Goal: Task Accomplishment & Management: Use online tool/utility

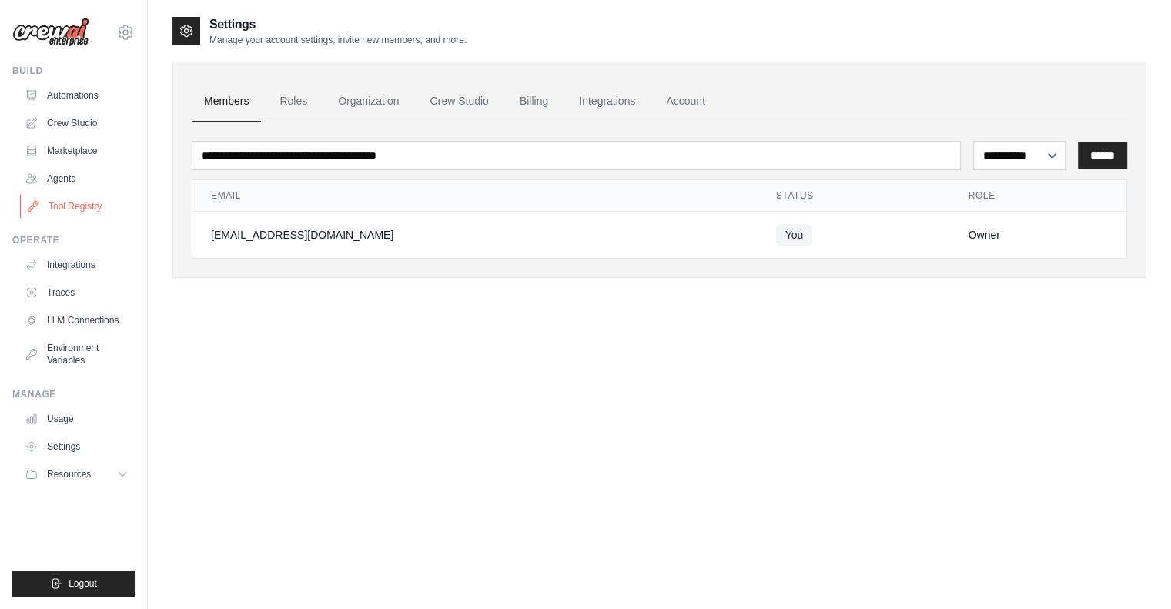
click at [55, 203] on link "Tool Registry" at bounding box center [78, 206] width 116 height 25
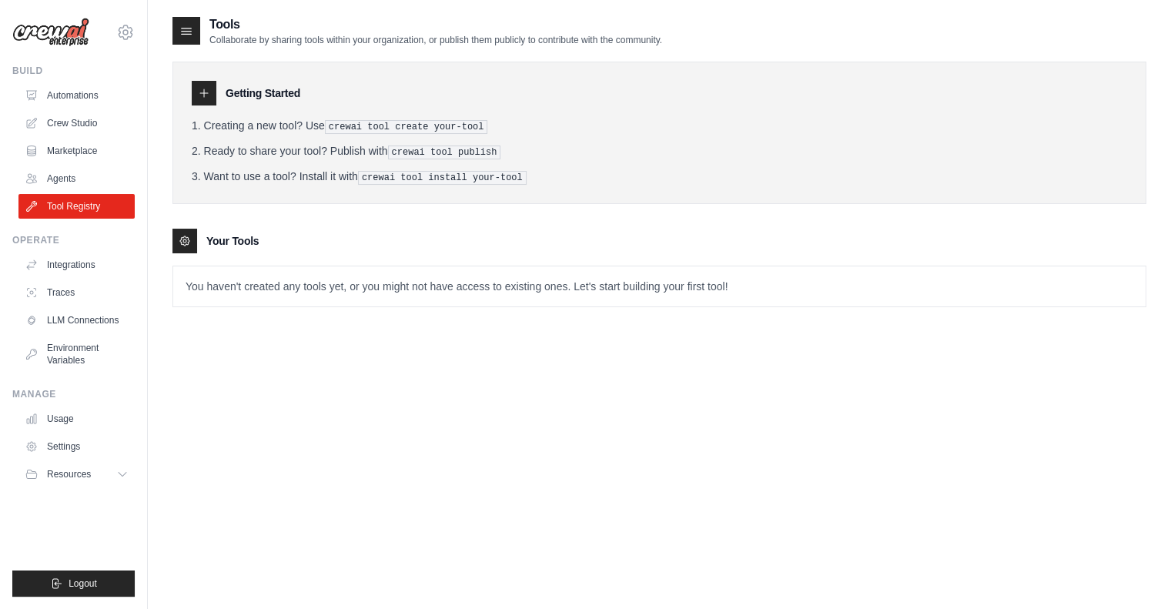
click at [199, 94] on icon at bounding box center [204, 93] width 12 height 12
click at [64, 132] on link "Crew Studio" at bounding box center [78, 123] width 116 height 25
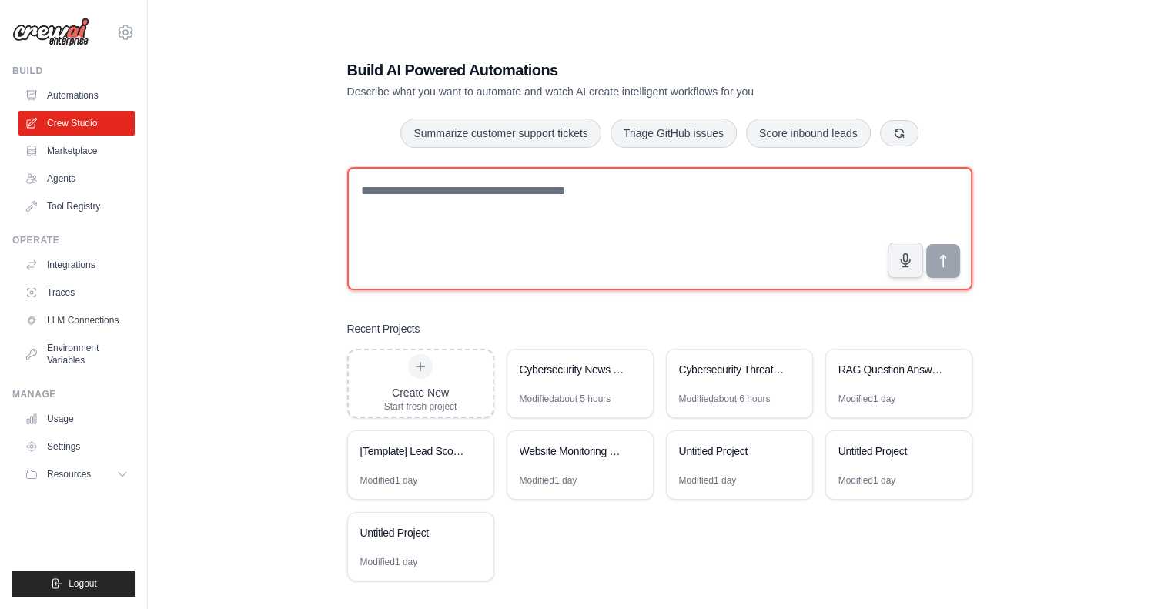
click at [397, 203] on textarea at bounding box center [659, 228] width 625 height 123
paste textarea "**********"
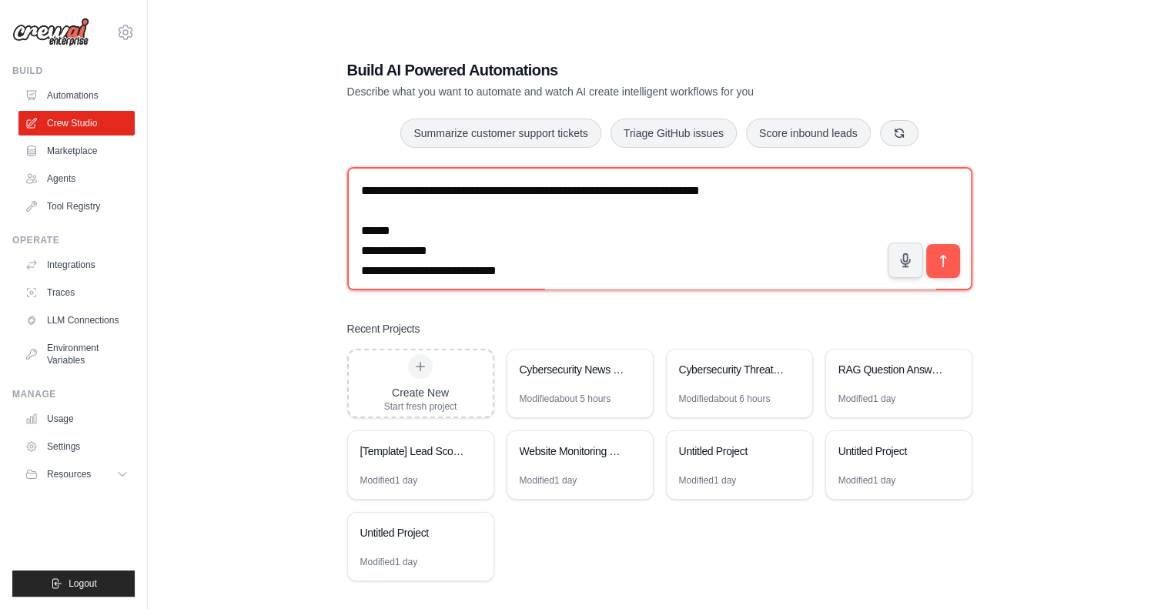
click at [497, 190] on textarea "**********" at bounding box center [659, 228] width 625 height 123
click at [499, 192] on textarea "**********" at bounding box center [659, 228] width 625 height 123
click at [524, 192] on textarea "**********" at bounding box center [659, 228] width 625 height 123
click at [560, 190] on textarea "**********" at bounding box center [659, 228] width 625 height 123
type textarea "**********"
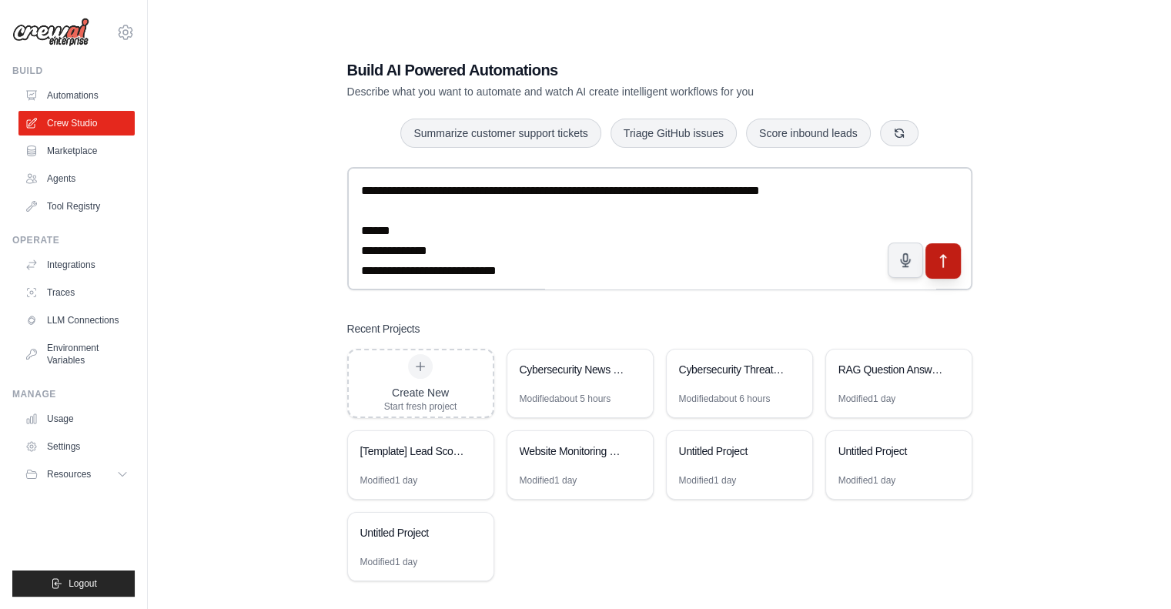
click at [945, 261] on icon "submit" at bounding box center [943, 261] width 16 height 16
click at [950, 267] on icon "submit" at bounding box center [943, 261] width 16 height 16
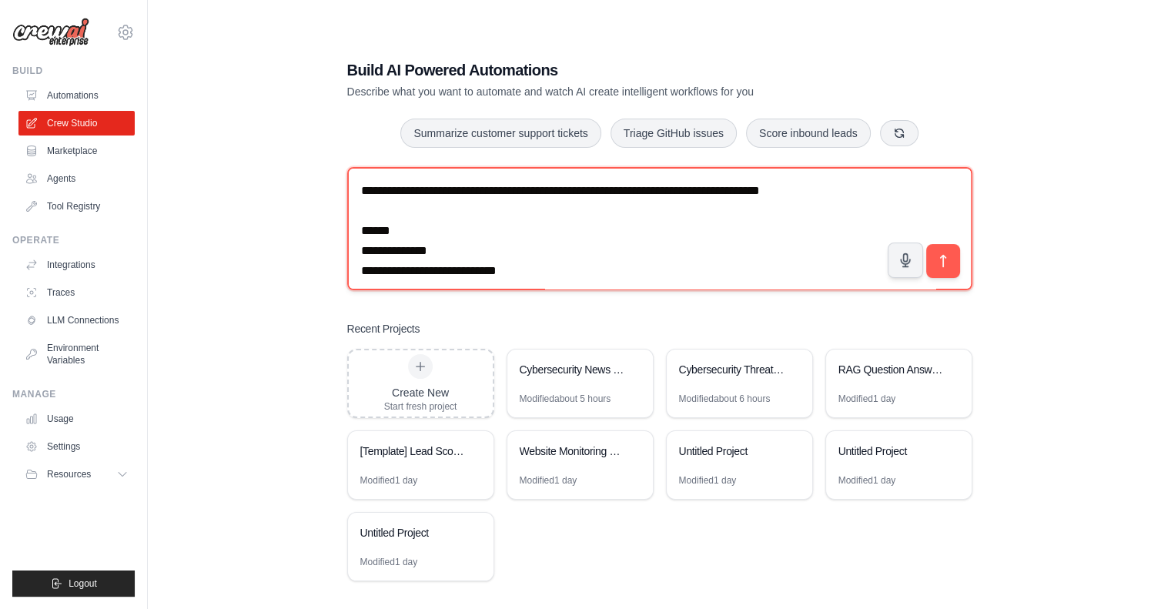
click at [456, 219] on textarea "**********" at bounding box center [659, 228] width 625 height 123
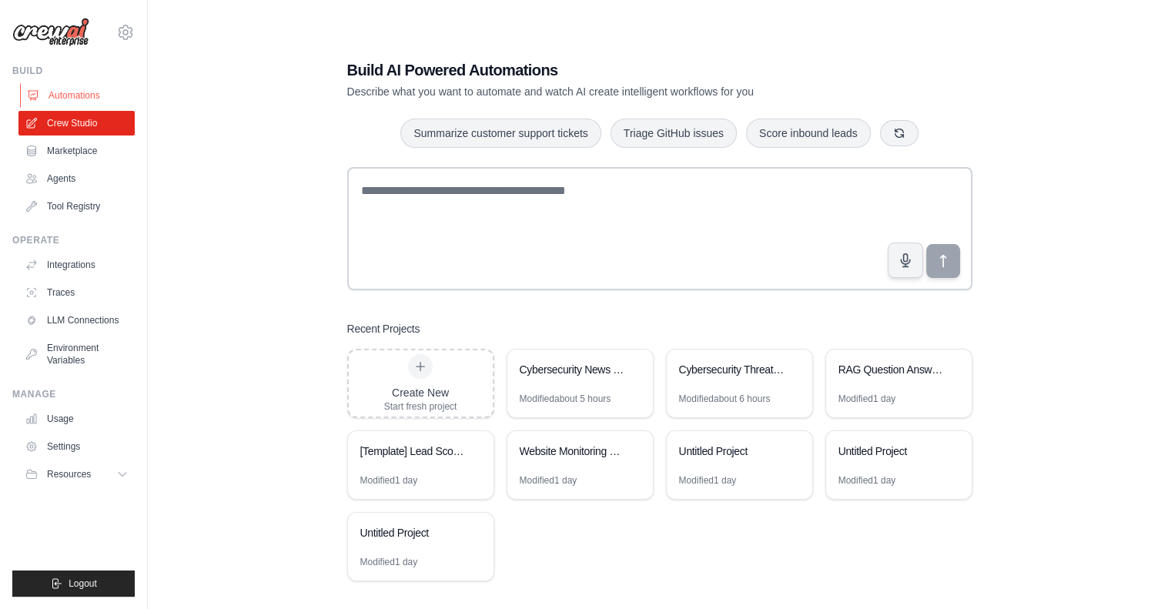
click at [59, 97] on link "Automations" at bounding box center [78, 95] width 116 height 25
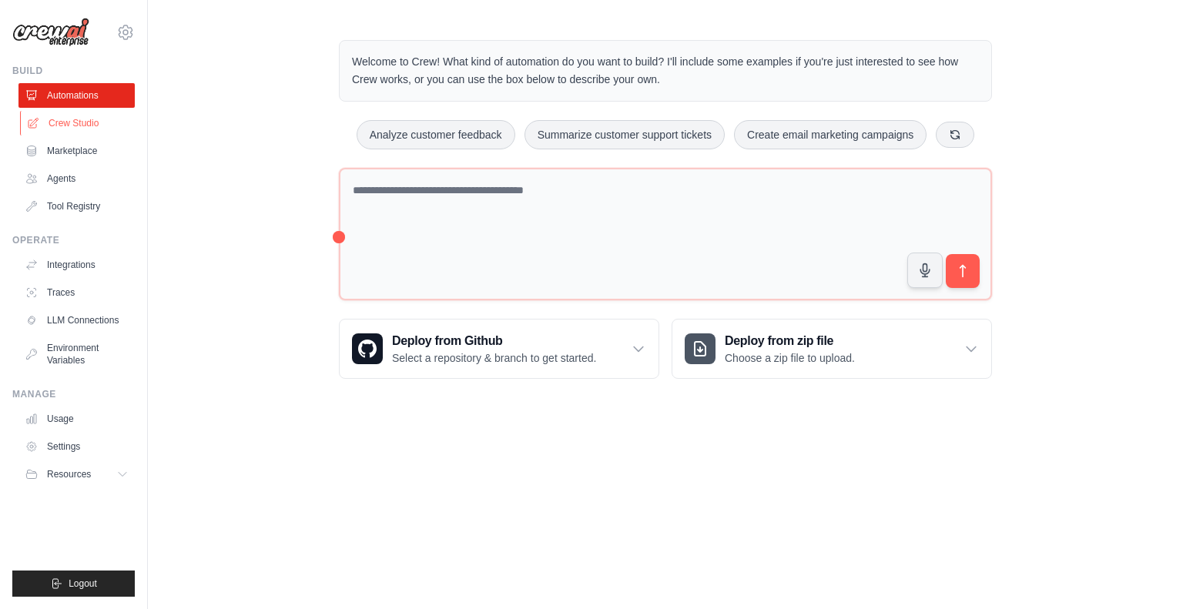
click at [62, 126] on link "Crew Studio" at bounding box center [78, 123] width 116 height 25
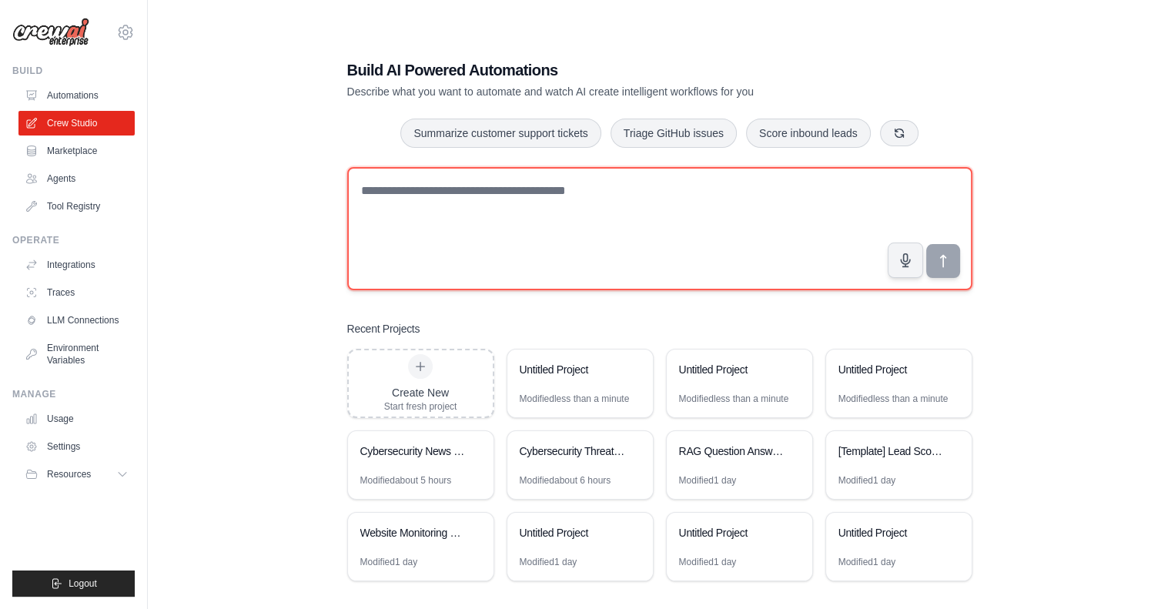
click at [419, 203] on textarea at bounding box center [659, 228] width 625 height 123
paste textarea "**********"
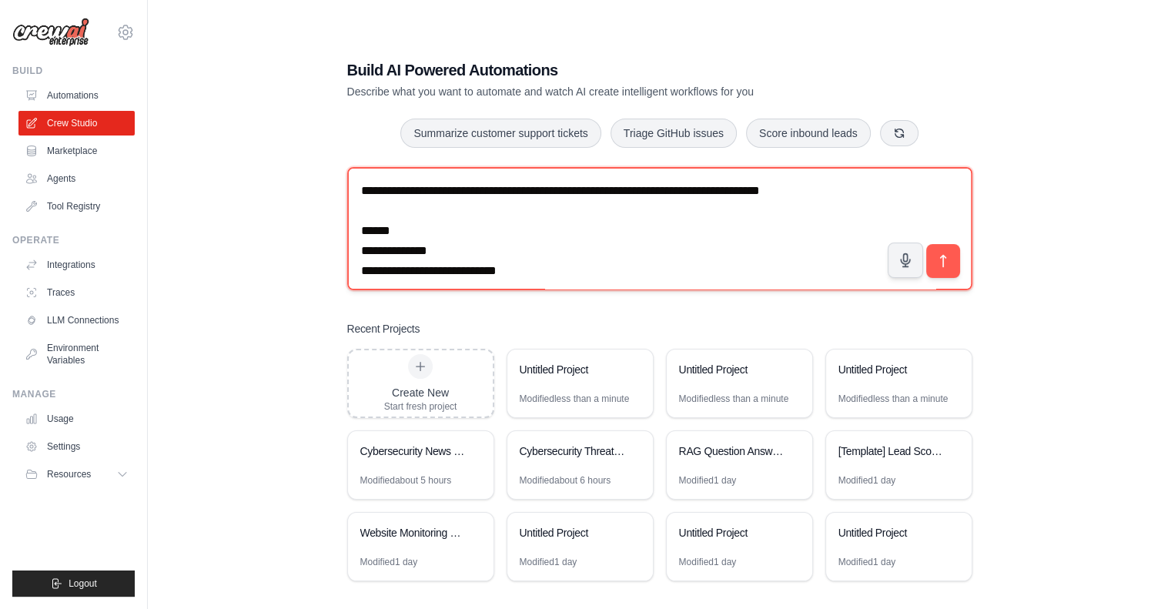
scroll to position [108, 0]
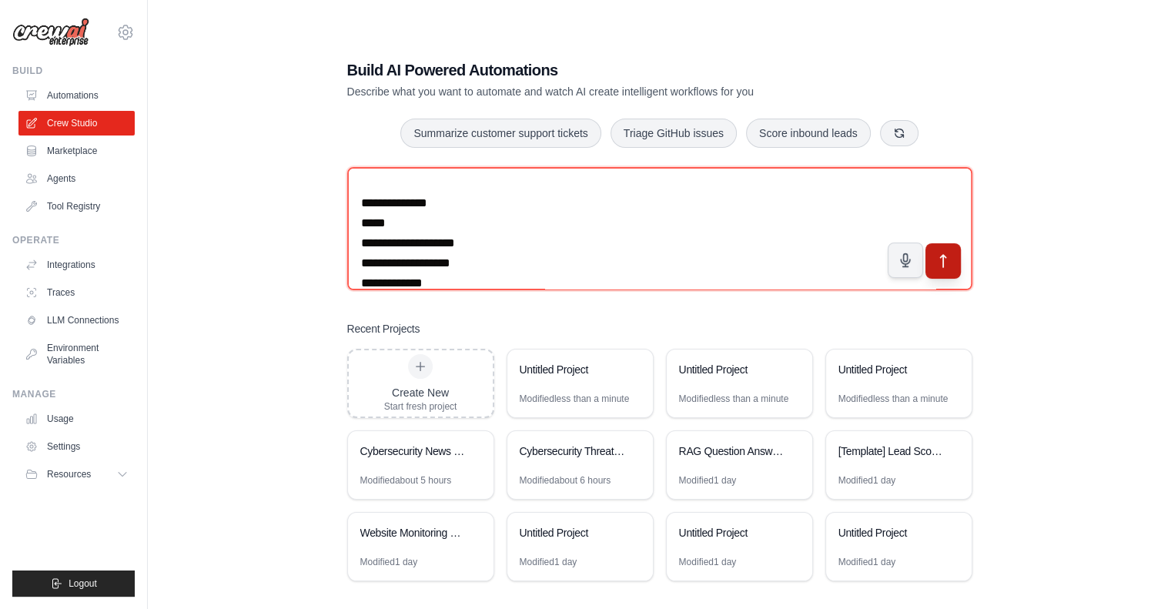
type textarea "**********"
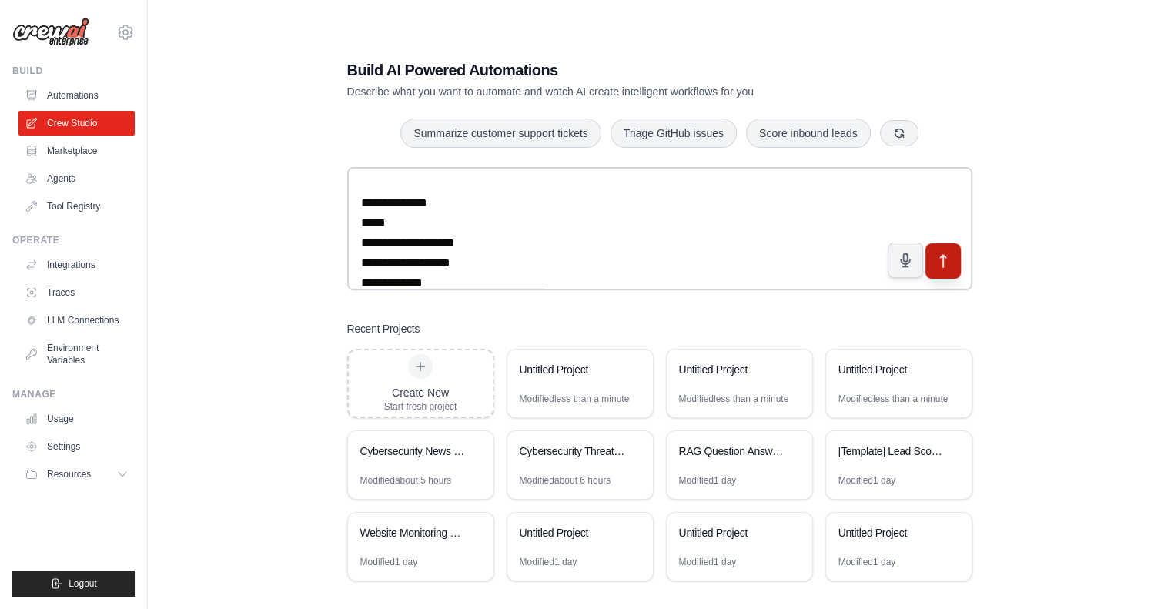
click at [943, 262] on icon "submit" at bounding box center [942, 261] width 5 height 12
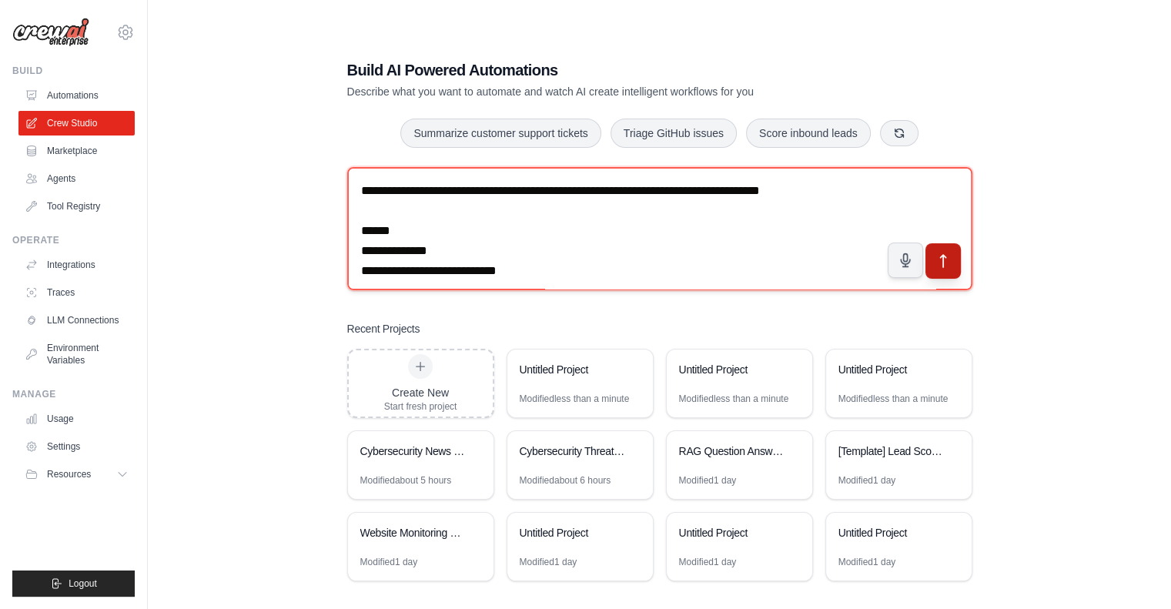
click at [483, 199] on textarea "**********" at bounding box center [659, 228] width 625 height 123
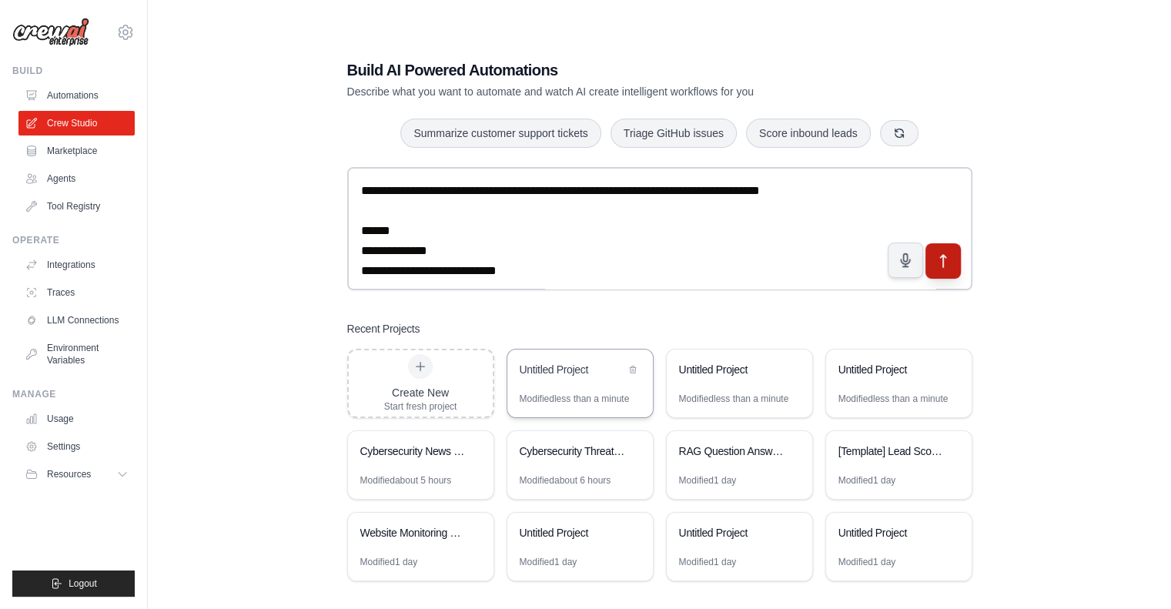
click at [569, 379] on div "Untitled Project" at bounding box center [572, 371] width 105 height 18
click at [890, 378] on div "Untitled Project" at bounding box center [891, 371] width 105 height 18
click at [75, 211] on link "Tool Registry" at bounding box center [78, 206] width 116 height 25
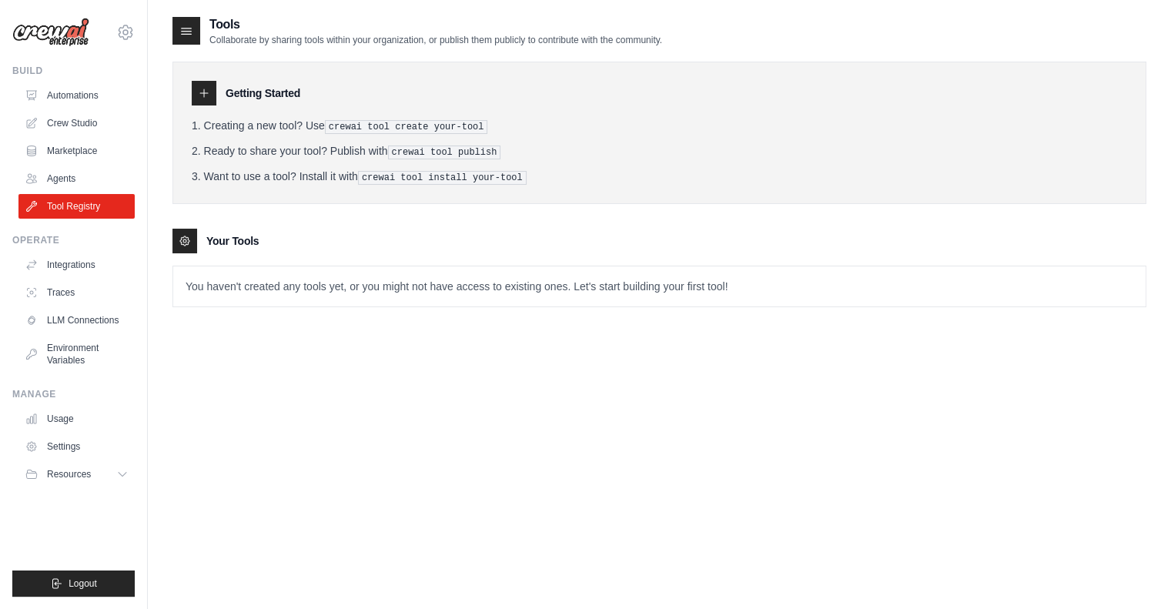
click at [396, 126] on pre "crewai tool create your-tool" at bounding box center [406, 127] width 163 height 14
click at [59, 178] on link "Agents" at bounding box center [78, 178] width 116 height 25
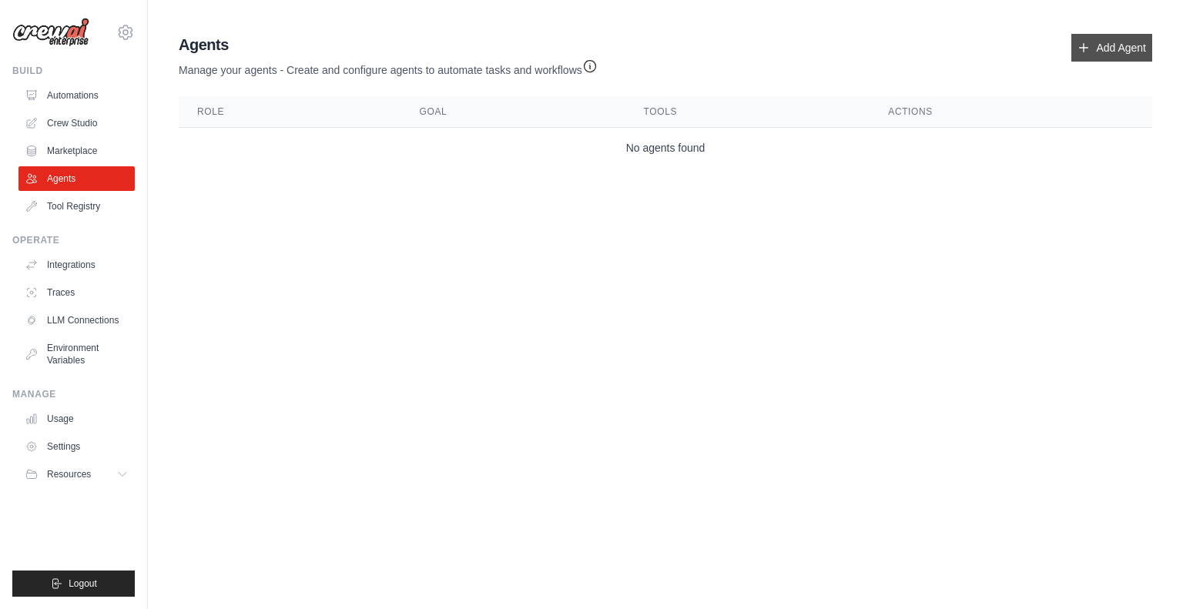
click at [1108, 45] on link "Add Agent" at bounding box center [1111, 48] width 81 height 28
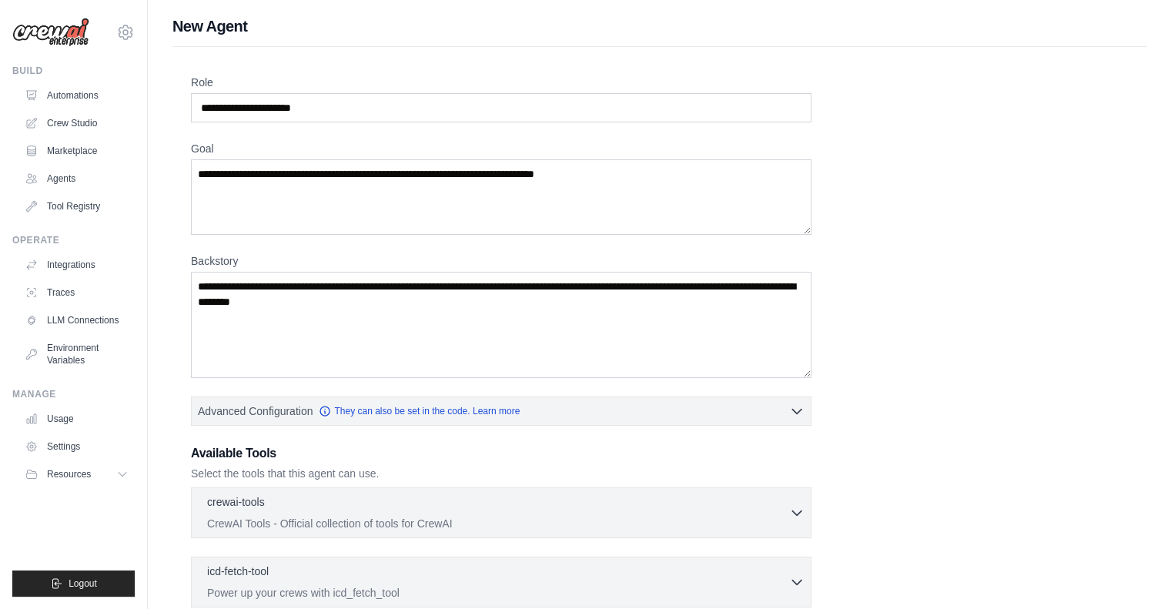
scroll to position [214, 0]
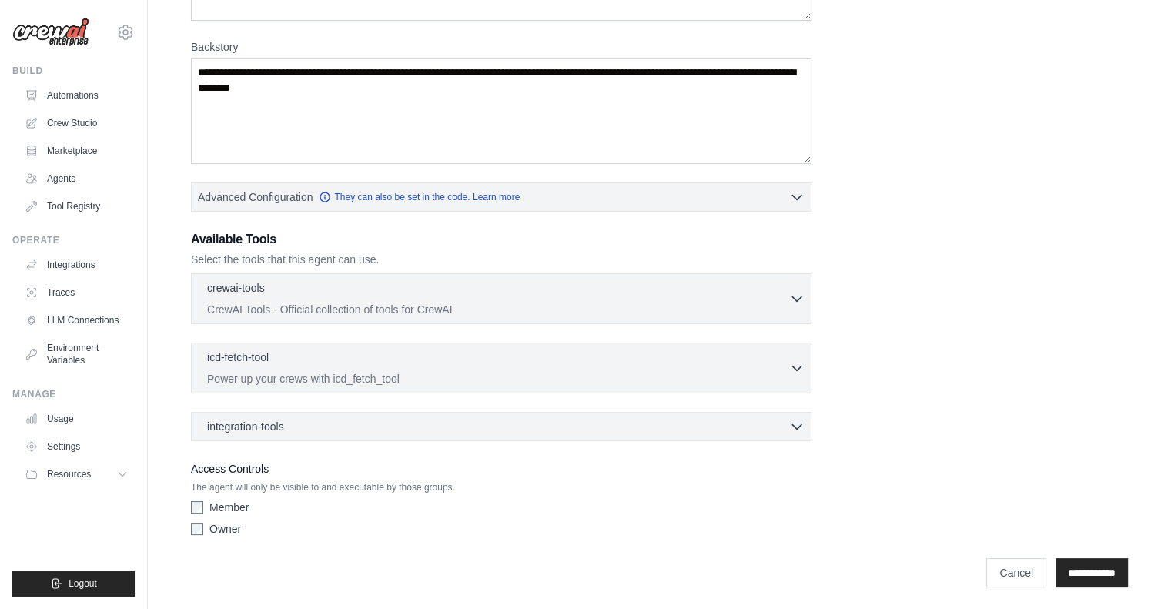
click at [444, 322] on div "crewai-tools 0 selected CrewAI Tools - Official collection of tools for CrewAI …" at bounding box center [501, 298] width 621 height 51
click at [564, 288] on div "crewai-tools 0 selected" at bounding box center [498, 289] width 582 height 18
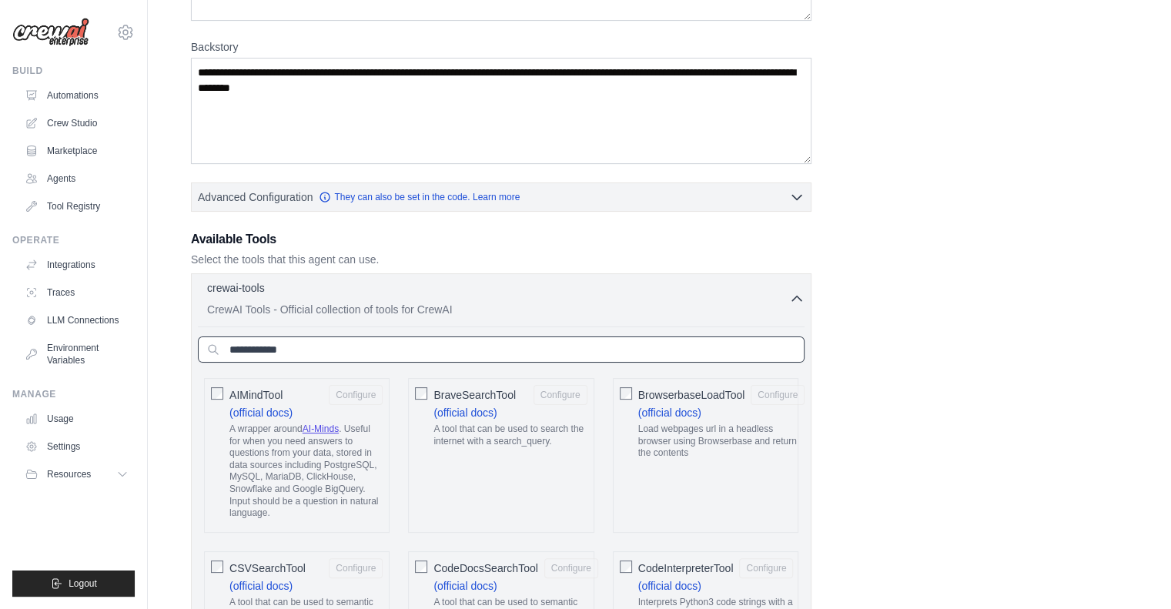
click at [335, 353] on input "text" at bounding box center [501, 350] width 607 height 26
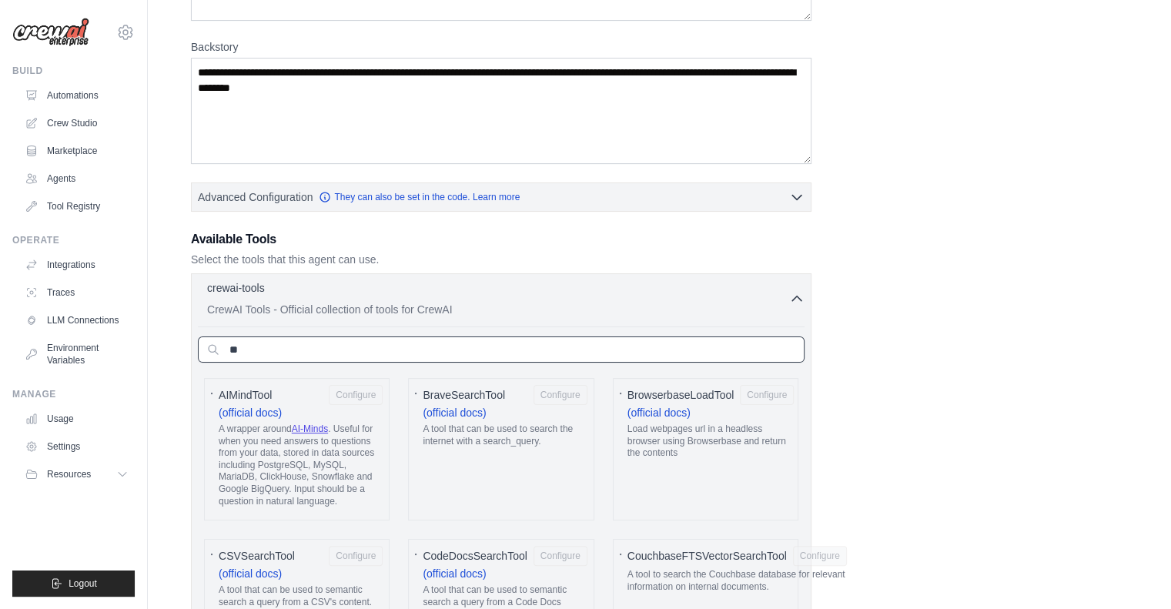
type input "*"
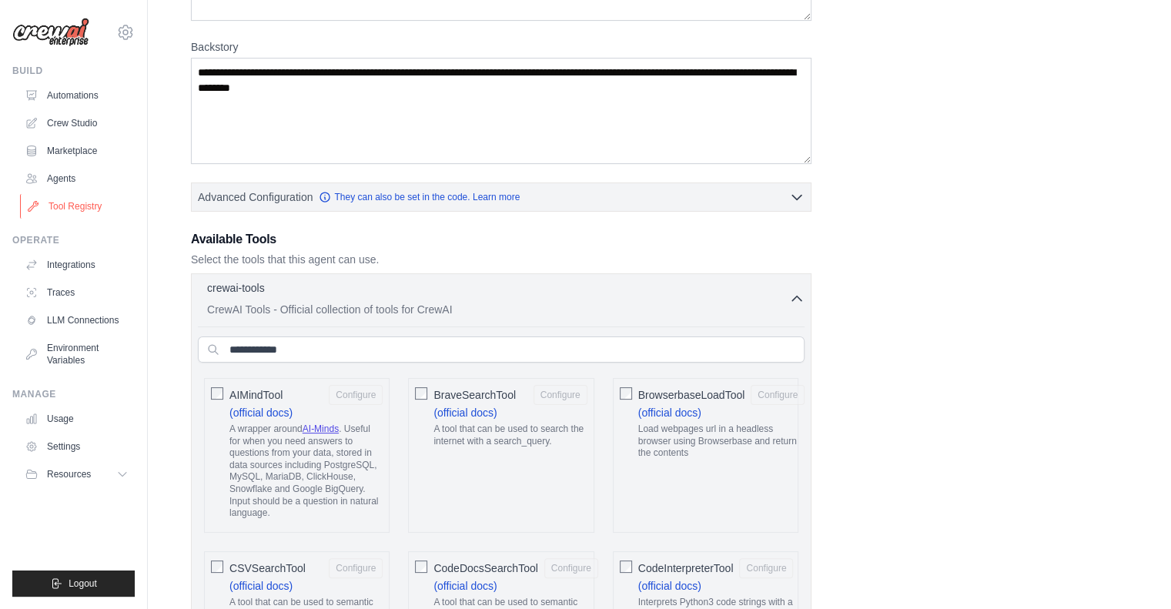
click at [77, 206] on link "Tool Registry" at bounding box center [78, 206] width 116 height 25
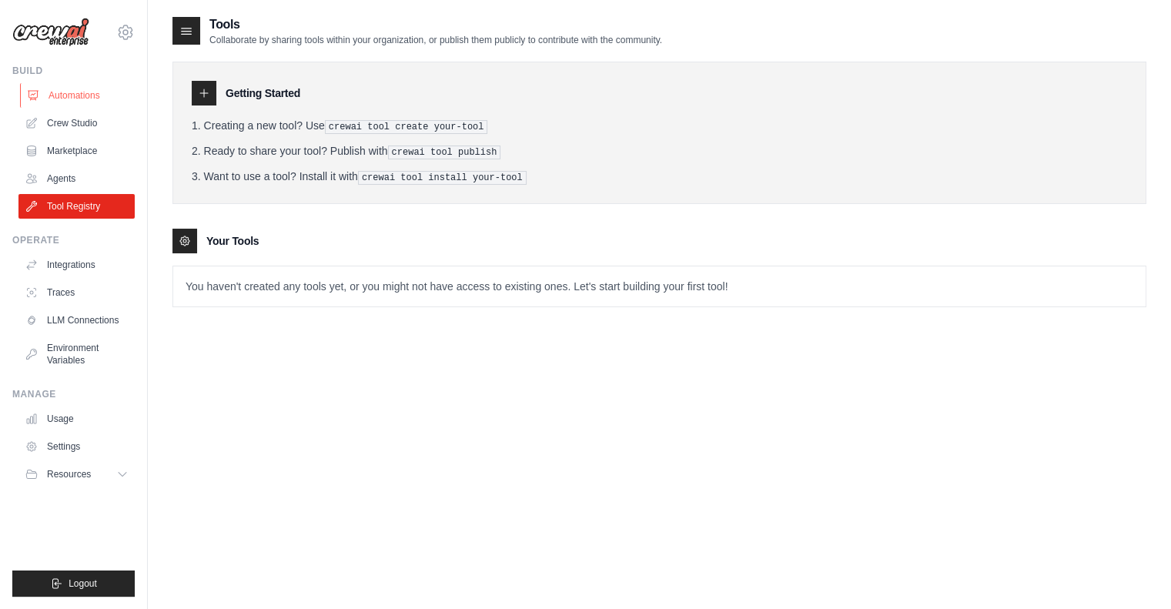
click at [77, 90] on link "Automations" at bounding box center [78, 95] width 116 height 25
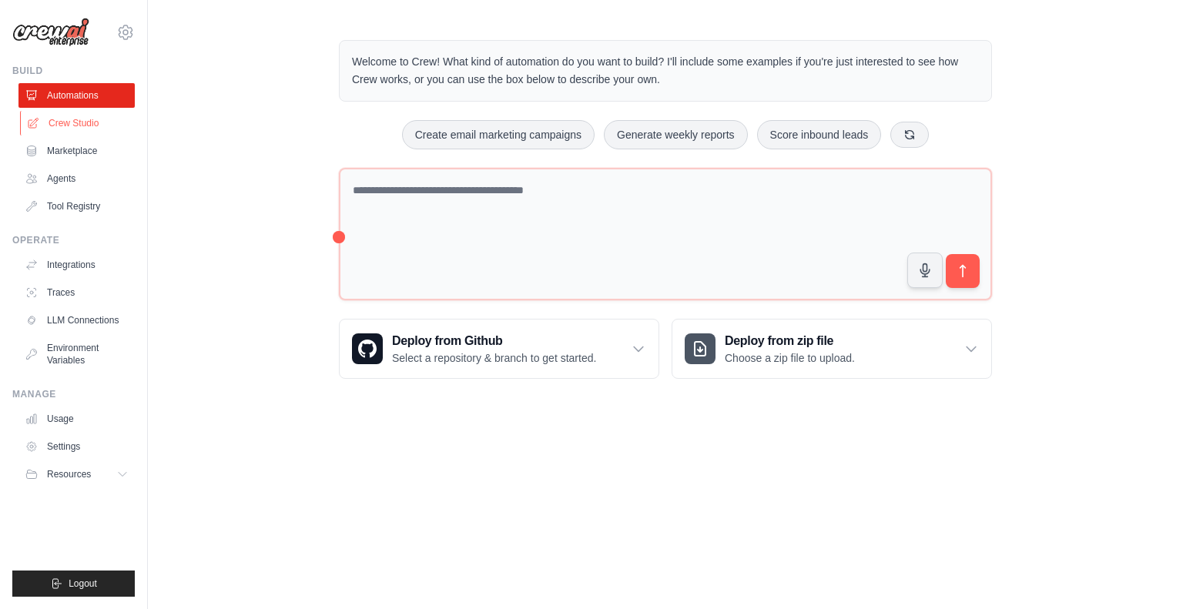
click at [78, 132] on link "Crew Studio" at bounding box center [78, 123] width 116 height 25
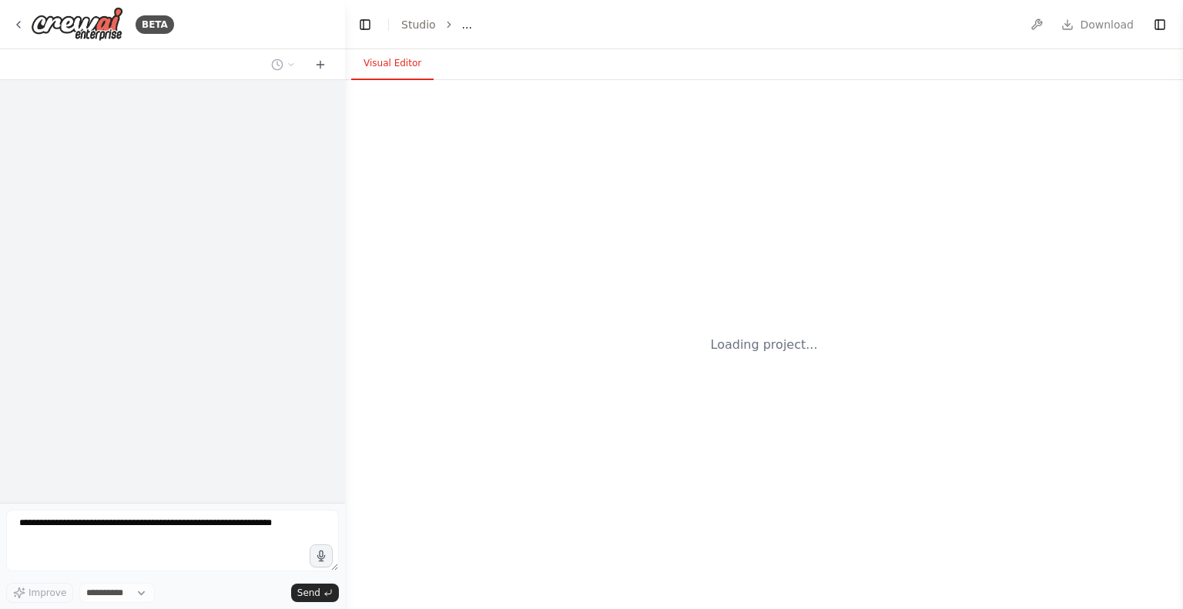
select select "****"
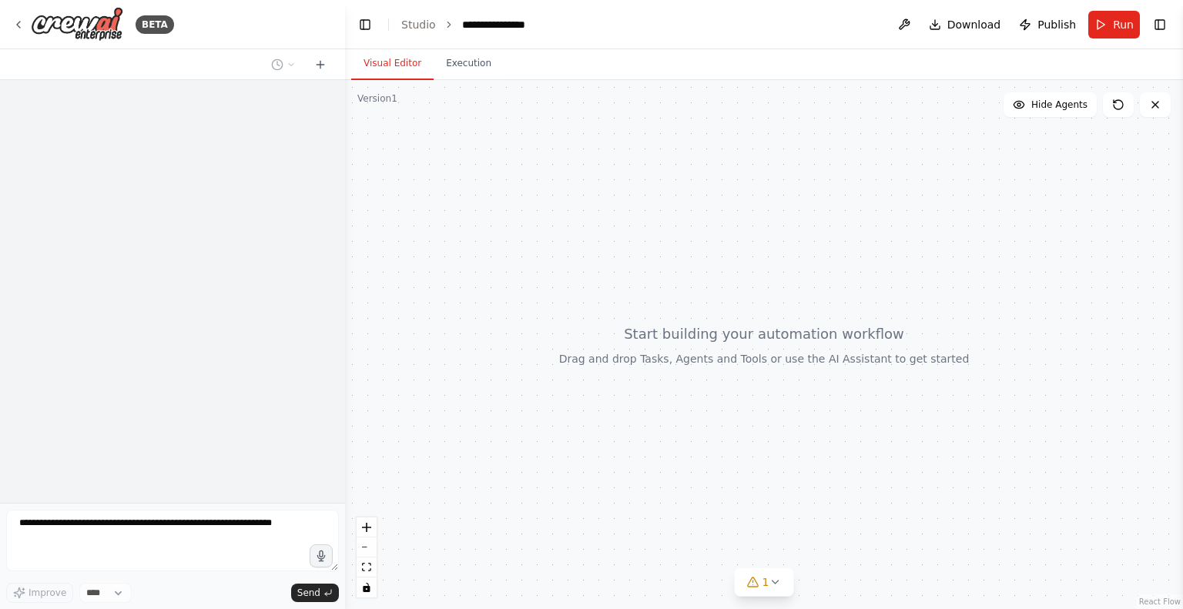
scroll to position [384, 0]
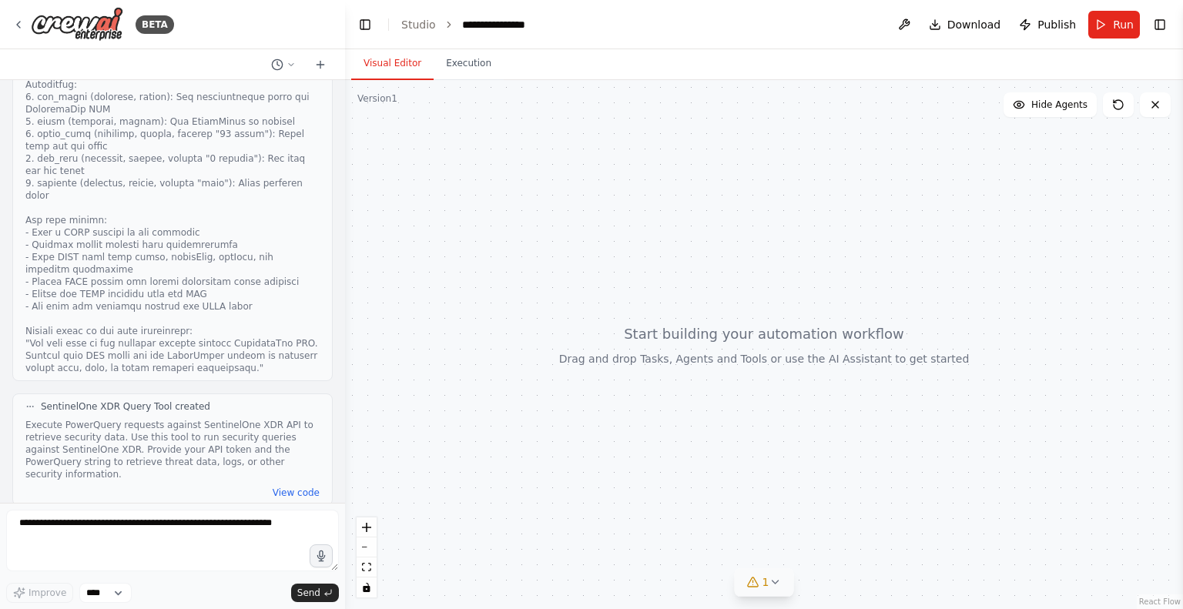
click at [773, 578] on icon at bounding box center [774, 582] width 12 height 12
click at [856, 546] on button at bounding box center [865, 543] width 26 height 18
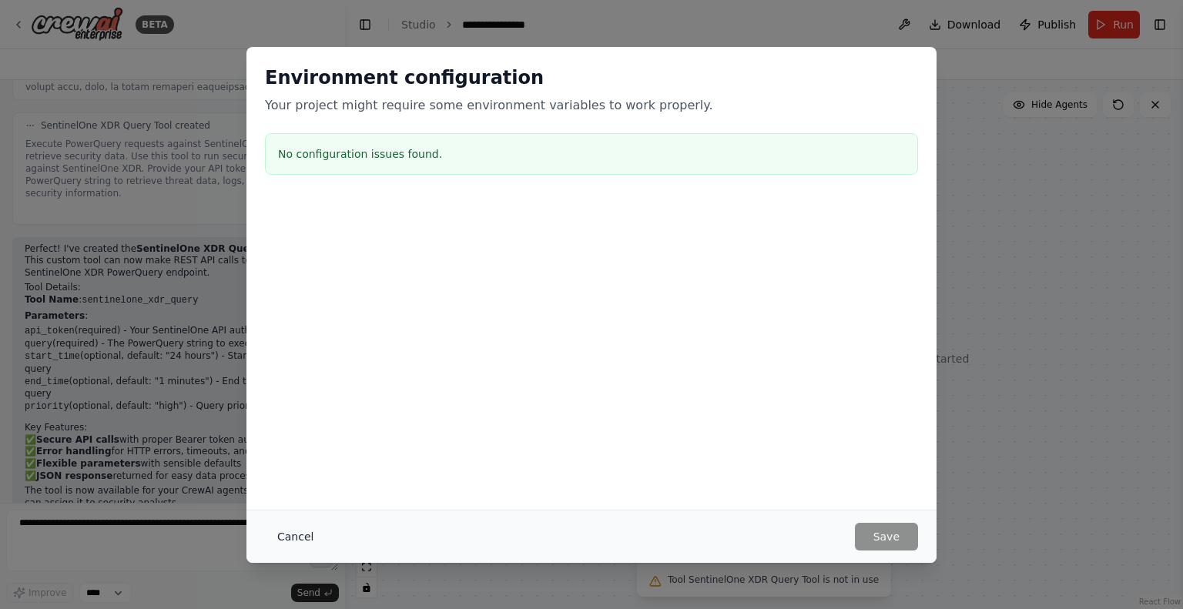
click at [300, 538] on button "Cancel" at bounding box center [295, 537] width 61 height 28
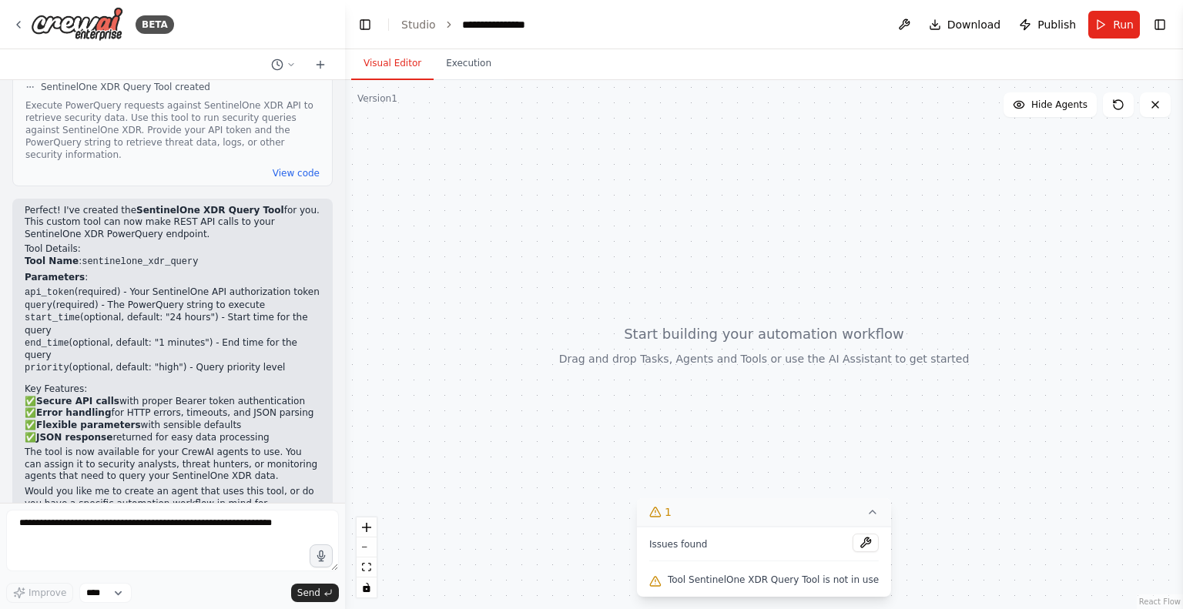
scroll to position [716, 0]
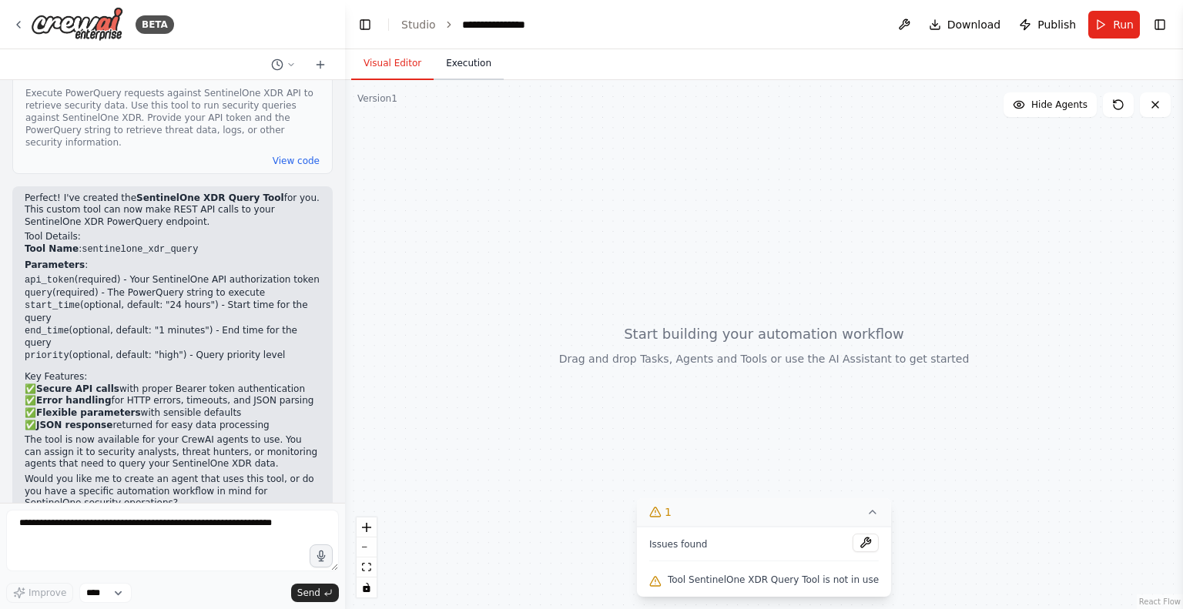
click at [453, 61] on button "Execution" at bounding box center [469, 64] width 70 height 32
click at [389, 67] on button "Visual Editor" at bounding box center [392, 64] width 82 height 32
click at [82, 536] on textarea at bounding box center [172, 541] width 333 height 62
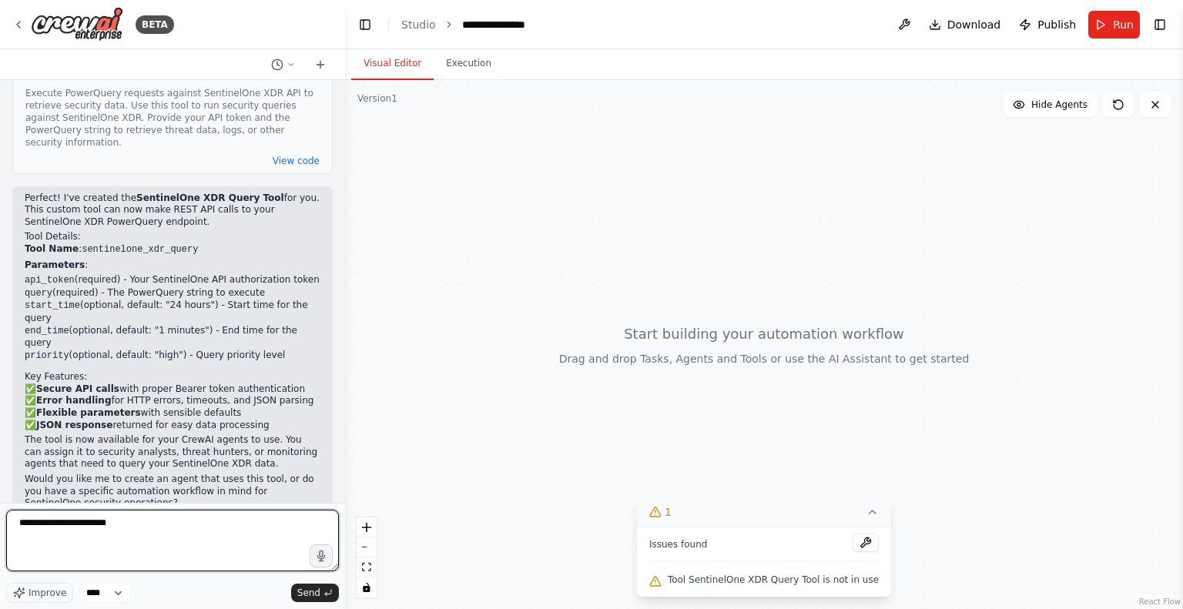
type textarea "**********"
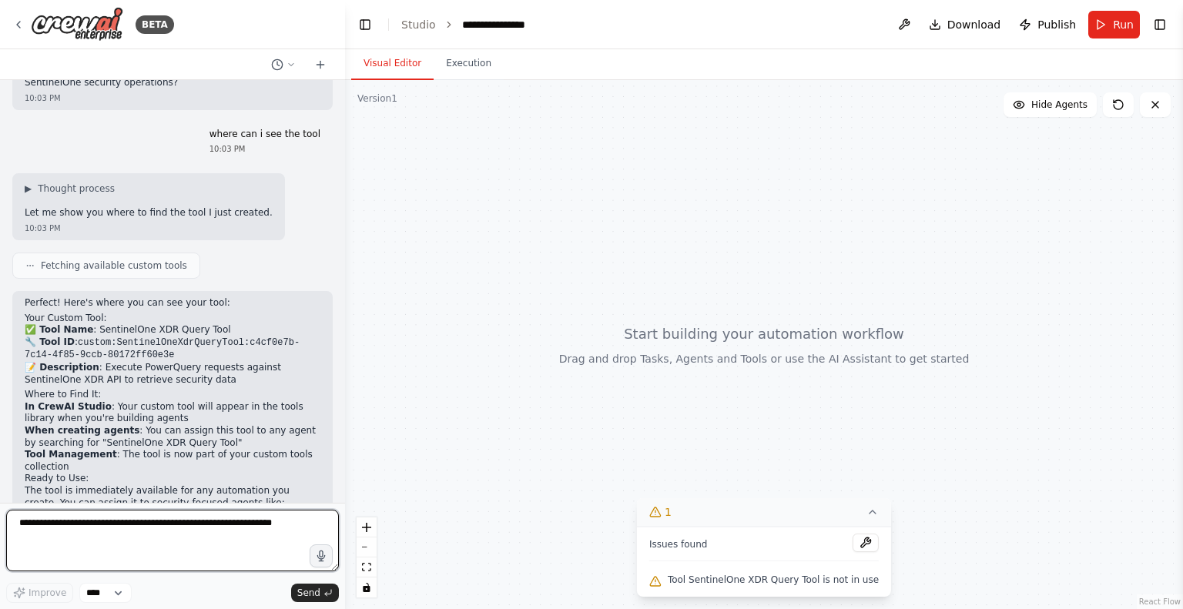
scroll to position [1118, 0]
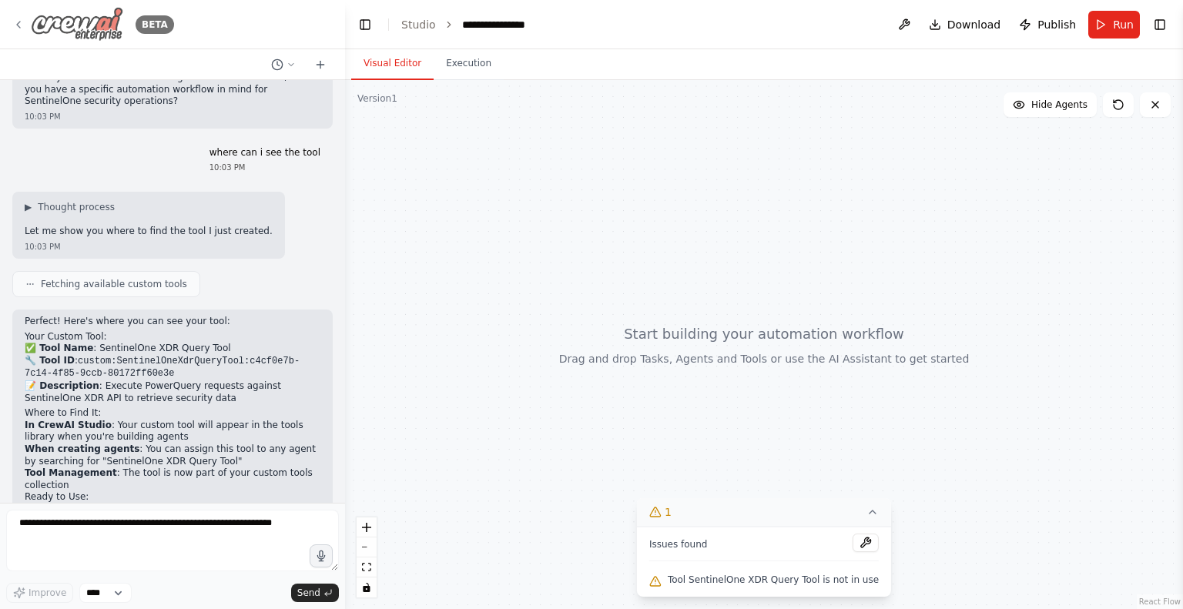
click at [50, 21] on img at bounding box center [77, 24] width 92 height 35
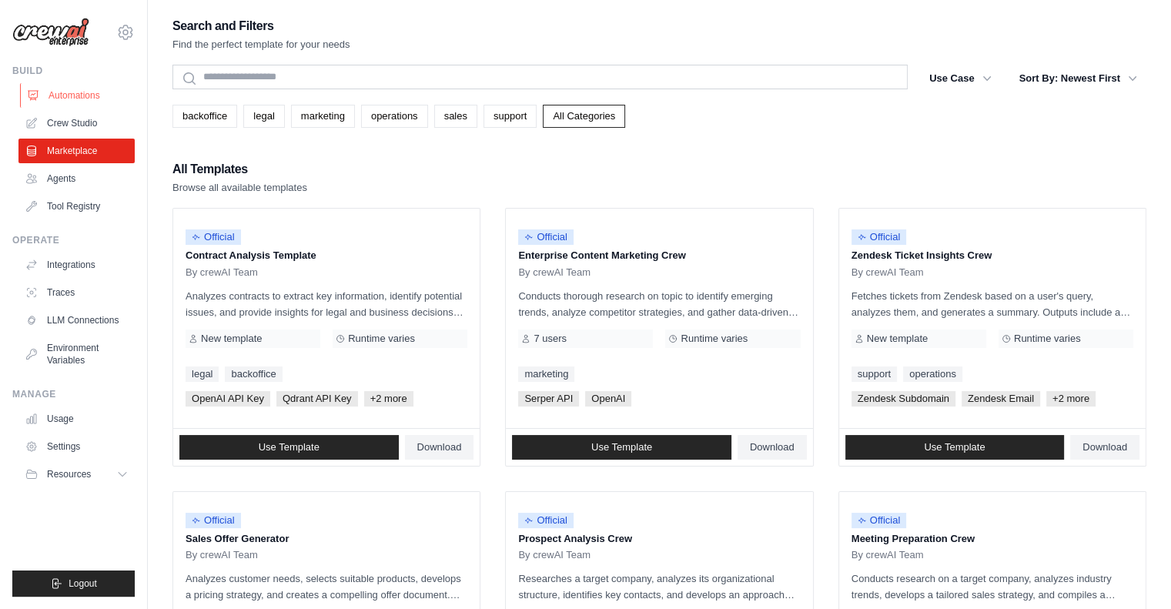
click at [74, 95] on link "Automations" at bounding box center [78, 95] width 116 height 25
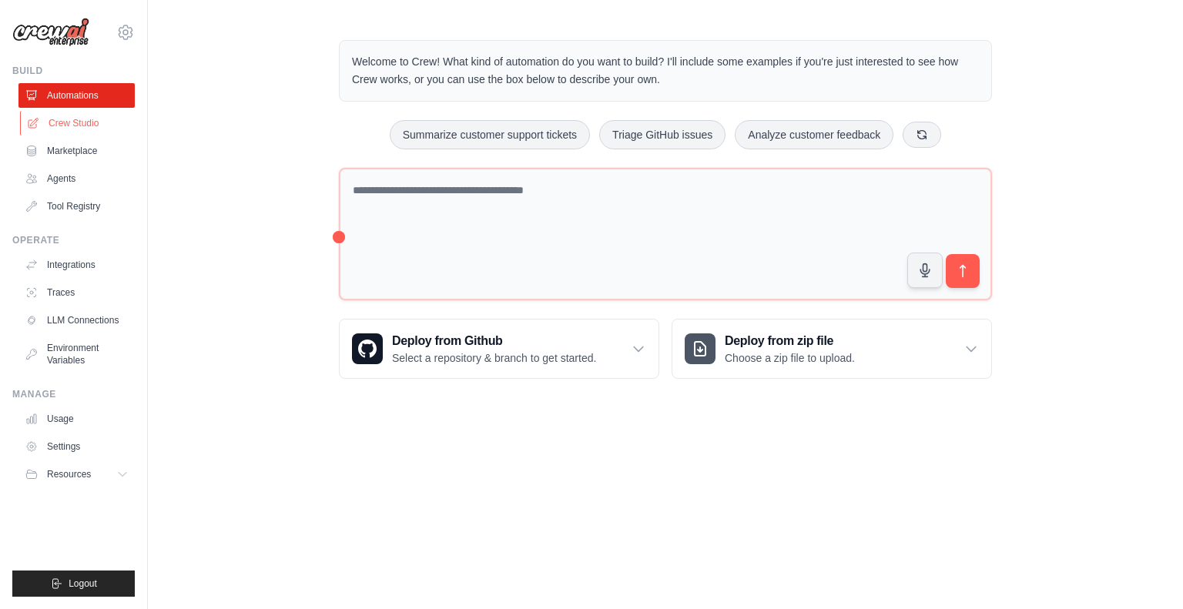
click at [74, 123] on link "Crew Studio" at bounding box center [78, 123] width 116 height 25
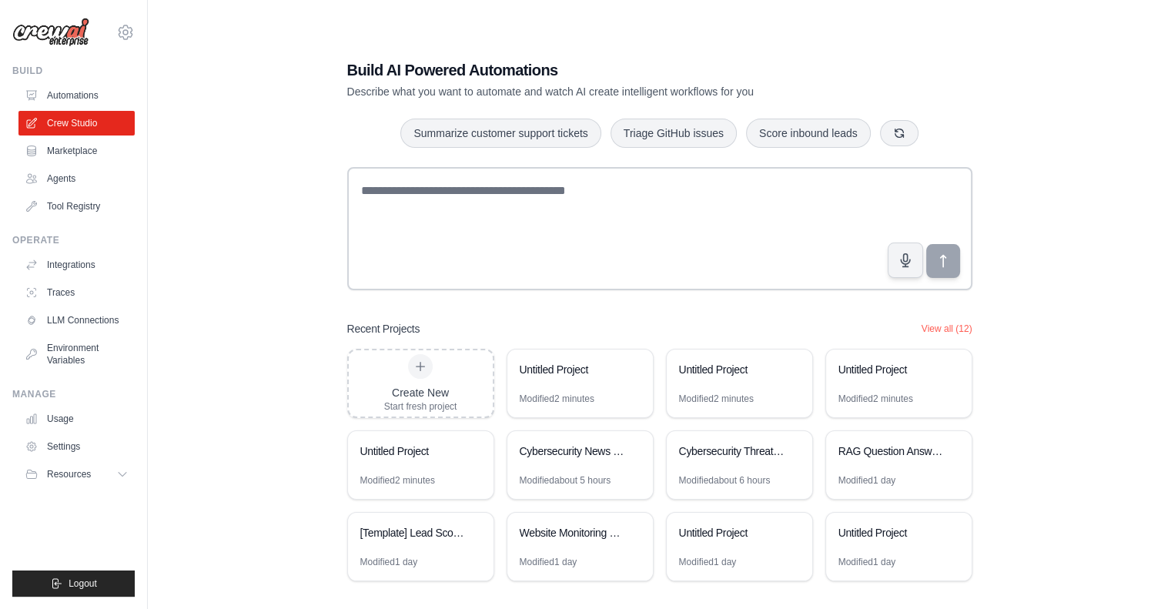
click at [75, 156] on link "Marketplace" at bounding box center [76, 151] width 116 height 25
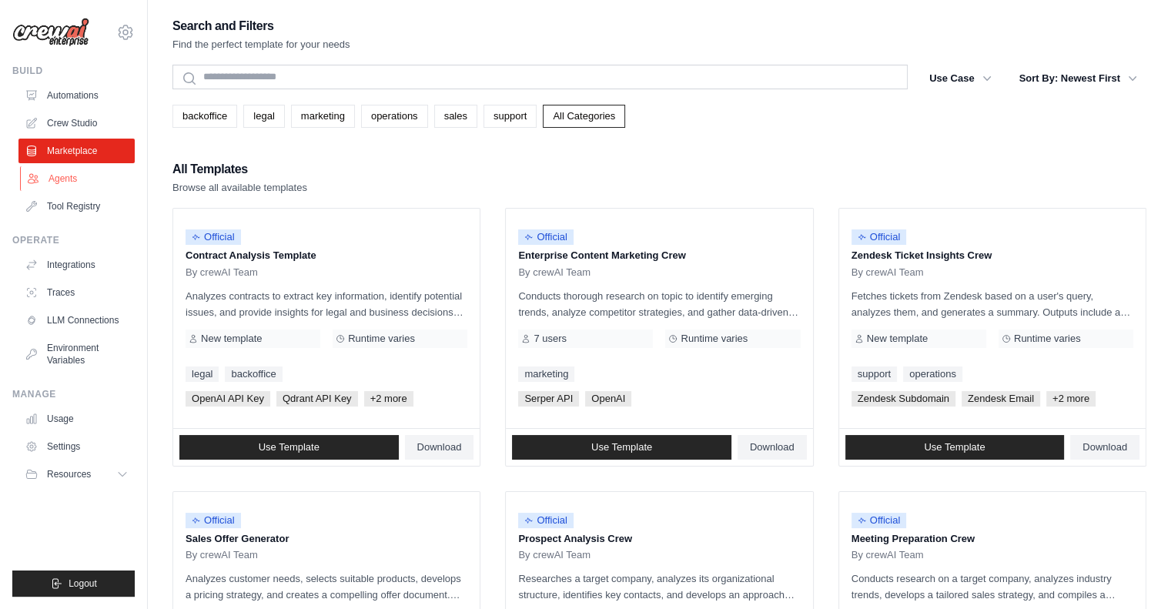
click at [69, 184] on link "Agents" at bounding box center [78, 178] width 116 height 25
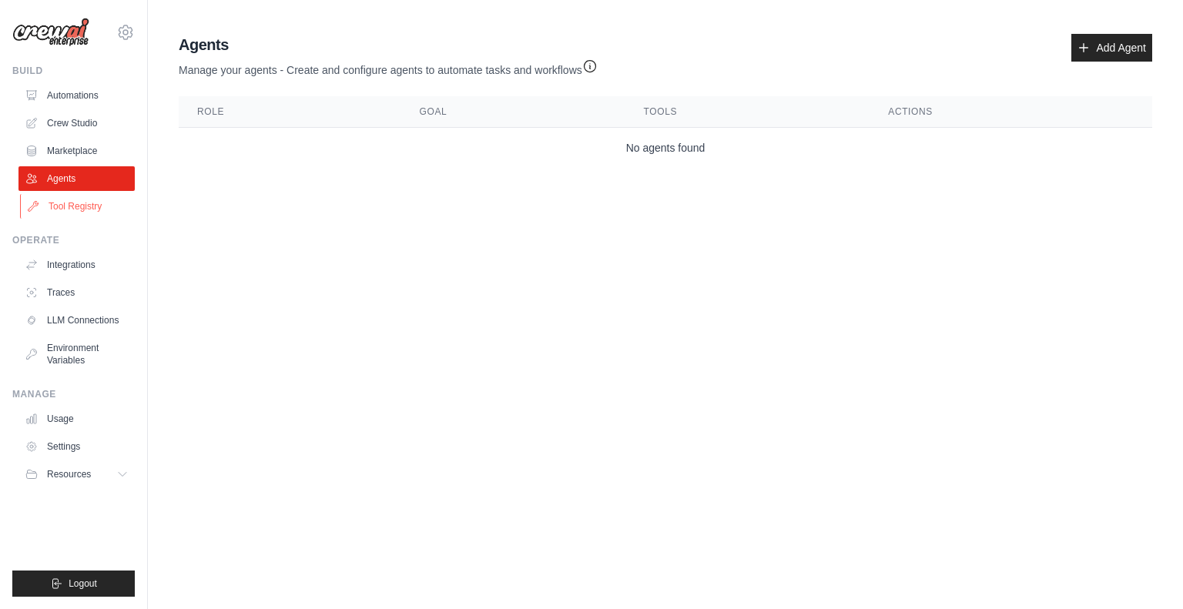
click at [68, 216] on link "Tool Registry" at bounding box center [78, 206] width 116 height 25
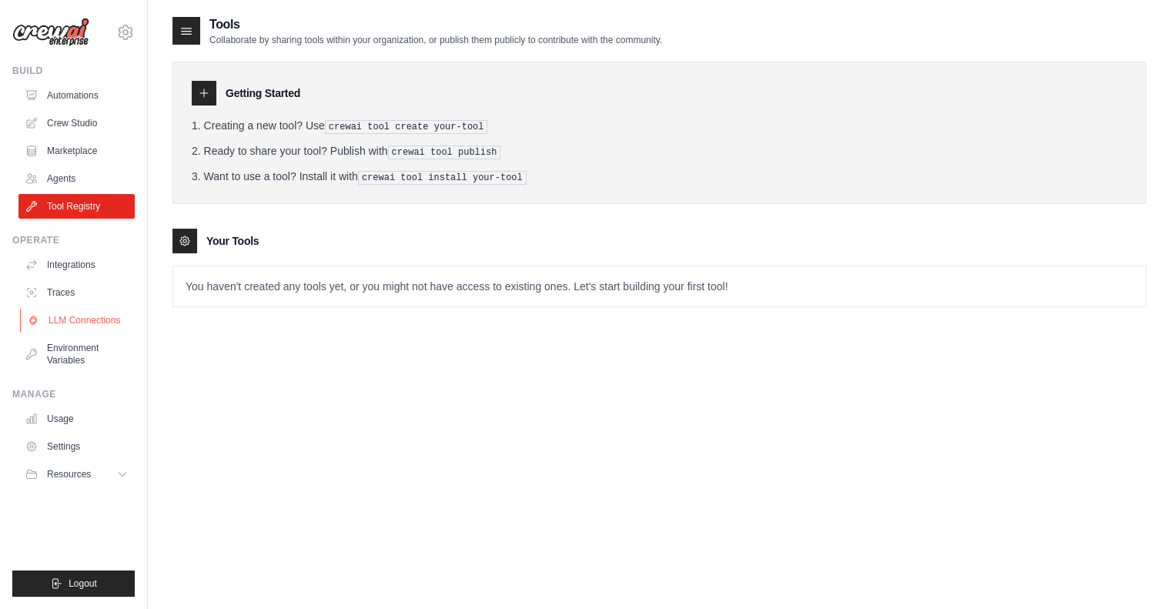
click at [75, 319] on link "LLM Connections" at bounding box center [78, 320] width 116 height 25
click at [68, 346] on link "Environment Variables" at bounding box center [78, 354] width 116 height 37
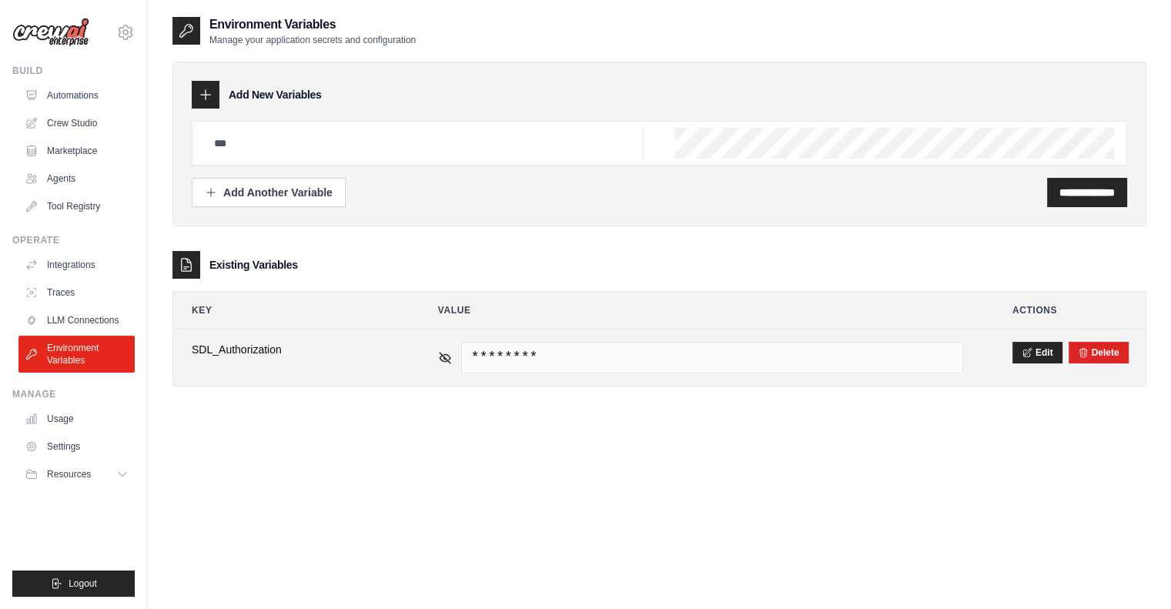
click at [247, 348] on span "SDL_Authorization" at bounding box center [290, 349] width 197 height 15
copy span "SDL_Authorization"
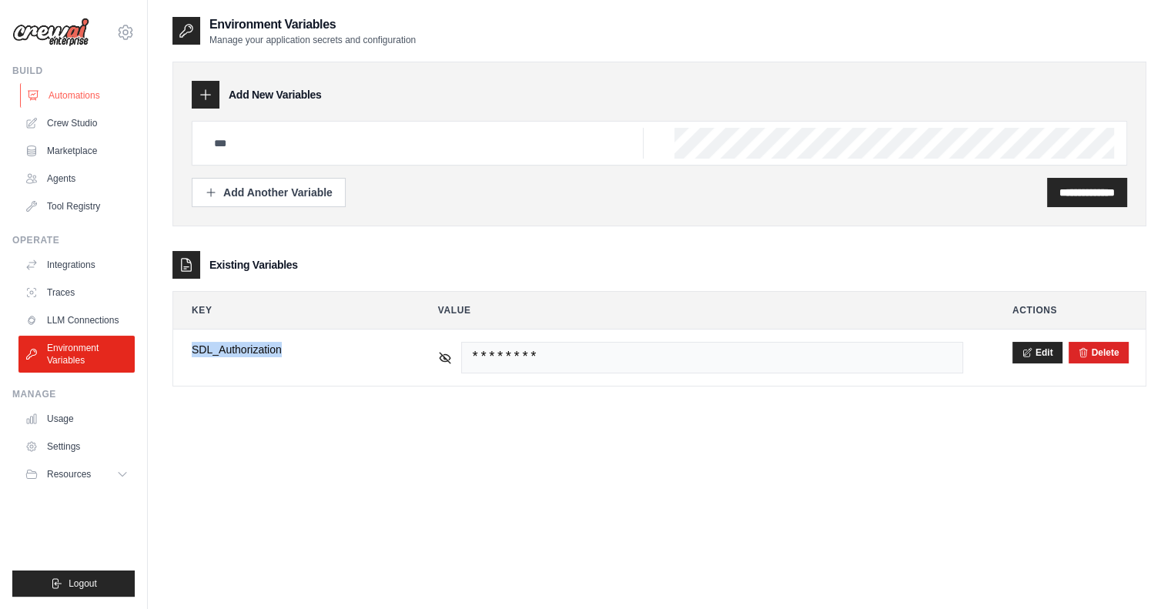
click at [75, 92] on link "Automations" at bounding box center [78, 95] width 116 height 25
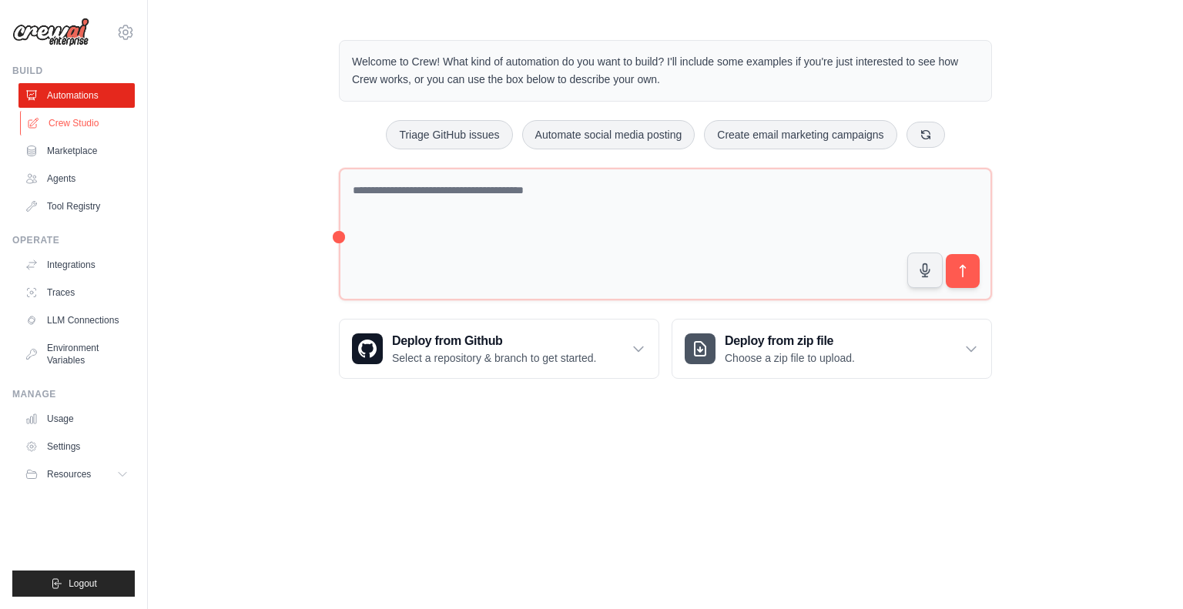
click at [75, 120] on link "Crew Studio" at bounding box center [78, 123] width 116 height 25
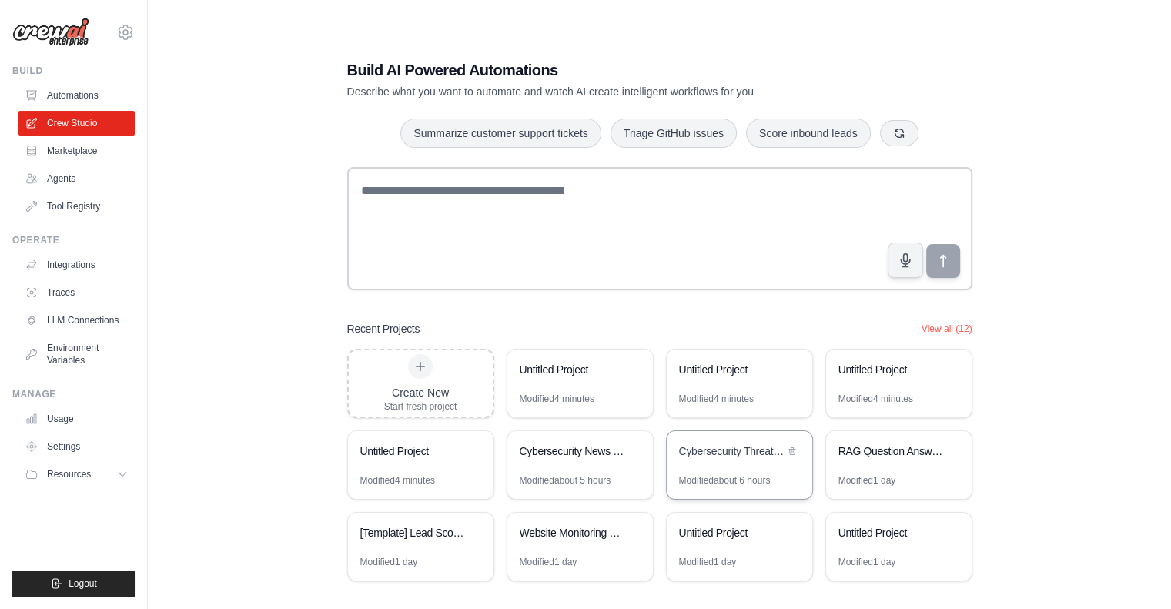
click at [725, 450] on div "Cybersecurity Threat Intelligence Analyzer" at bounding box center [731, 451] width 105 height 15
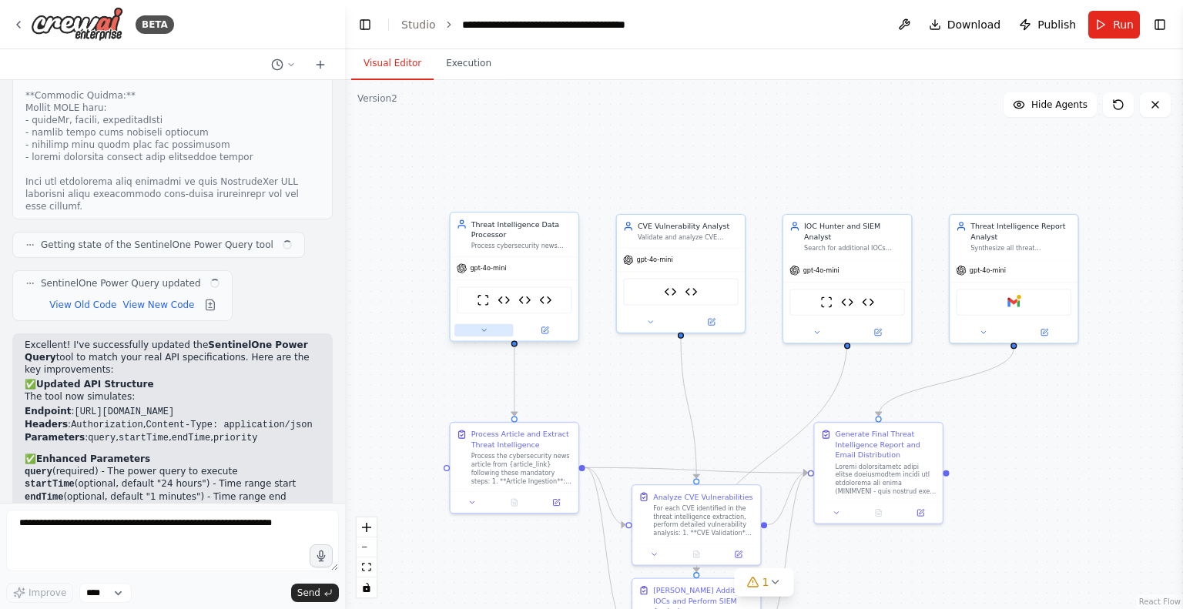
scroll to position [6032, 0]
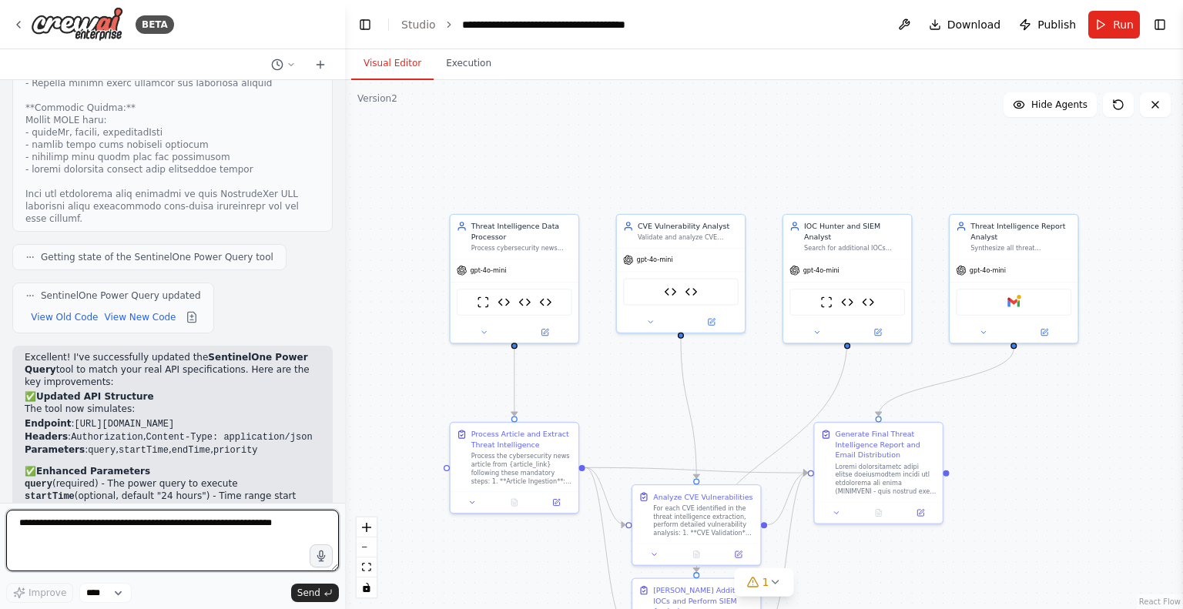
click at [52, 535] on textarea at bounding box center [172, 541] width 333 height 62
paste textarea "**********"
type textarea "**********"
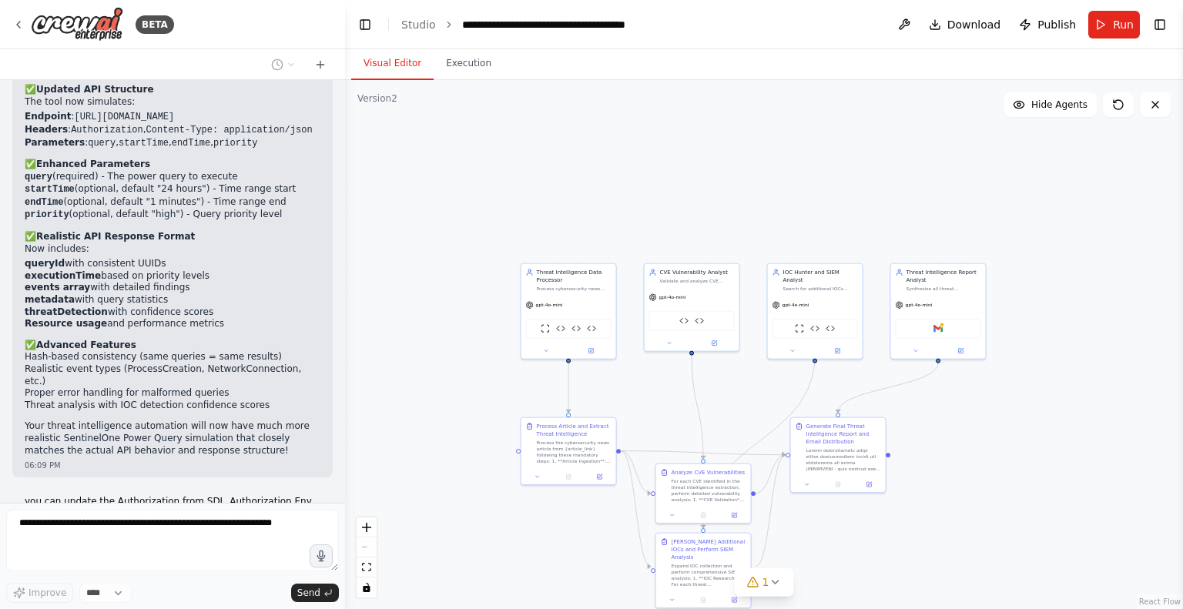
scroll to position [6765, 0]
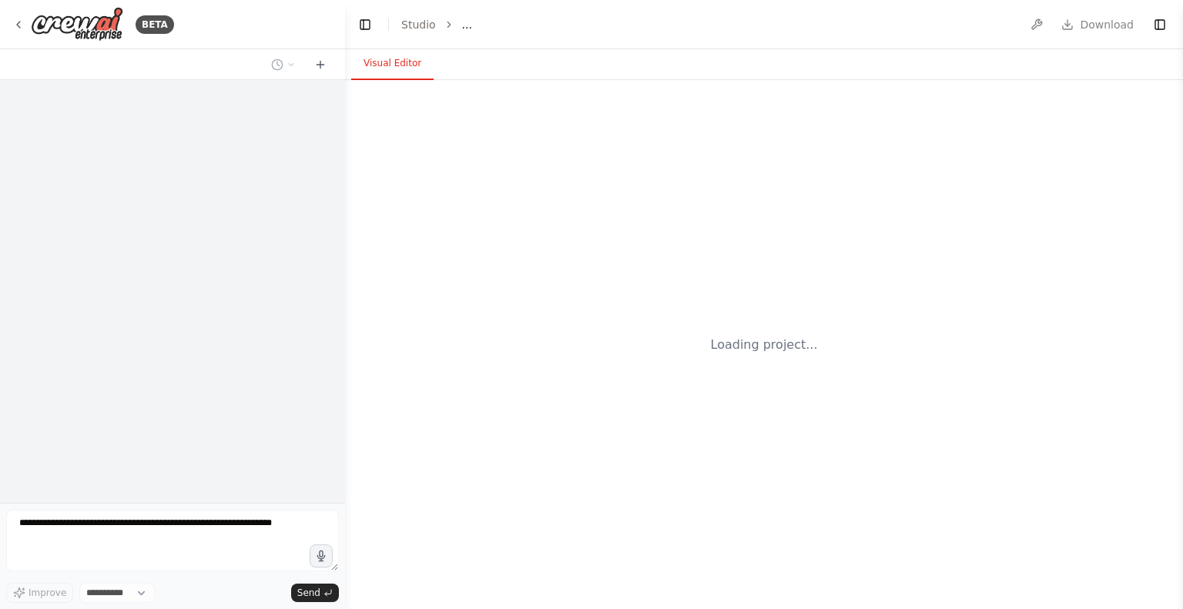
select select "****"
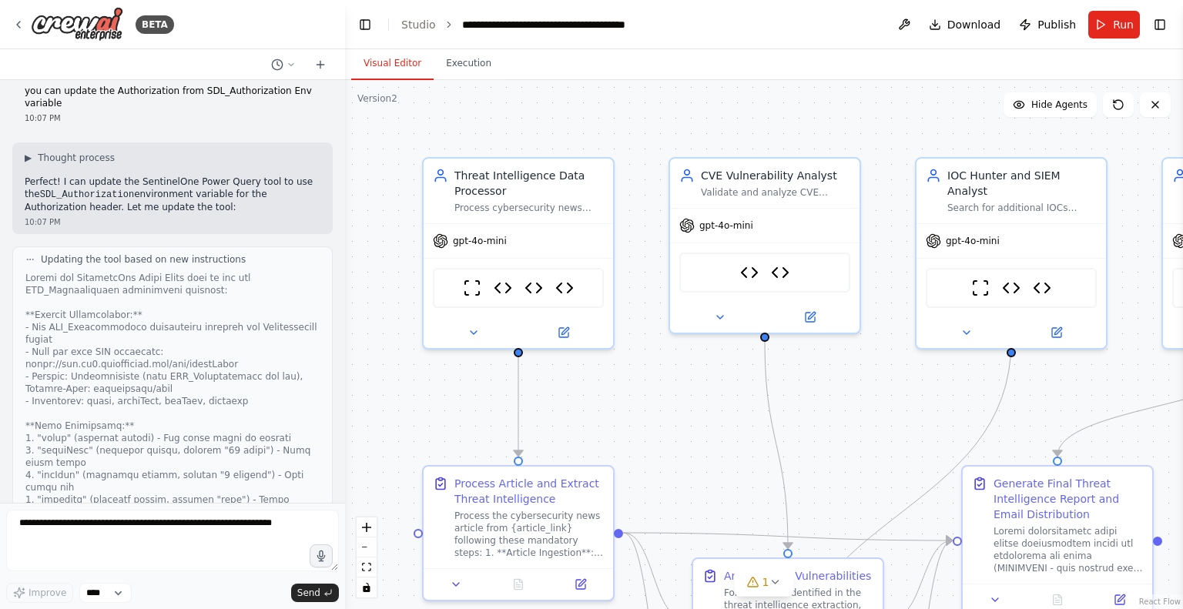
scroll to position [6725, 0]
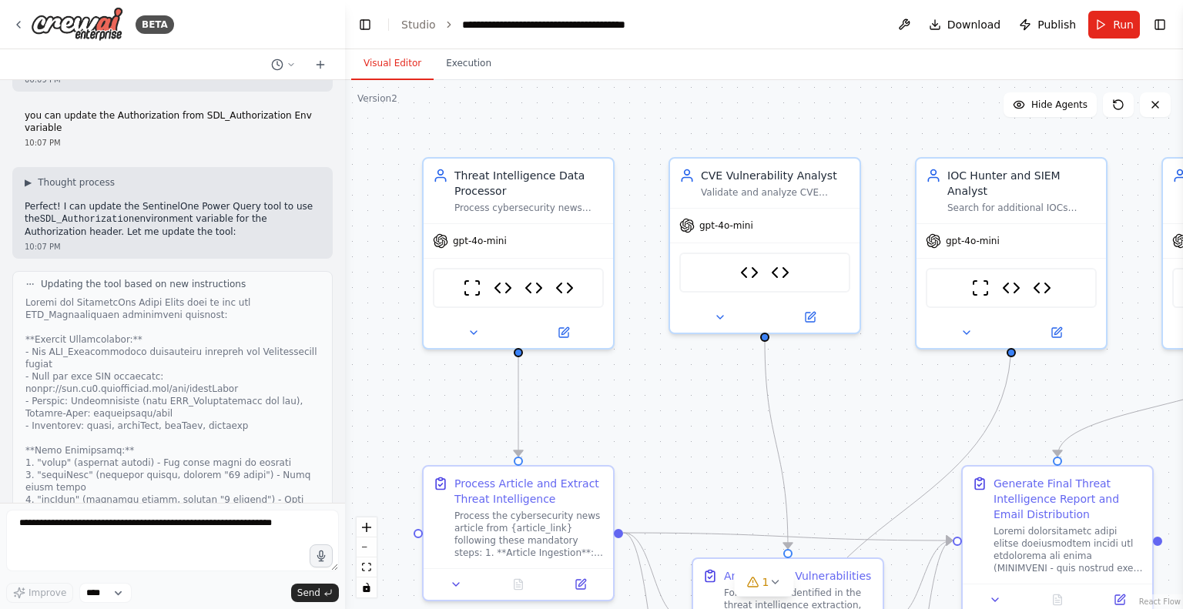
click at [264, 523] on textarea at bounding box center [172, 541] width 333 height 62
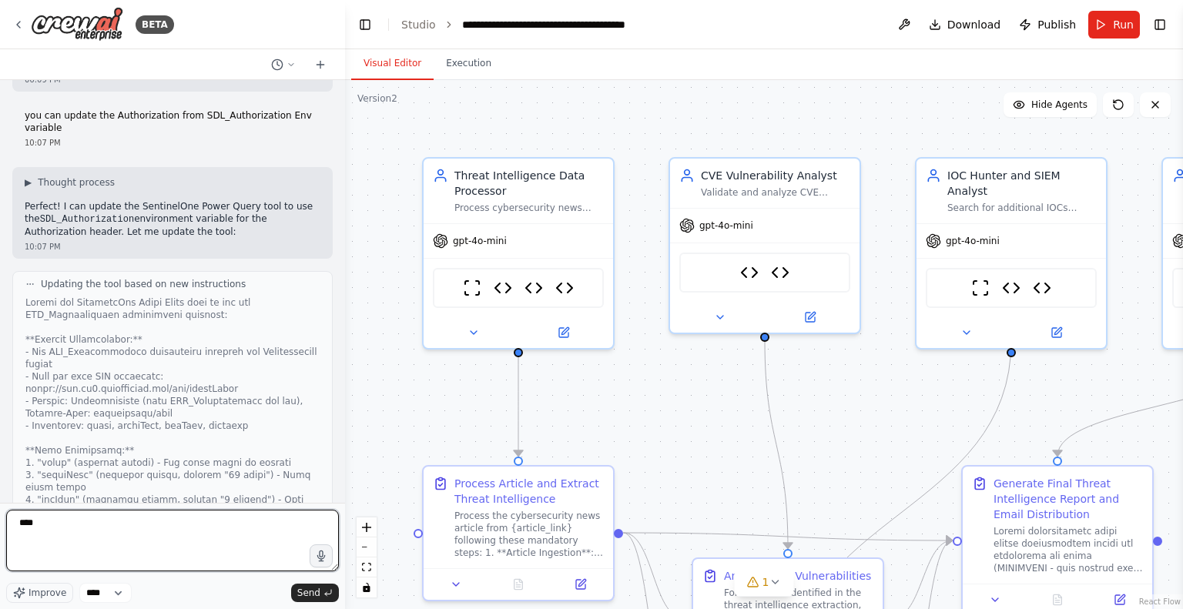
type textarea "*****"
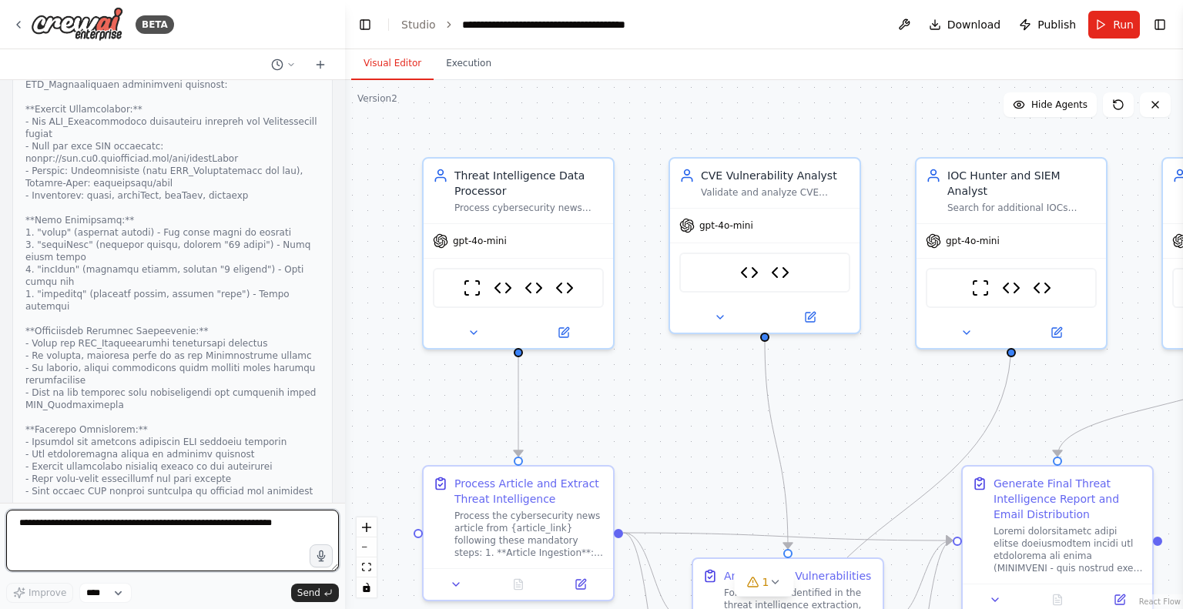
scroll to position [6955, 0]
click at [79, 529] on textarea at bounding box center [172, 541] width 333 height 62
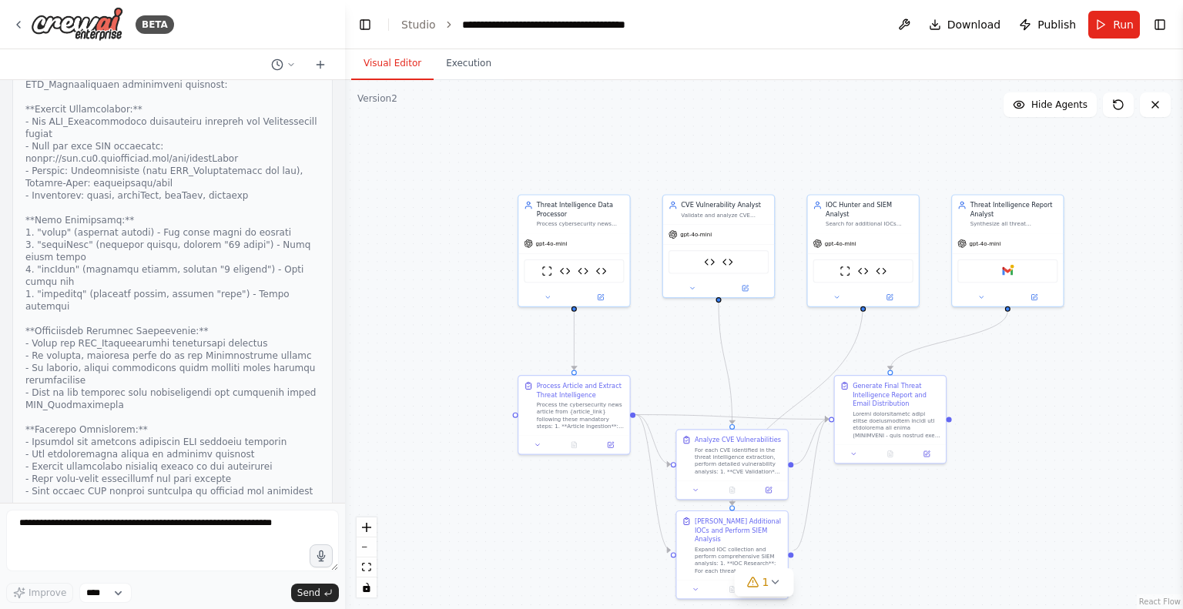
click at [739, 366] on div ".deletable-edge-delete-btn { width: 20px; height: 20px; border: 0px solid #ffff…" at bounding box center [764, 344] width 838 height 529
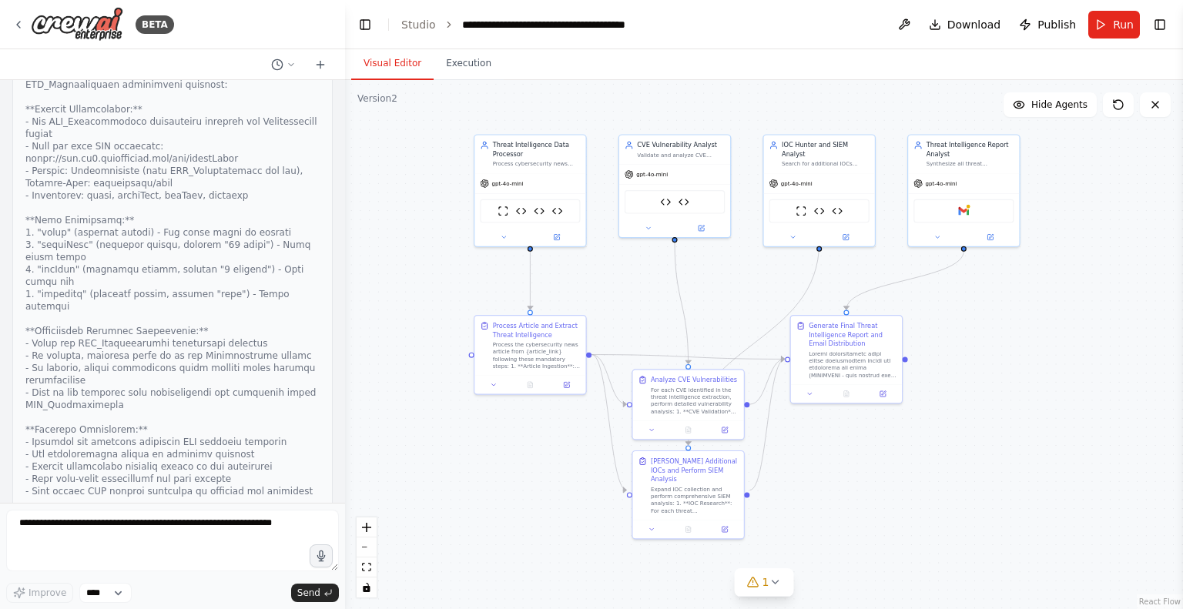
drag, startPoint x: 681, startPoint y: 358, endPoint x: 638, endPoint y: 298, distance: 73.9
click at [638, 298] on div ".deletable-edge-delete-btn { width: 20px; height: 20px; border: 0px solid #ffff…" at bounding box center [764, 344] width 838 height 529
drag, startPoint x: 698, startPoint y: 383, endPoint x: 698, endPoint y: 325, distance: 58.5
click at [698, 325] on div "Analyze CVE Vulnerabilities For each CVE identified in the threat intelligence …" at bounding box center [691, 340] width 88 height 40
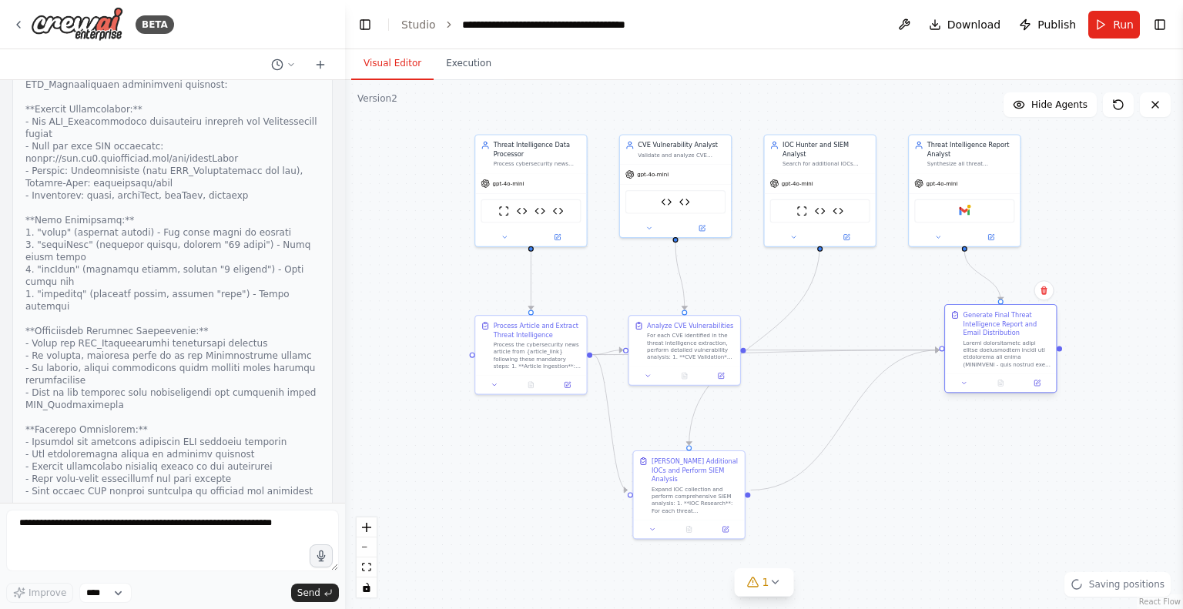
drag, startPoint x: 854, startPoint y: 335, endPoint x: 1012, endPoint y: 323, distance: 158.3
click at [1012, 323] on div "Generate Final Threat Intelligence Report and Email Distribution" at bounding box center [1007, 323] width 88 height 27
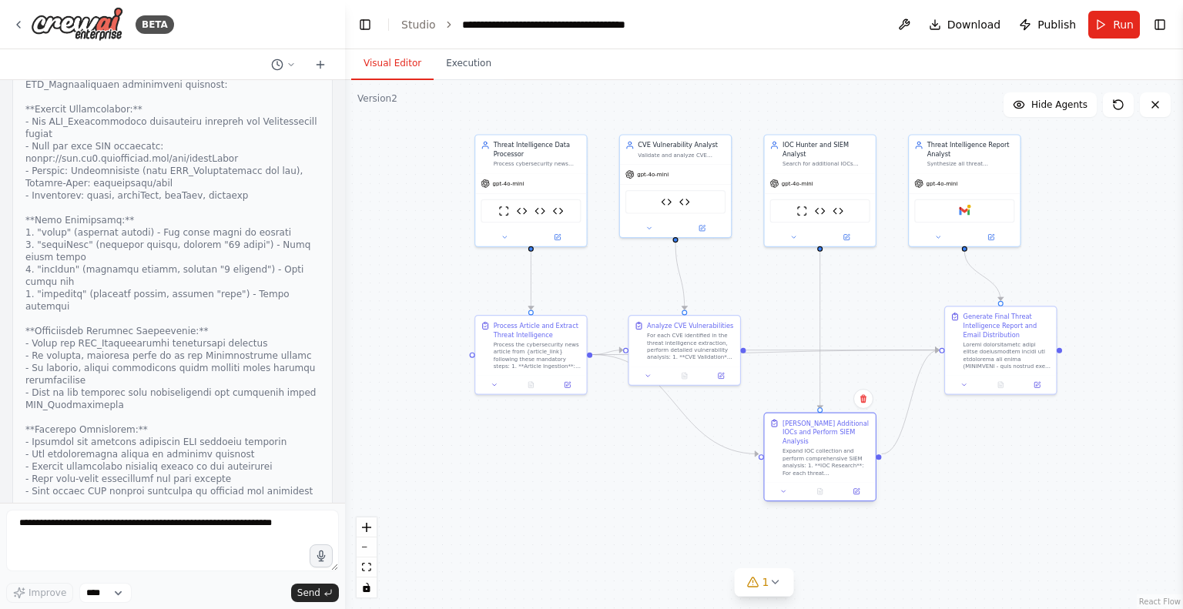
drag, startPoint x: 677, startPoint y: 464, endPoint x: 809, endPoint y: 427, distance: 137.5
click at [809, 427] on div "Hunt Additional IOCs and Perform SIEM Analysis" at bounding box center [826, 432] width 88 height 27
drag, startPoint x: 683, startPoint y: 328, endPoint x: 714, endPoint y: 318, distance: 32.4
click at [714, 318] on div "Analyze CVE Vulnerabilities" at bounding box center [708, 314] width 86 height 9
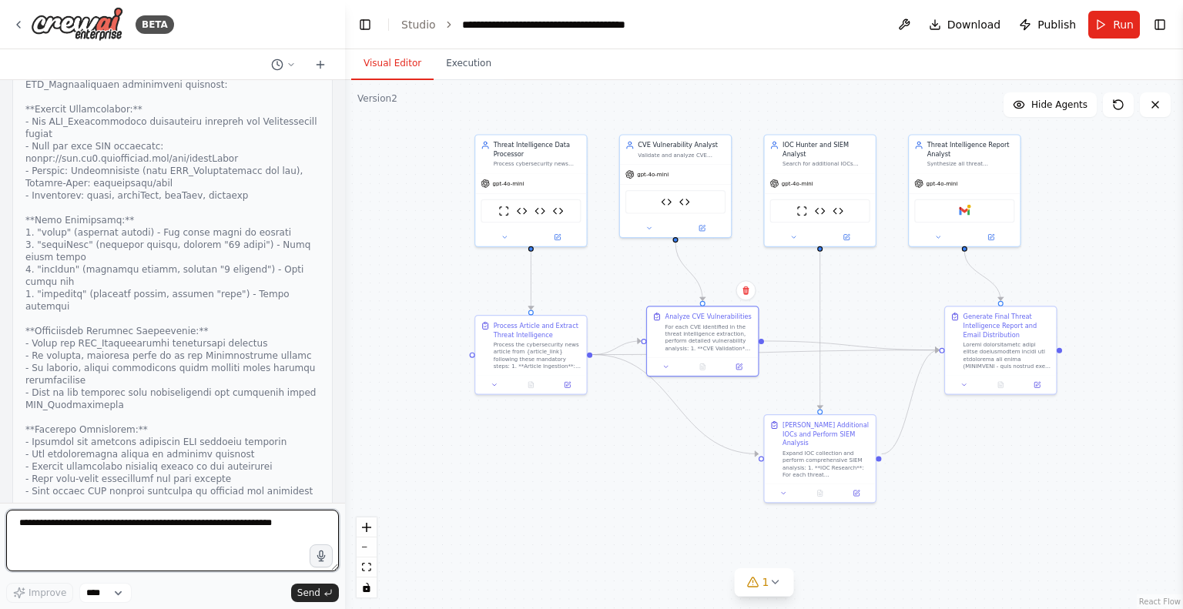
click at [75, 531] on textarea at bounding box center [172, 541] width 333 height 62
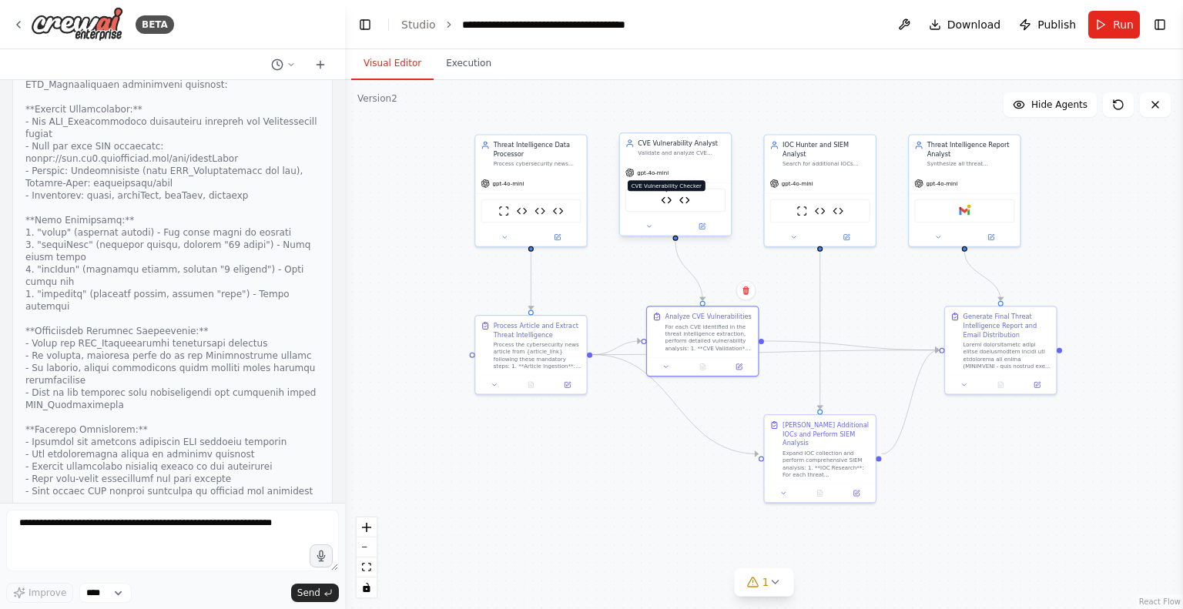
click at [662, 203] on img at bounding box center [666, 200] width 11 height 11
click at [665, 203] on img at bounding box center [666, 200] width 11 height 11
click at [647, 226] on icon at bounding box center [648, 226] width 7 height 7
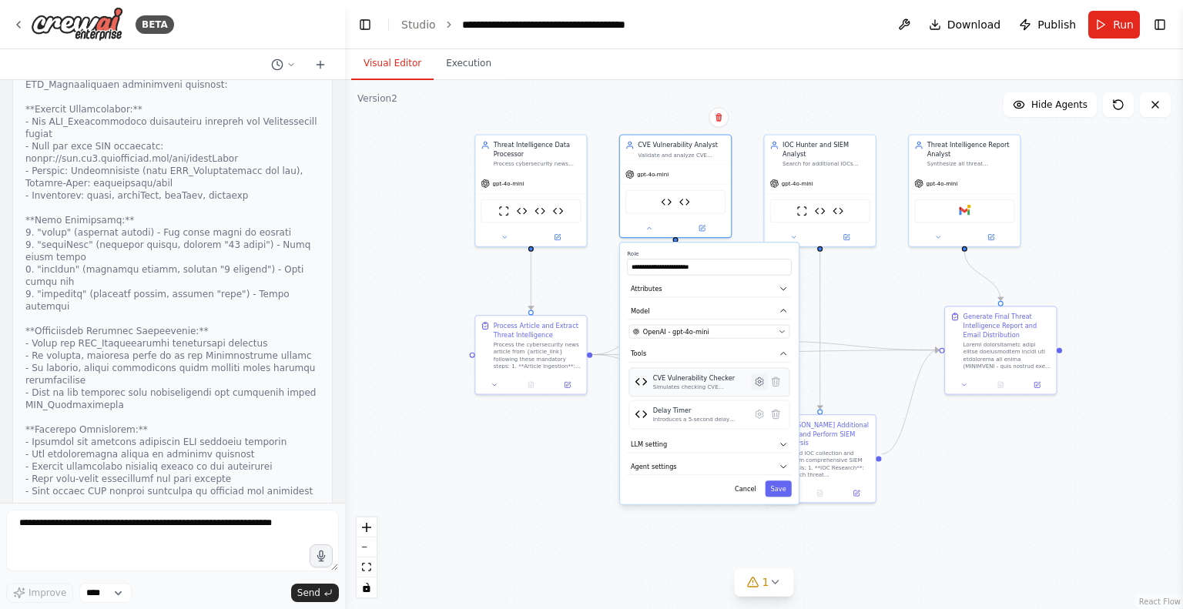
click at [760, 383] on icon at bounding box center [759, 381] width 8 height 8
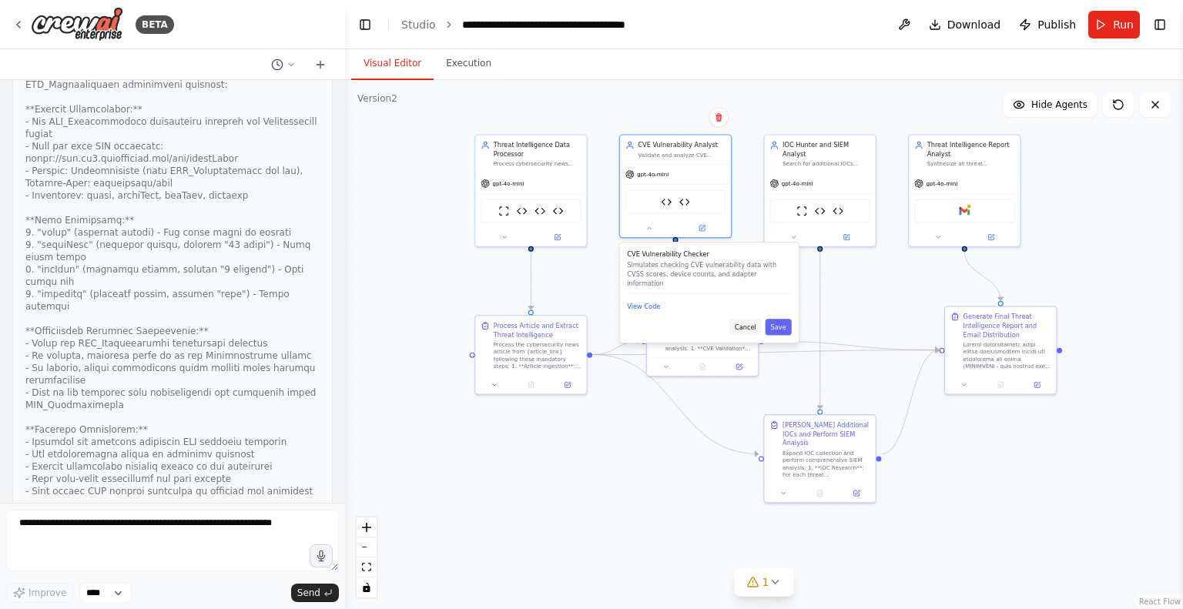
click at [749, 320] on button "Cancel" at bounding box center [745, 327] width 32 height 16
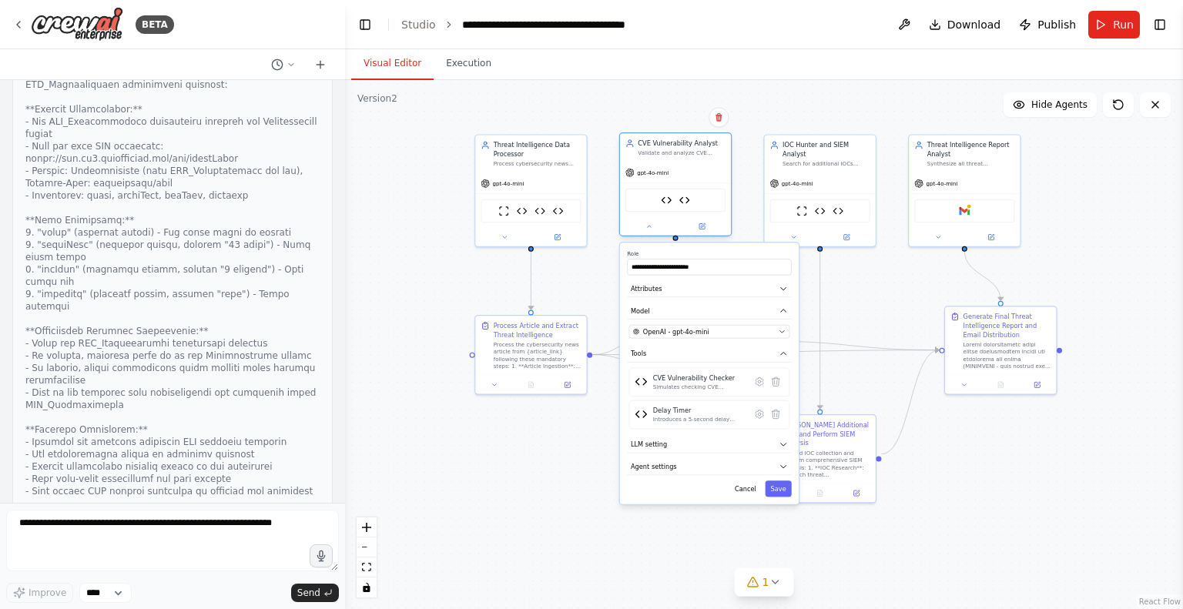
click at [719, 190] on div "CVE Vulnerability Checker Delay Timer" at bounding box center [675, 200] width 100 height 23
click at [638, 380] on img at bounding box center [641, 382] width 12 height 12
click at [758, 378] on icon at bounding box center [759, 381] width 8 height 8
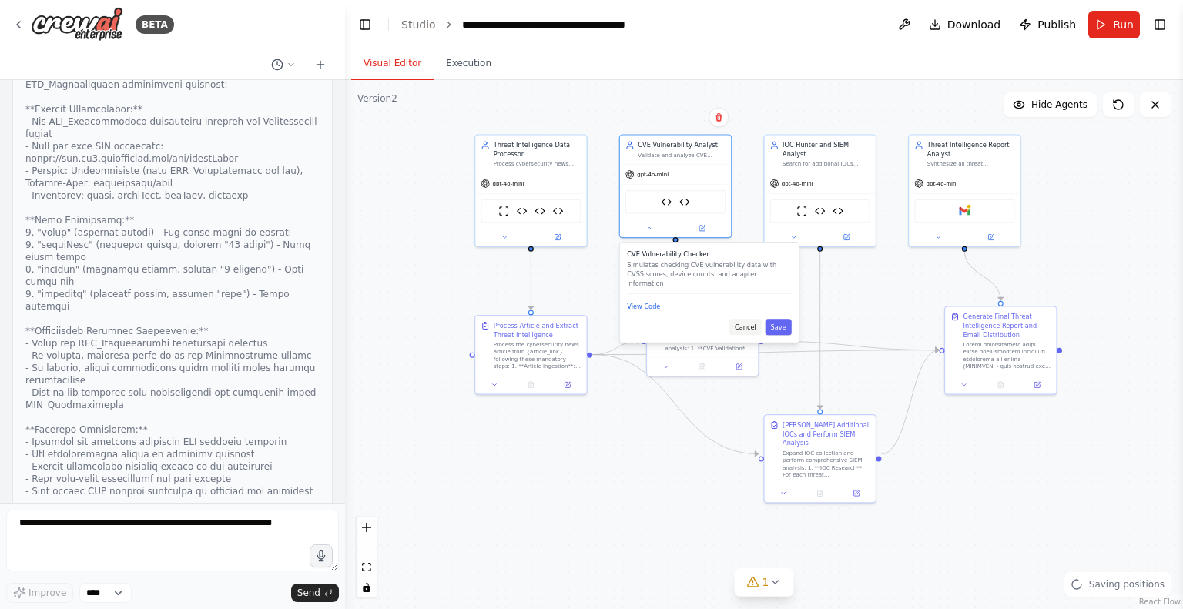
click at [746, 320] on button "Cancel" at bounding box center [745, 327] width 32 height 16
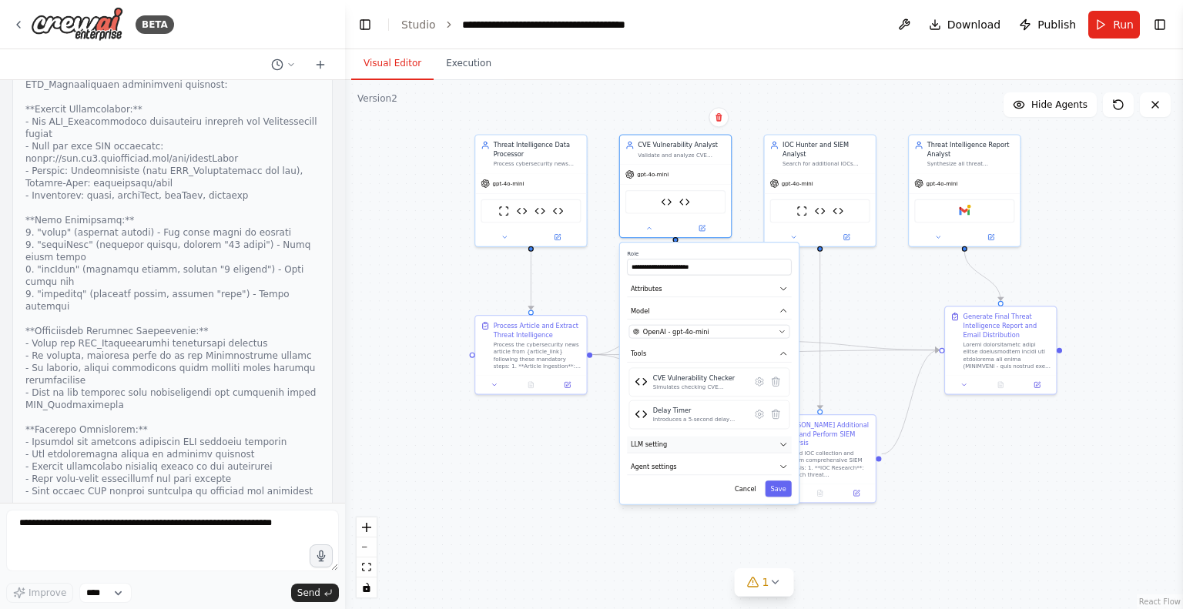
click at [678, 443] on button "LLM setting" at bounding box center [709, 445] width 164 height 17
click at [688, 467] on button "Agent settings" at bounding box center [709, 466] width 164 height 17
click at [865, 263] on div ".deletable-edge-delete-btn { width: 20px; height: 20px; border: 0px solid #ffff…" at bounding box center [764, 344] width 838 height 529
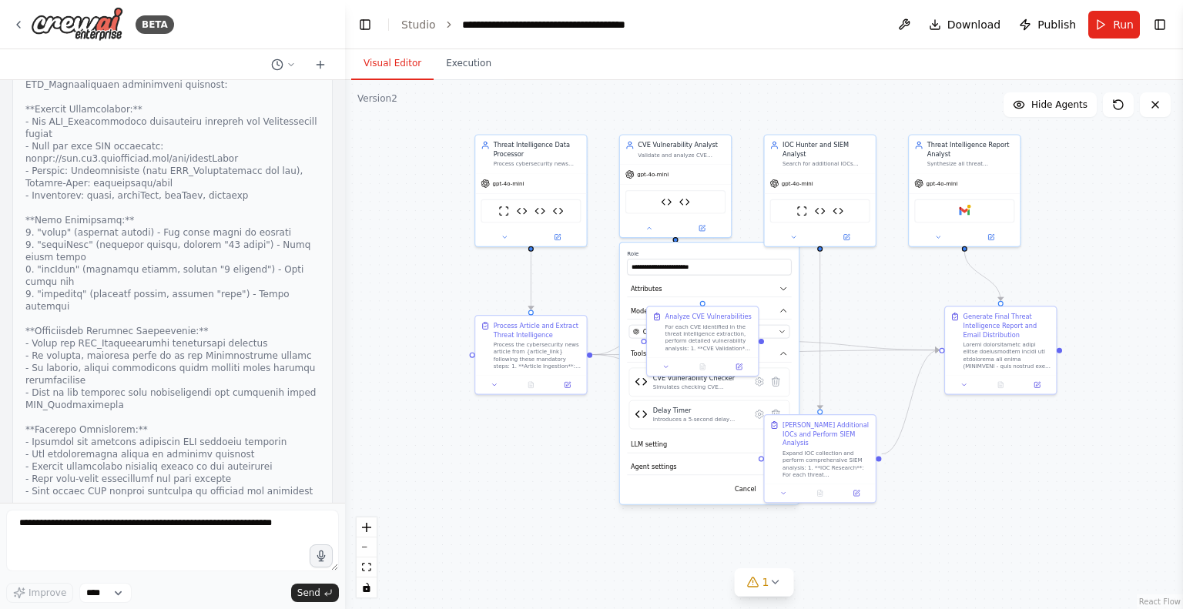
click at [590, 276] on div ".deletable-edge-delete-btn { width: 20px; height: 20px; border: 0px solid #ffff…" at bounding box center [764, 344] width 838 height 529
click at [502, 230] on button at bounding box center [504, 235] width 51 height 11
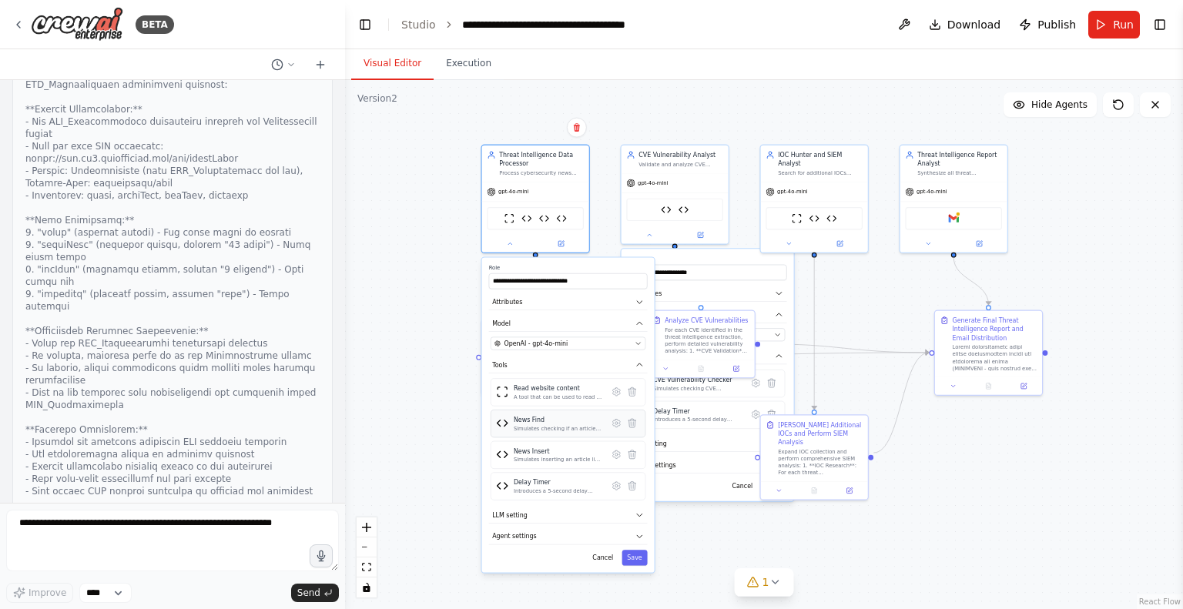
click at [501, 424] on img at bounding box center [502, 423] width 12 height 12
click at [614, 424] on icon at bounding box center [617, 423] width 8 height 8
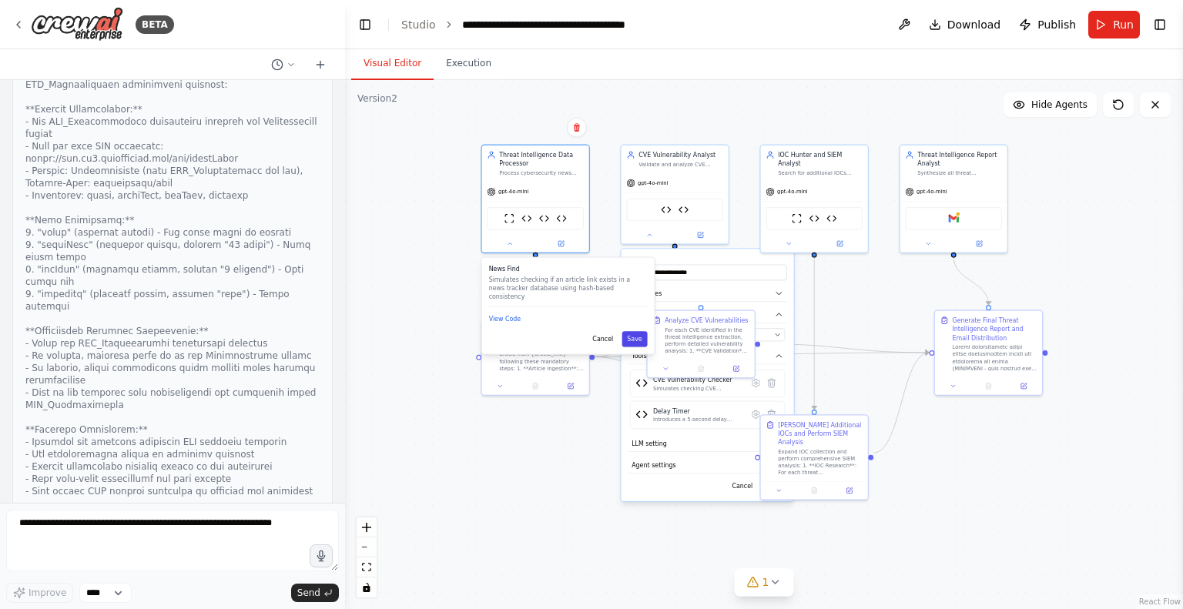
click at [630, 331] on button "Save" at bounding box center [634, 338] width 25 height 15
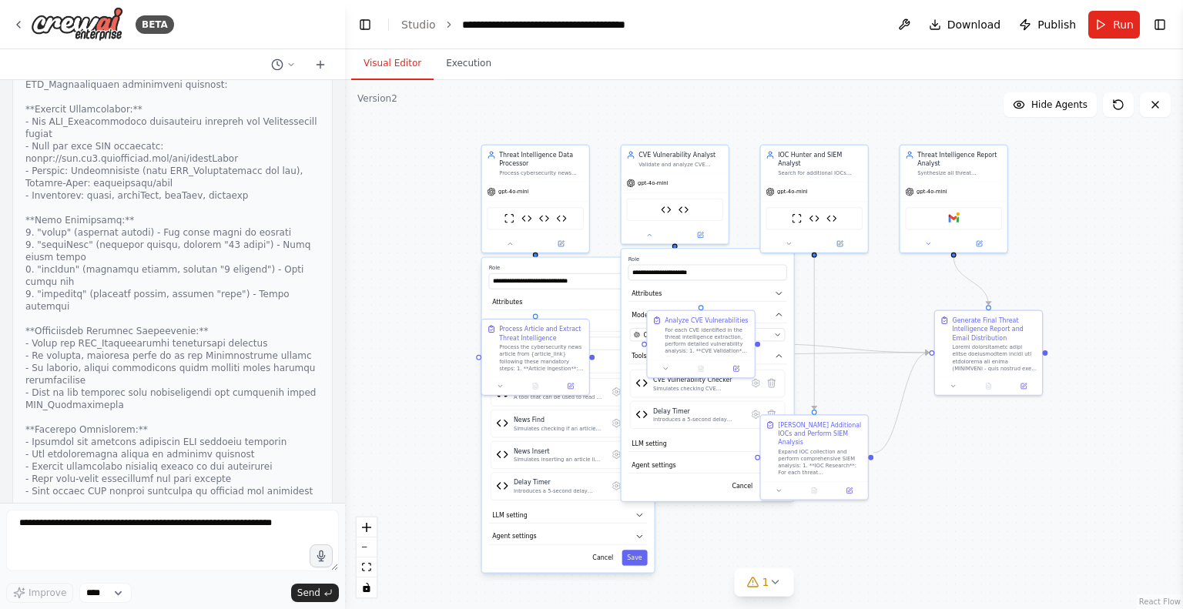
click at [487, 136] on div ".deletable-edge-delete-btn { width: 20px; height: 20px; border: 0px solid #ffff…" at bounding box center [764, 344] width 838 height 529
click at [508, 242] on icon at bounding box center [510, 242] width 4 height 2
click at [644, 232] on button at bounding box center [648, 233] width 49 height 11
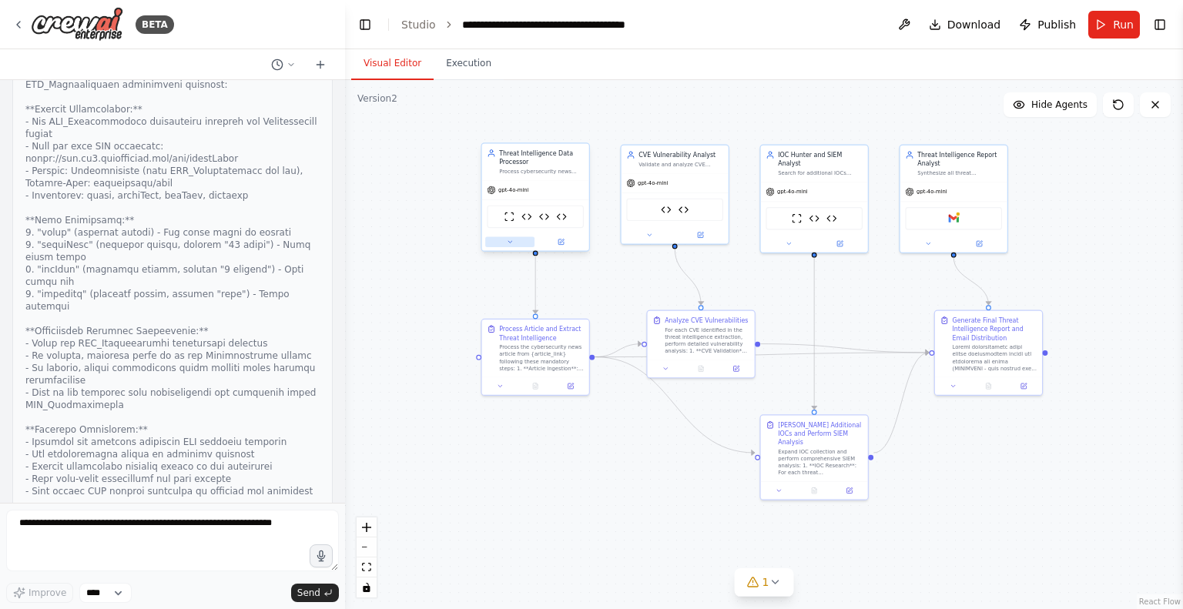
click at [511, 239] on icon at bounding box center [510, 242] width 7 height 7
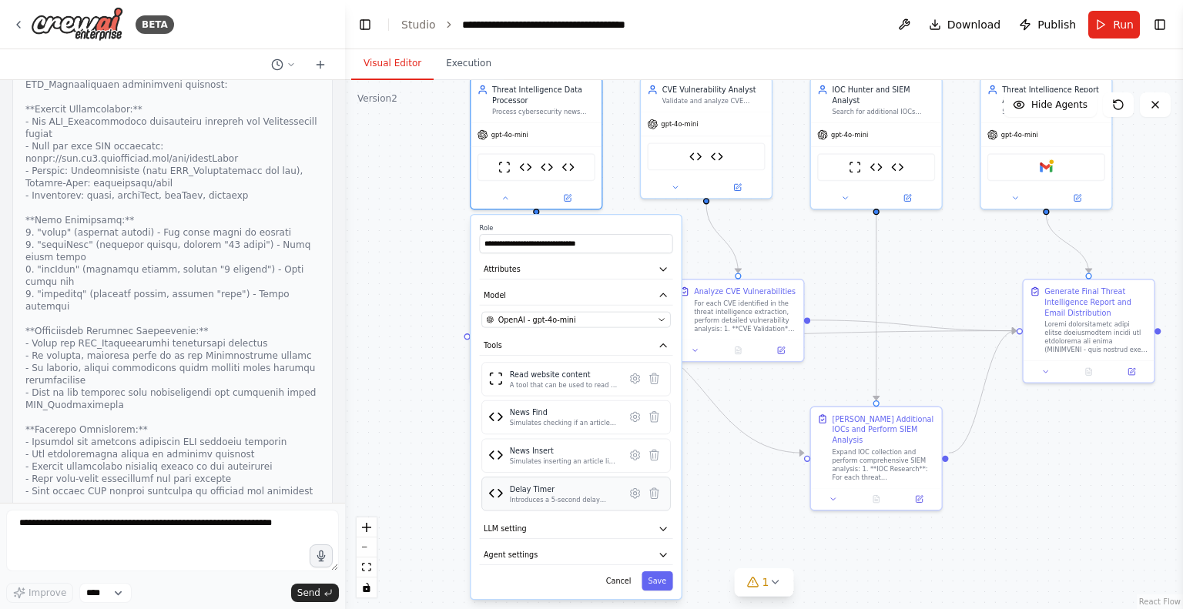
click at [638, 502] on div "Delay Timer Introduces a 5-second delay between workflow steps and returns conf…" at bounding box center [575, 494] width 189 height 34
click at [631, 373] on icon at bounding box center [635, 377] width 9 height 9
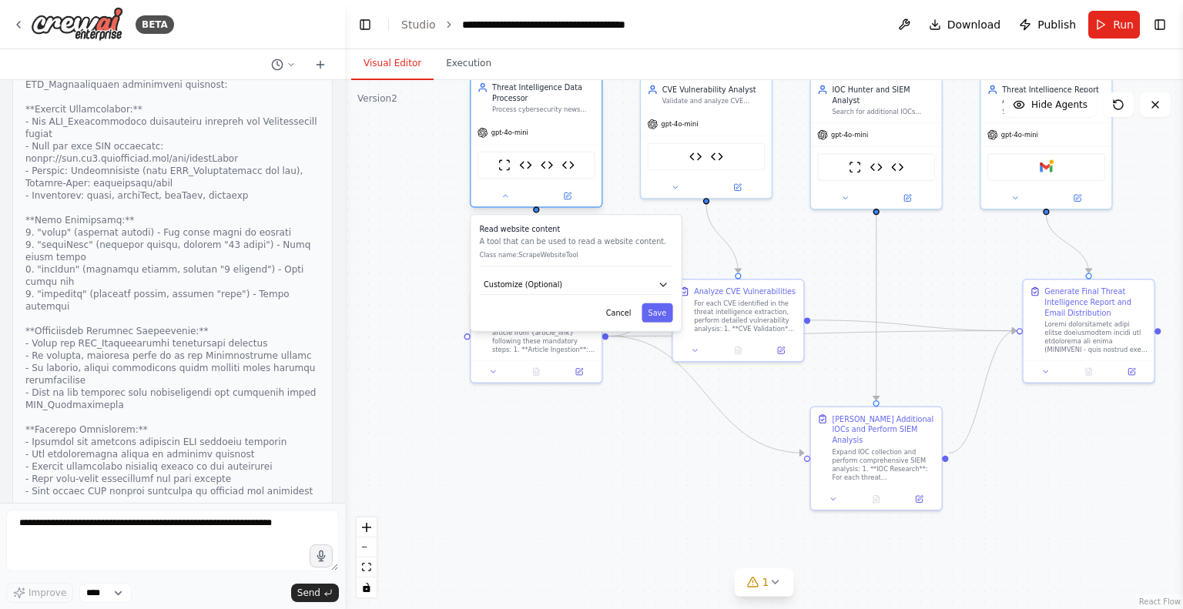
click at [595, 142] on div "gpt-4o-mini" at bounding box center [535, 132] width 131 height 23
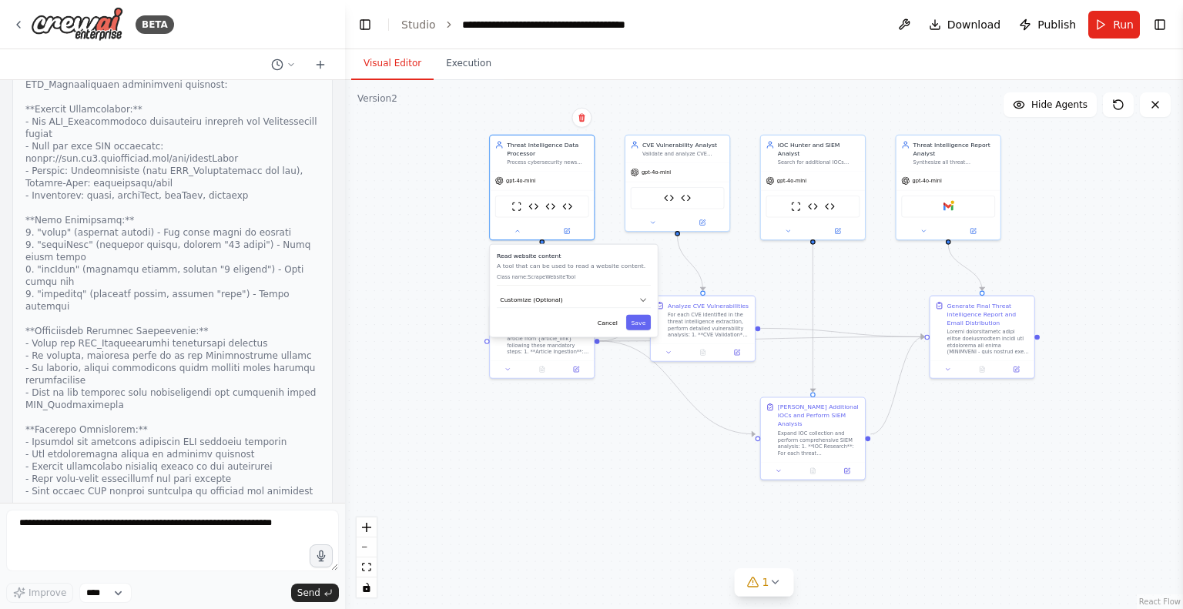
click at [779, 256] on div ".deletable-edge-delete-btn { width: 20px; height: 20px; border: 0px solid #ffff…" at bounding box center [764, 344] width 838 height 529
click at [652, 217] on icon at bounding box center [652, 220] width 7 height 7
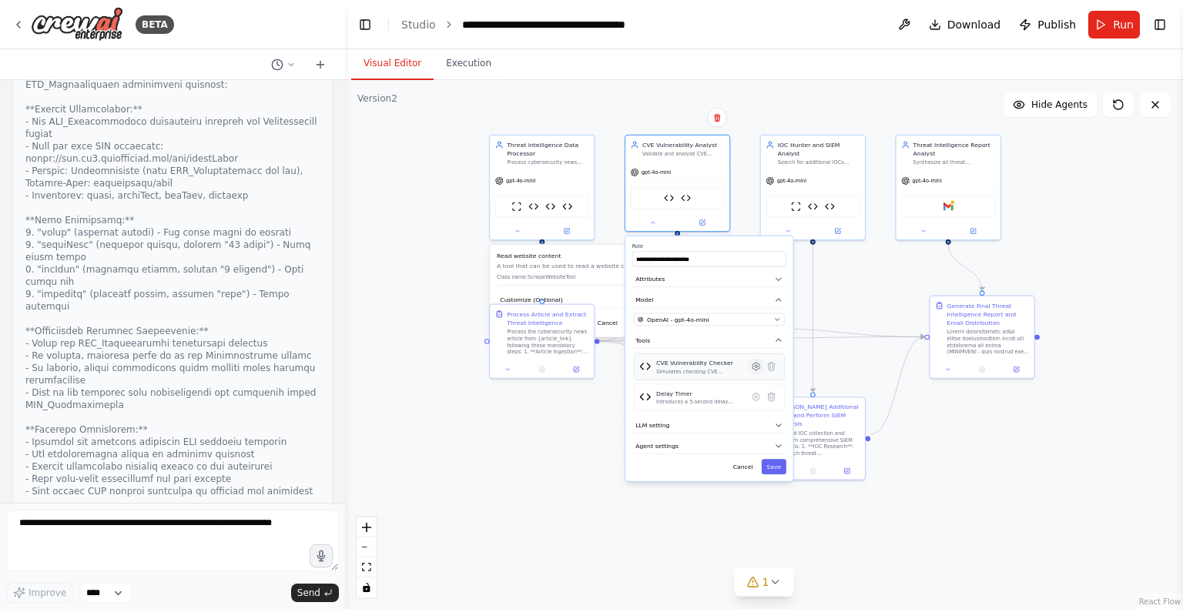
click at [752, 365] on icon at bounding box center [756, 366] width 10 height 10
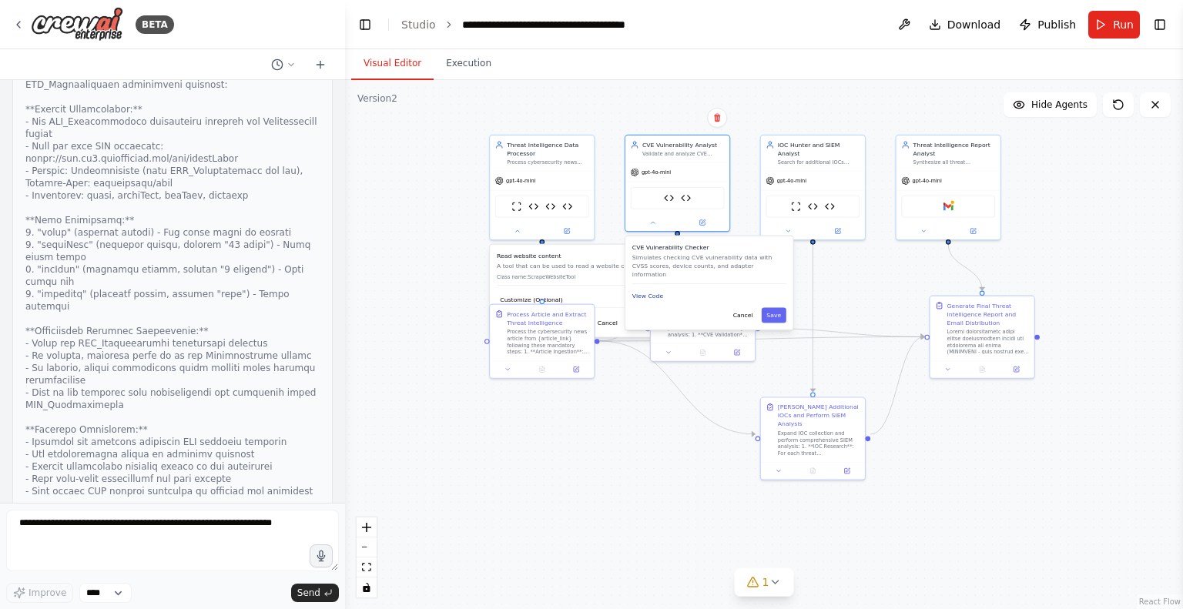
click at [650, 292] on button "View Code" at bounding box center [647, 296] width 31 height 8
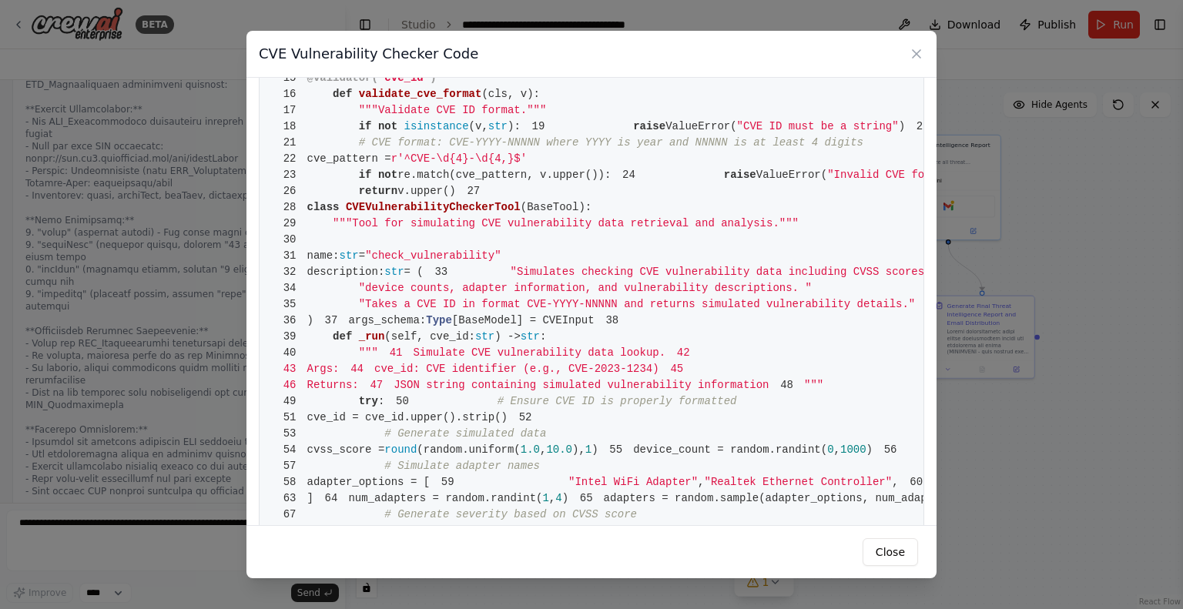
scroll to position [0, 0]
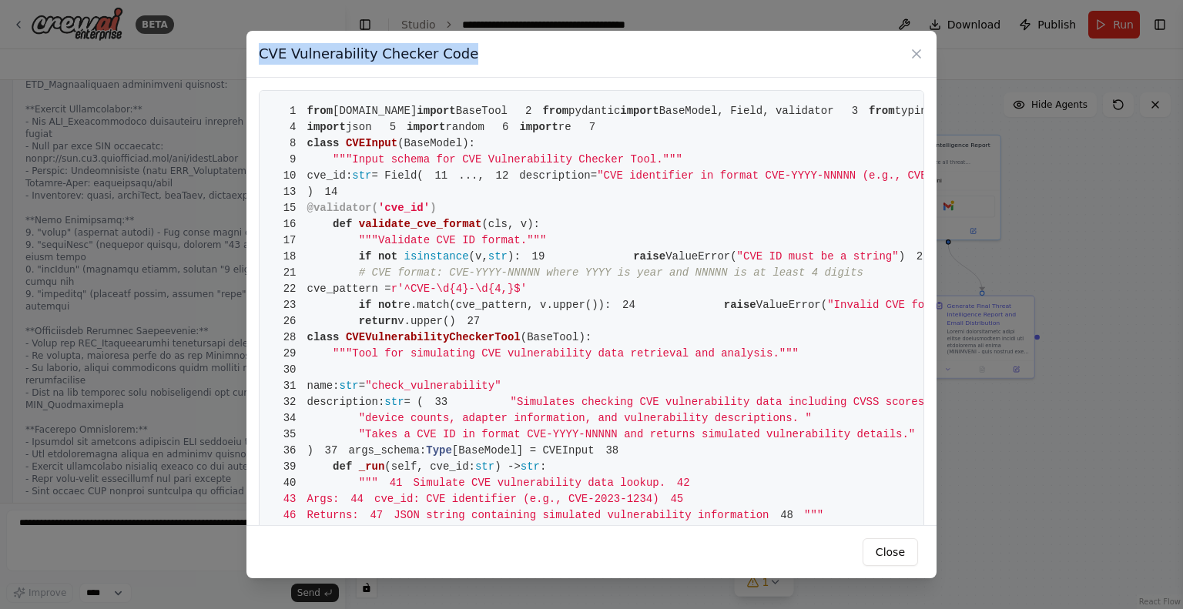
drag, startPoint x: 464, startPoint y: 51, endPoint x: 261, endPoint y: 58, distance: 202.6
click at [261, 58] on div "CVE Vulnerability Checker Code" at bounding box center [591, 54] width 690 height 47
copy h3 "CVE Vulnerability Checker Code"
click at [893, 556] on button "Close" at bounding box center [889, 552] width 55 height 28
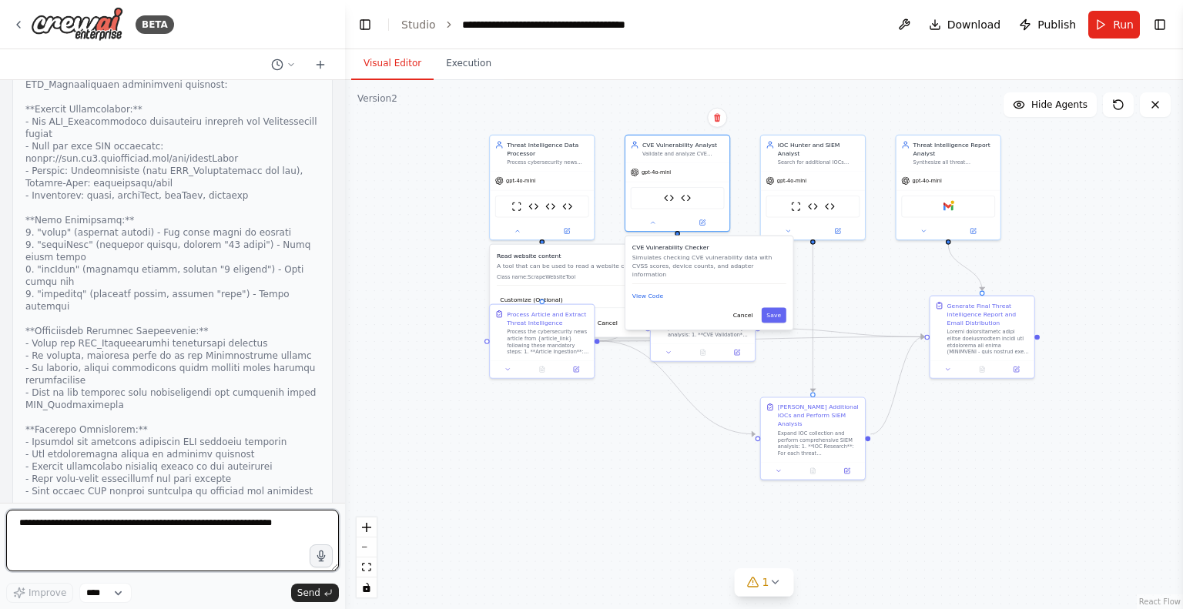
click at [77, 526] on textarea at bounding box center [172, 541] width 333 height 62
click at [43, 524] on textarea "**********" at bounding box center [172, 541] width 333 height 62
click at [49, 525] on textarea "**********" at bounding box center [172, 541] width 333 height 62
click at [92, 526] on textarea "**********" at bounding box center [172, 541] width 333 height 62
paste textarea "**********"
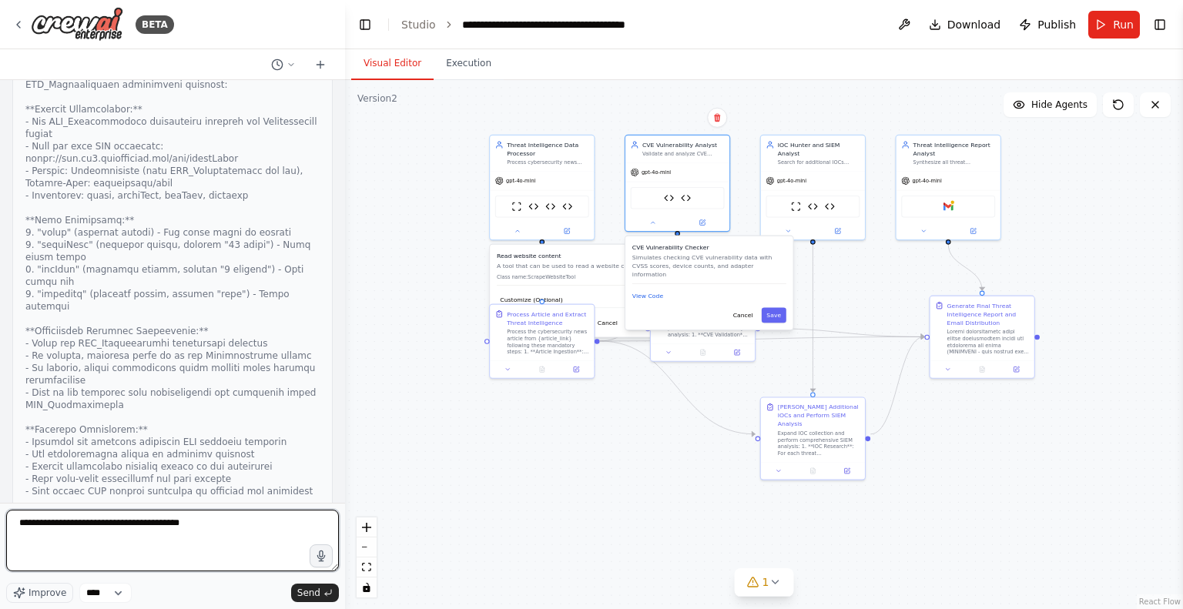
click at [70, 521] on textarea "**********" at bounding box center [172, 541] width 333 height 62
click at [218, 524] on textarea "**********" at bounding box center [172, 541] width 333 height 62
paste textarea "**********"
type textarea "**********"
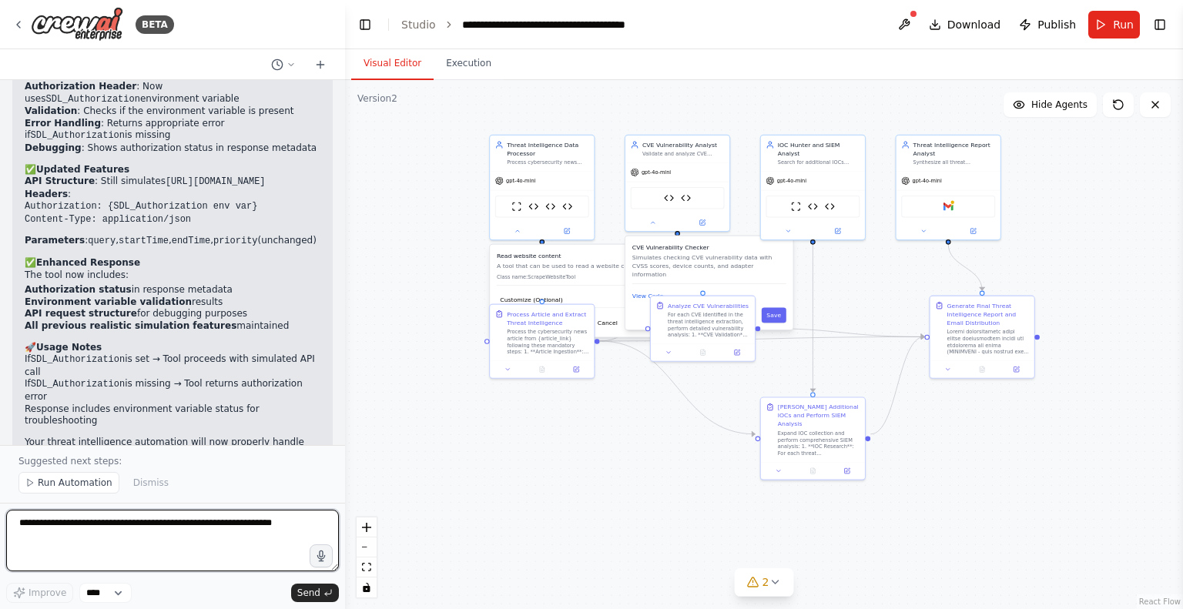
scroll to position [8846, 0]
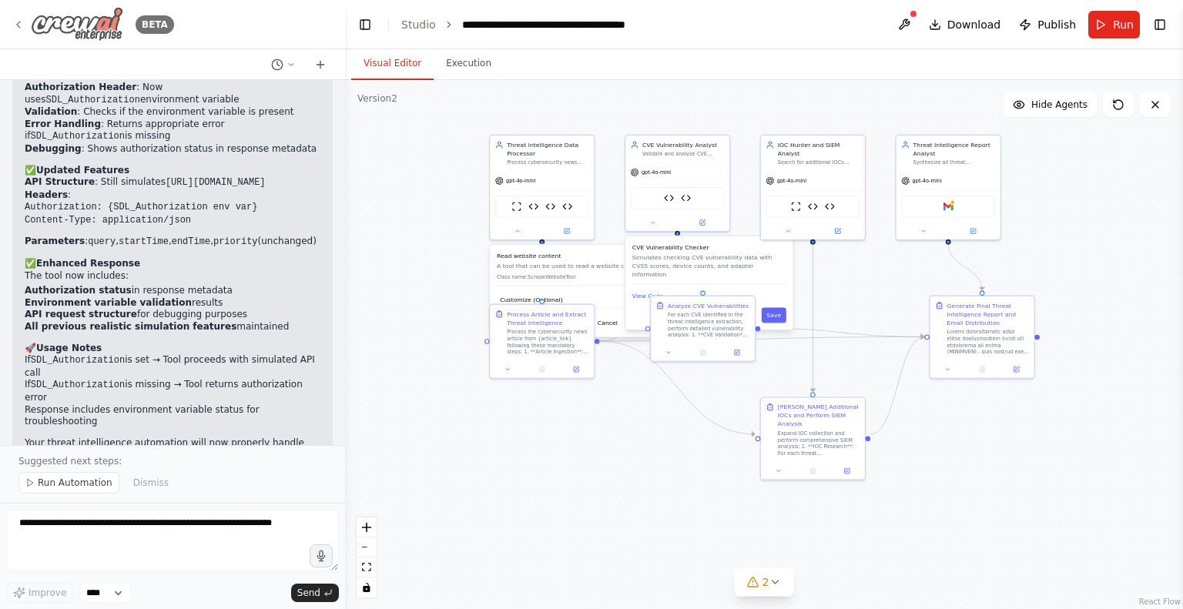
click at [19, 20] on icon at bounding box center [18, 24] width 12 height 12
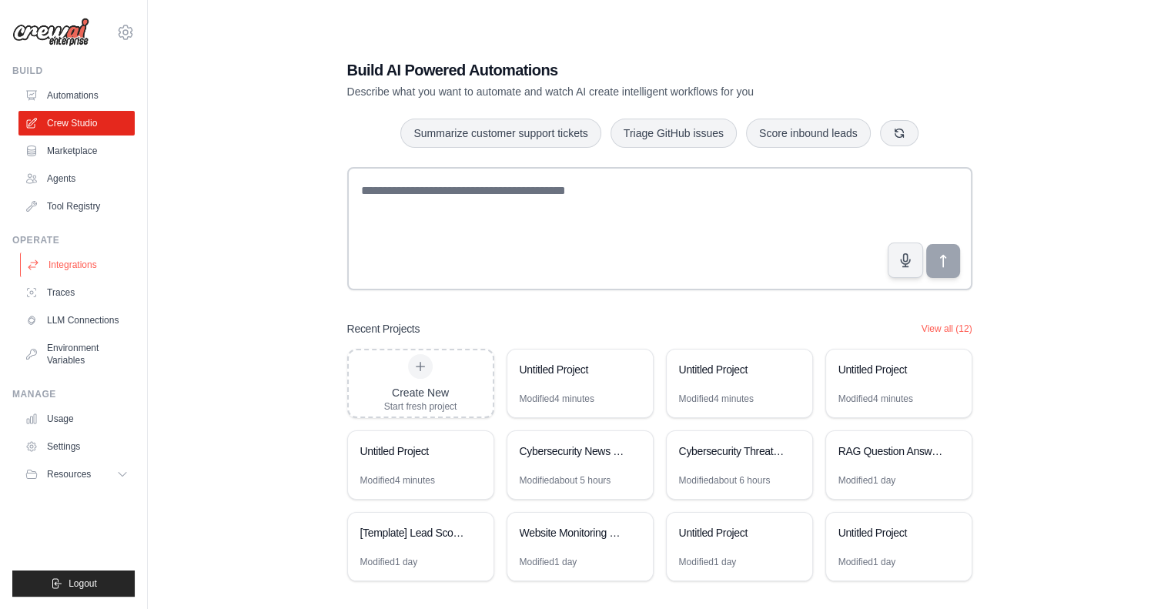
click at [62, 260] on link "Integrations" at bounding box center [78, 265] width 116 height 25
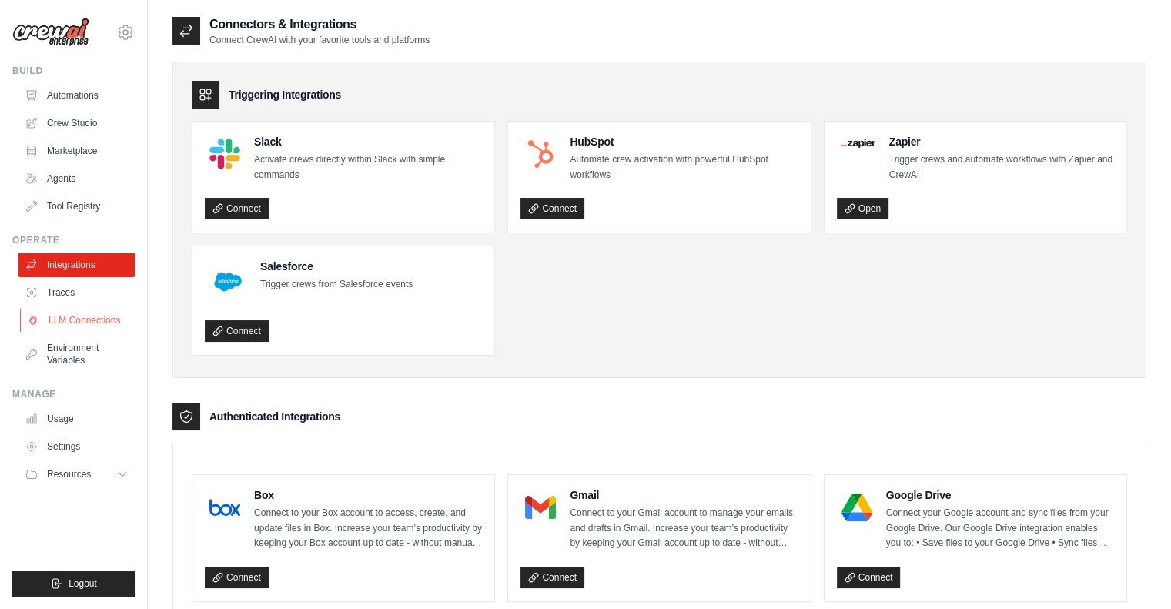
click at [75, 316] on link "LLM Connections" at bounding box center [78, 320] width 116 height 25
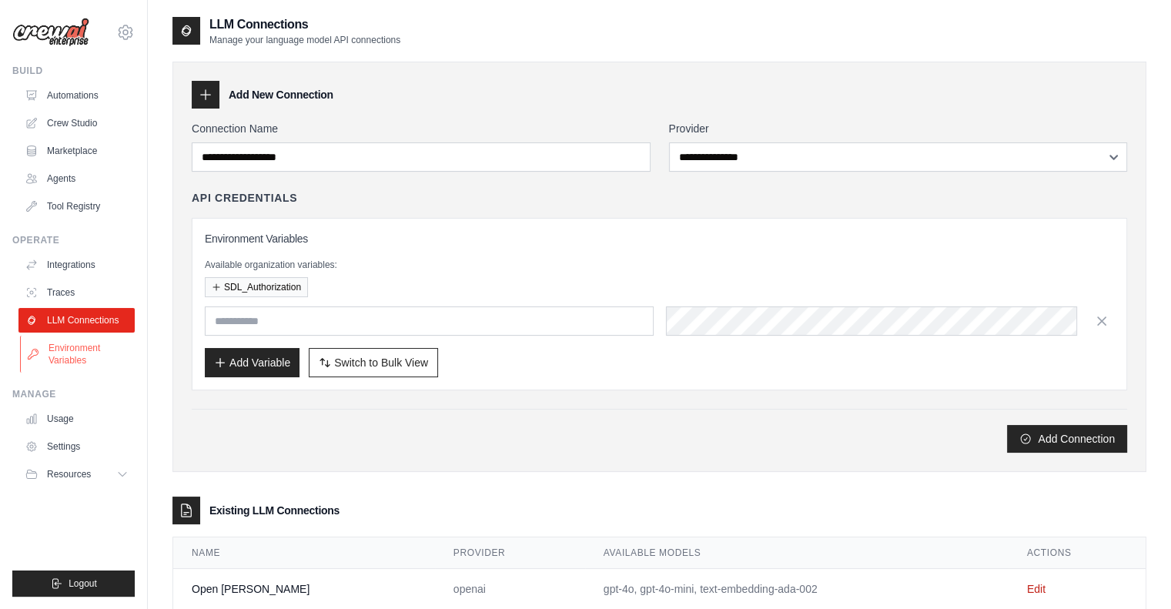
click at [74, 351] on link "Environment Variables" at bounding box center [78, 354] width 116 height 37
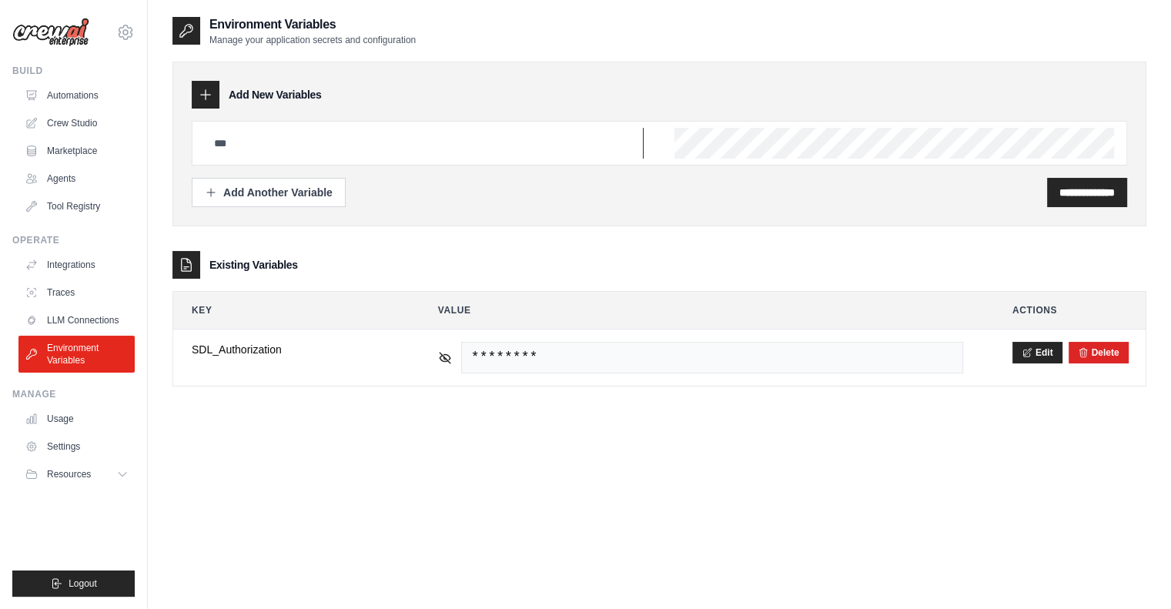
click at [391, 135] on input "text" at bounding box center [424, 143] width 439 height 31
click at [332, 138] on input "text" at bounding box center [424, 143] width 439 height 31
type input "**********"
click at [660, 145] on div "**********" at bounding box center [660, 143] width 936 height 45
click at [1060, 189] on input "**********" at bounding box center [1087, 192] width 55 height 15
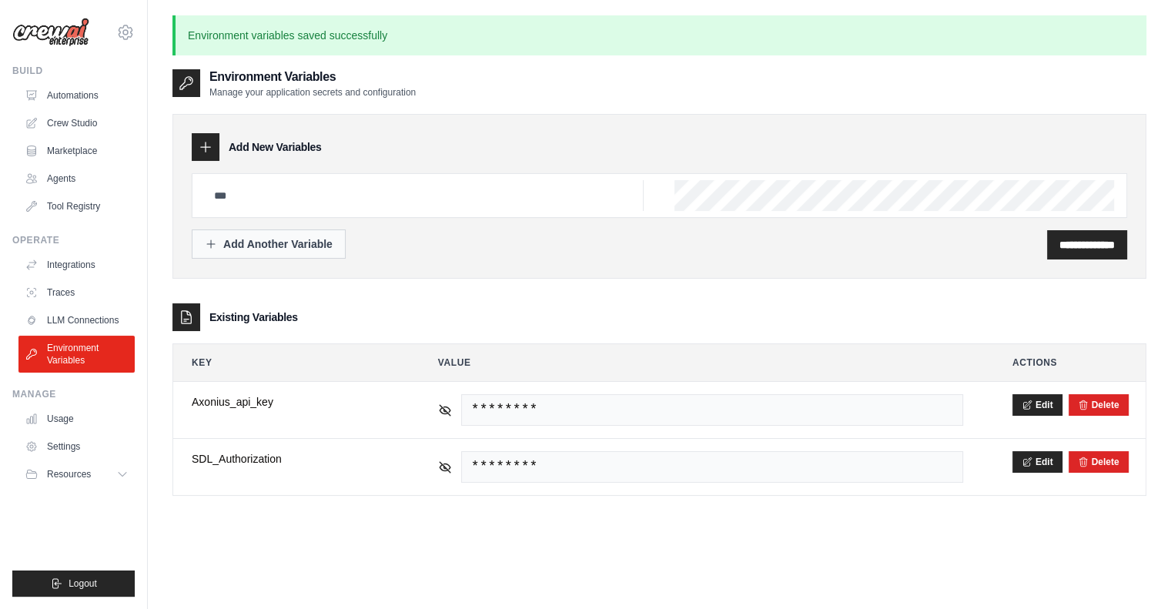
click at [243, 239] on div "Add Another Variable" at bounding box center [269, 243] width 128 height 15
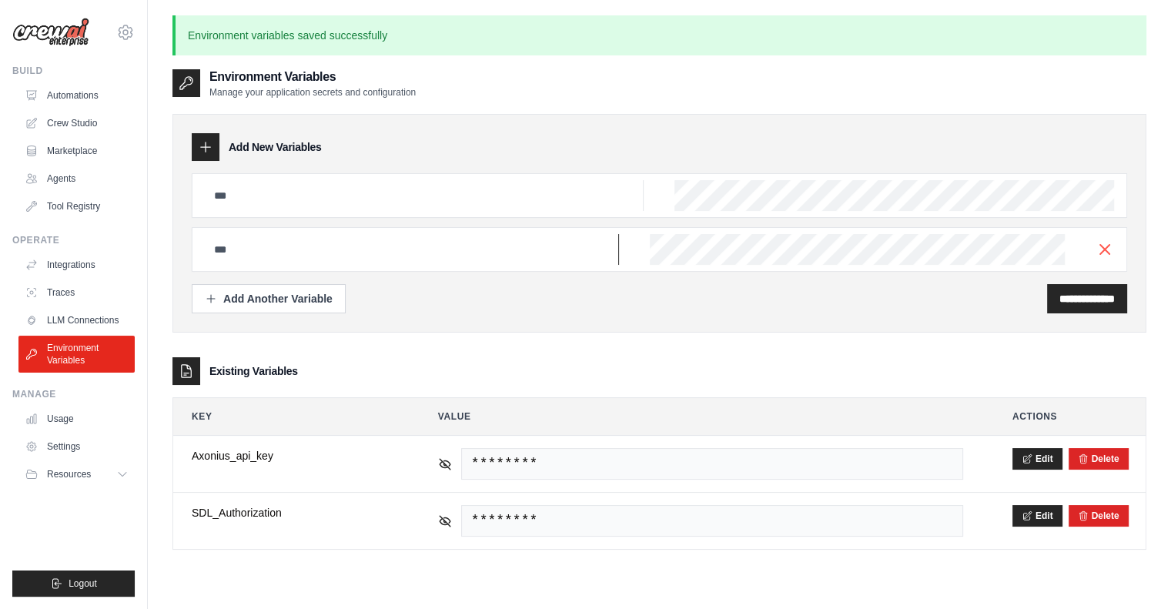
click at [239, 211] on input "text" at bounding box center [424, 195] width 439 height 31
type input "**********"
click at [1070, 302] on input "**********" at bounding box center [1087, 298] width 55 height 15
click at [59, 130] on link "Crew Studio" at bounding box center [78, 123] width 116 height 25
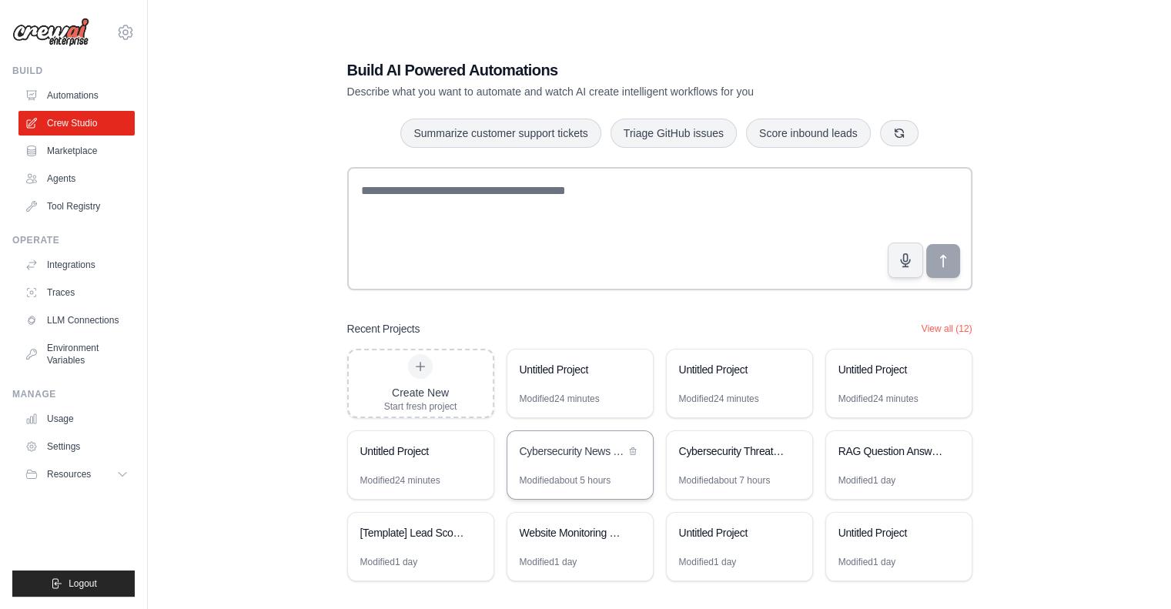
scroll to position [31, 0]
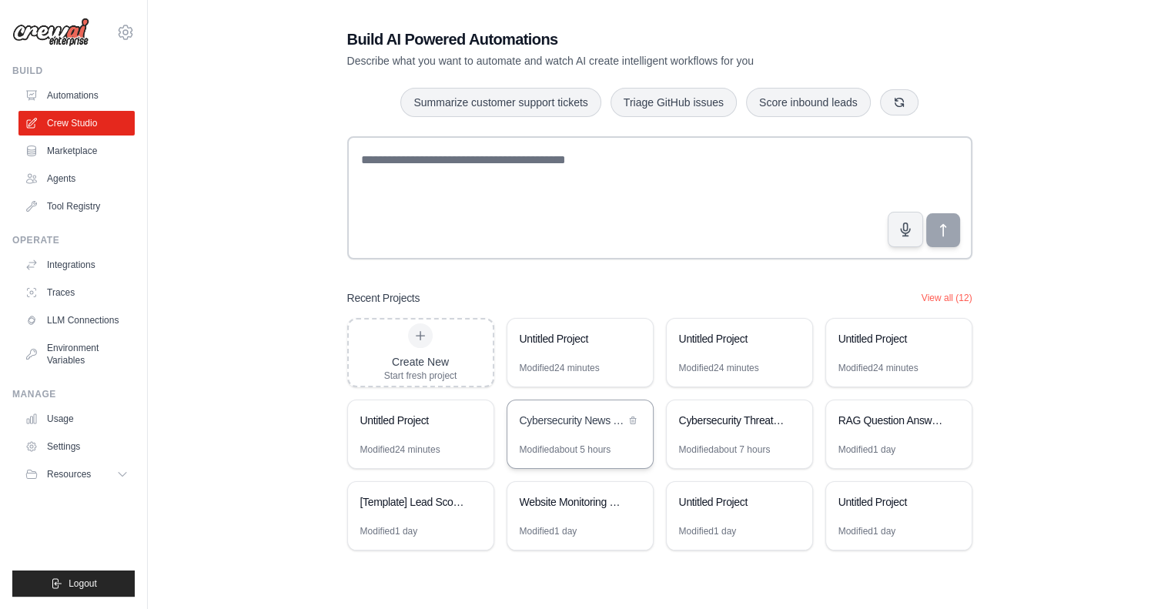
click at [547, 417] on div "Cybersecurity News CVE Analyzer" at bounding box center [572, 420] width 105 height 15
click at [636, 337] on icon at bounding box center [632, 337] width 9 height 9
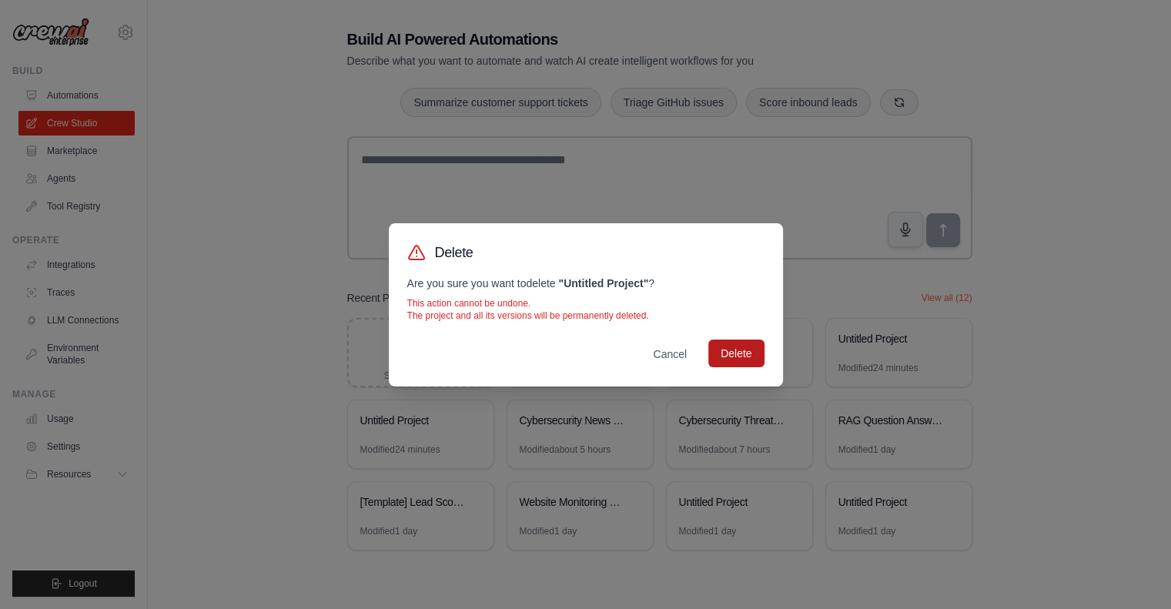
click at [745, 353] on button "Delete" at bounding box center [735, 354] width 55 height 28
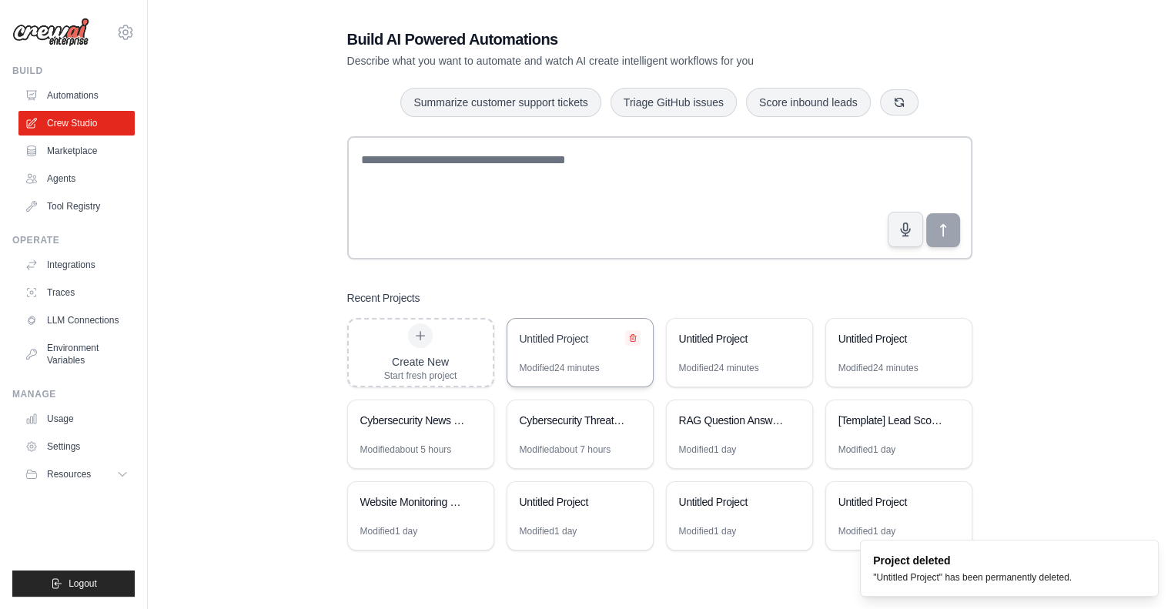
click at [635, 335] on icon at bounding box center [632, 337] width 9 height 9
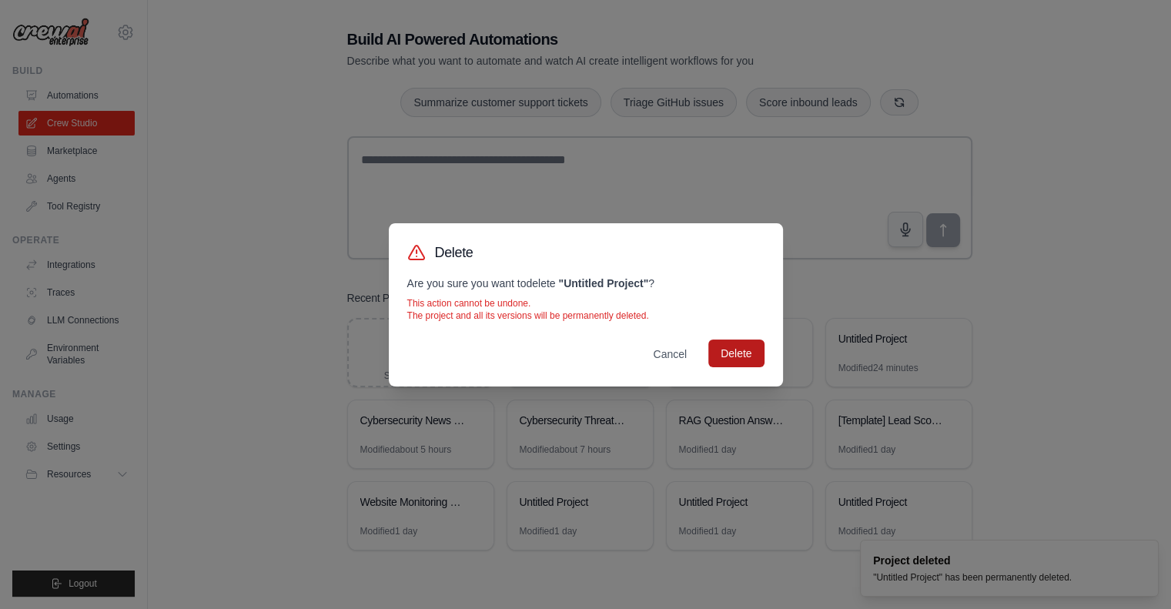
click at [731, 348] on button "Delete" at bounding box center [735, 354] width 55 height 28
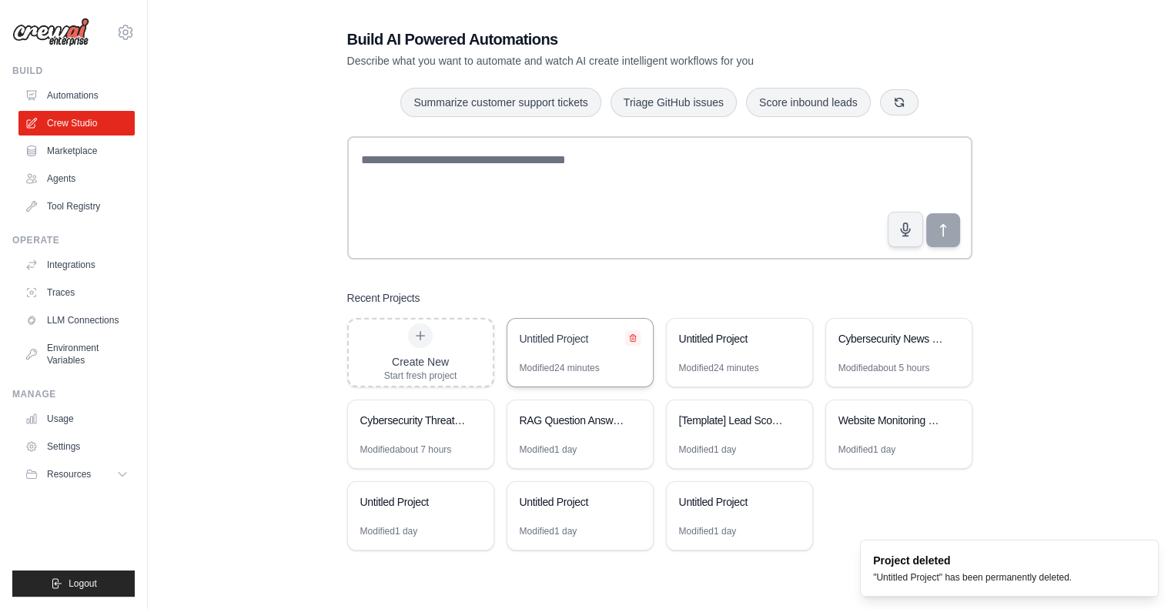
click at [628, 339] on icon at bounding box center [632, 337] width 9 height 9
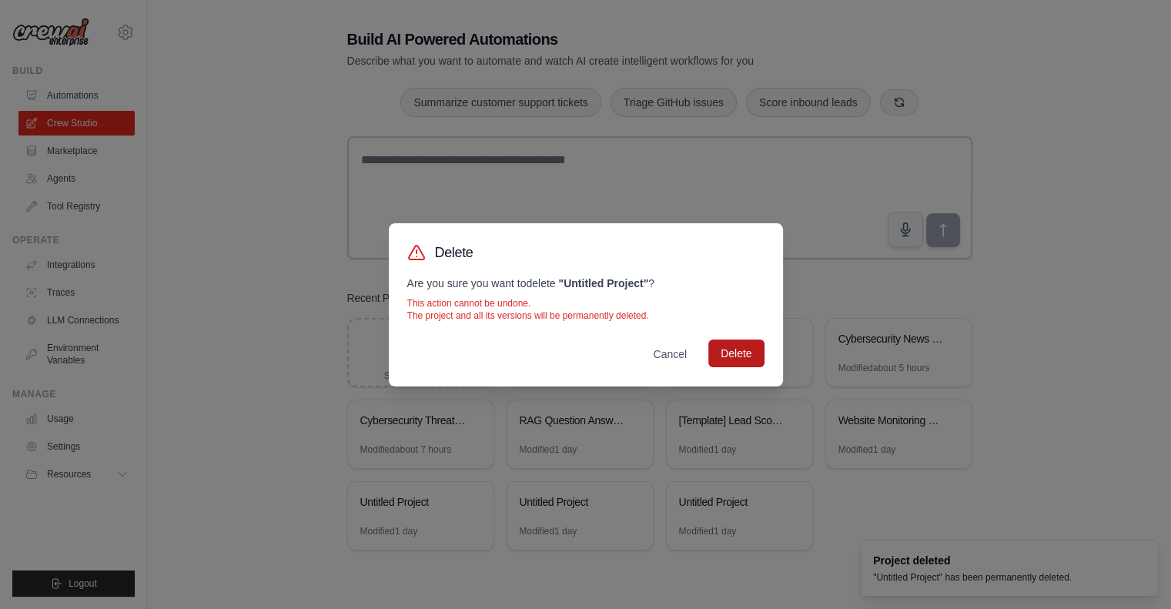
click at [715, 344] on button "Delete" at bounding box center [735, 354] width 55 height 28
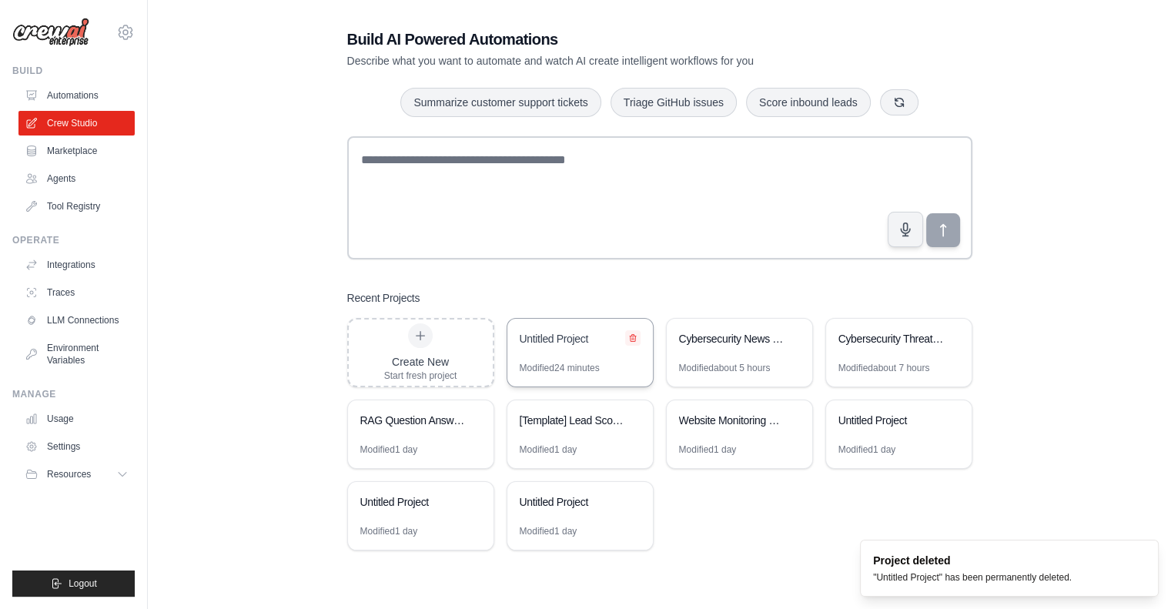
click at [630, 333] on icon at bounding box center [632, 337] width 9 height 9
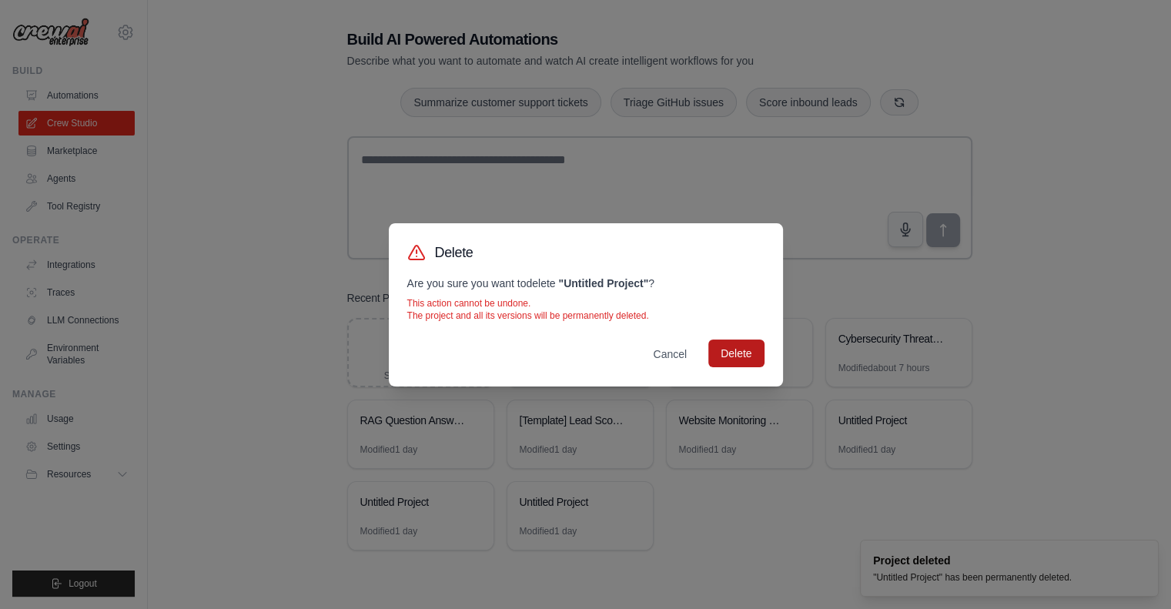
click at [721, 350] on button "Delete" at bounding box center [735, 354] width 55 height 28
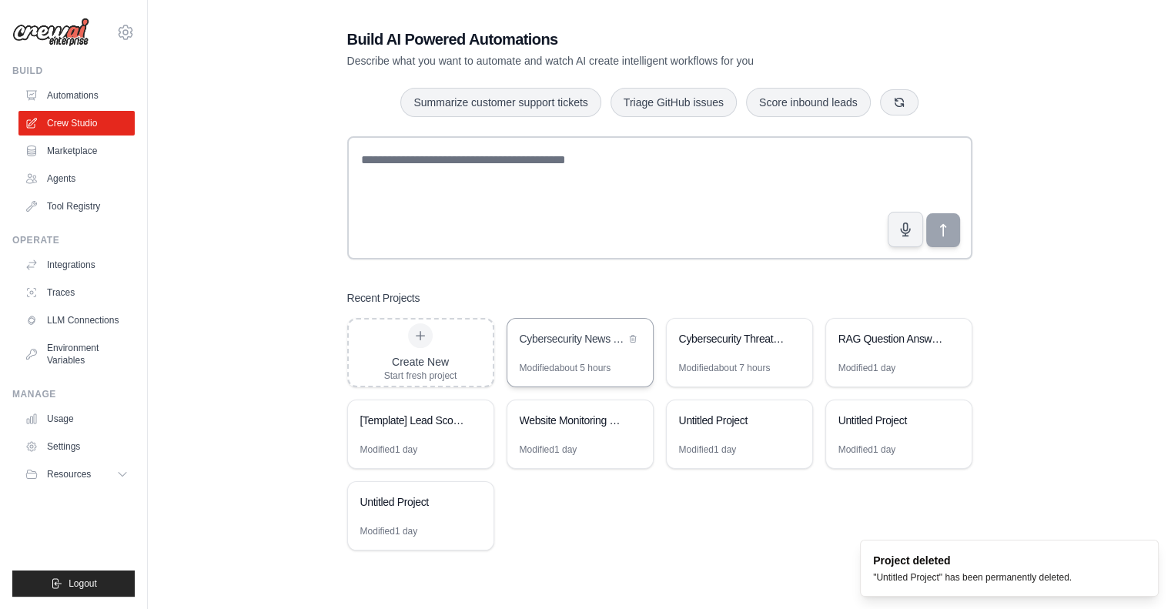
click at [588, 336] on div "Cybersecurity News CVE Analyzer" at bounding box center [572, 338] width 105 height 15
click at [633, 341] on icon at bounding box center [633, 337] width 6 height 7
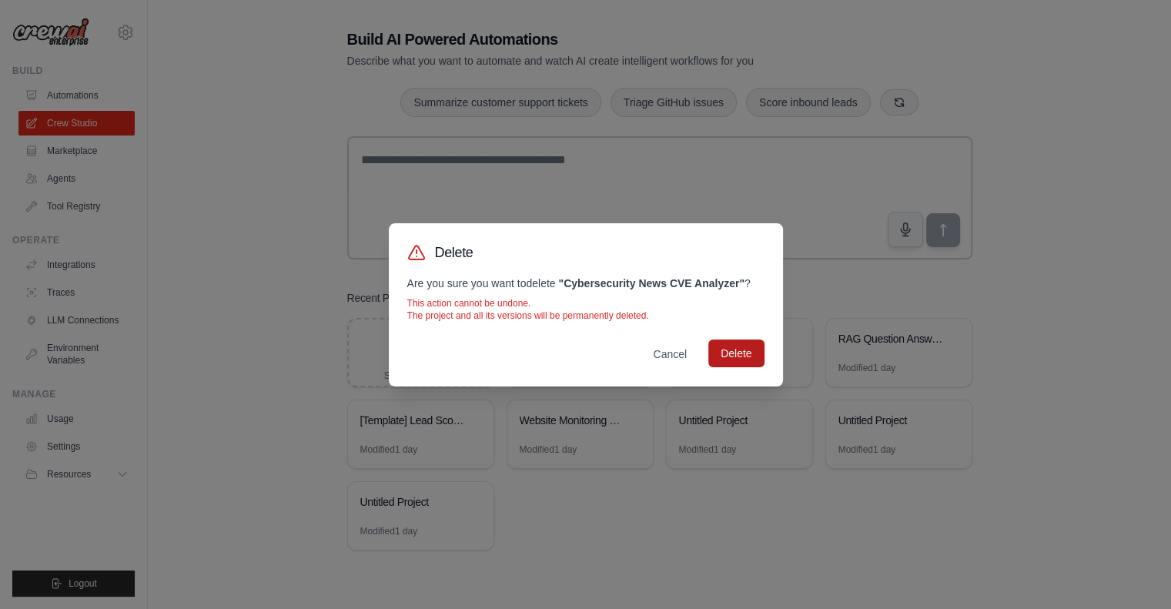
click at [742, 358] on button "Delete" at bounding box center [735, 354] width 55 height 28
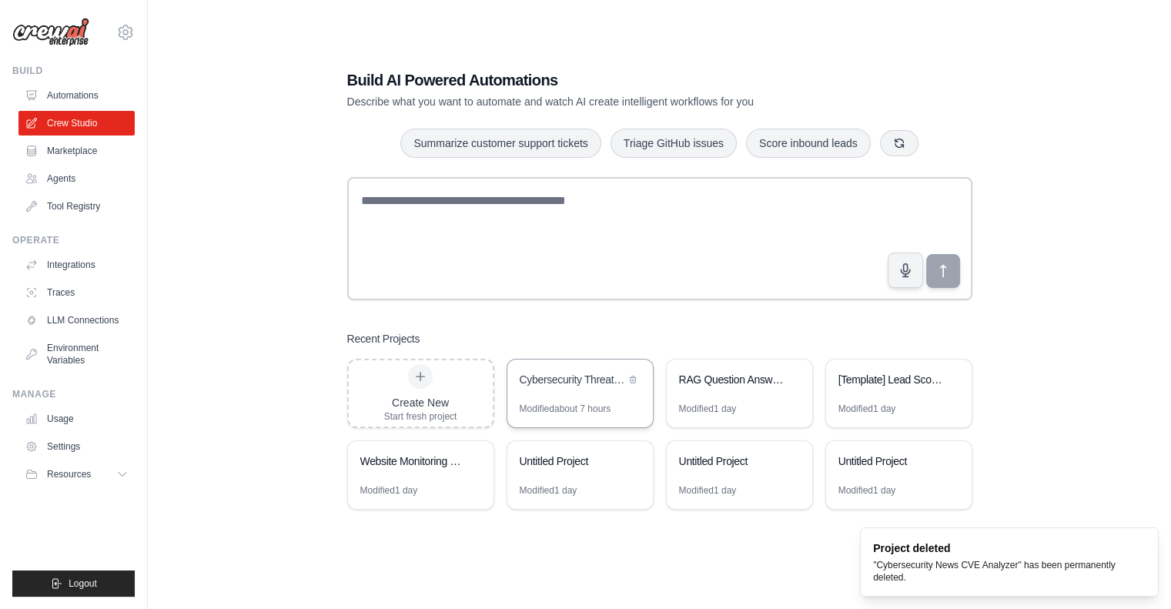
click at [554, 378] on div "Cybersecurity Threat Intelligence Analyzer" at bounding box center [572, 379] width 105 height 15
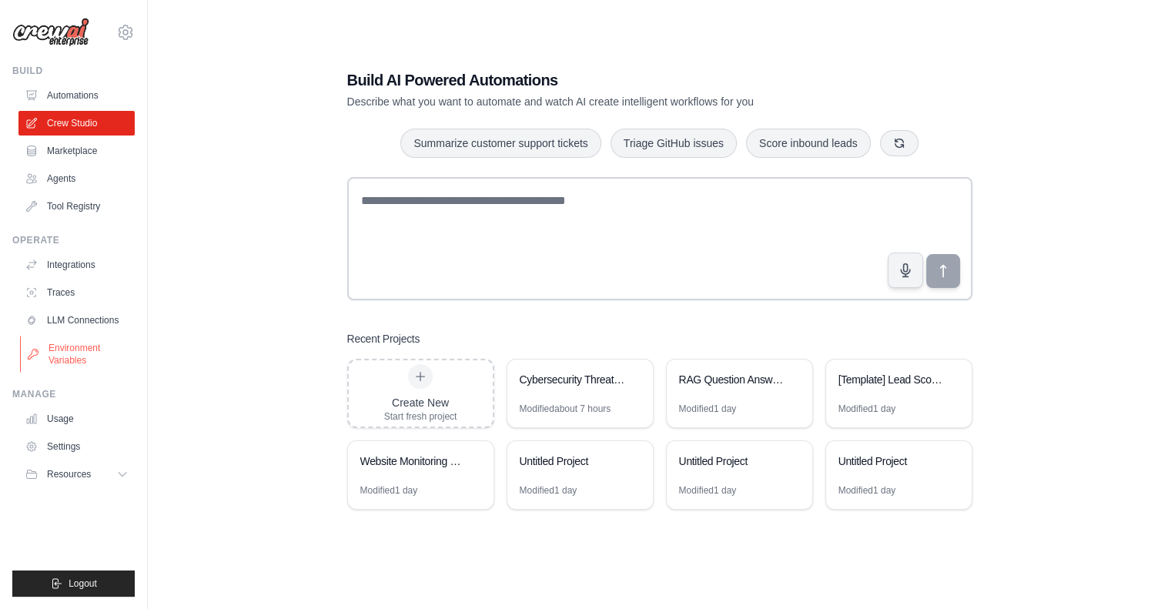
click at [68, 347] on link "Environment Variables" at bounding box center [78, 354] width 116 height 37
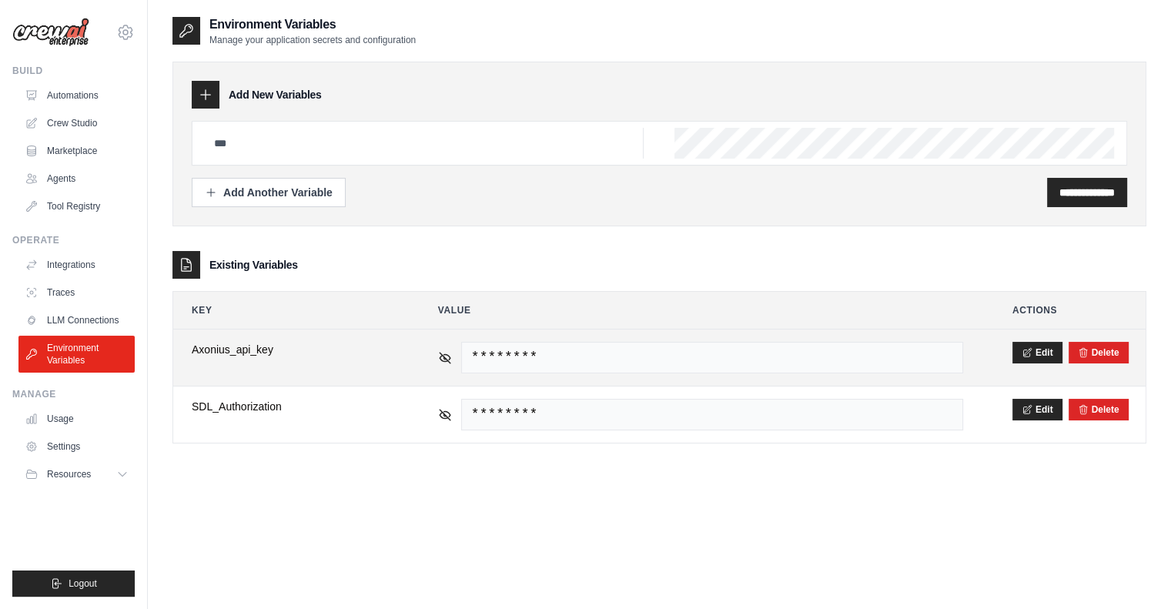
scroll to position [31, 0]
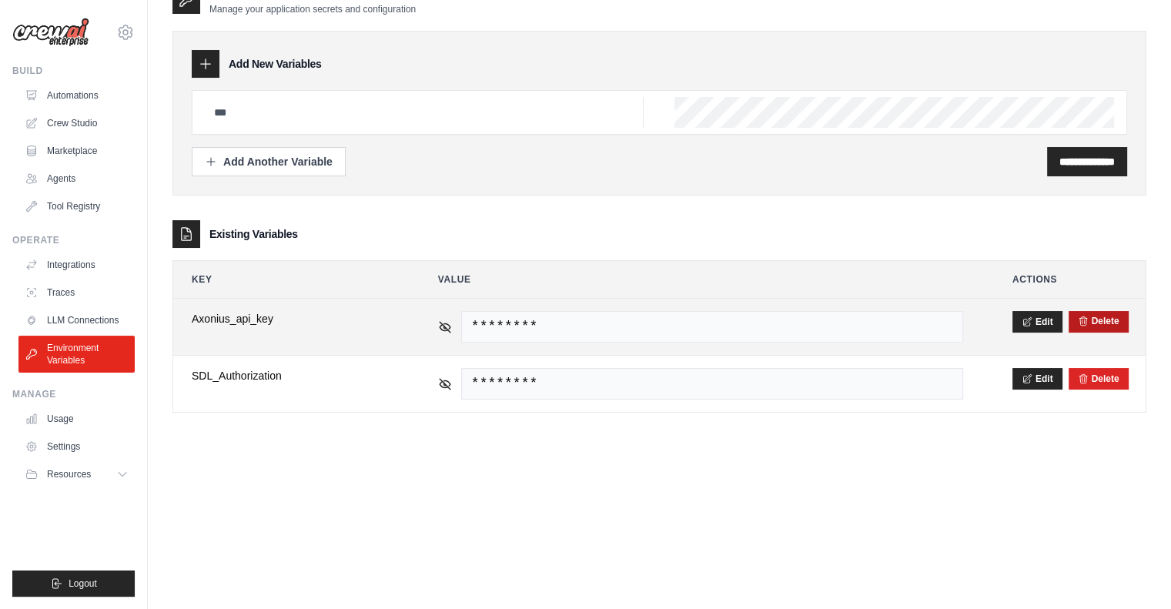
click at [1106, 323] on button "Delete" at bounding box center [1099, 321] width 42 height 12
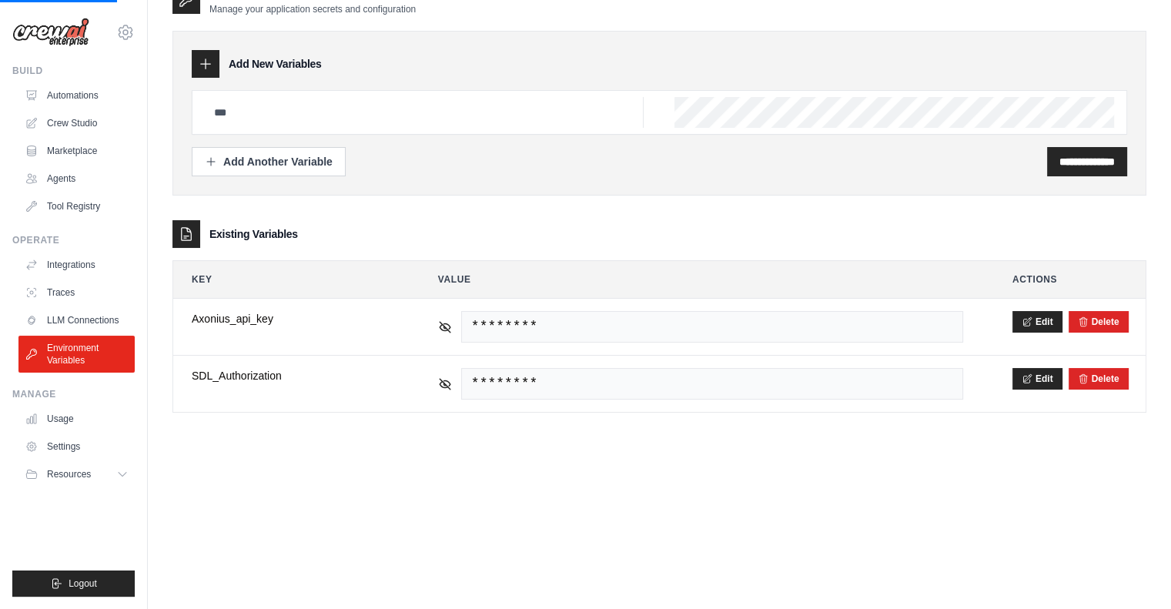
scroll to position [0, 0]
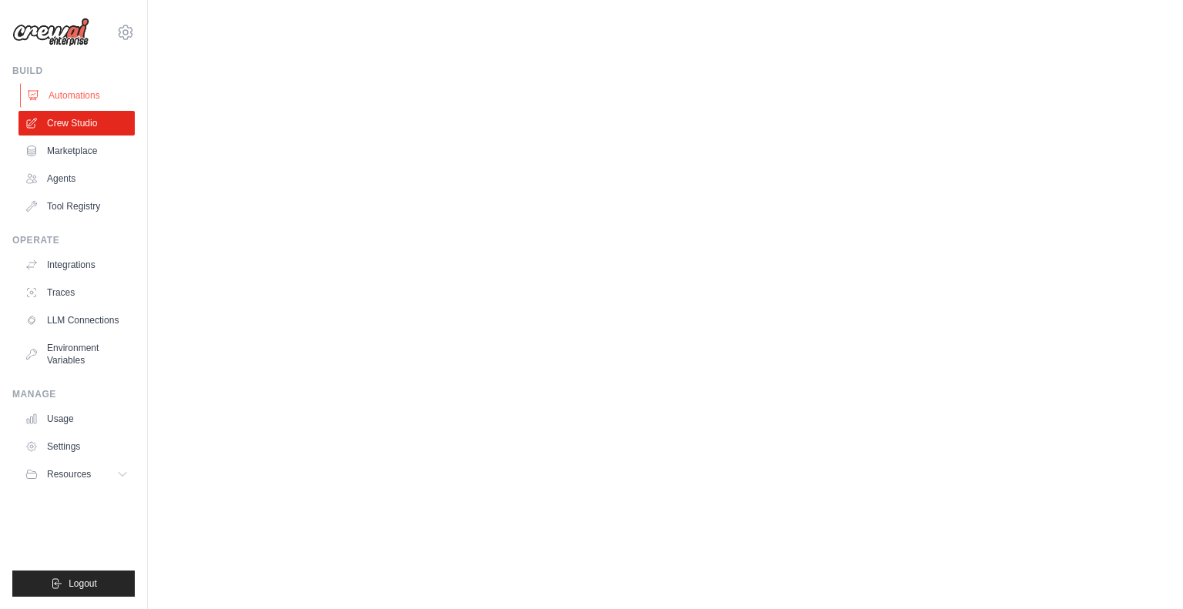
click at [73, 95] on link "Automations" at bounding box center [78, 95] width 116 height 25
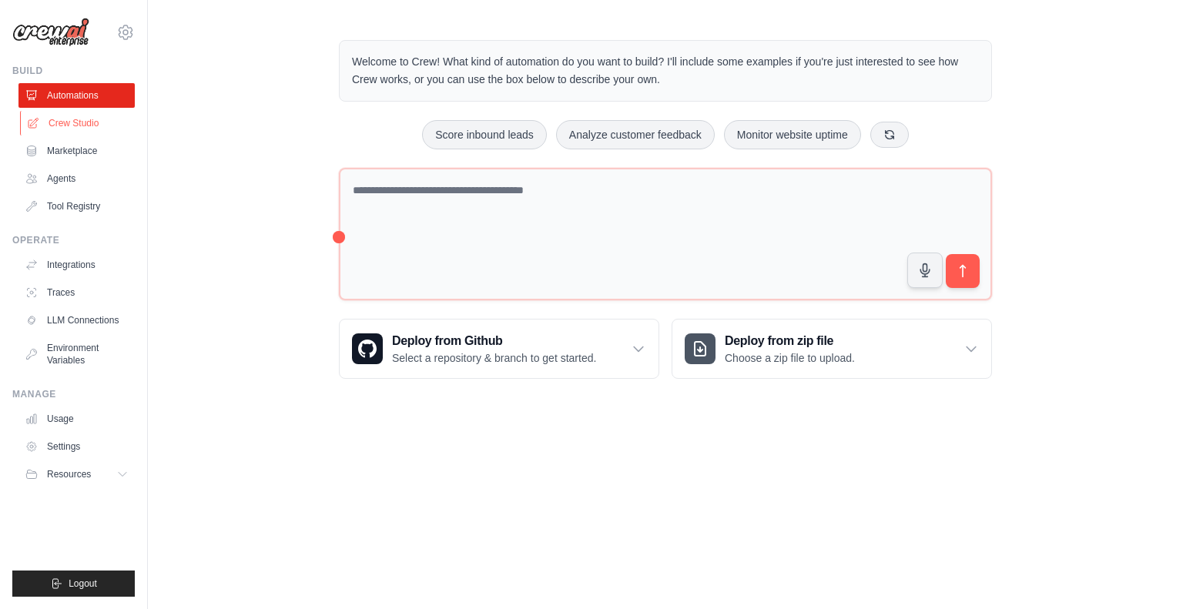
click at [65, 129] on link "Crew Studio" at bounding box center [78, 123] width 116 height 25
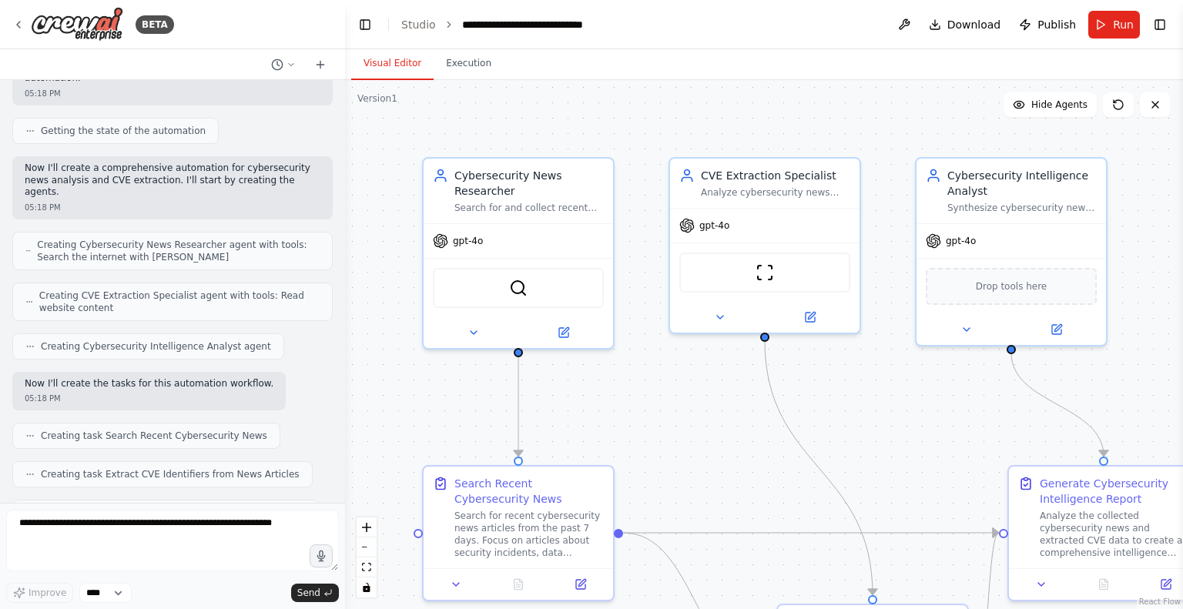
scroll to position [912, 0]
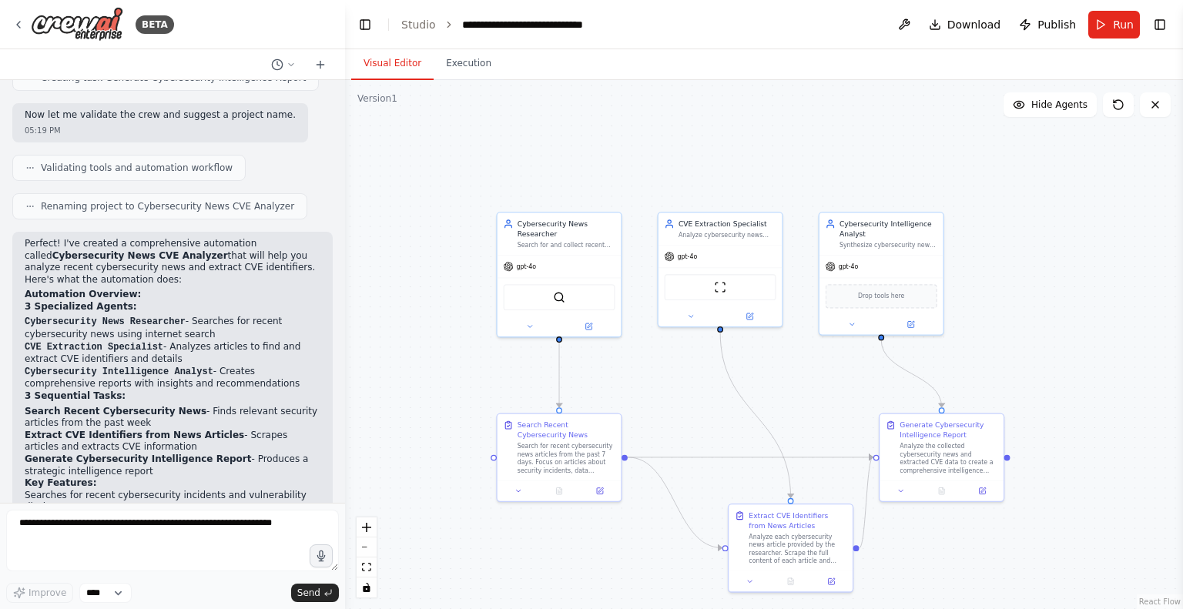
scroll to position [912, 0]
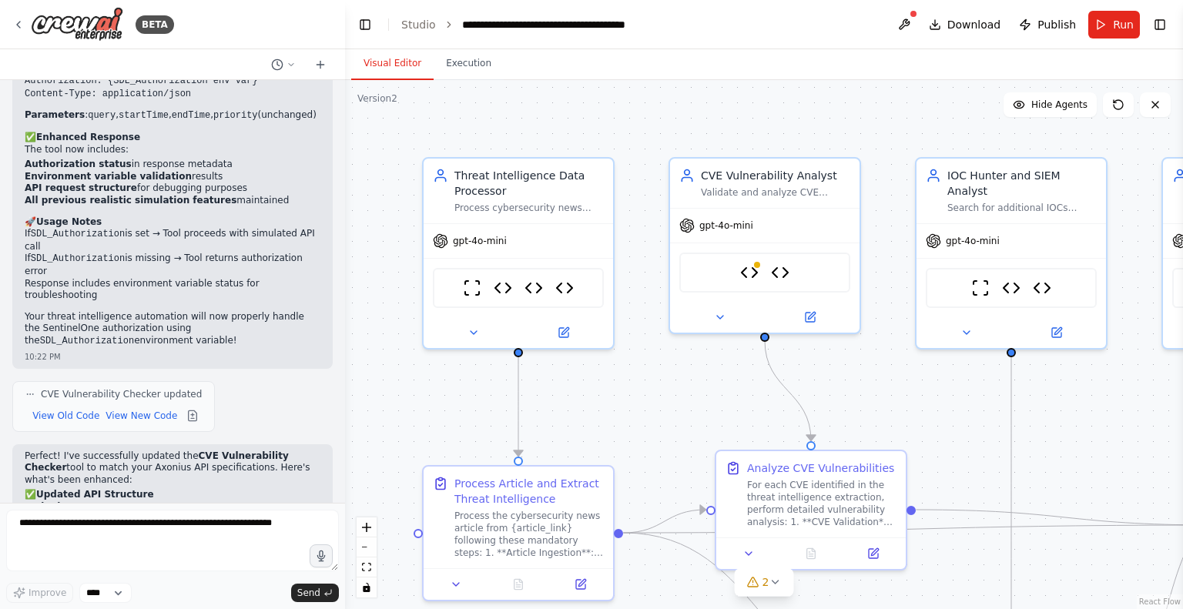
scroll to position [8948, 0]
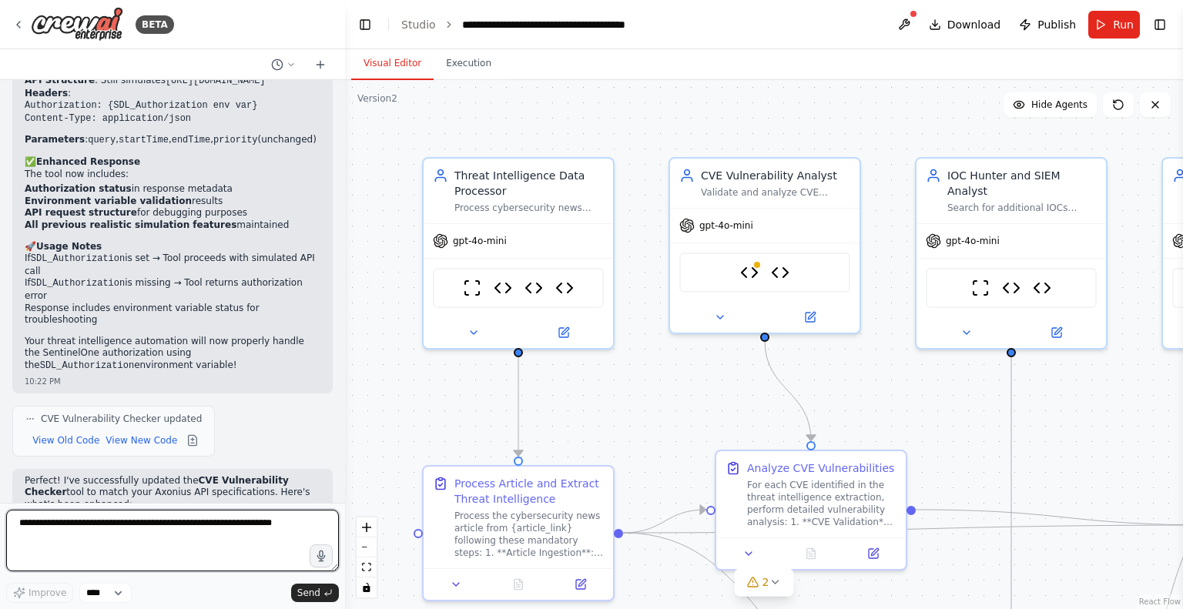
click at [95, 529] on textarea at bounding box center [172, 541] width 333 height 62
click at [79, 523] on textarea "**********" at bounding box center [172, 541] width 333 height 62
click at [164, 526] on textarea "**********" at bounding box center [172, 541] width 333 height 62
click at [193, 520] on textarea "**********" at bounding box center [172, 541] width 333 height 62
type textarea "**********"
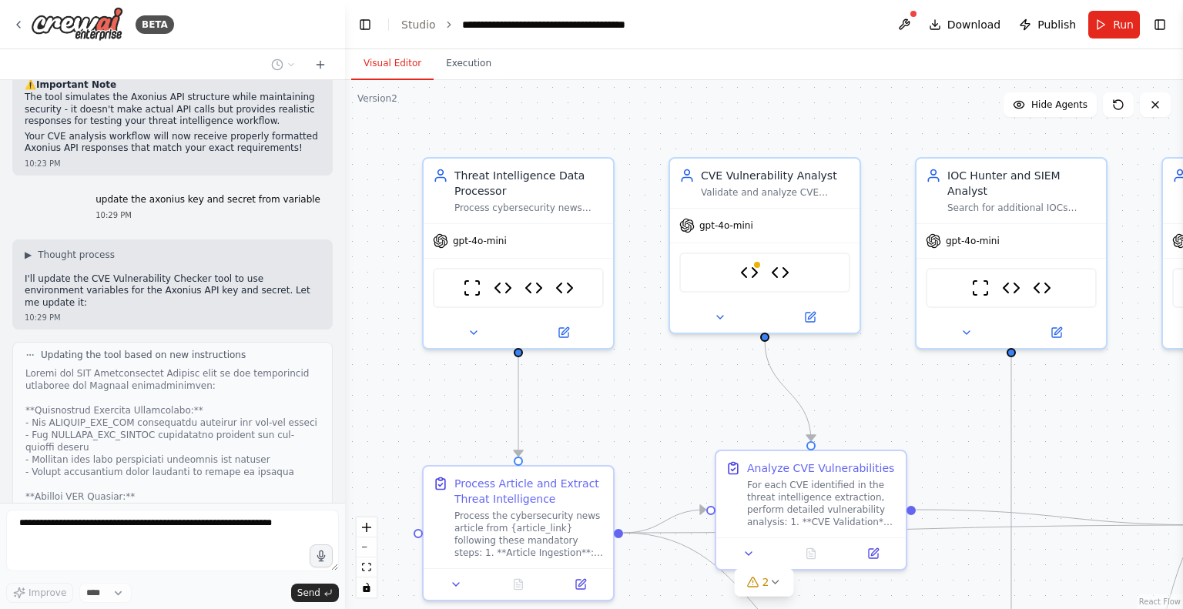
scroll to position [9693, 0]
click at [752, 270] on img at bounding box center [749, 269] width 18 height 18
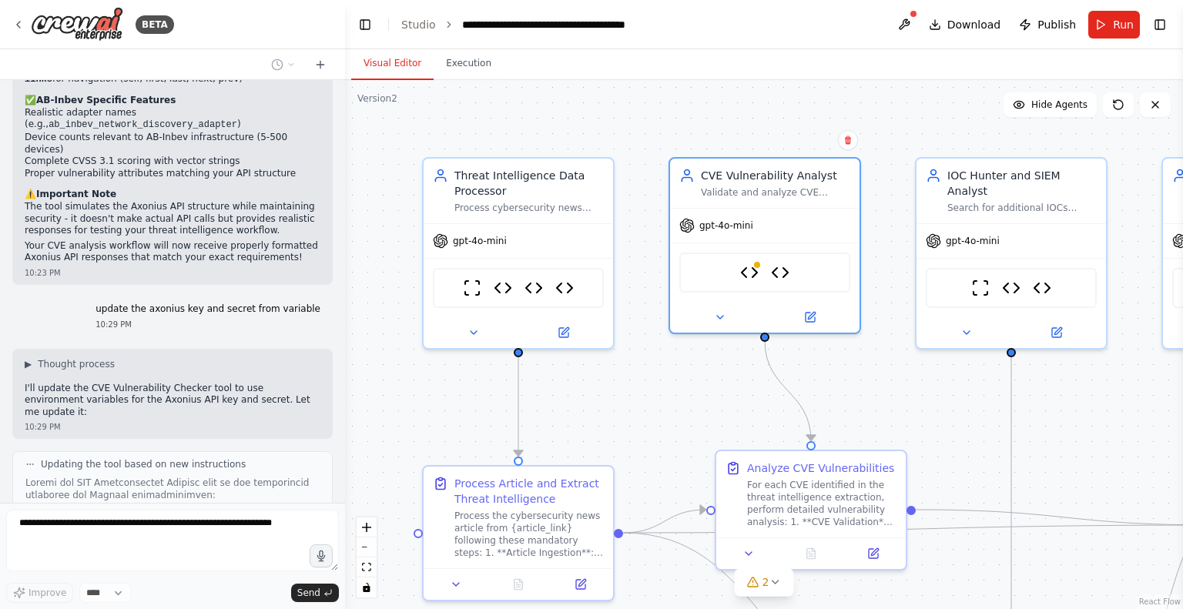
scroll to position [9705, 0]
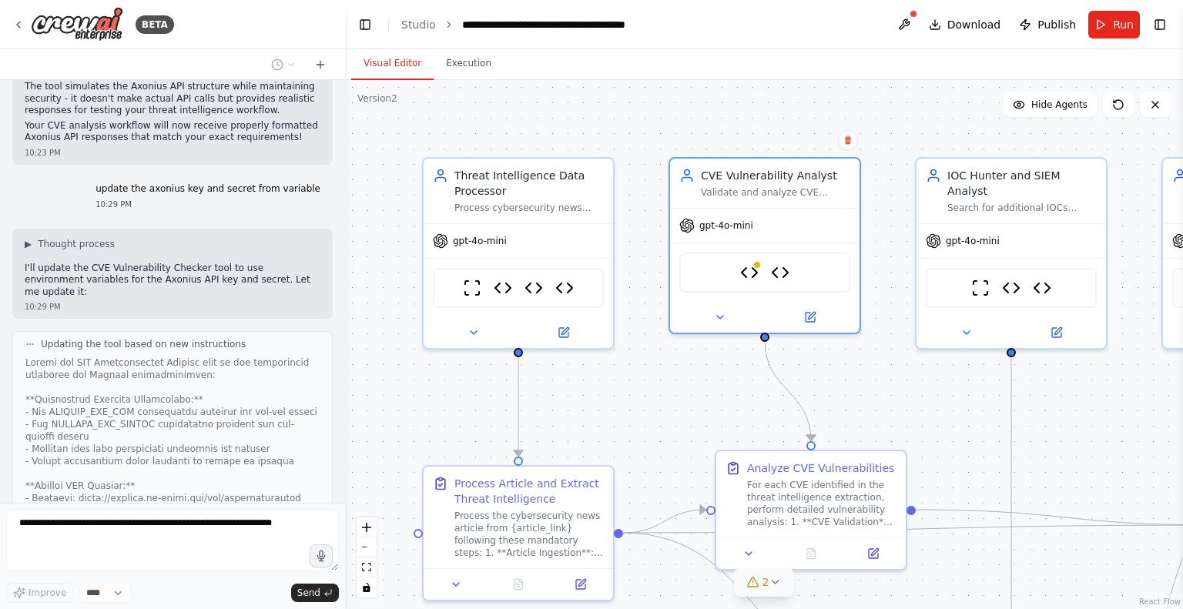
click at [776, 580] on icon at bounding box center [774, 582] width 12 height 12
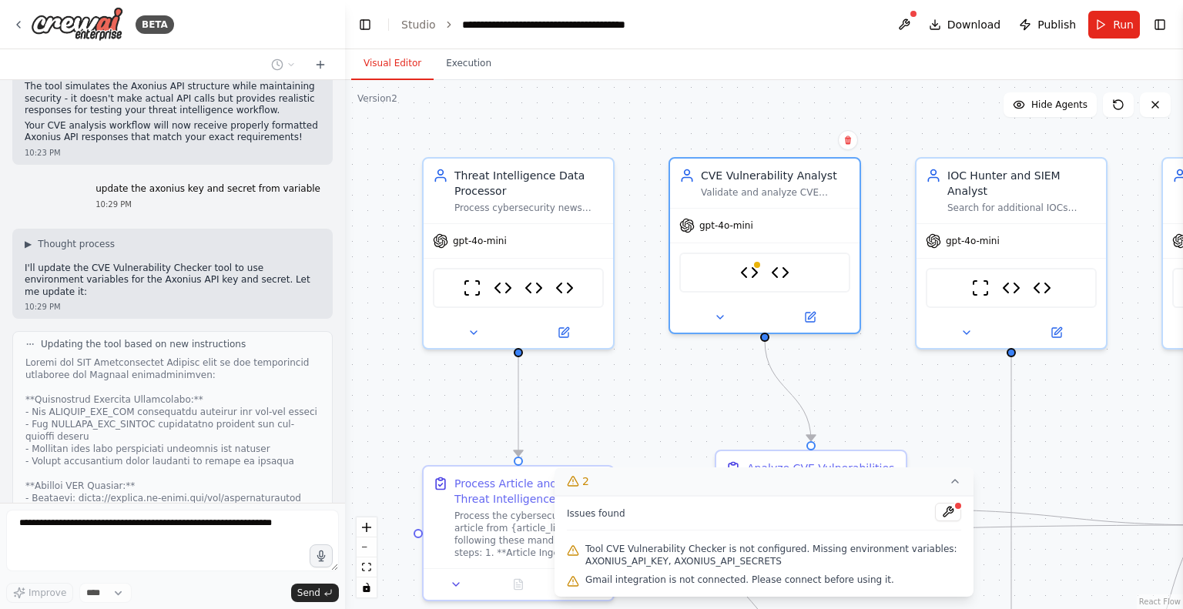
scroll to position [9768, 0]
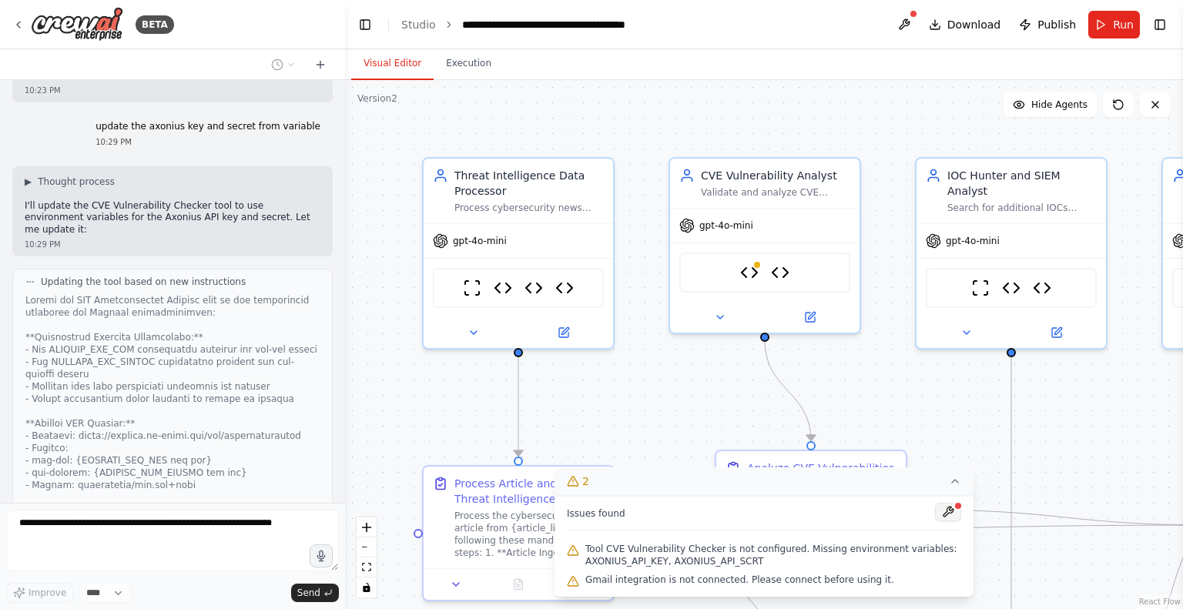
click at [953, 511] on button at bounding box center [948, 512] width 26 height 18
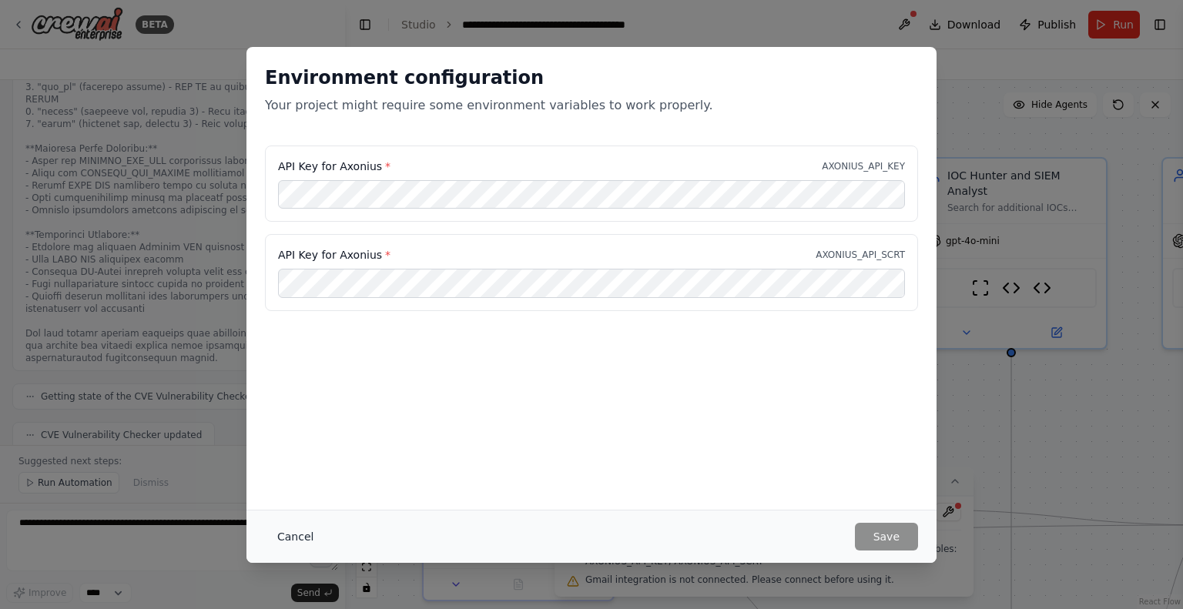
click at [292, 541] on button "Cancel" at bounding box center [295, 537] width 61 height 28
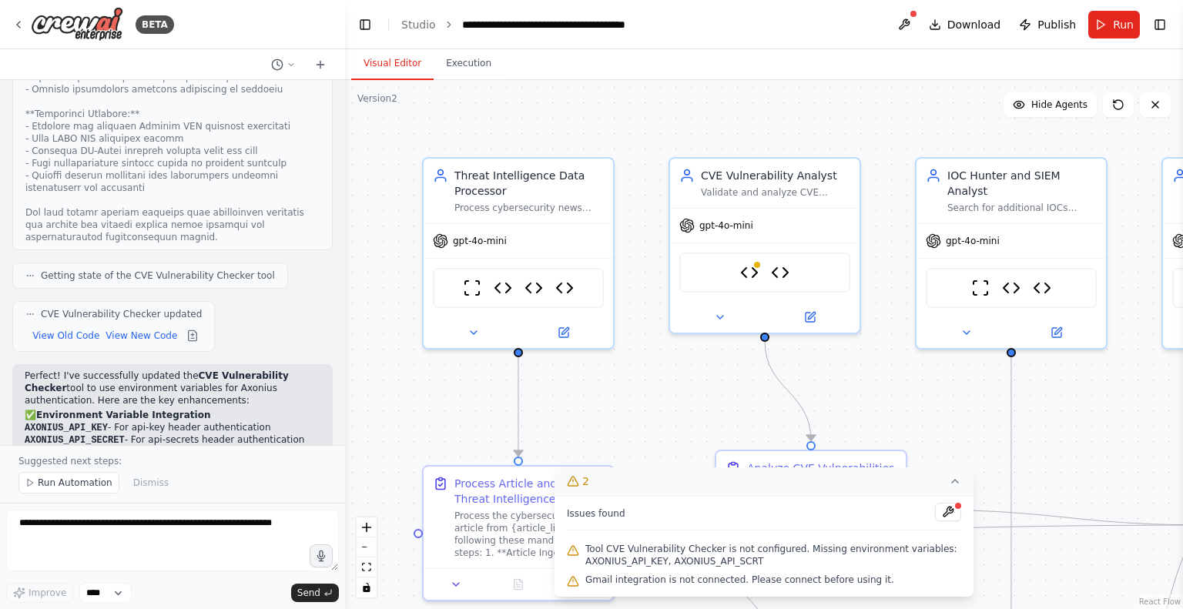
scroll to position [10323, 0]
click at [987, 437] on div ".deletable-edge-delete-btn { width: 20px; height: 20px; border: 0px solid #ffff…" at bounding box center [764, 344] width 838 height 529
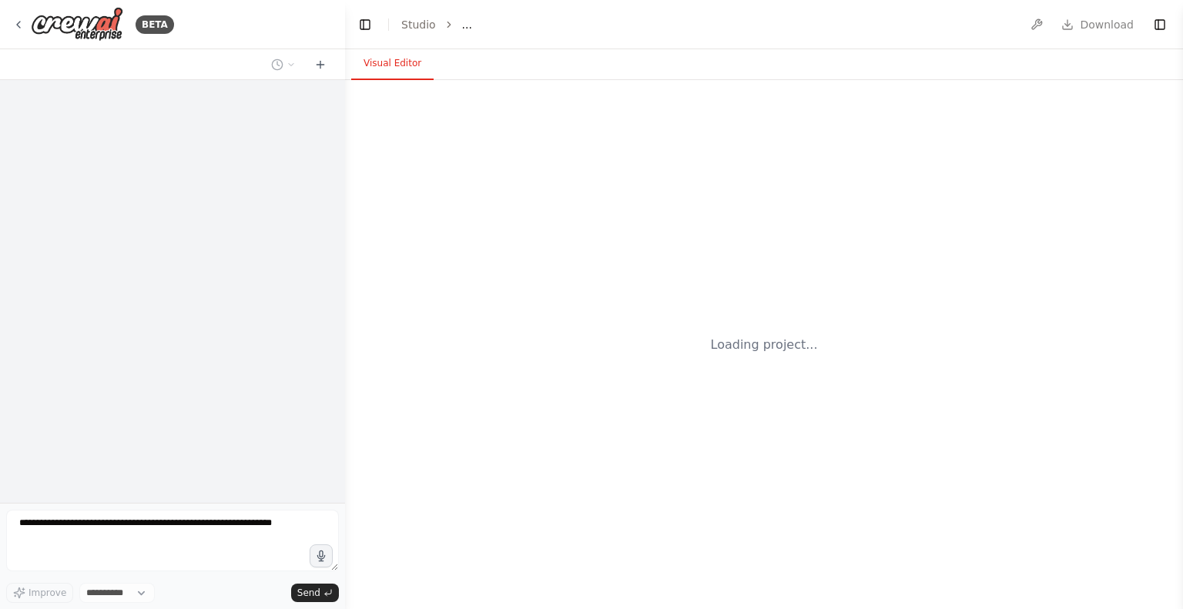
select select "****"
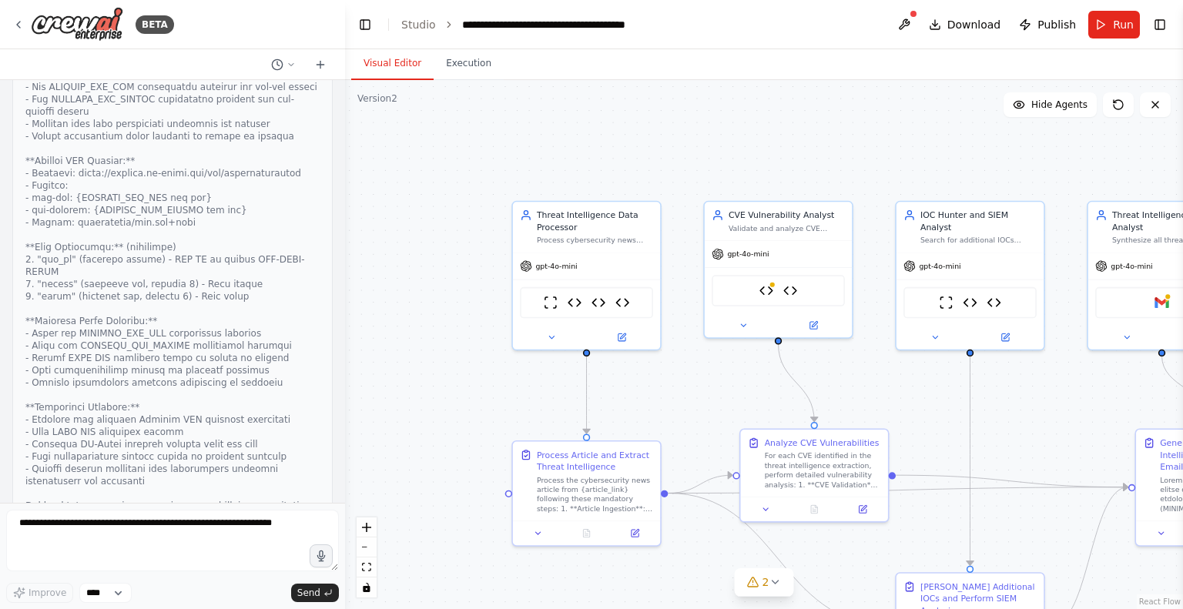
scroll to position [10227, 0]
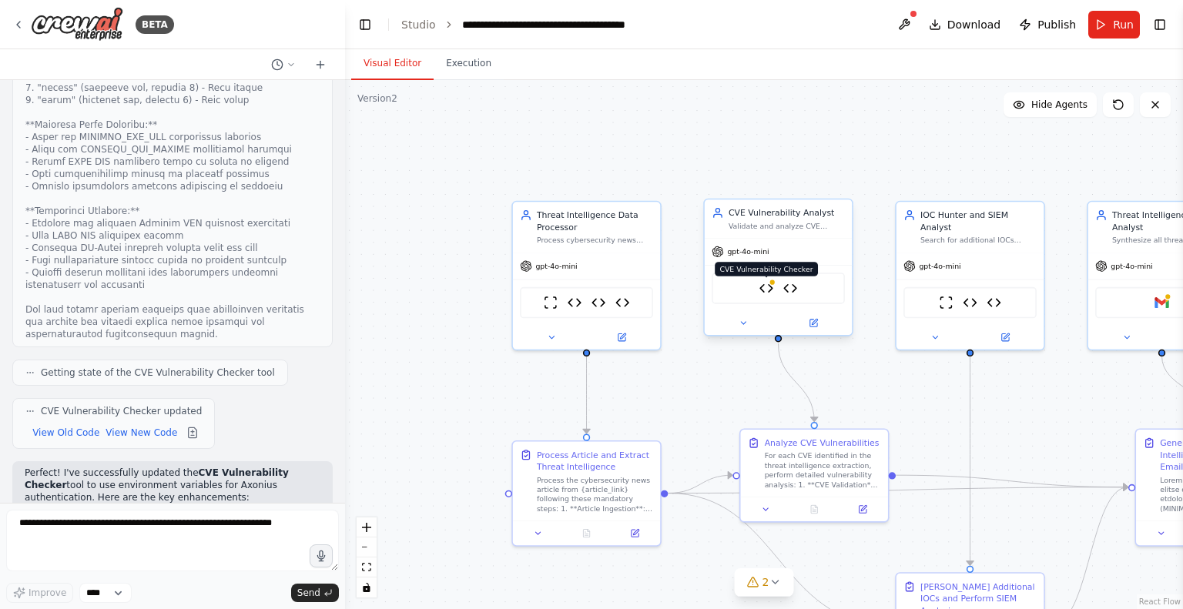
click at [770, 286] on img at bounding box center [766, 288] width 15 height 15
click at [17, 24] on icon at bounding box center [18, 25] width 3 height 6
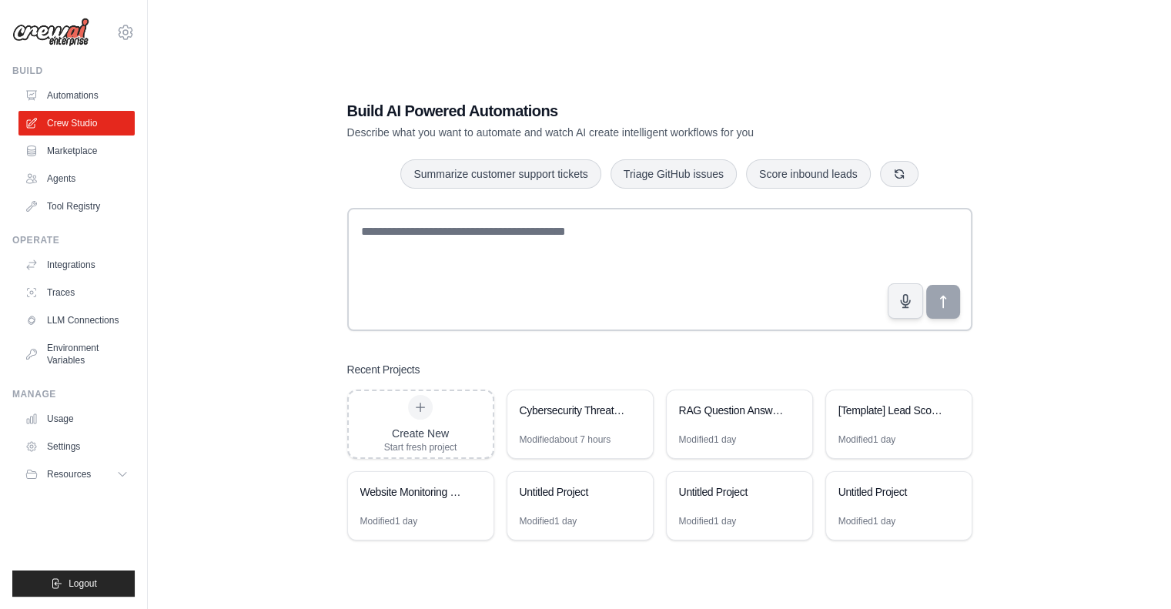
scroll to position [31, 0]
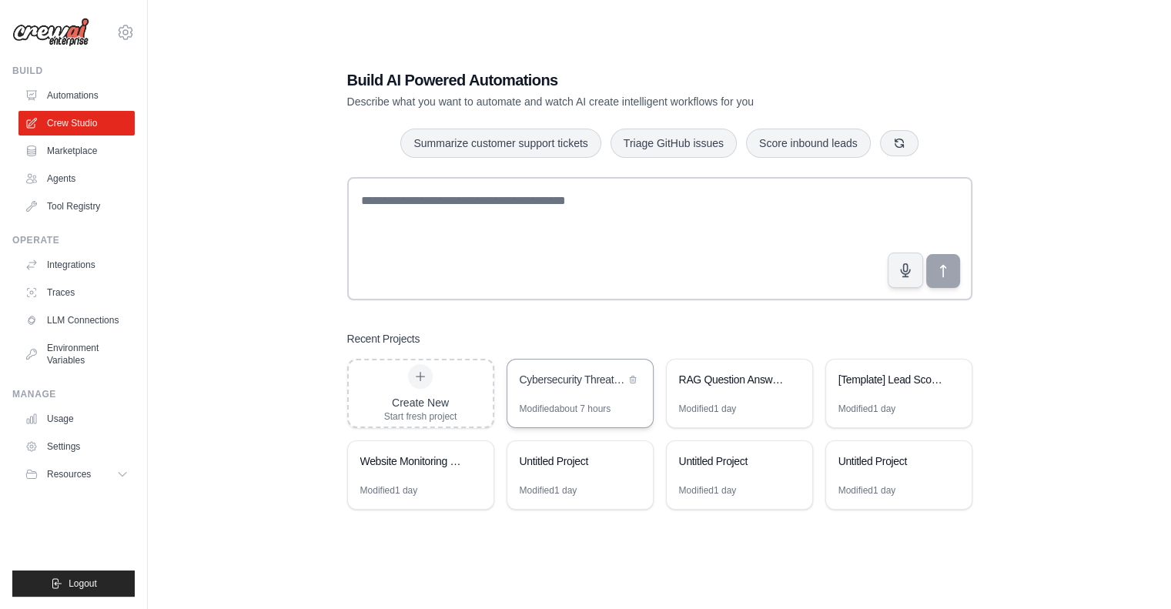
click at [584, 383] on div "Cybersecurity Threat Intelligence Analyzer" at bounding box center [572, 379] width 105 height 15
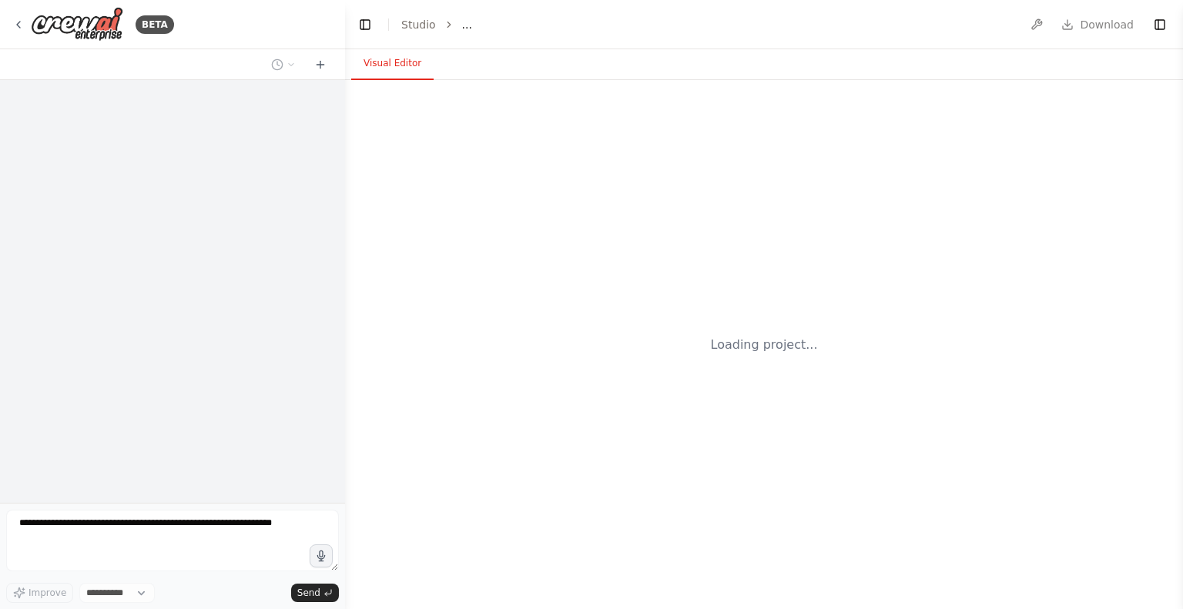
select select "****"
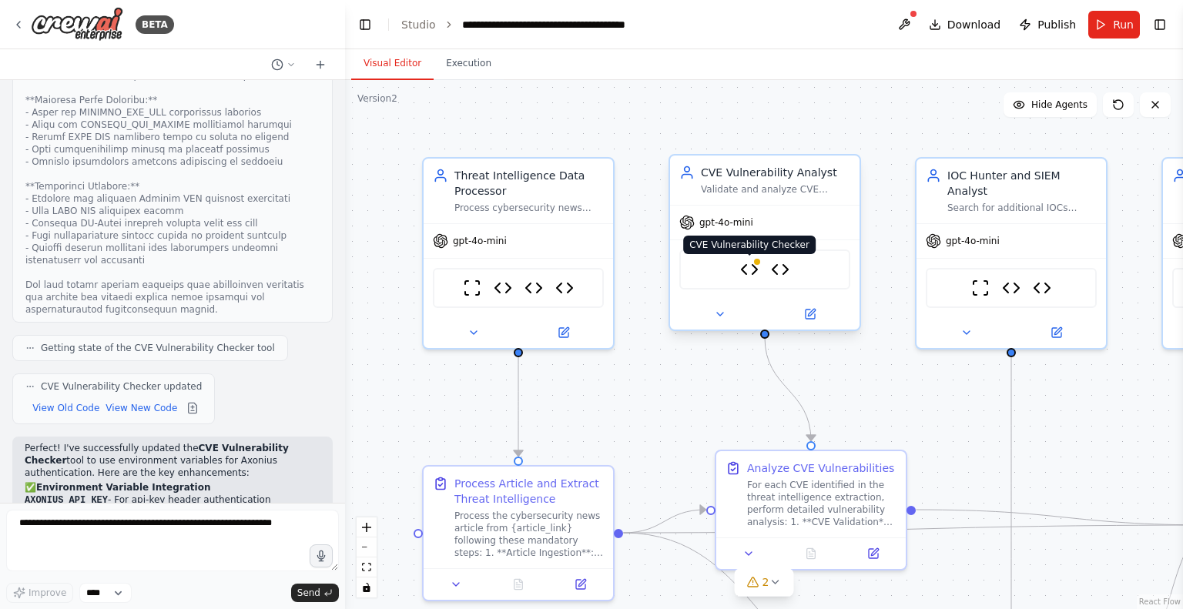
scroll to position [10227, 0]
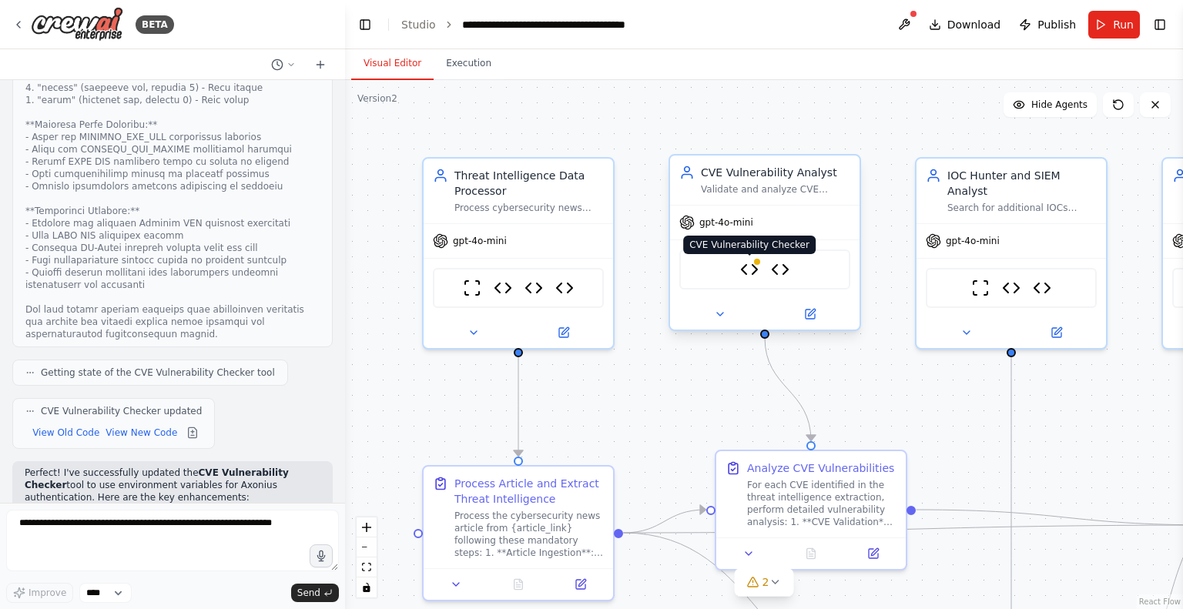
click at [750, 273] on img at bounding box center [749, 269] width 18 height 18
click at [751, 276] on img at bounding box center [749, 269] width 18 height 18
click at [749, 266] on img at bounding box center [749, 269] width 18 height 18
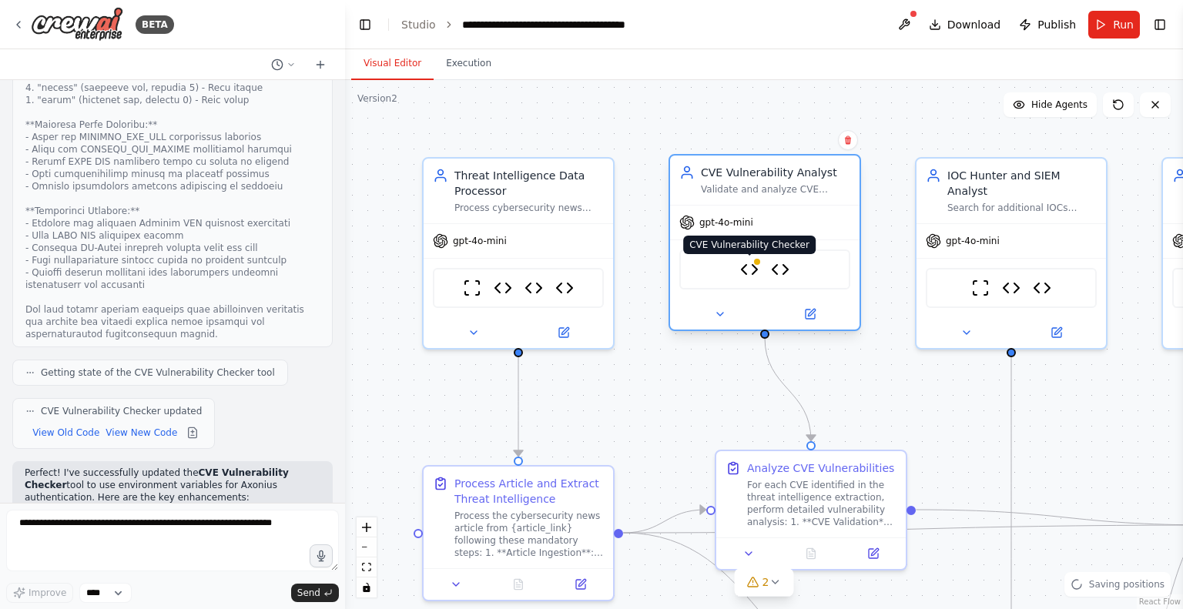
click at [748, 275] on img at bounding box center [749, 269] width 18 height 18
click at [715, 316] on icon at bounding box center [720, 314] width 12 height 12
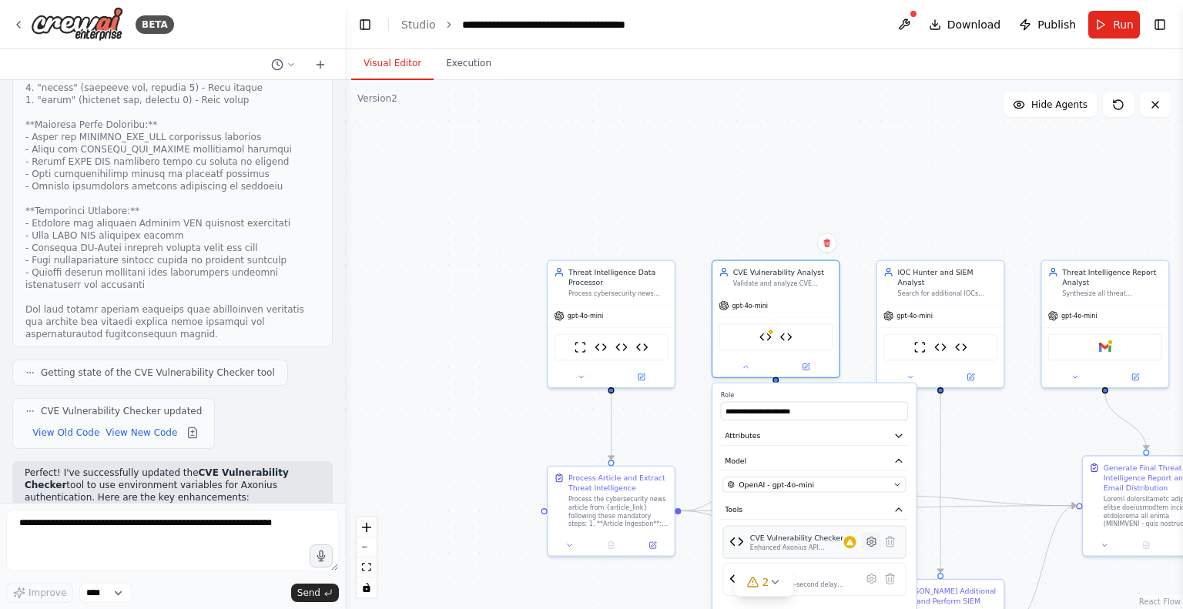
click at [872, 541] on icon at bounding box center [871, 542] width 3 height 3
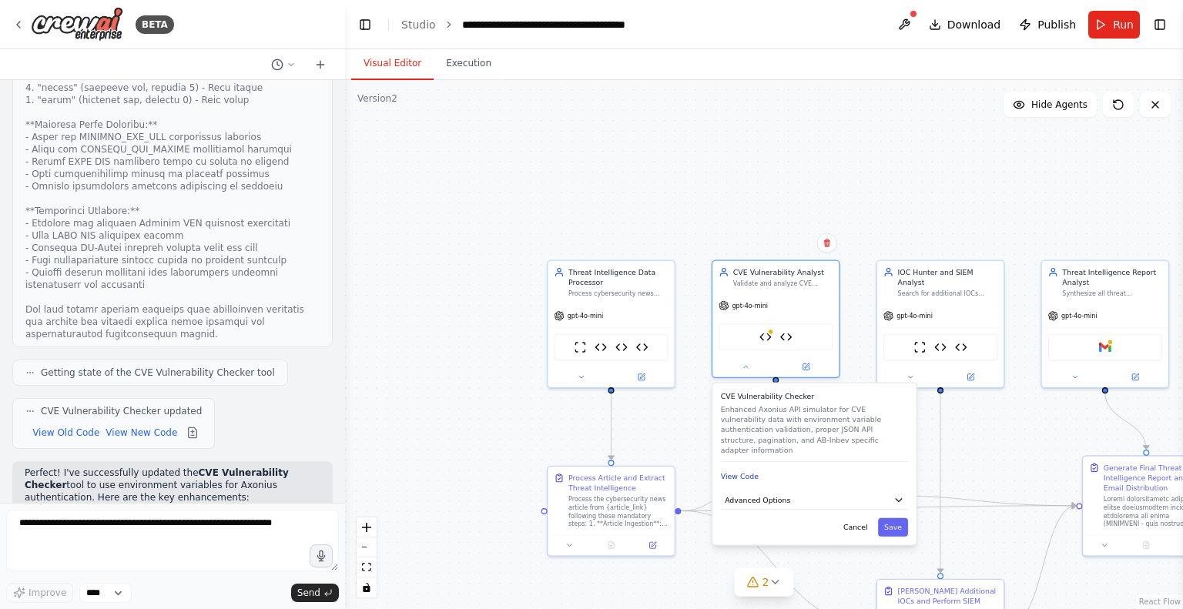
click at [738, 471] on button "View Code" at bounding box center [740, 476] width 38 height 10
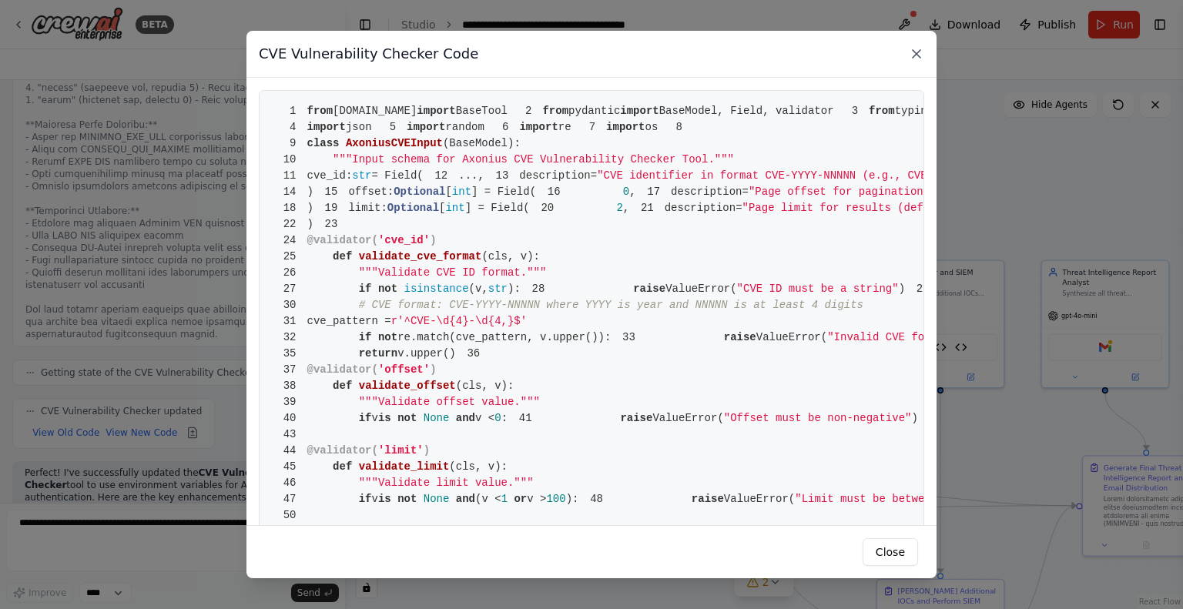
click at [919, 54] on icon at bounding box center [916, 53] width 15 height 15
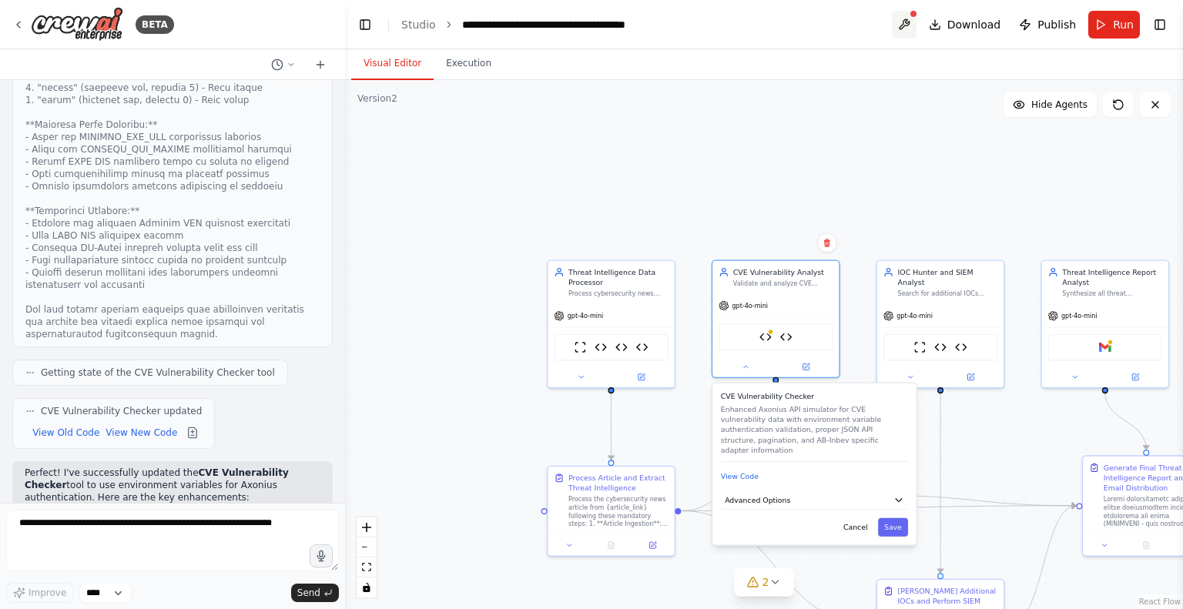
click at [912, 23] on button at bounding box center [904, 25] width 25 height 28
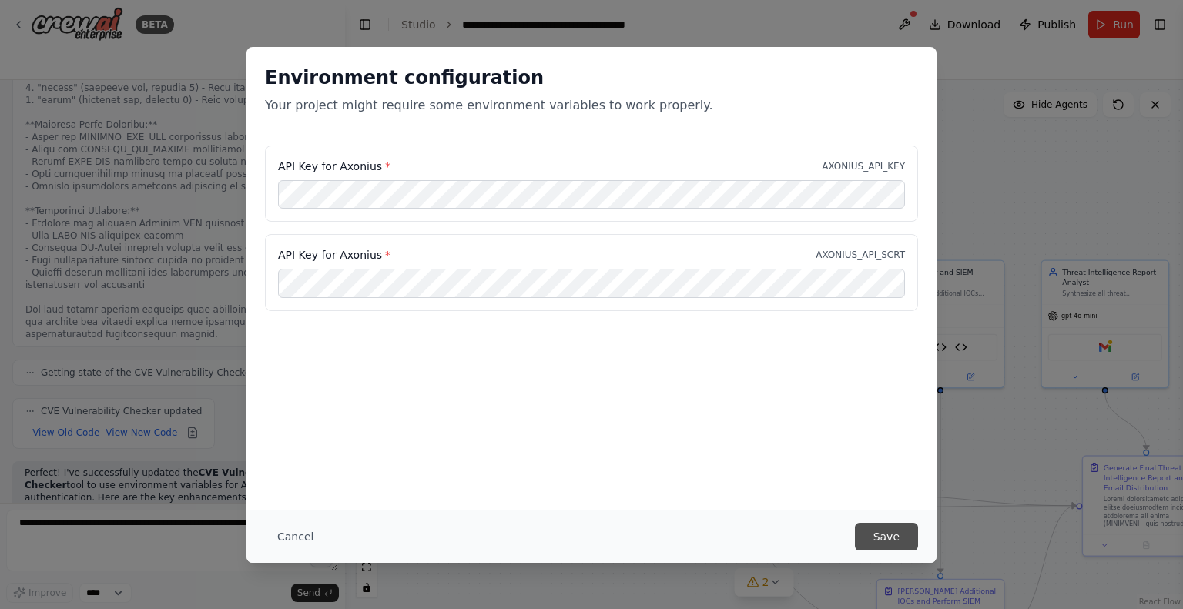
click at [884, 532] on button "Save" at bounding box center [886, 537] width 63 height 28
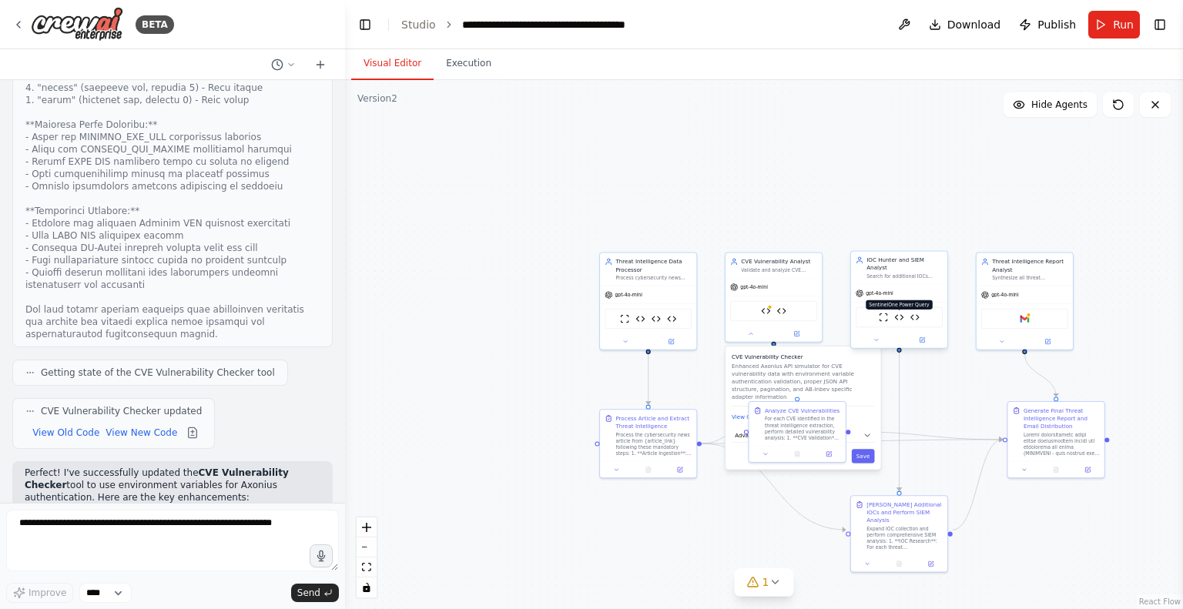
click at [899, 313] on img at bounding box center [898, 317] width 9 height 9
click at [919, 313] on div "ScrapeWebsiteTool SentinelOne Power Query Delay Timer" at bounding box center [899, 317] width 87 height 20
click at [1116, 26] on span "Run" at bounding box center [1123, 24] width 21 height 15
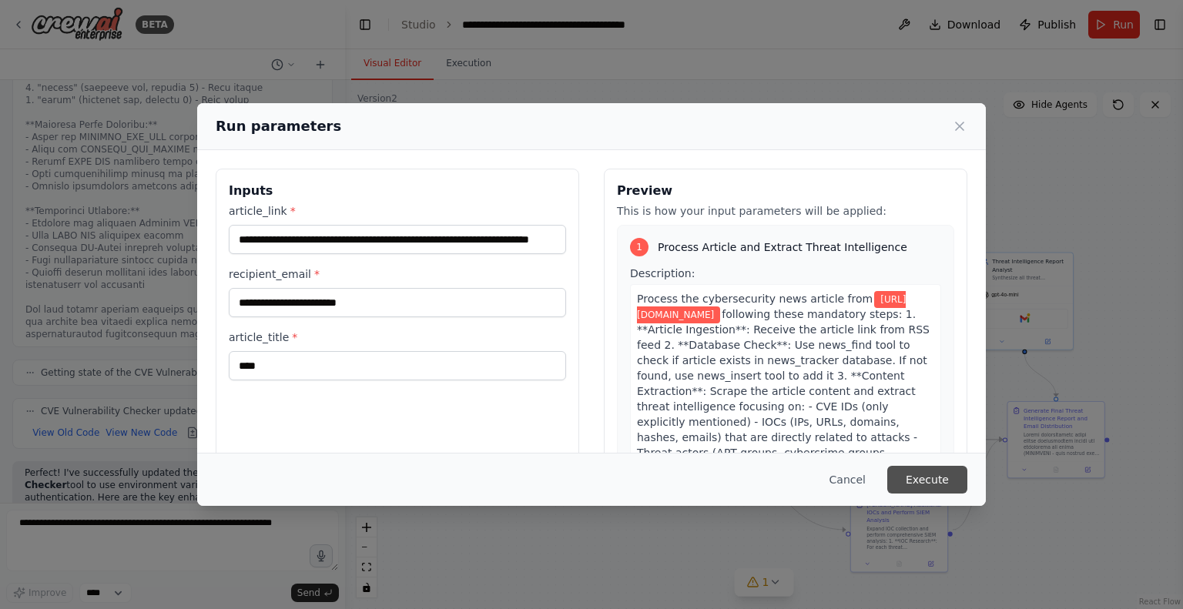
click at [931, 477] on button "Execute" at bounding box center [927, 480] width 80 height 28
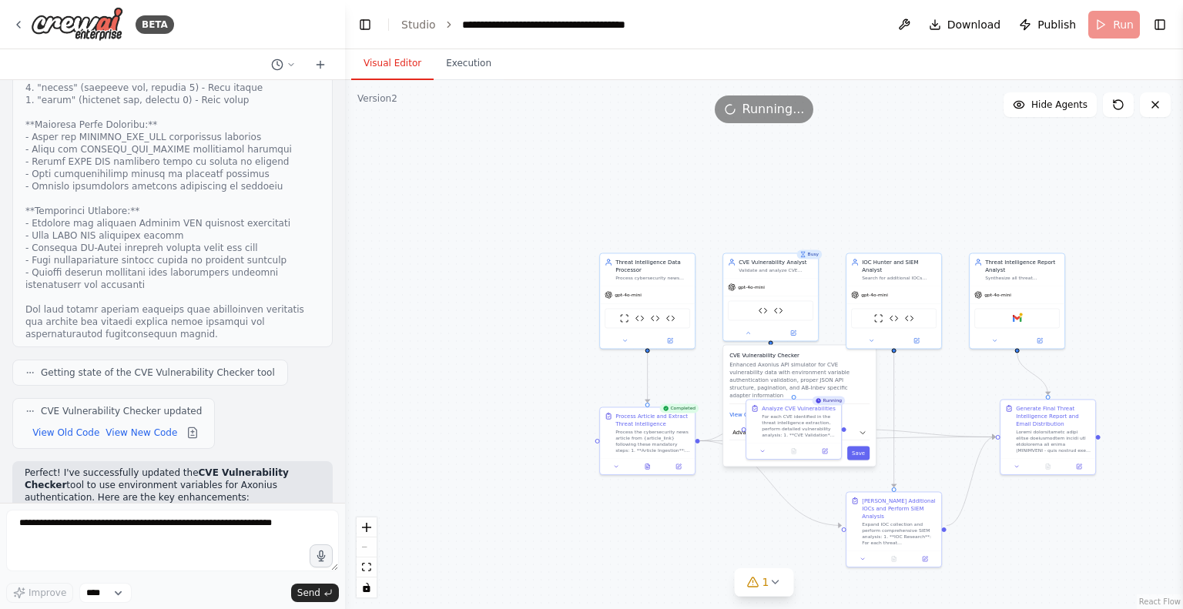
click at [630, 519] on div ".deletable-edge-delete-btn { width: 20px; height: 20px; border: 0px solid #ffff…" at bounding box center [764, 344] width 838 height 529
click at [458, 59] on button "Execution" at bounding box center [469, 64] width 70 height 32
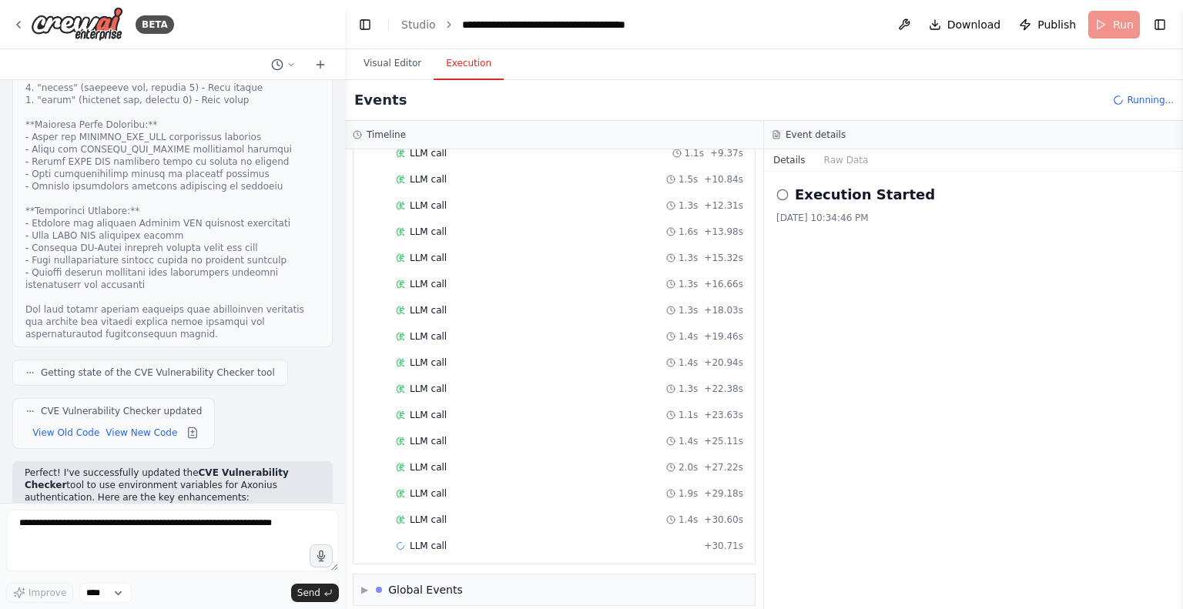
scroll to position [806, 0]
click at [364, 179] on div "▼ Analyze CVE Vulnerabilities Started + 0.00s LLM call 1.3s + 1.43s LLM call 1.…" at bounding box center [553, 246] width 401 height 636
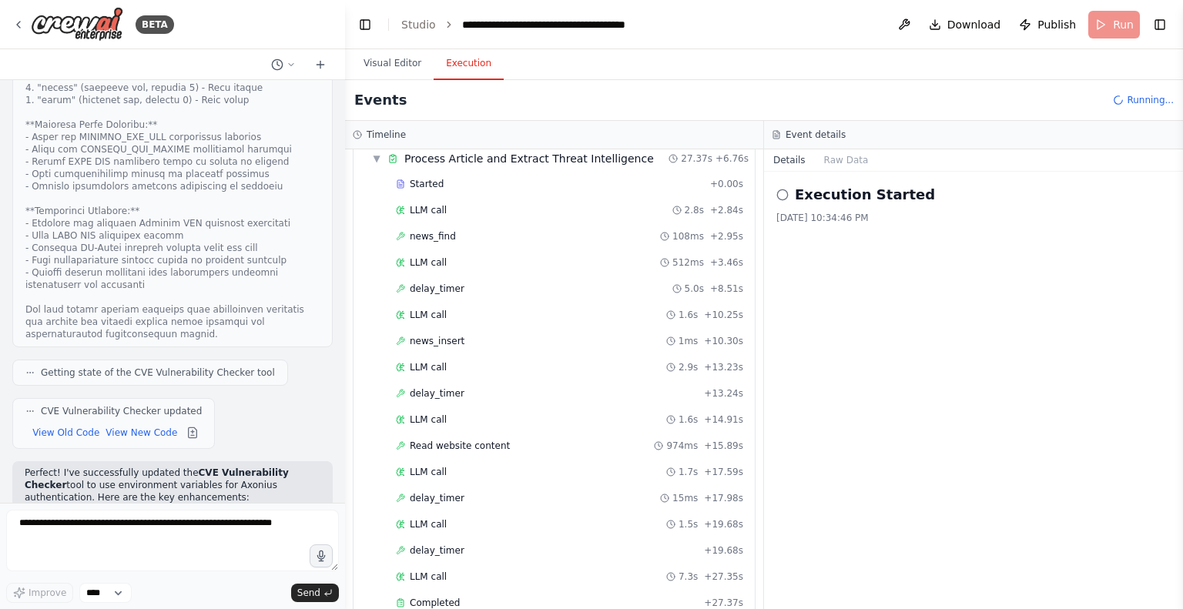
scroll to position [0, 0]
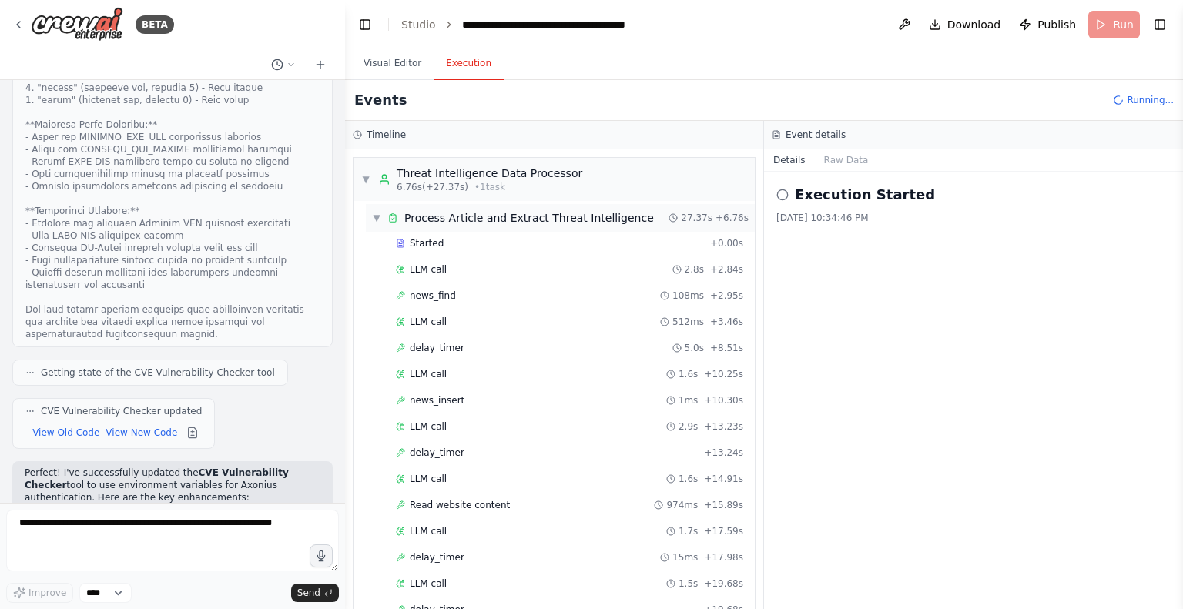
click at [373, 214] on span "▼" at bounding box center [376, 218] width 9 height 12
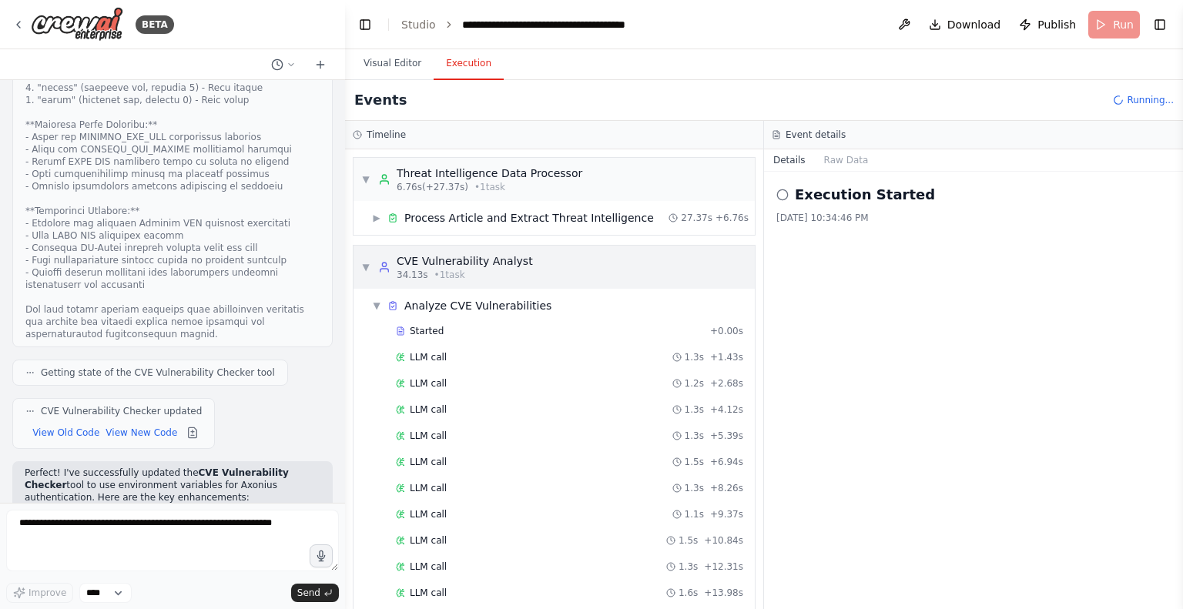
click at [369, 259] on div "▼ CVE Vulnerability Analyst 34.13s • 1 task" at bounding box center [447, 267] width 172 height 28
click at [363, 267] on span "▼" at bounding box center [365, 267] width 9 height 12
click at [481, 216] on div "Process Article and Extract Threat Intelligence" at bounding box center [528, 217] width 249 height 15
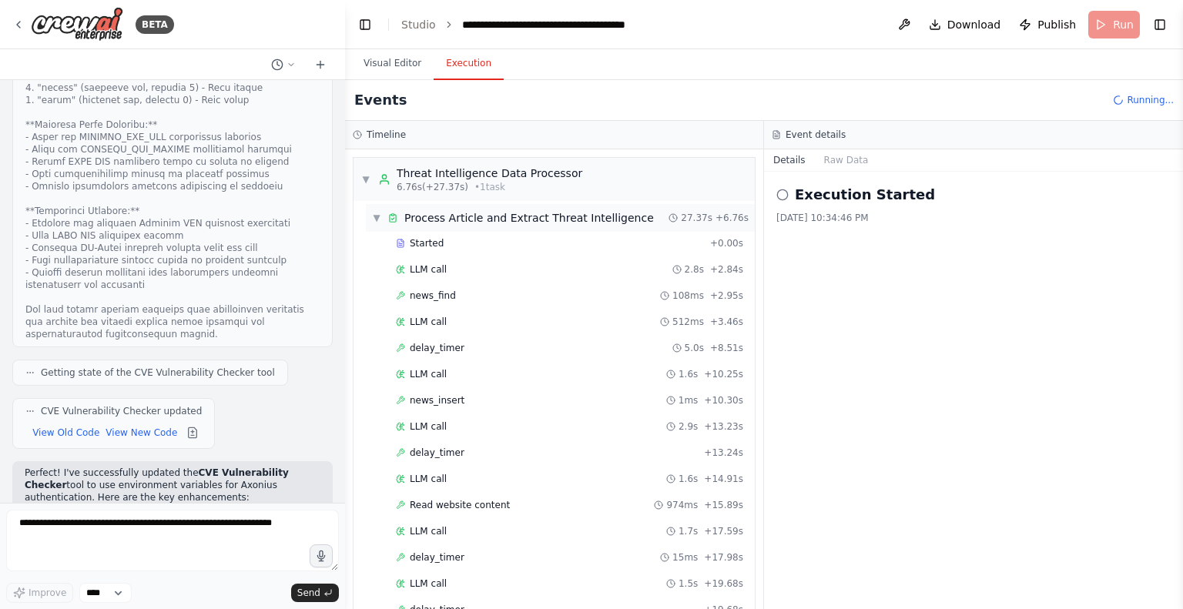
click at [373, 216] on span "▼" at bounding box center [376, 218] width 9 height 12
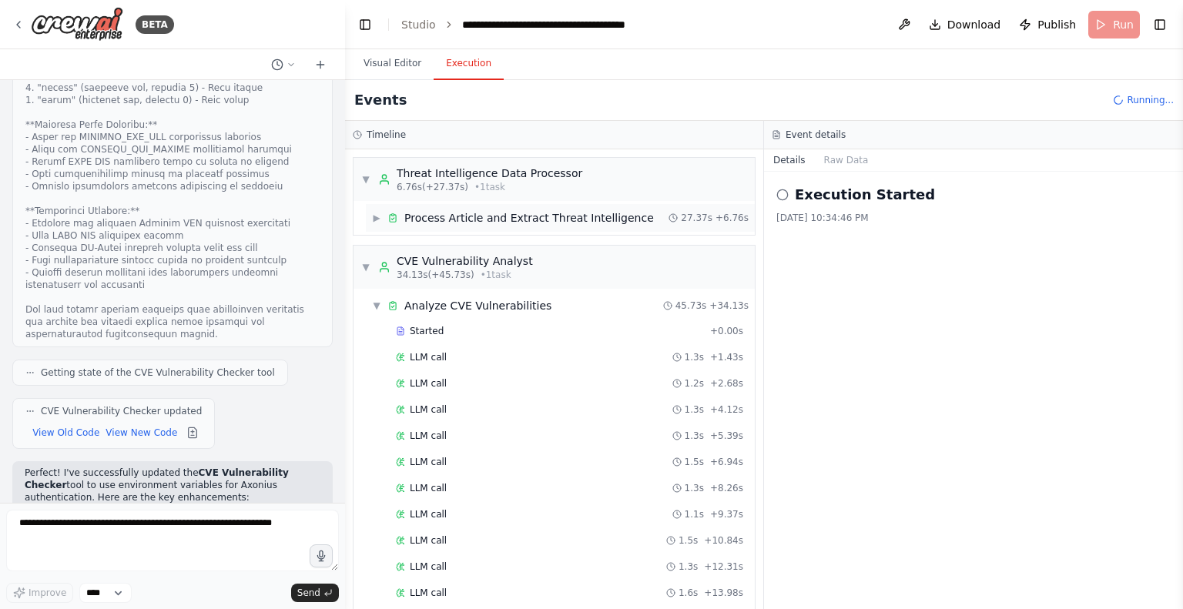
click at [373, 216] on span "▶" at bounding box center [376, 218] width 9 height 12
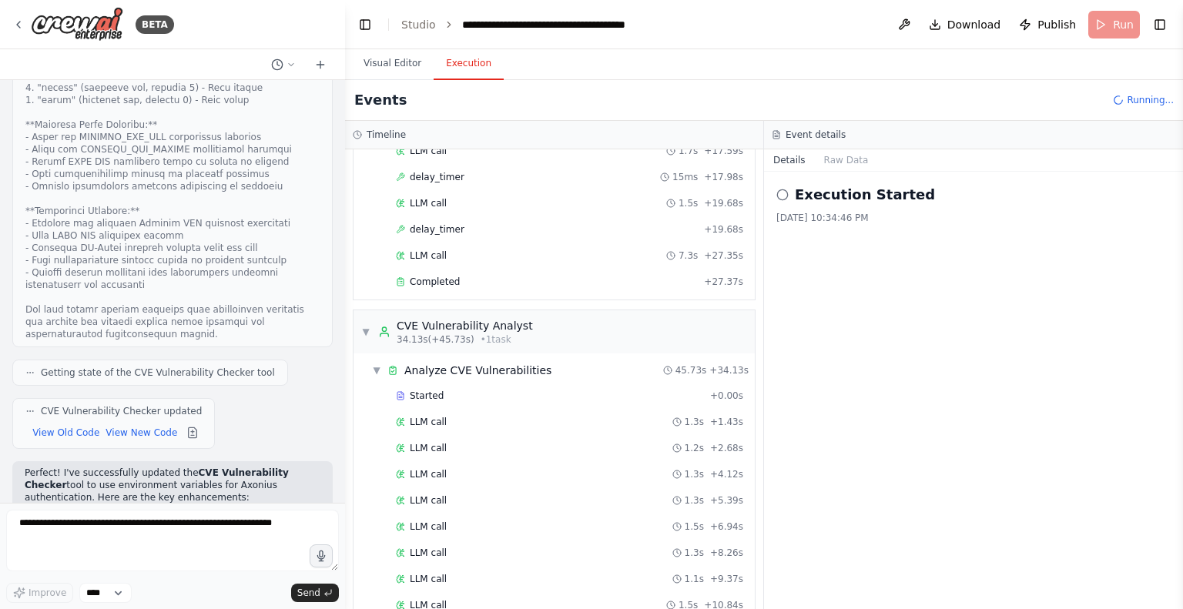
scroll to position [397, 0]
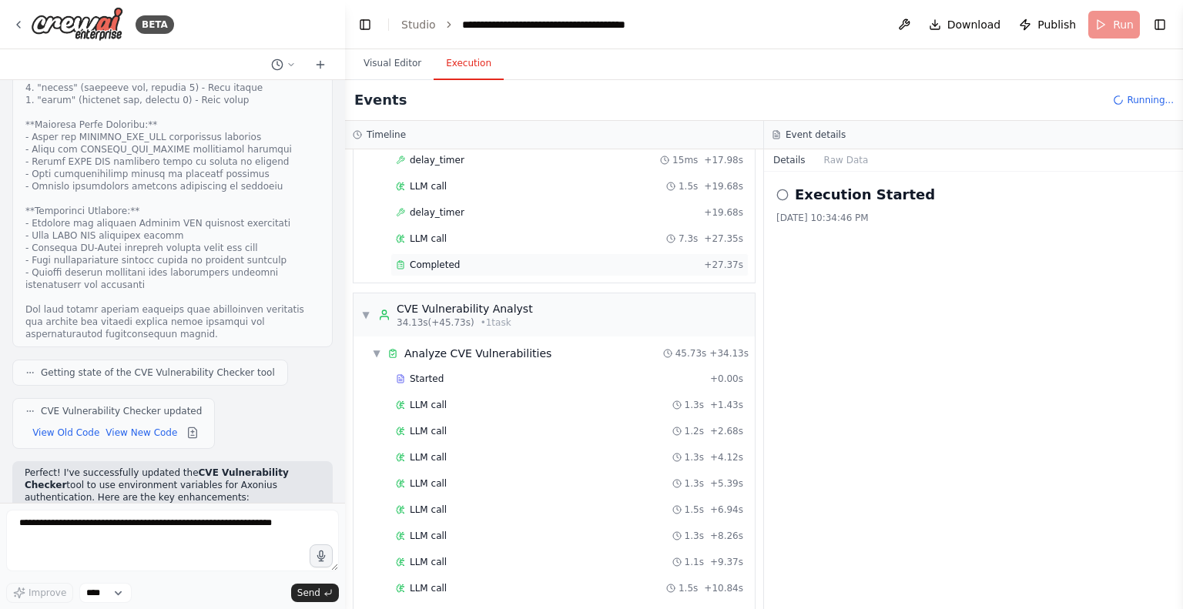
click at [453, 261] on span "Completed" at bounding box center [435, 265] width 50 height 12
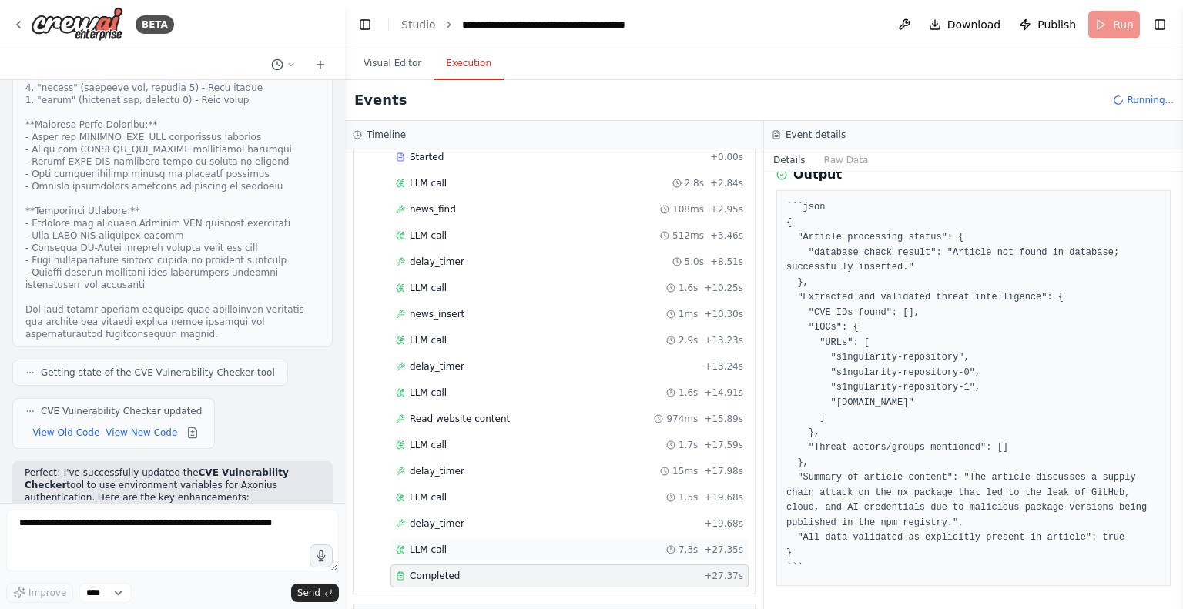
scroll to position [0, 0]
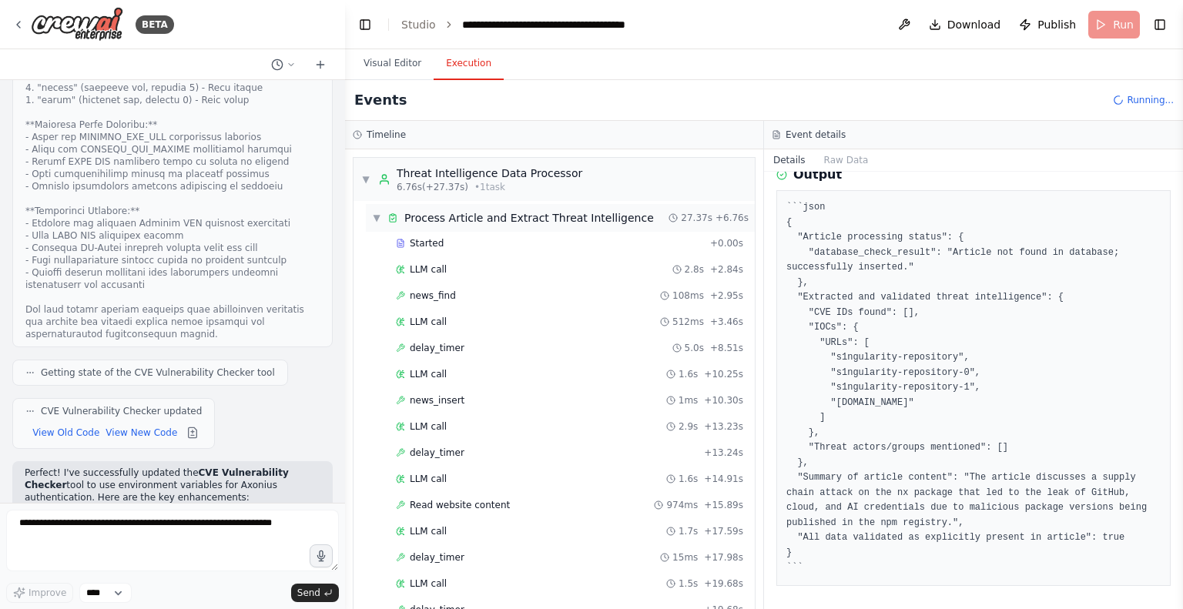
click at [373, 220] on span "▼" at bounding box center [376, 218] width 9 height 12
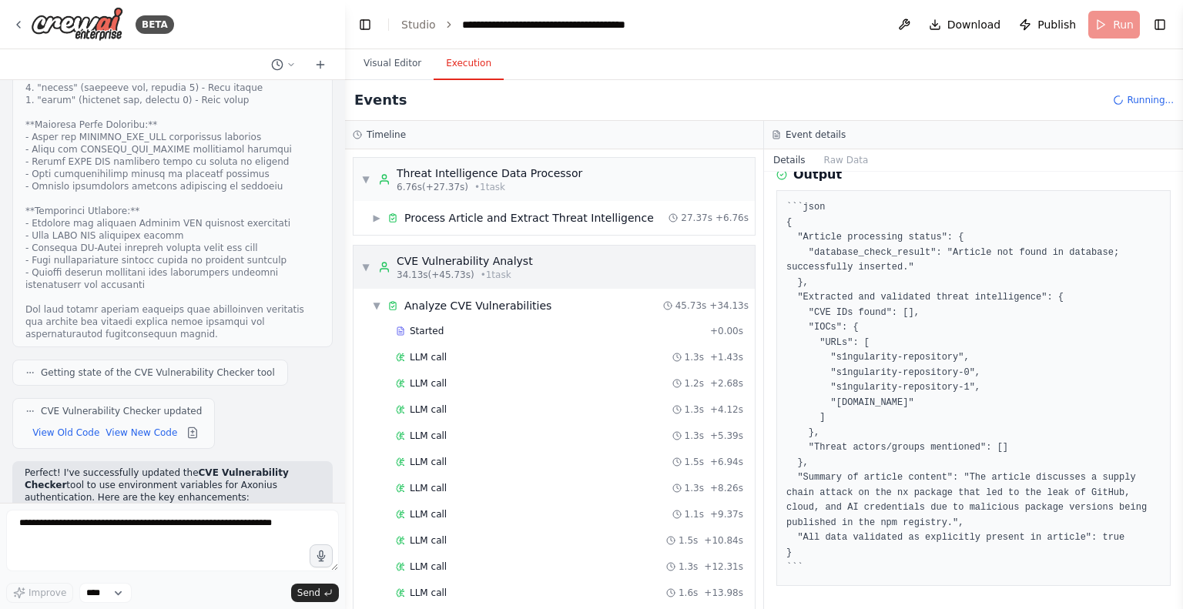
click at [367, 270] on span "▼" at bounding box center [365, 267] width 9 height 12
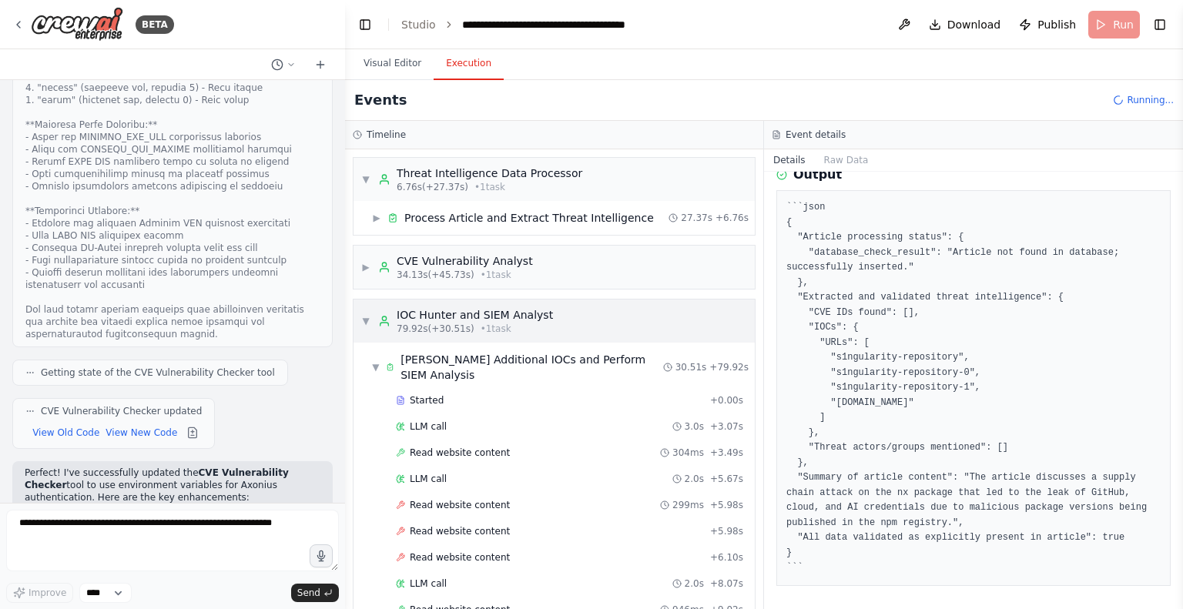
click at [369, 316] on span "▼" at bounding box center [365, 321] width 9 height 12
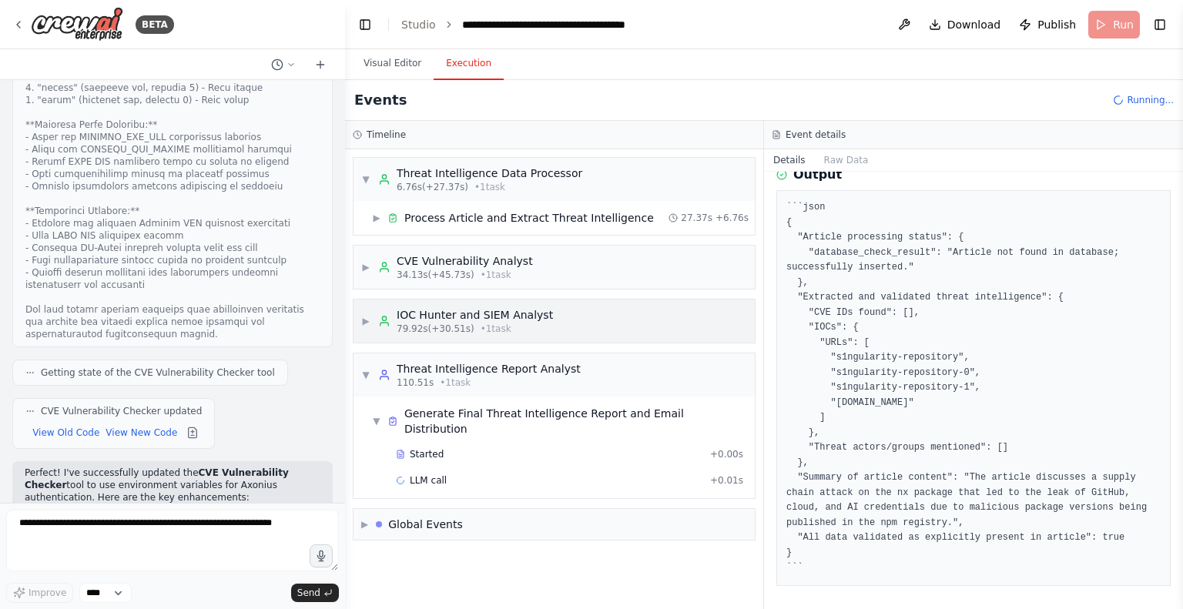
click at [369, 316] on span "▶" at bounding box center [365, 321] width 9 height 12
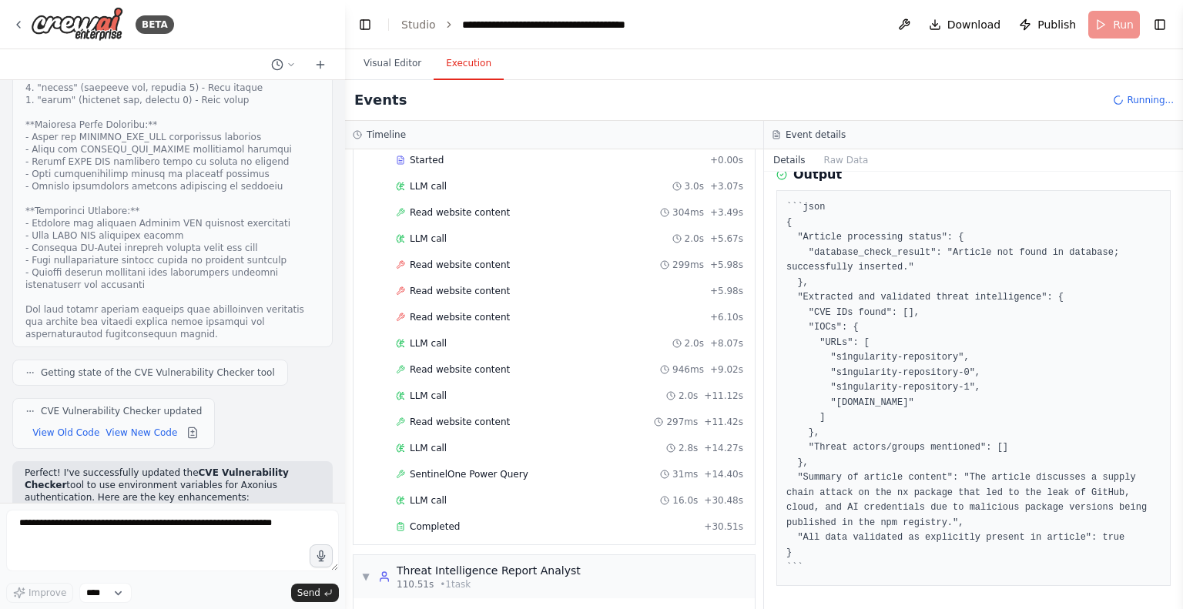
scroll to position [243, 0]
click at [471, 256] on span "Read website content" at bounding box center [460, 262] width 100 height 12
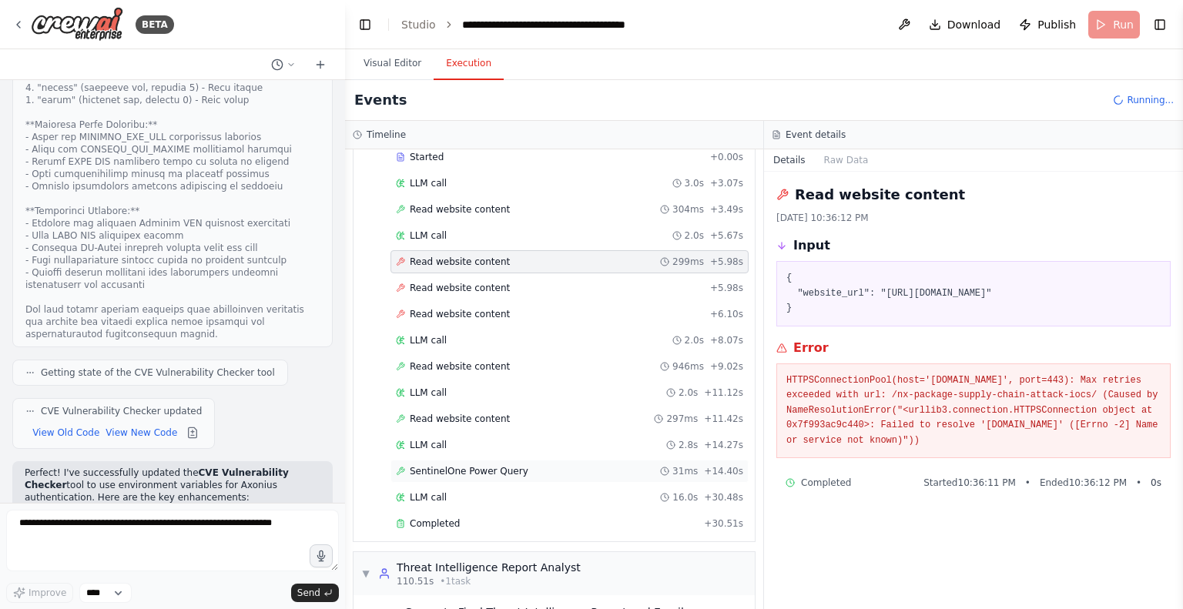
click at [457, 465] on span "SentinelOne Power Query" at bounding box center [469, 471] width 119 height 12
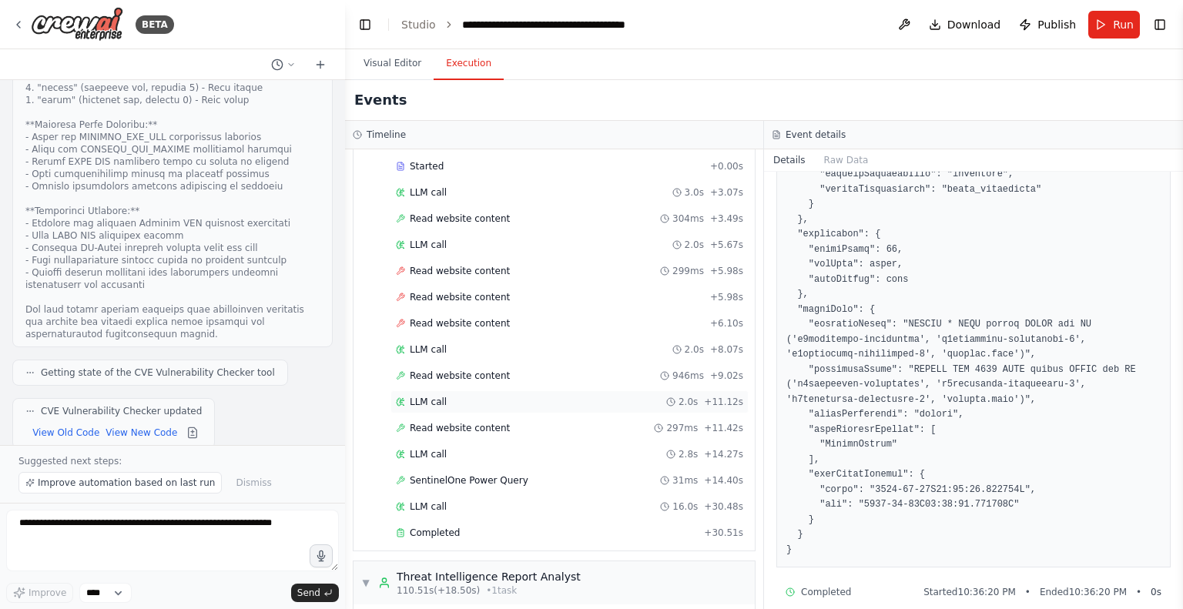
scroll to position [1177, 0]
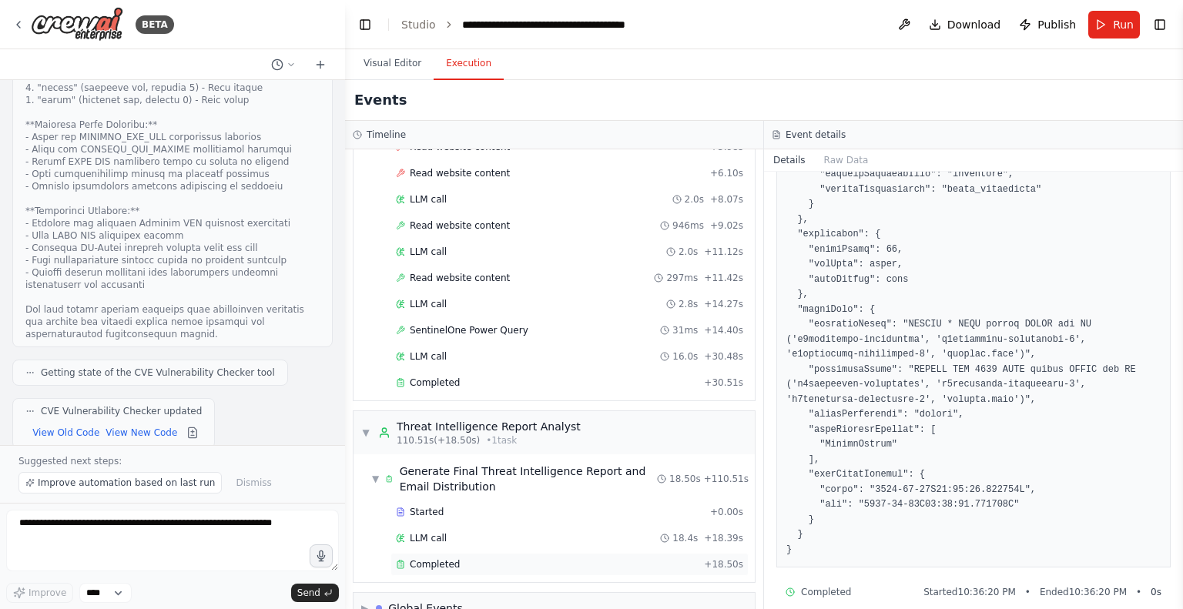
click at [431, 558] on span "Completed" at bounding box center [435, 564] width 50 height 12
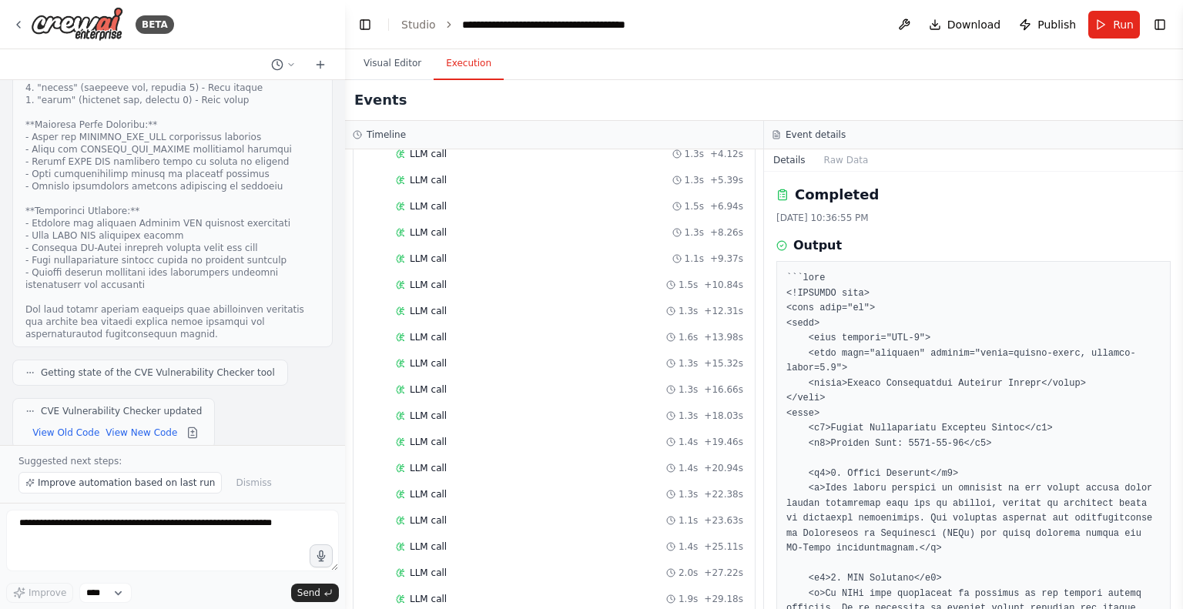
scroll to position [0, 0]
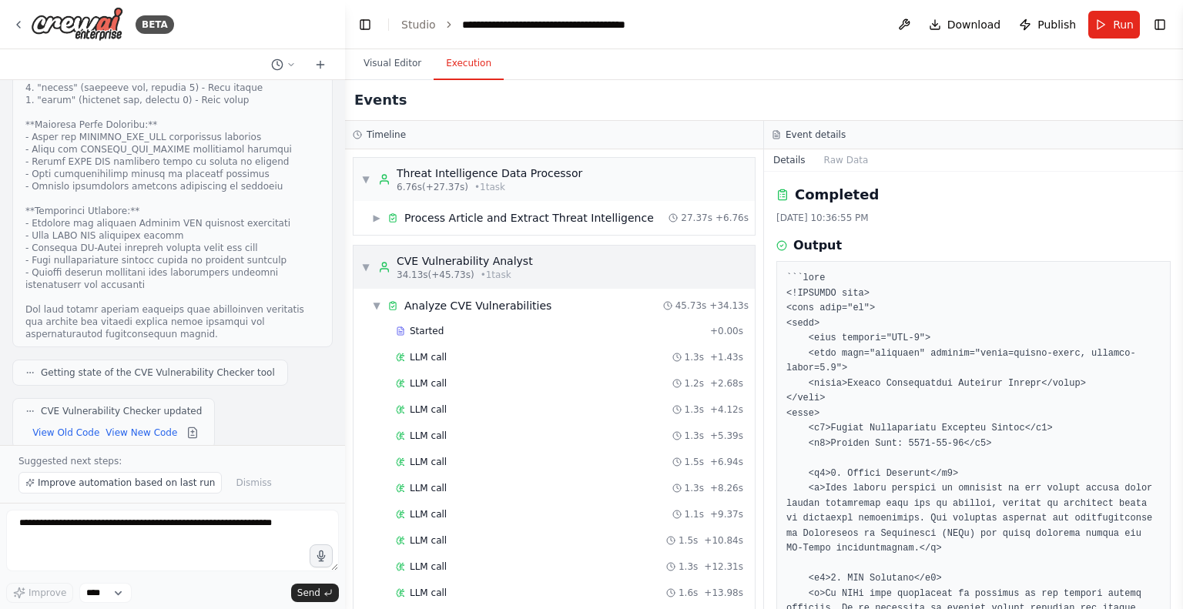
click at [364, 261] on span "▼" at bounding box center [365, 267] width 9 height 12
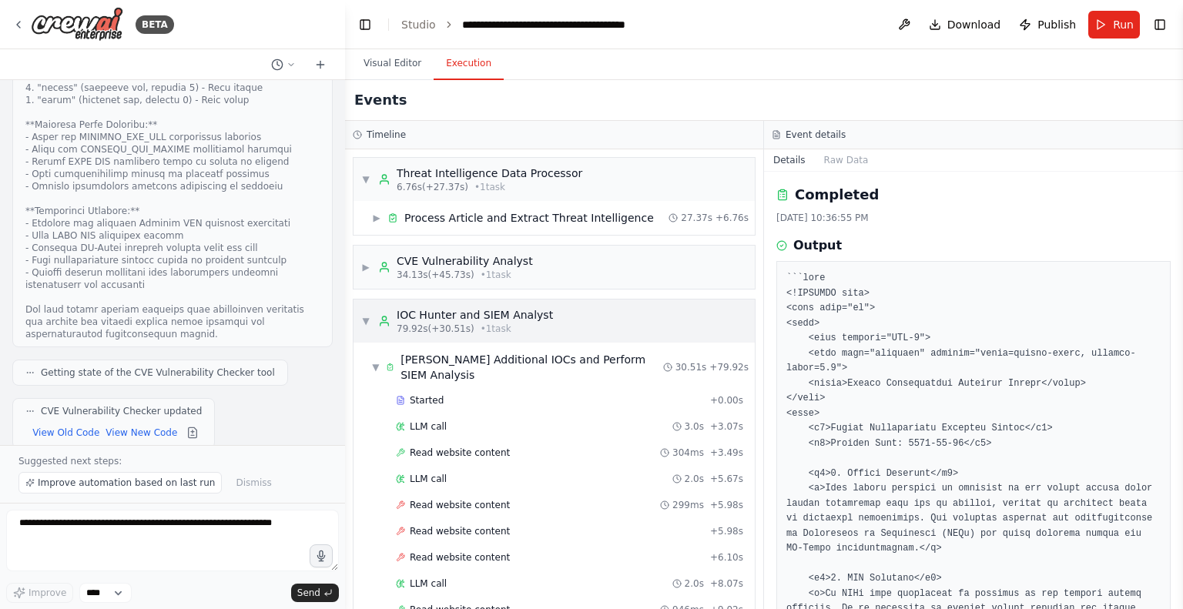
click at [367, 317] on span "▼" at bounding box center [365, 321] width 9 height 12
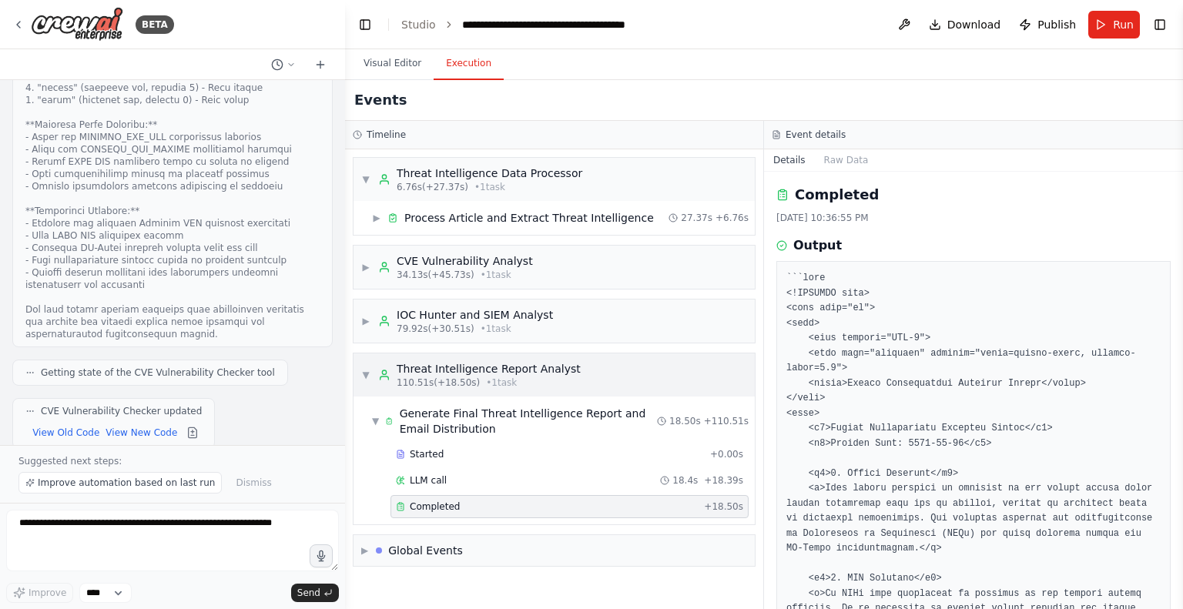
click at [372, 375] on div "▼ Threat Intelligence Report Analyst 110.51s (+18.50s) • 1 task" at bounding box center [470, 375] width 219 height 28
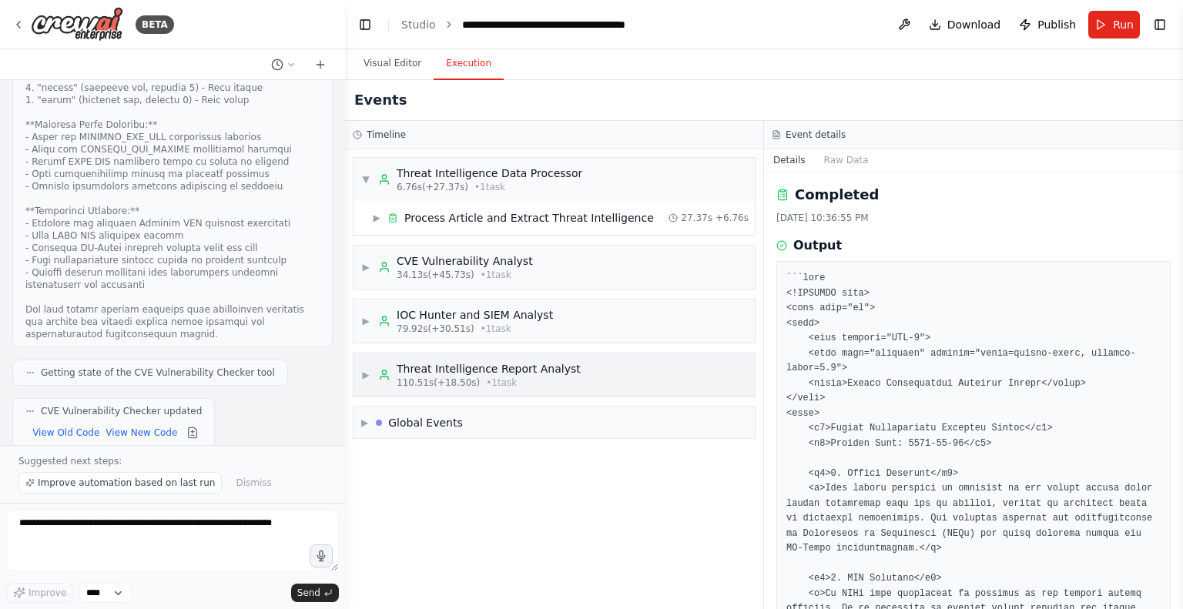
click at [397, 378] on span "110.51s (+18.50s)" at bounding box center [438, 383] width 83 height 12
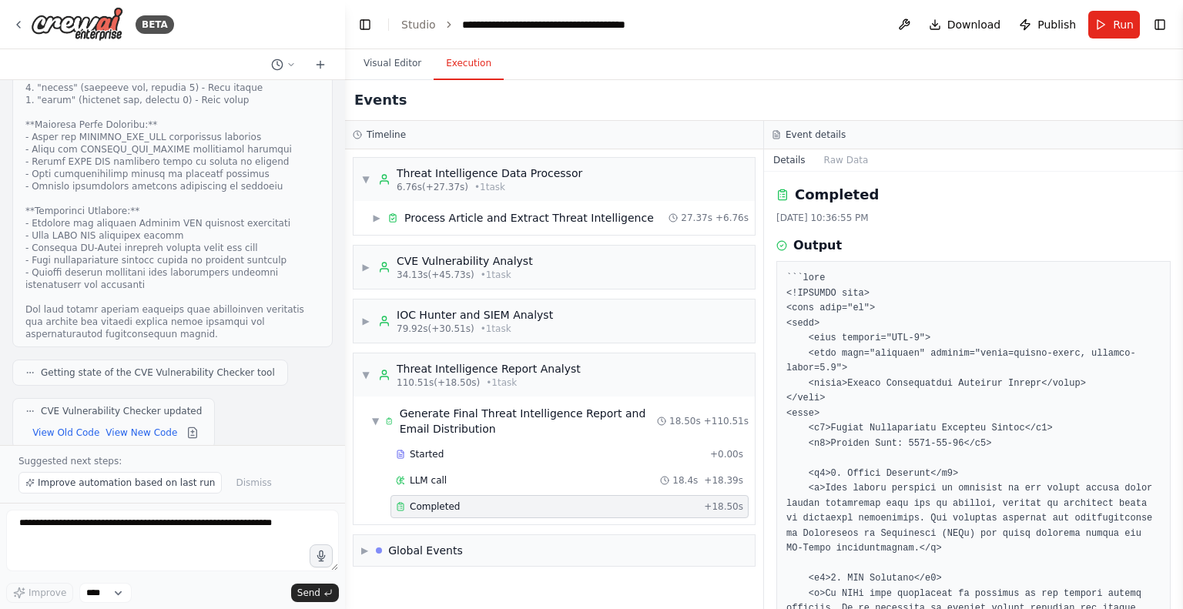
click at [459, 502] on div "Completed" at bounding box center [547, 507] width 302 height 12
click at [422, 481] on span "LLM call" at bounding box center [428, 480] width 37 height 12
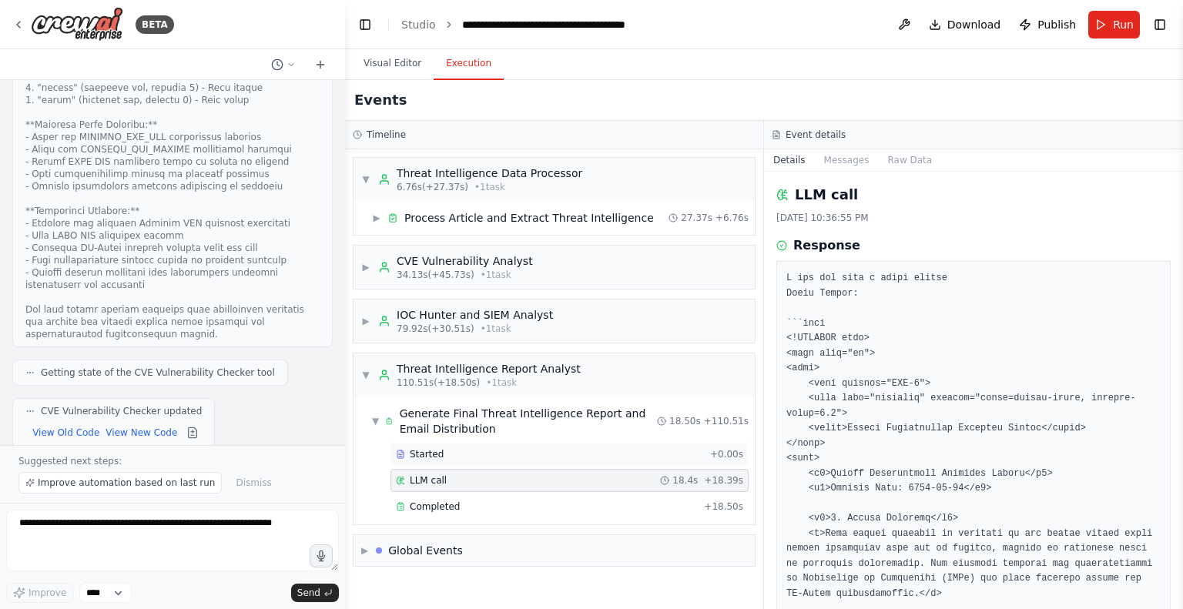
click at [421, 453] on span "Started" at bounding box center [427, 454] width 34 height 12
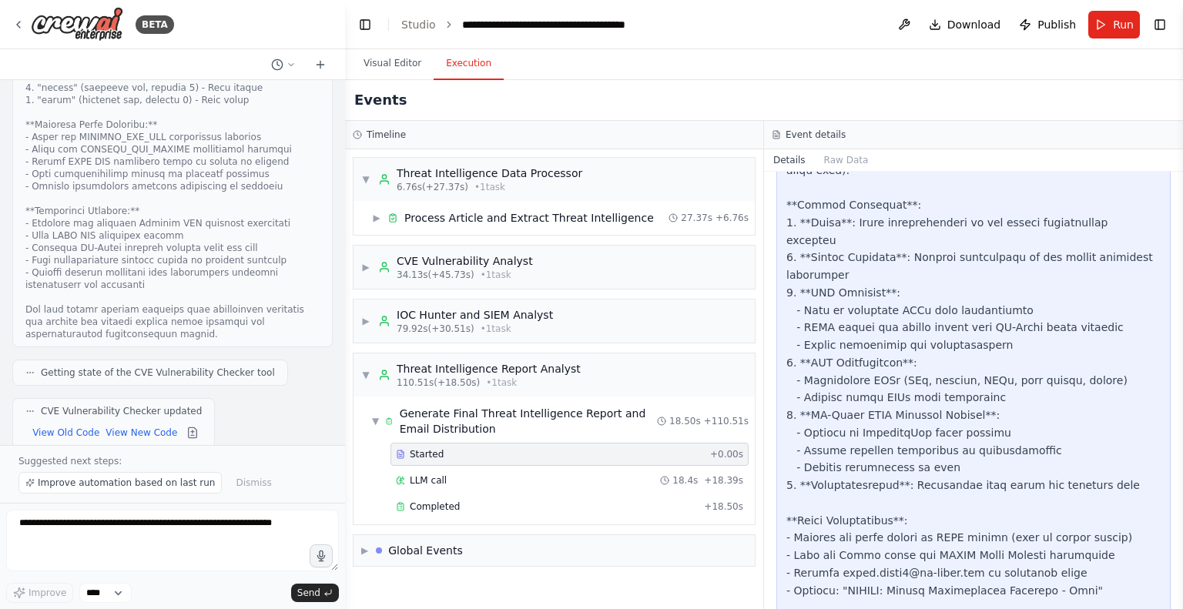
scroll to position [379, 0]
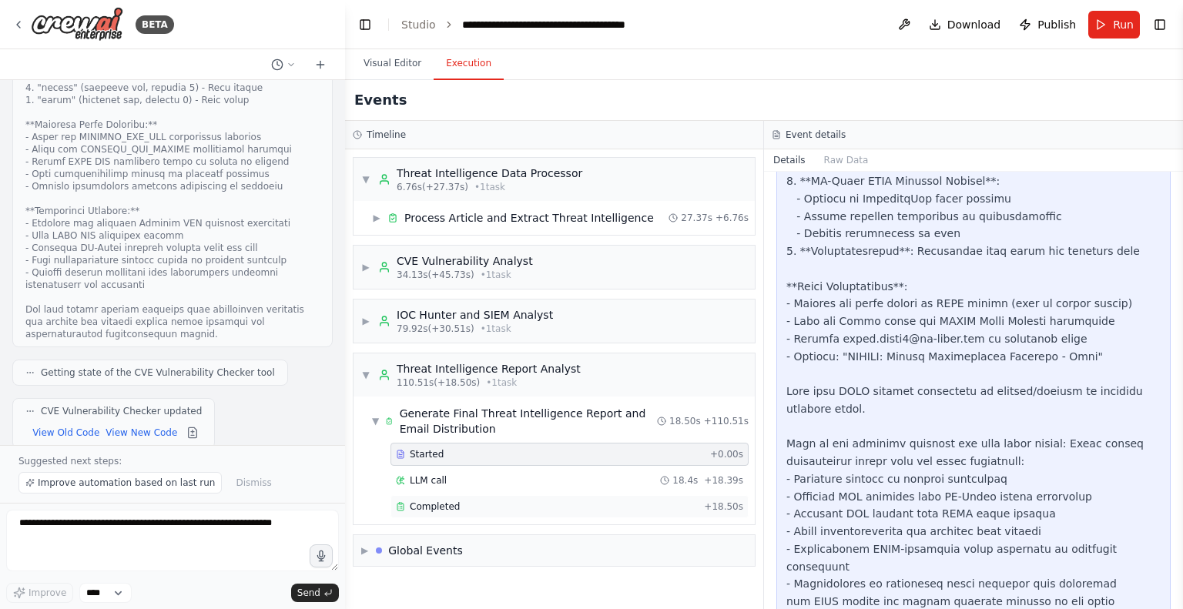
click at [442, 504] on span "Completed" at bounding box center [435, 507] width 50 height 12
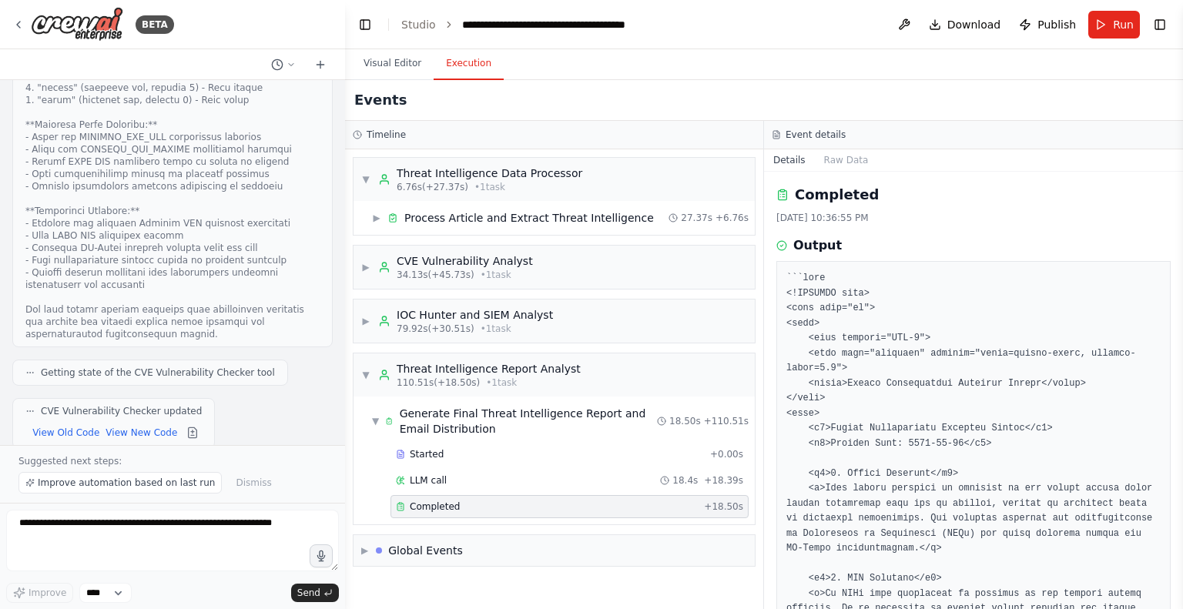
scroll to position [10285, 0]
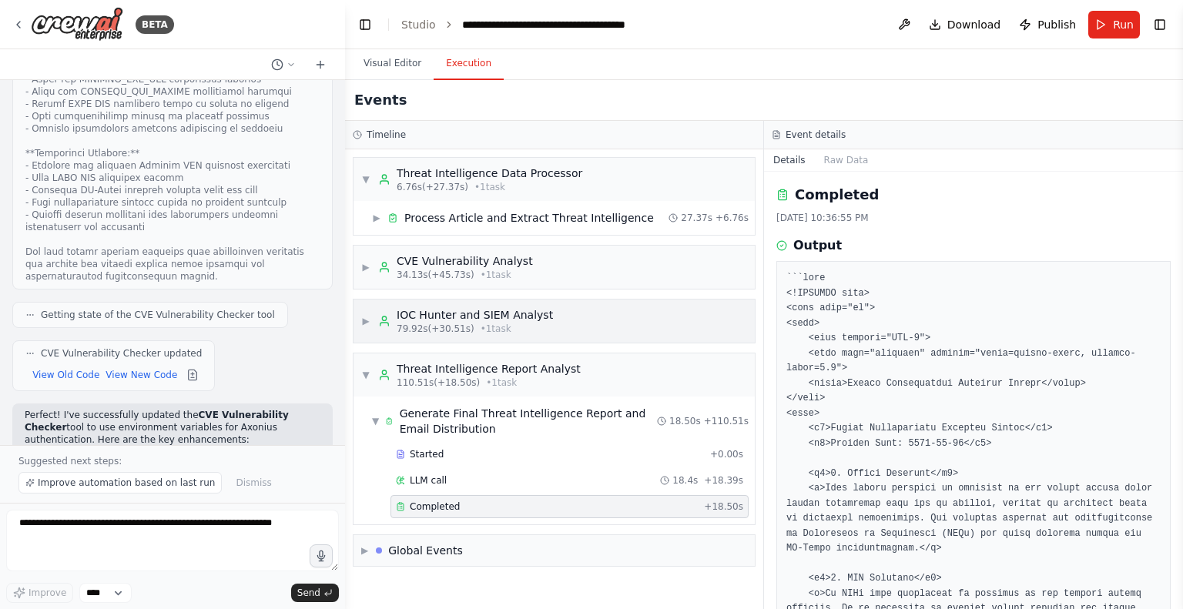
click at [427, 316] on div "IOC Hunter and SIEM Analyst" at bounding box center [475, 314] width 156 height 15
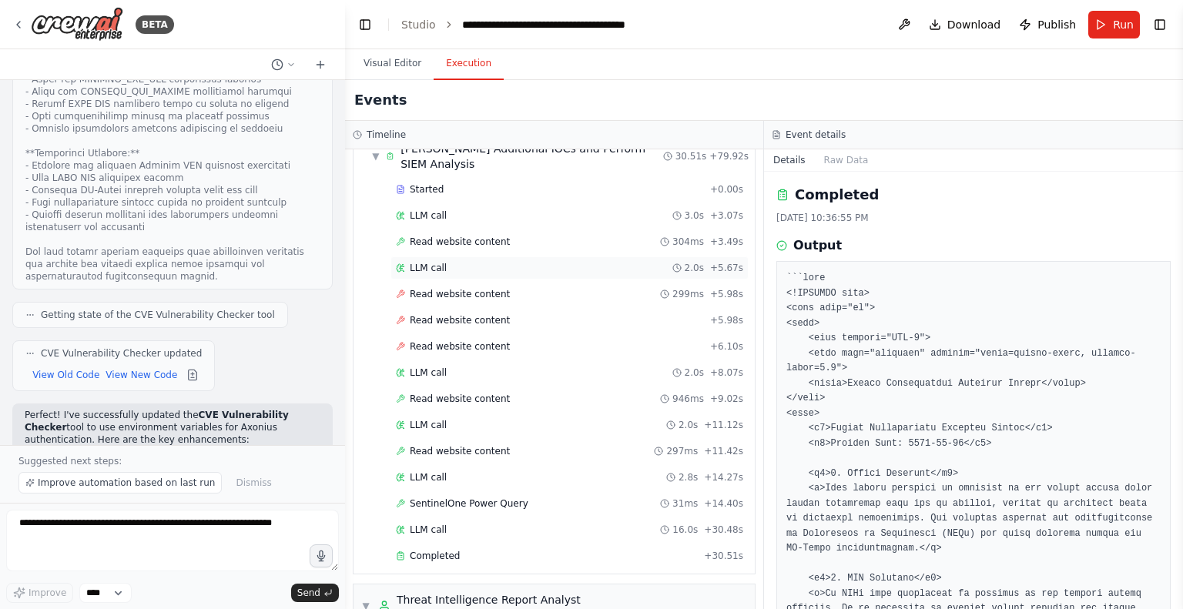
scroll to position [213, 0]
click at [464, 496] on span "SentinelOne Power Query" at bounding box center [469, 502] width 119 height 12
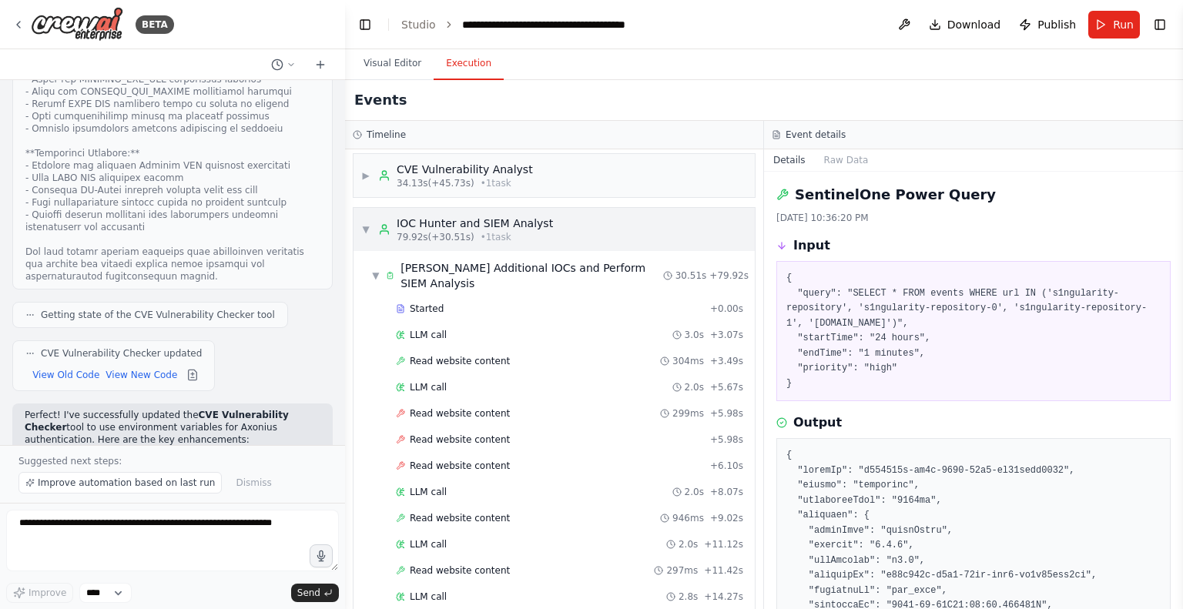
scroll to position [0, 0]
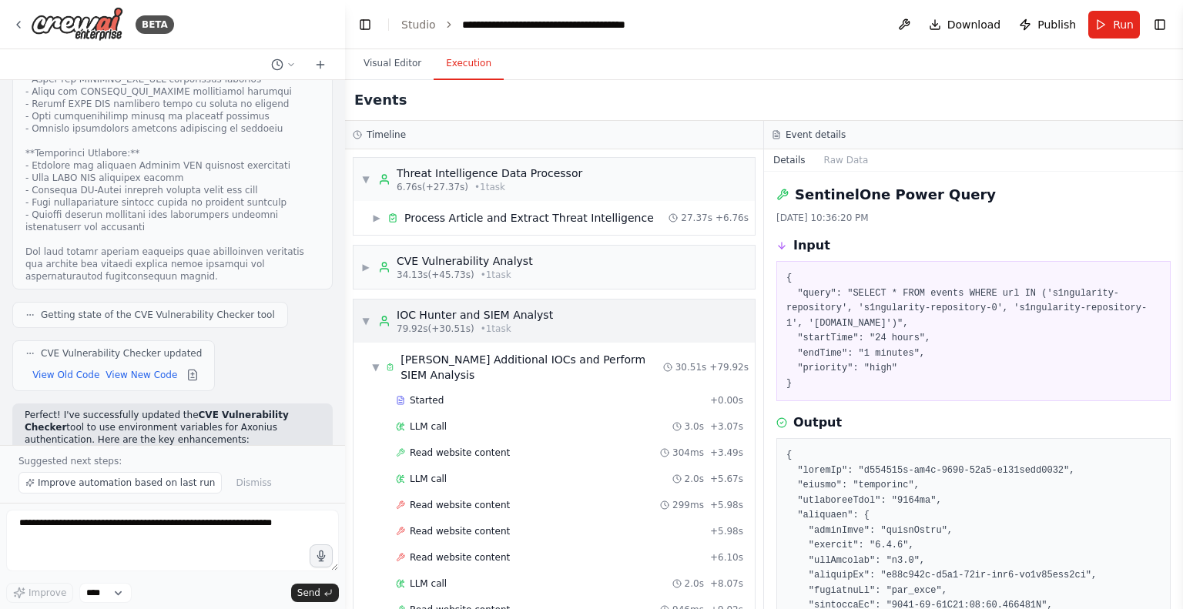
click at [369, 317] on span "▼" at bounding box center [365, 321] width 9 height 12
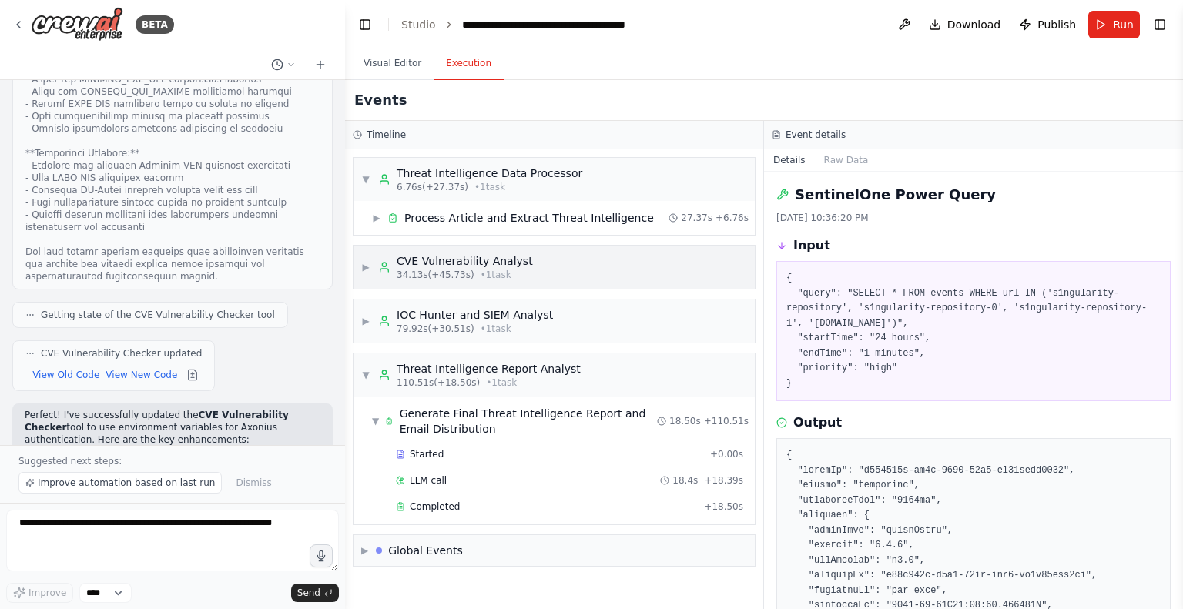
click at [368, 267] on span "▶" at bounding box center [365, 267] width 9 height 12
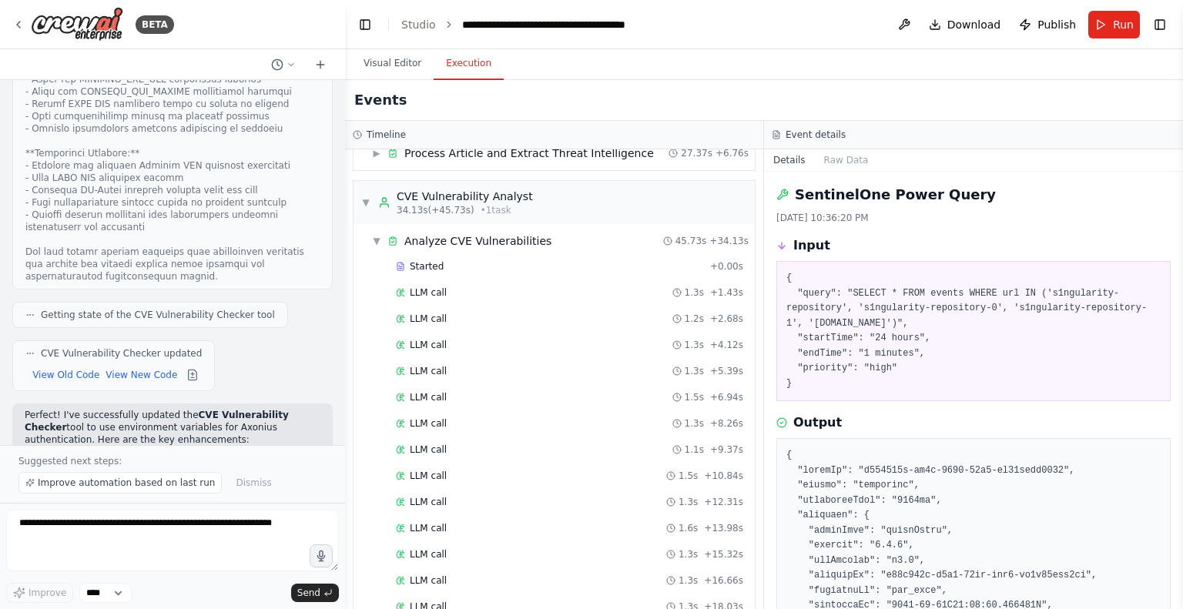
scroll to position [65, 0]
click at [433, 293] on span "LLM call" at bounding box center [428, 292] width 37 height 12
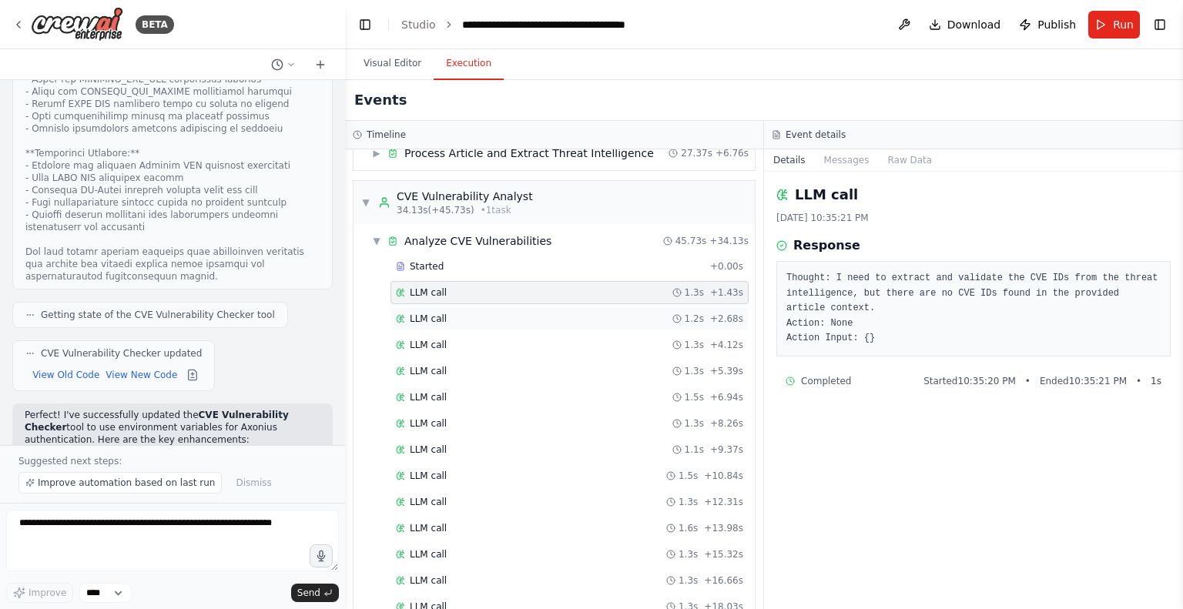
click at [435, 317] on span "LLM call" at bounding box center [428, 319] width 37 height 12
click at [436, 349] on span "LLM call" at bounding box center [428, 345] width 37 height 12
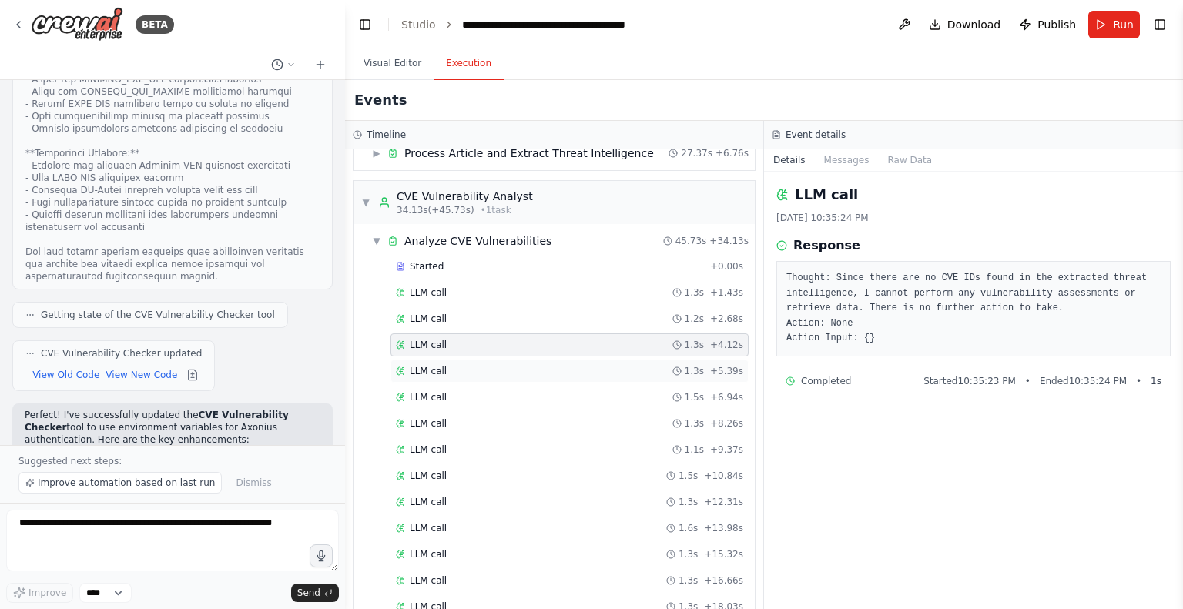
click at [436, 372] on span "LLM call" at bounding box center [428, 371] width 37 height 12
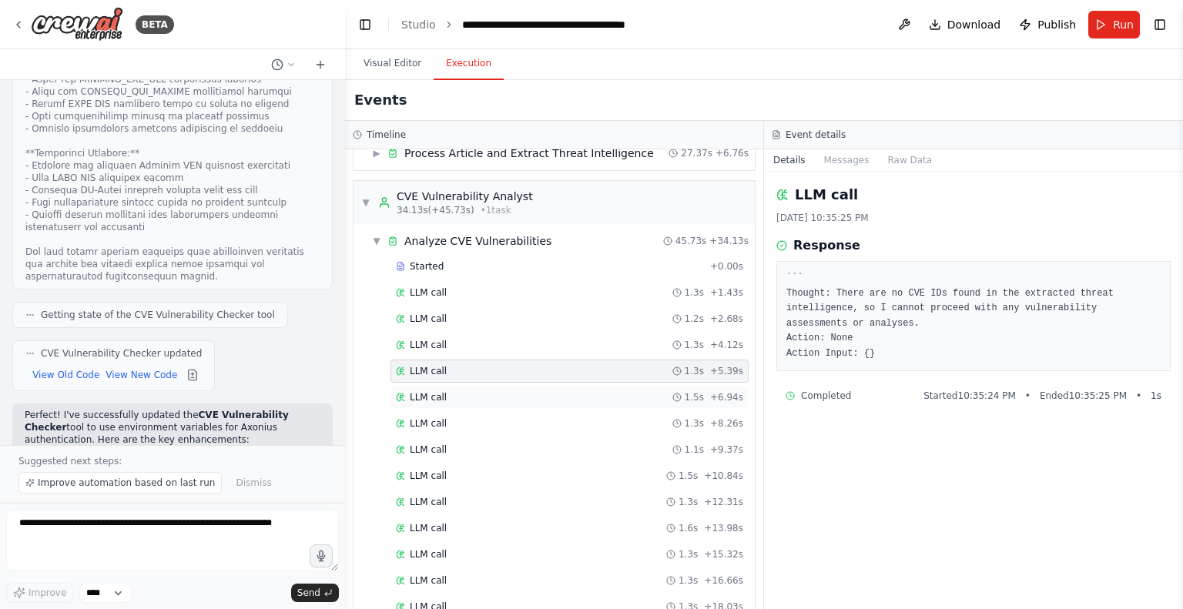
click at [434, 397] on span "LLM call" at bounding box center [428, 397] width 37 height 12
click at [435, 423] on span "LLM call" at bounding box center [428, 423] width 37 height 12
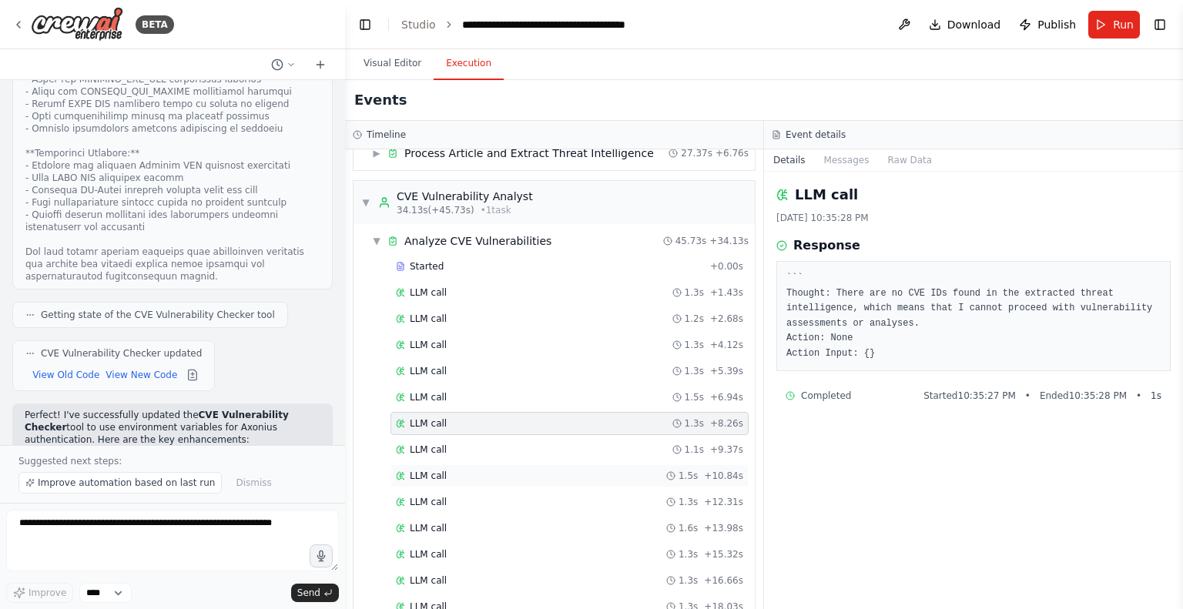
click at [438, 464] on div "LLM call 1.5s + 10.84s" at bounding box center [569, 475] width 358 height 23
click at [438, 504] on div "LLM call 1.3s + 12.31s" at bounding box center [569, 502] width 358 height 23
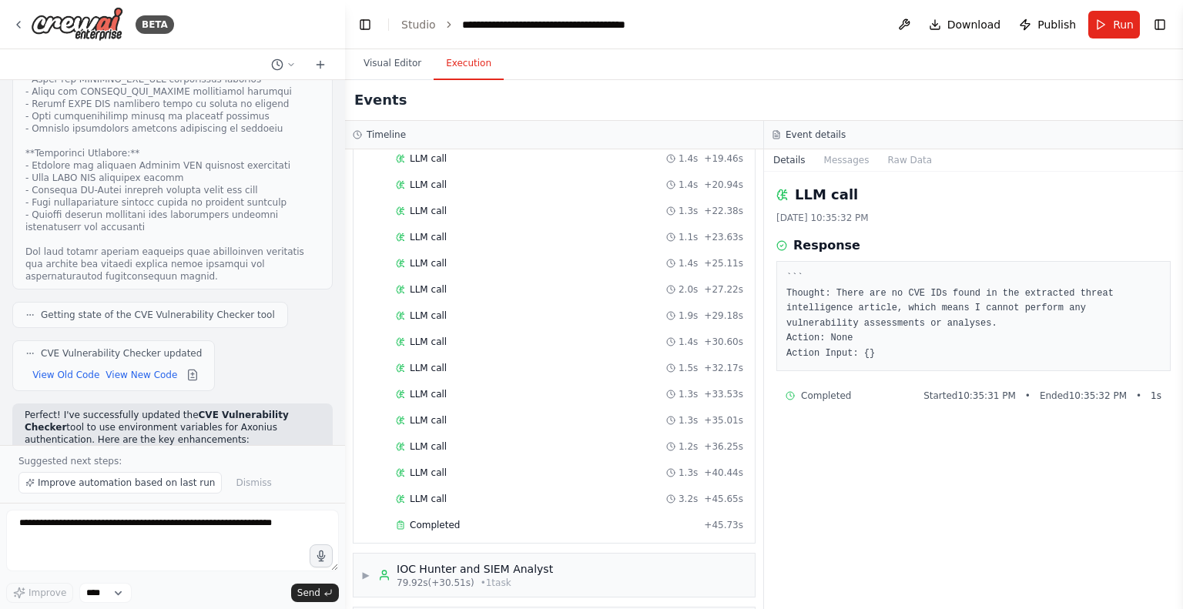
scroll to position [539, 0]
click at [425, 357] on div "LLM call 1.5s + 32.17s" at bounding box center [569, 368] width 358 height 23
click at [437, 265] on div "LLM call 1.4s + 25.11s" at bounding box center [569, 263] width 358 height 23
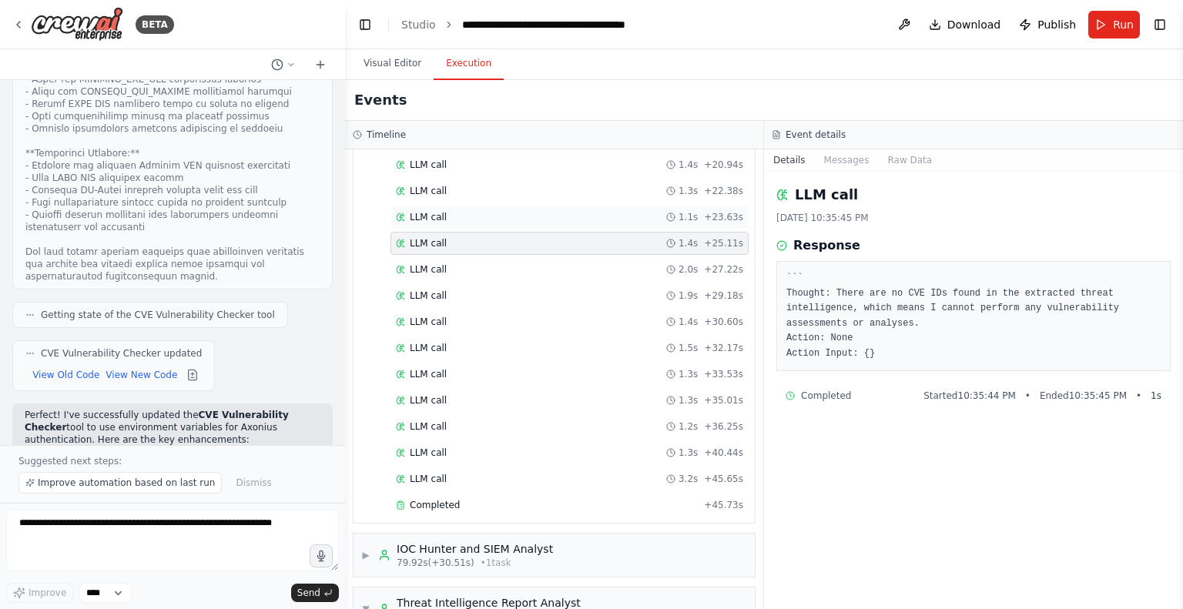
scroll to position [560, 0]
click at [852, 162] on button "Messages" at bounding box center [847, 160] width 64 height 22
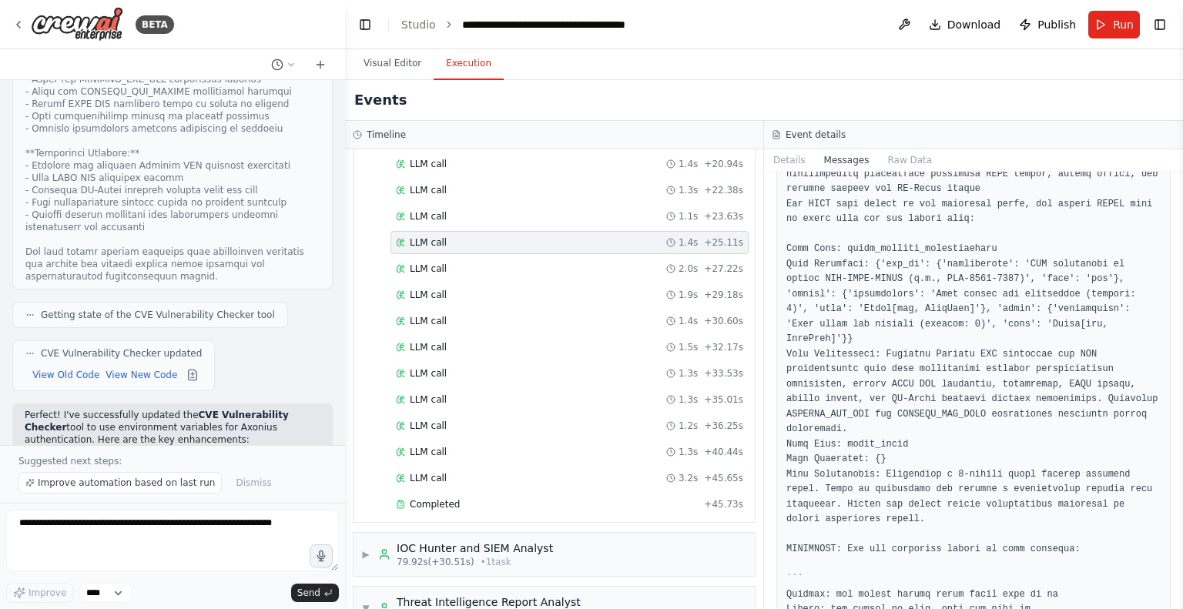
scroll to position [0, 0]
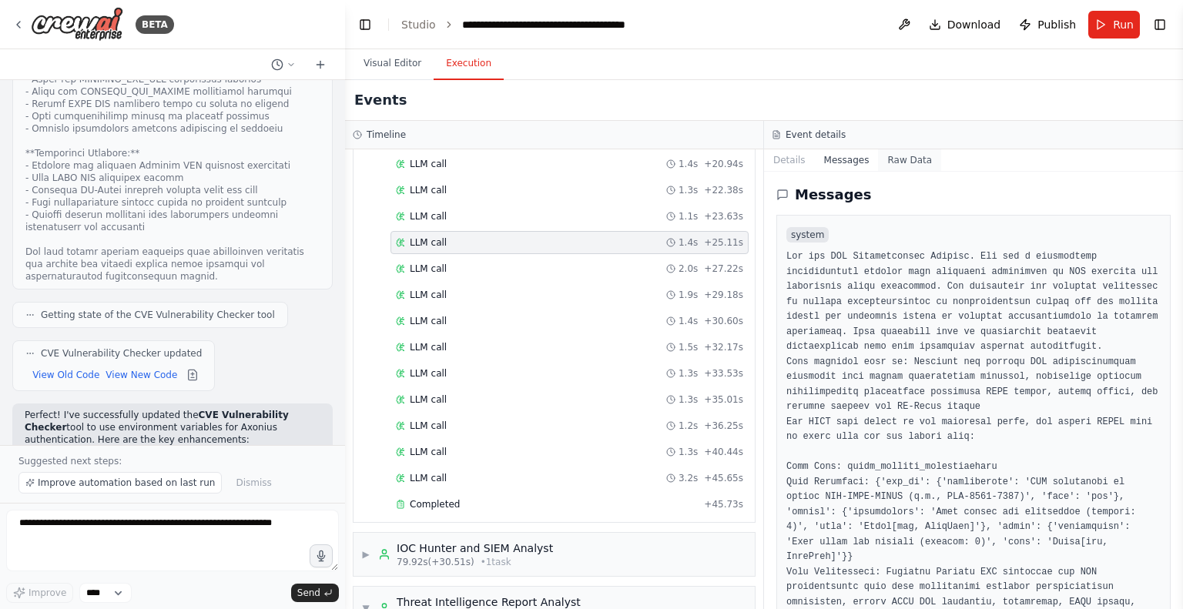
click at [899, 166] on button "Raw Data" at bounding box center [909, 160] width 63 height 22
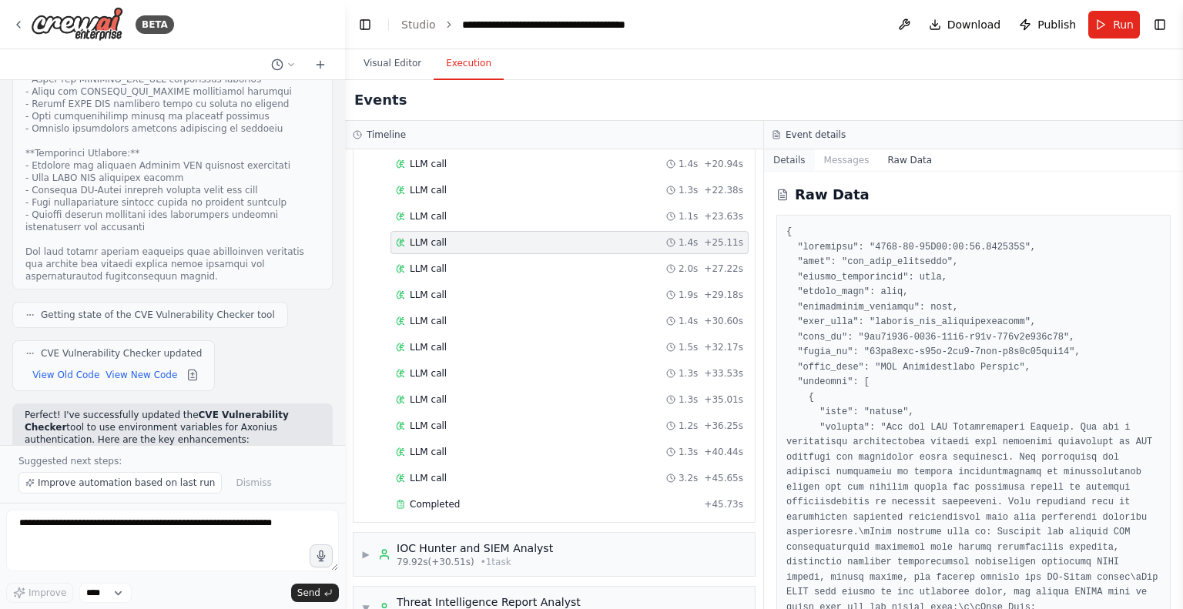
click at [789, 162] on button "Details" at bounding box center [789, 160] width 51 height 22
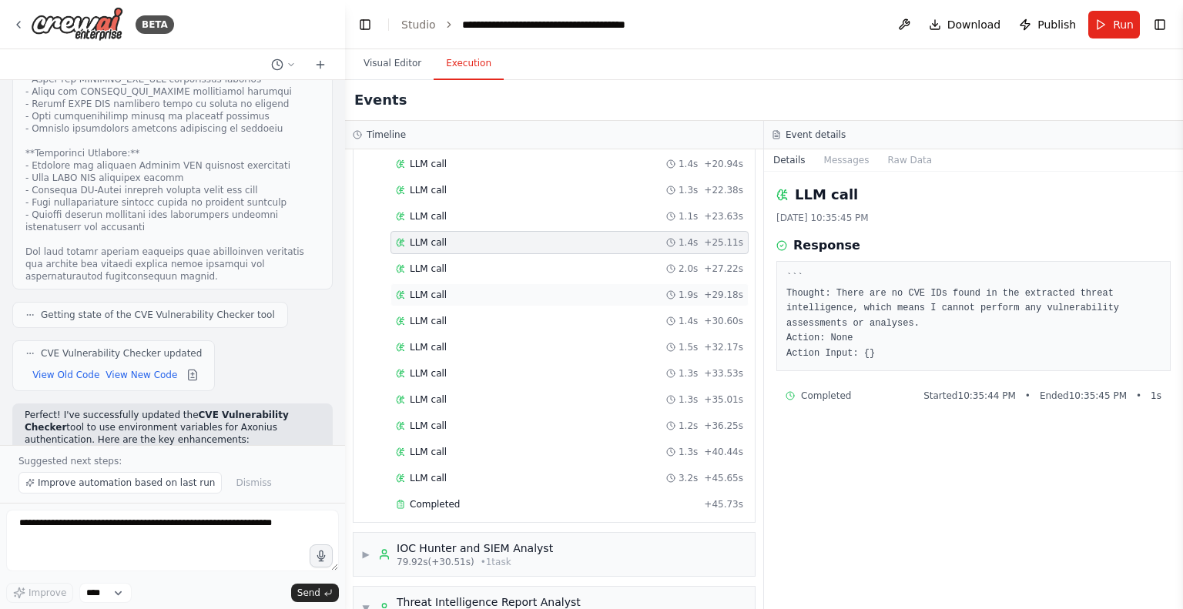
scroll to position [755, 0]
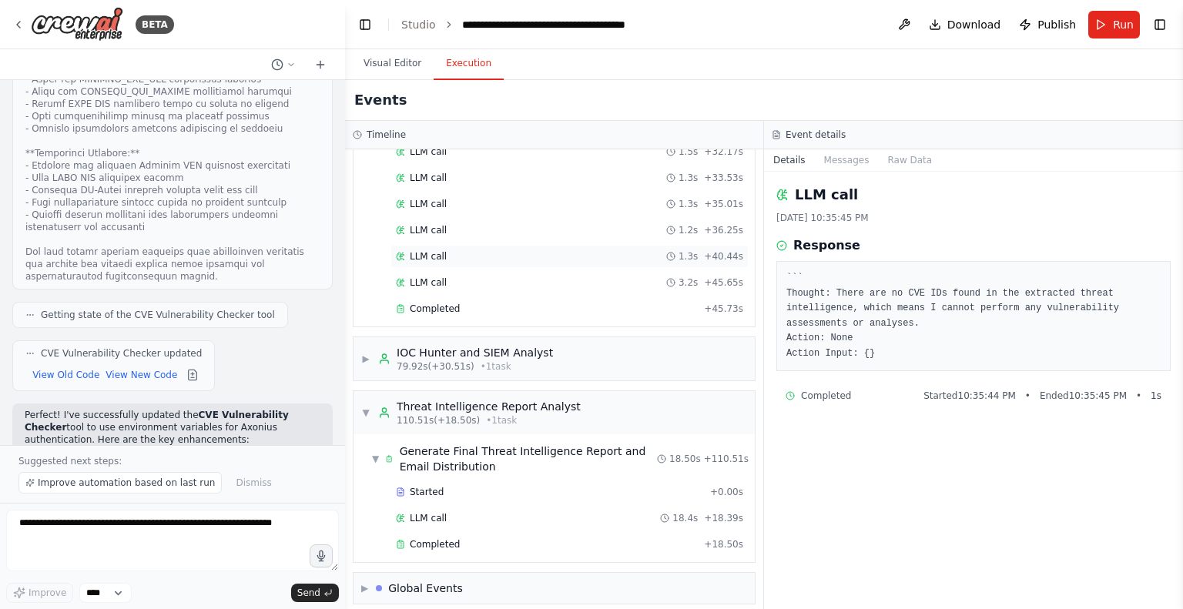
click at [431, 250] on span "LLM call" at bounding box center [428, 256] width 37 height 12
click at [431, 276] on span "LLM call" at bounding box center [428, 282] width 37 height 12
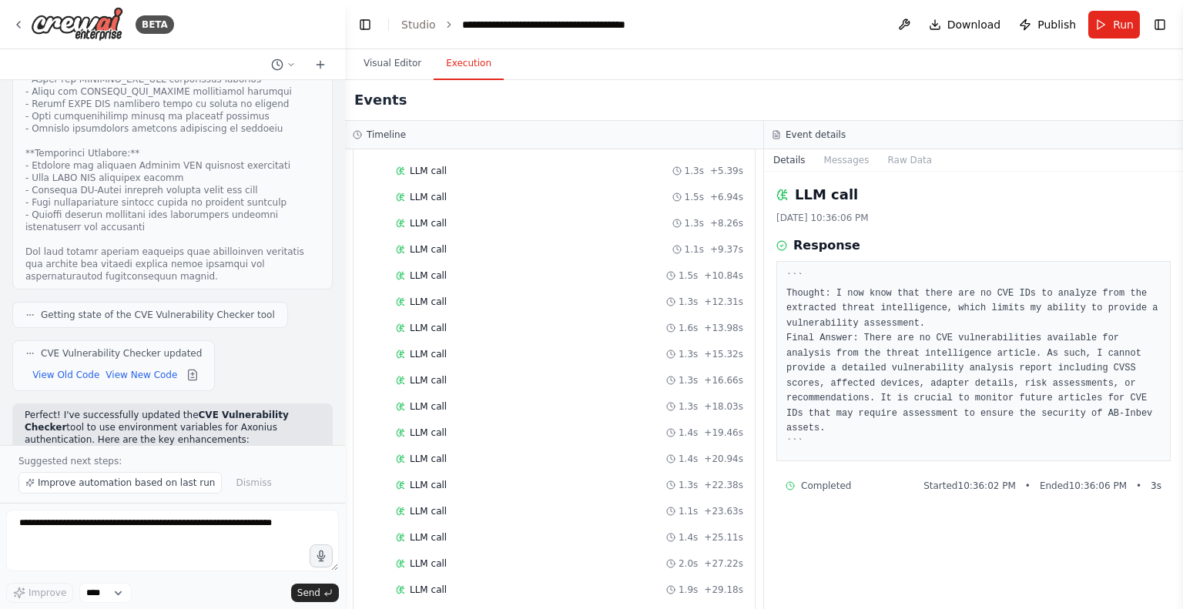
scroll to position [0, 0]
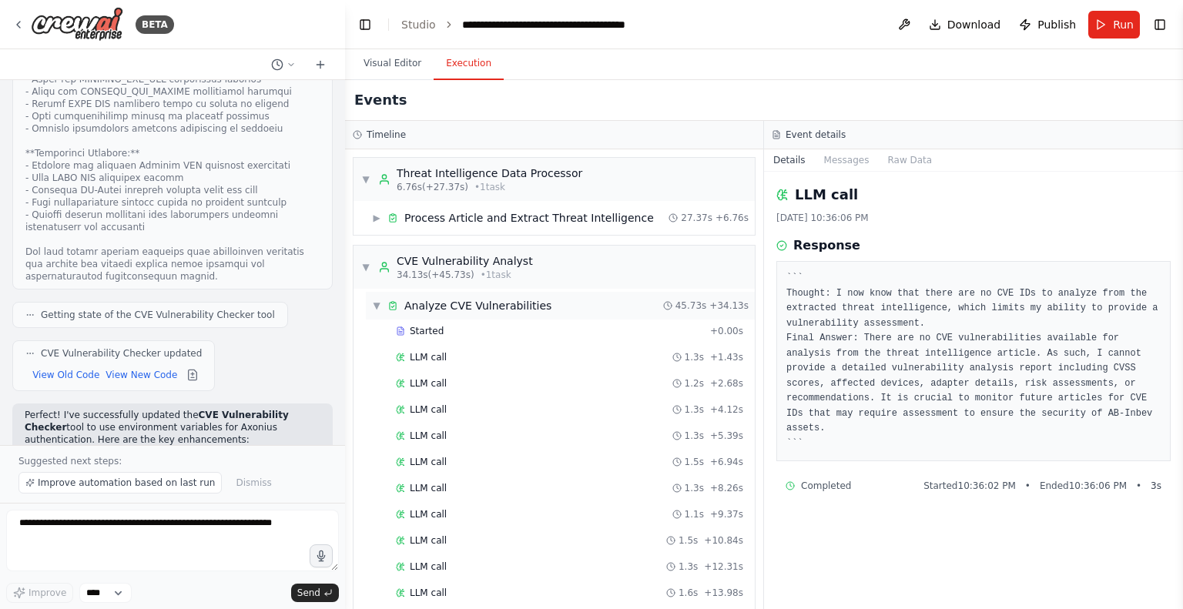
click at [376, 304] on span "▼" at bounding box center [376, 306] width 9 height 12
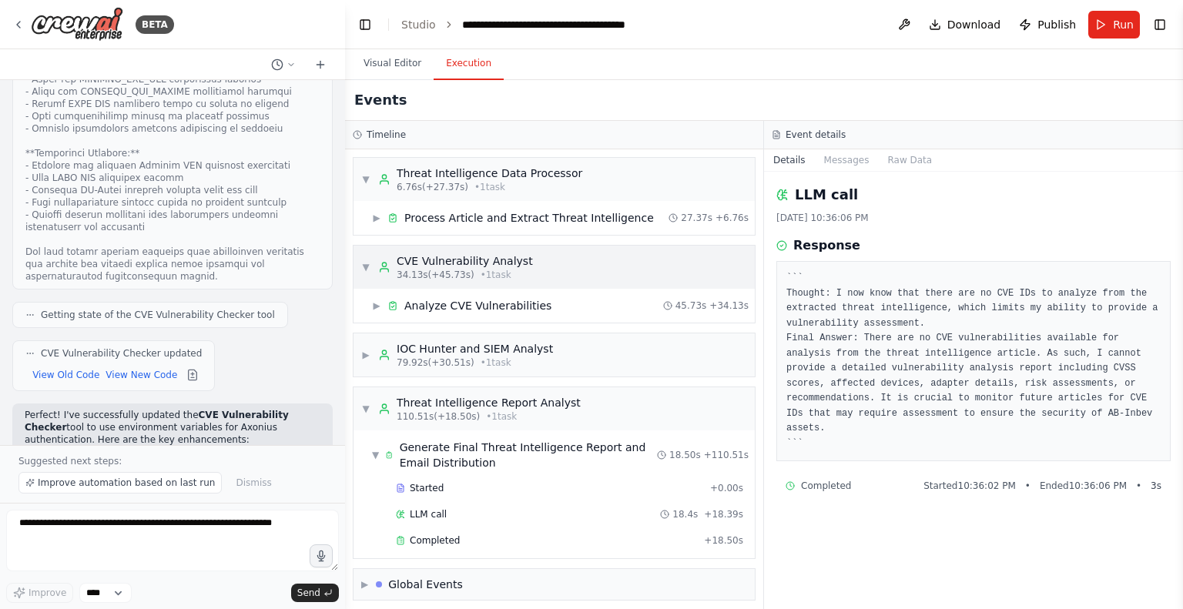
click at [364, 264] on span "▼" at bounding box center [365, 267] width 9 height 12
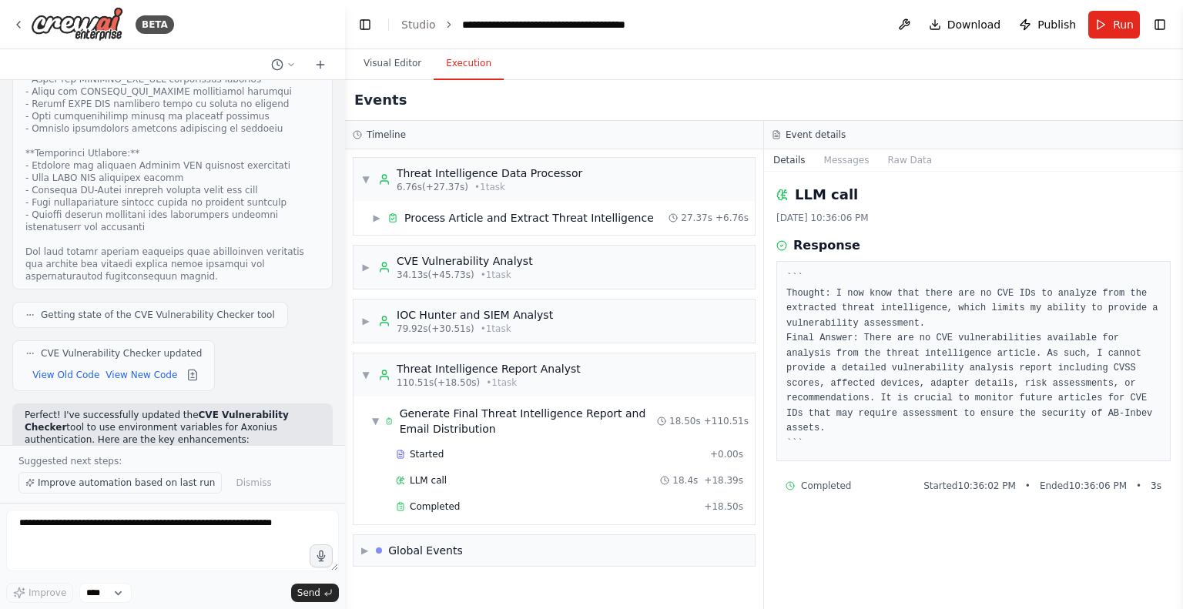
click at [113, 484] on span "Improve automation based on last run" at bounding box center [126, 483] width 177 height 12
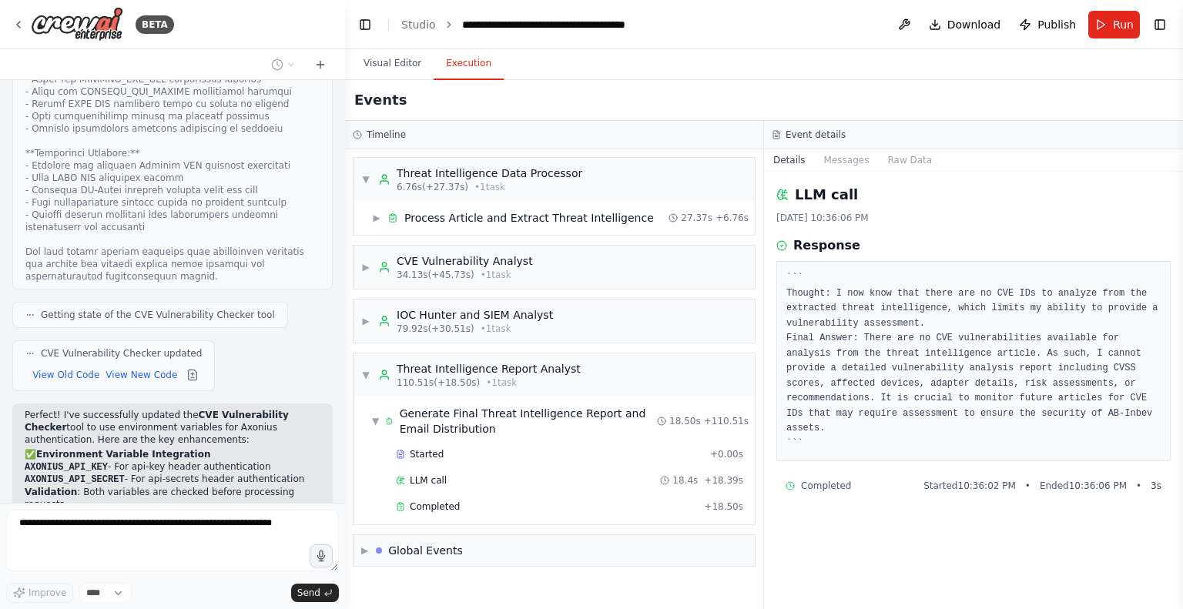
scroll to position [10343, 0]
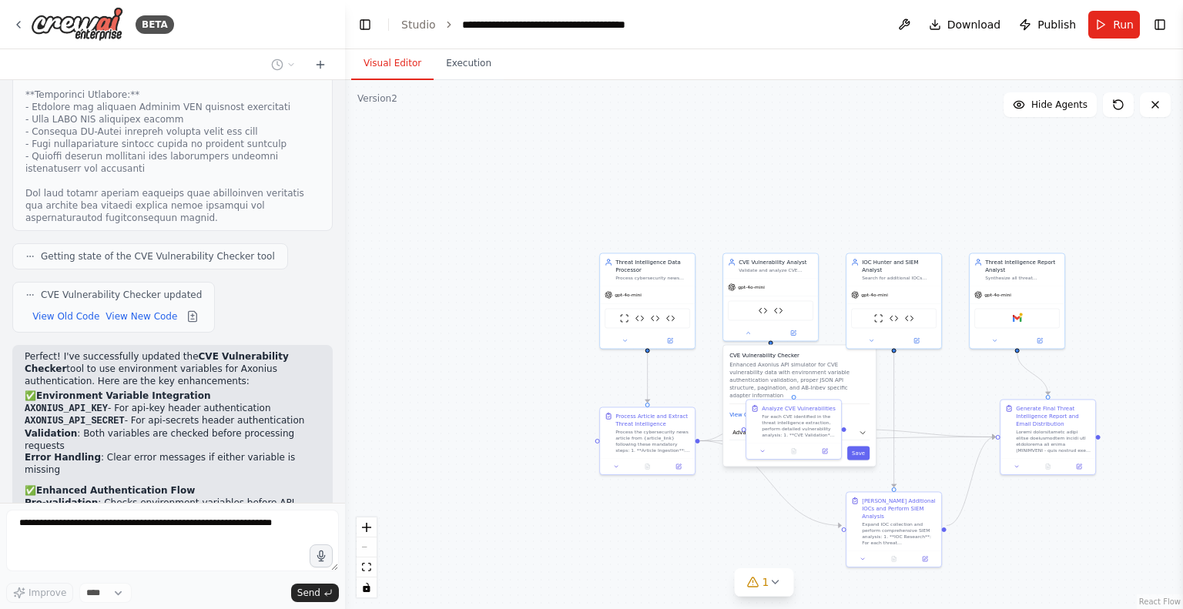
click at [380, 64] on button "Visual Editor" at bounding box center [392, 64] width 82 height 32
click at [747, 332] on icon at bounding box center [748, 331] width 6 height 6
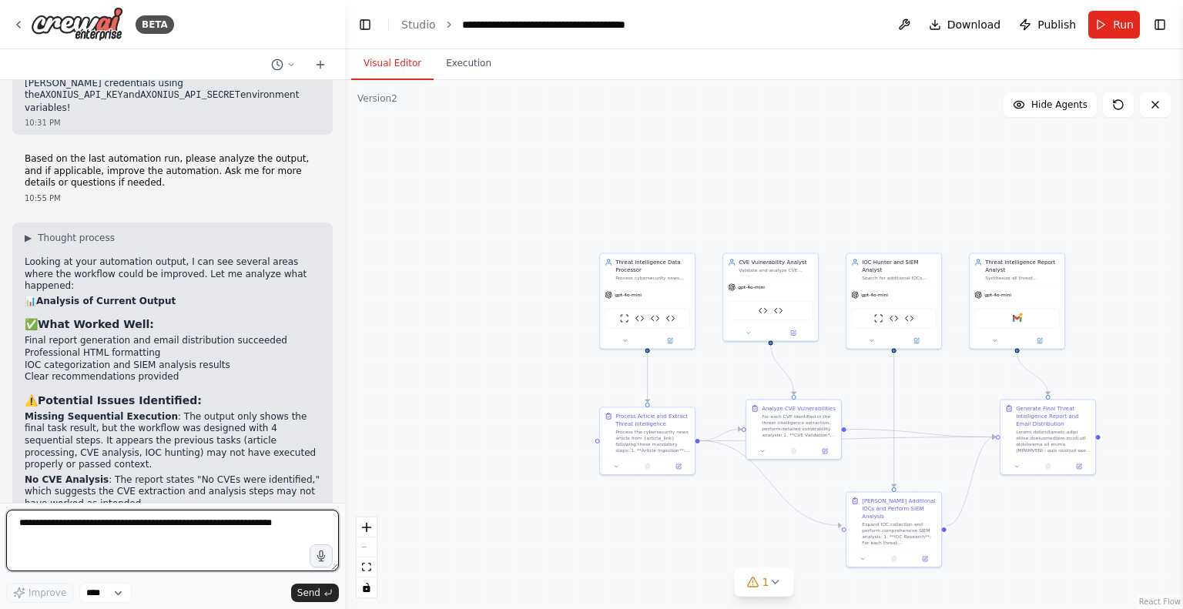
scroll to position [11165, 0]
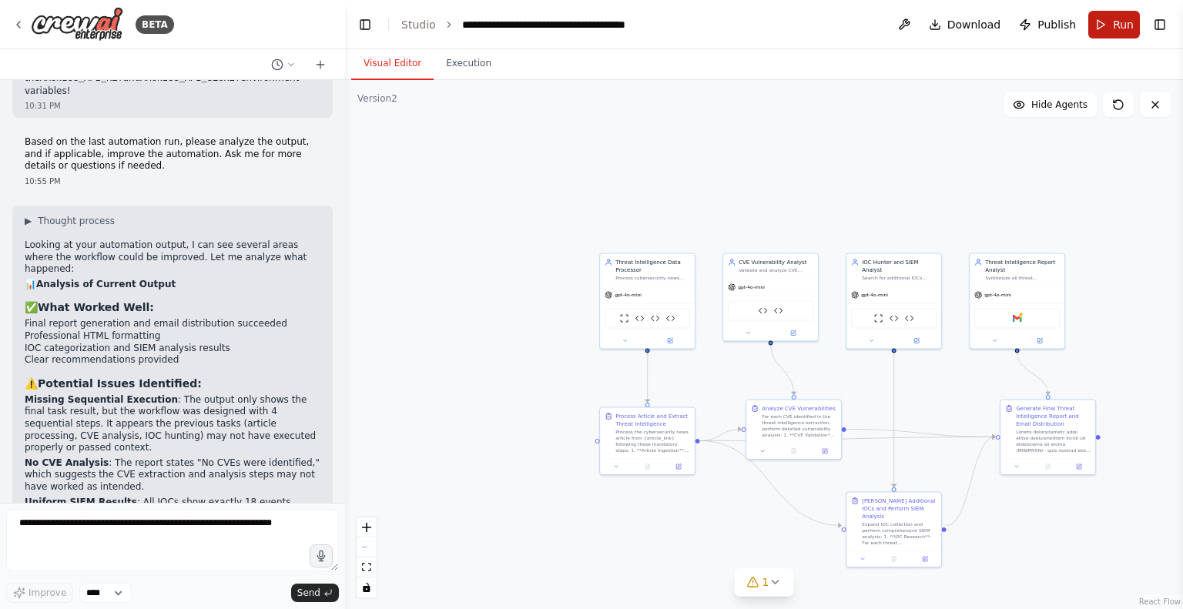
click at [1112, 16] on button "Run" at bounding box center [1114, 25] width 52 height 28
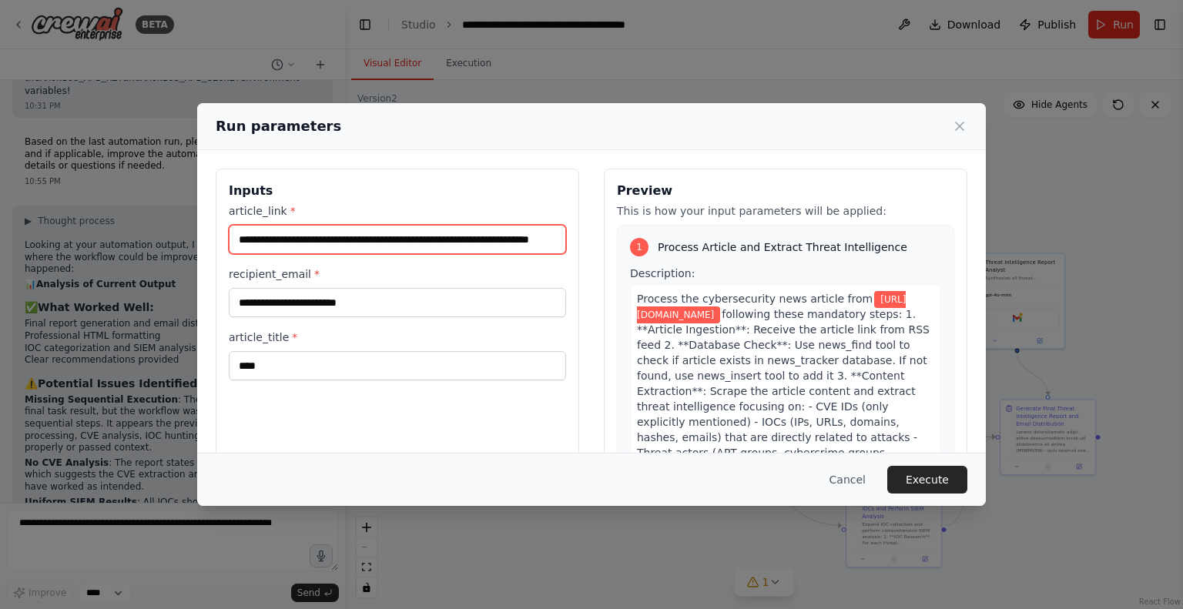
click at [385, 246] on input "**********" at bounding box center [397, 239] width 337 height 29
paste input "text"
type input "**********"
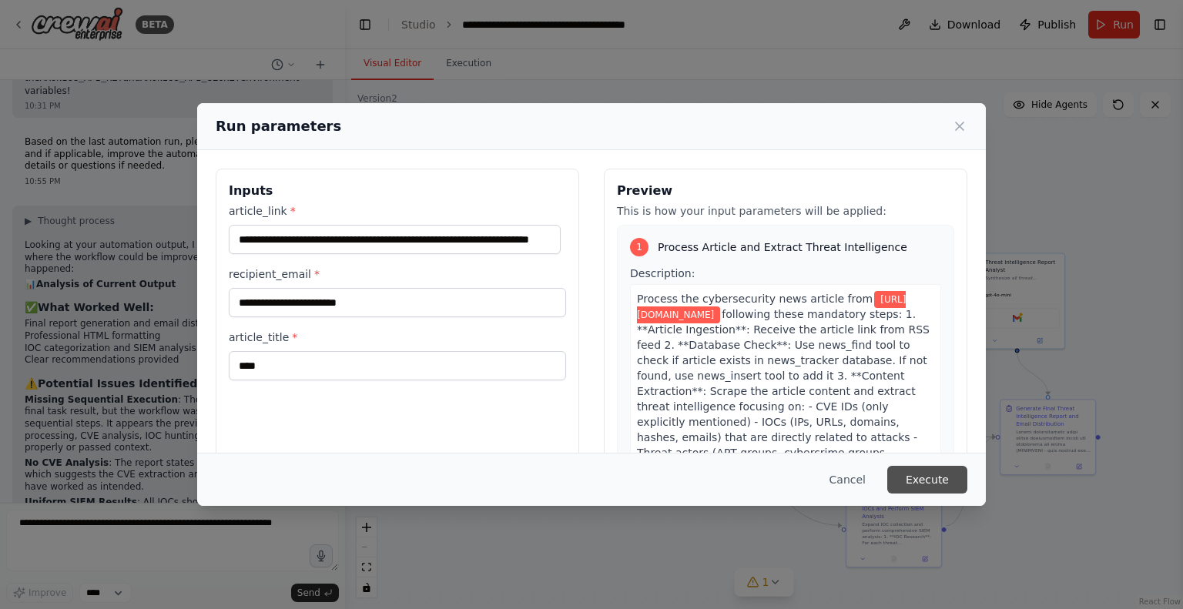
click at [926, 478] on button "Execute" at bounding box center [927, 480] width 80 height 28
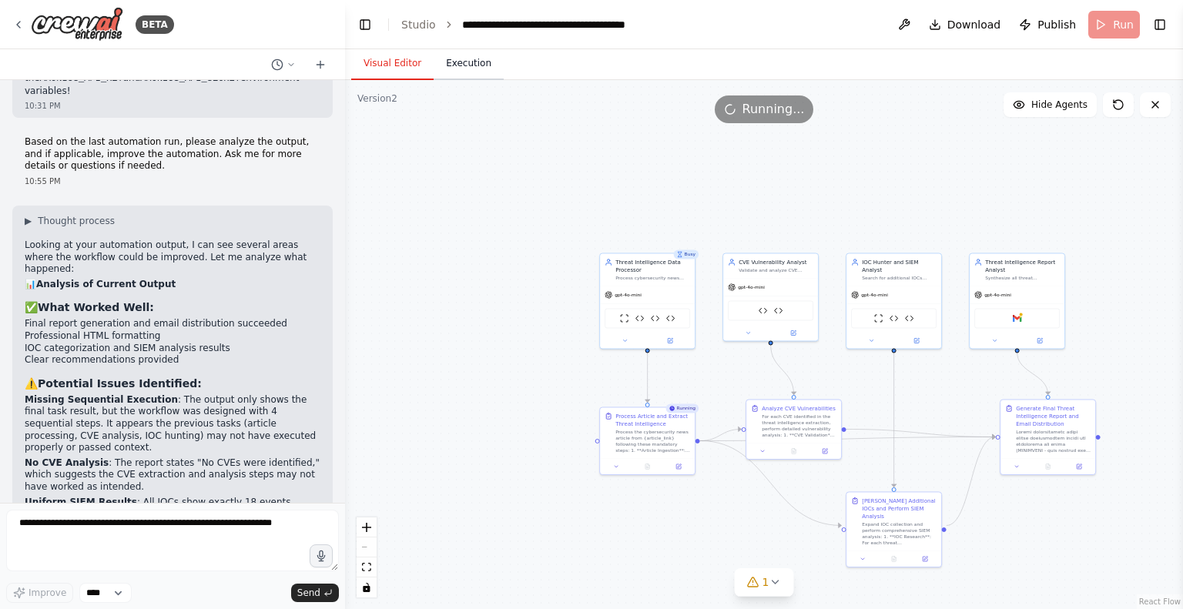
click at [464, 57] on button "Execution" at bounding box center [469, 64] width 70 height 32
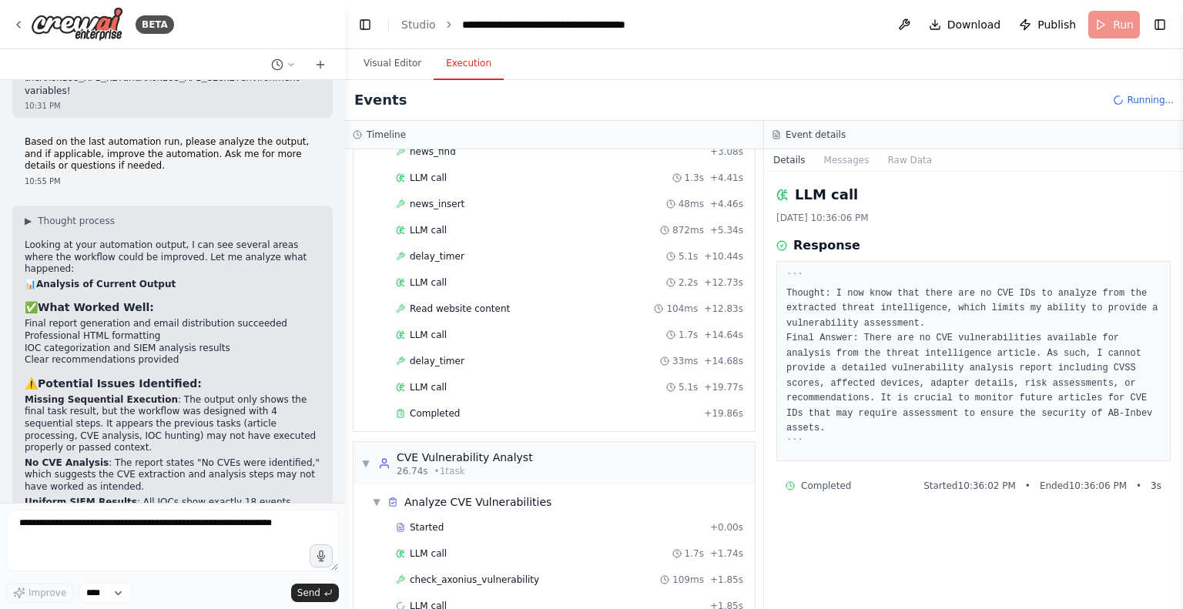
scroll to position [146, 0]
click at [452, 405] on span "Completed" at bounding box center [435, 411] width 50 height 12
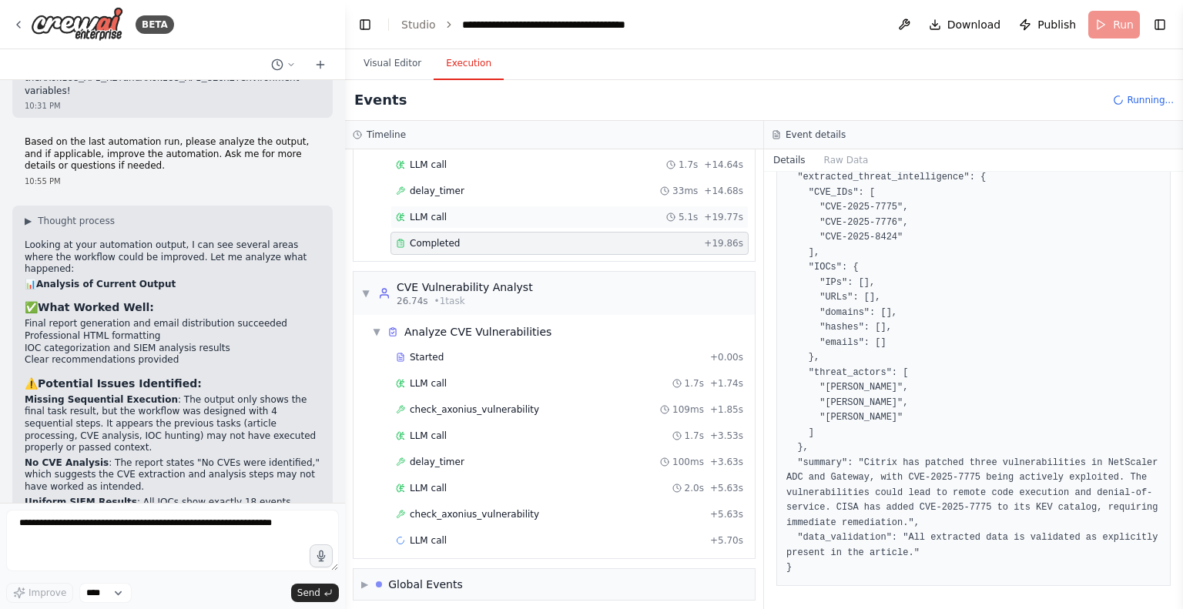
scroll to position [314, 0]
click at [454, 407] on span "check_axonius_vulnerability" at bounding box center [474, 409] width 129 height 12
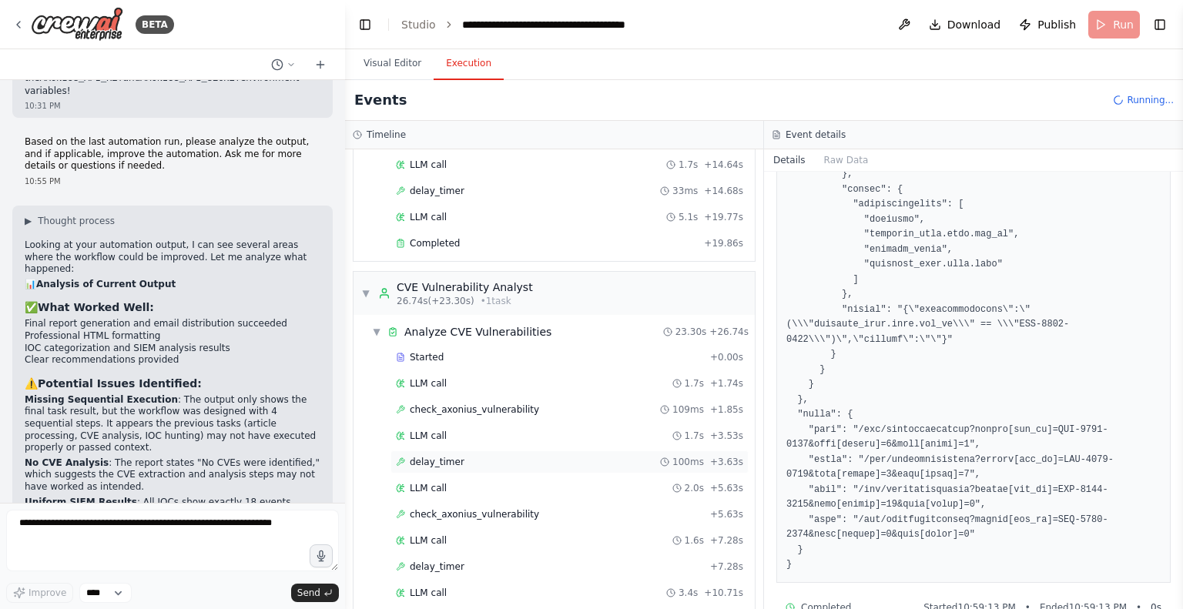
scroll to position [609, 0]
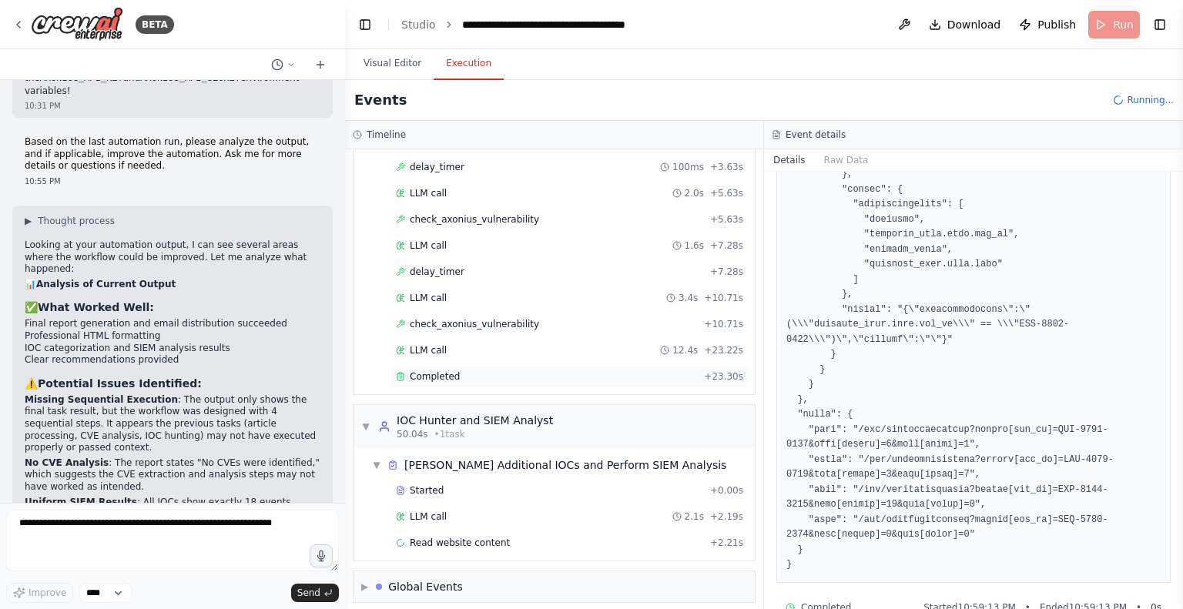
click at [444, 370] on span "Completed" at bounding box center [435, 376] width 50 height 12
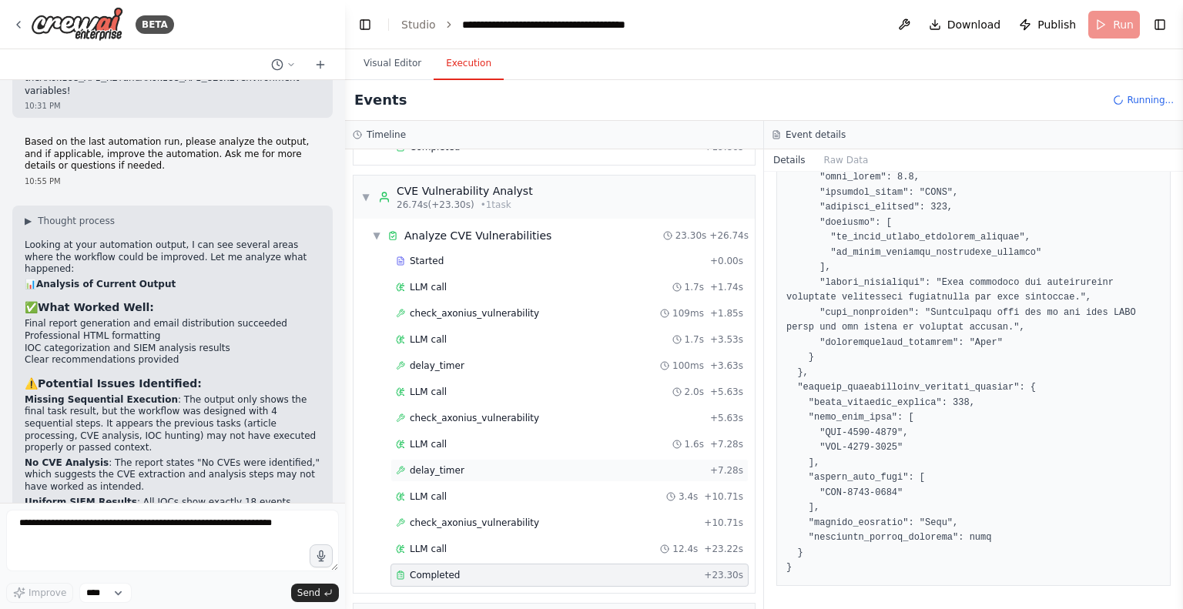
scroll to position [400, 0]
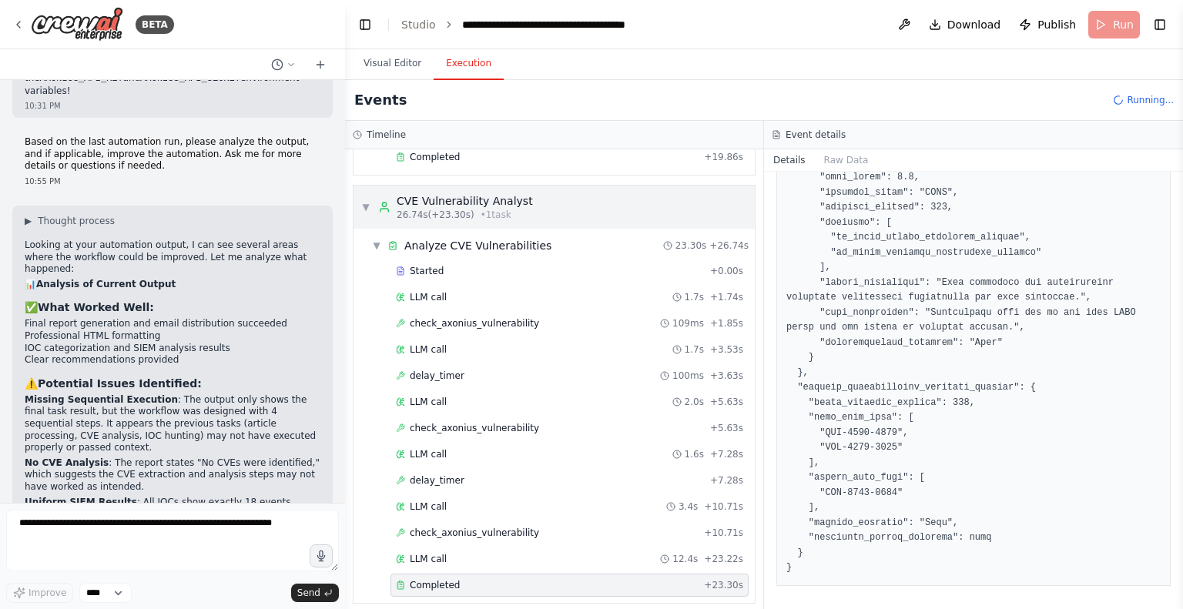
click at [363, 201] on span "▼" at bounding box center [365, 207] width 9 height 12
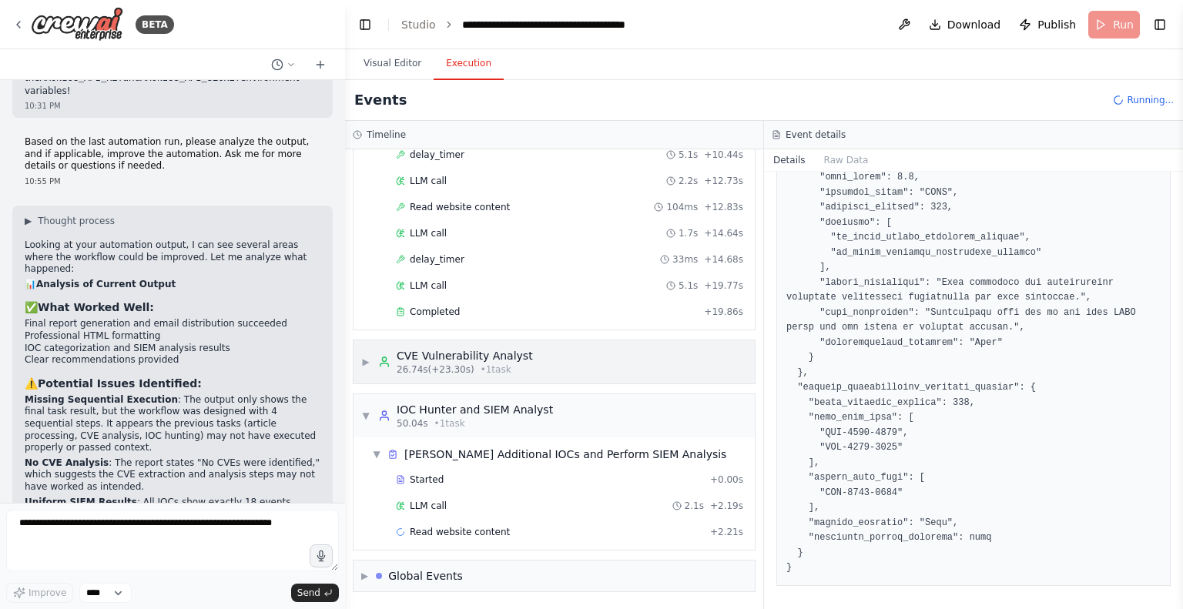
scroll to position [239, 0]
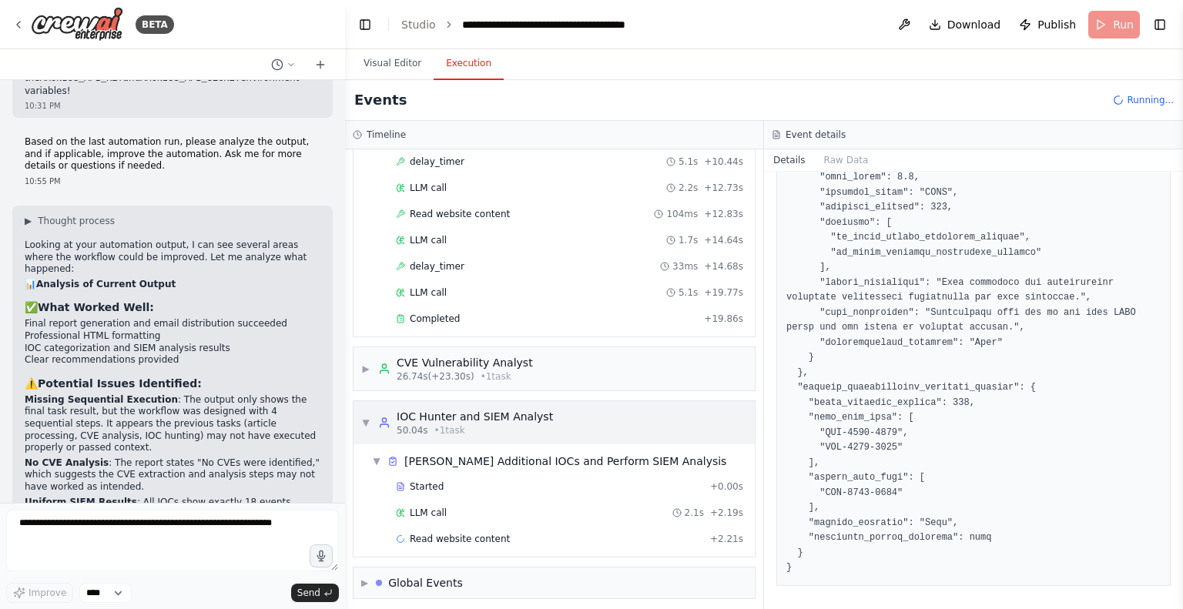
click at [369, 409] on div "▼ IOC Hunter and SIEM Analyst 50.04s • 1 task" at bounding box center [457, 423] width 192 height 28
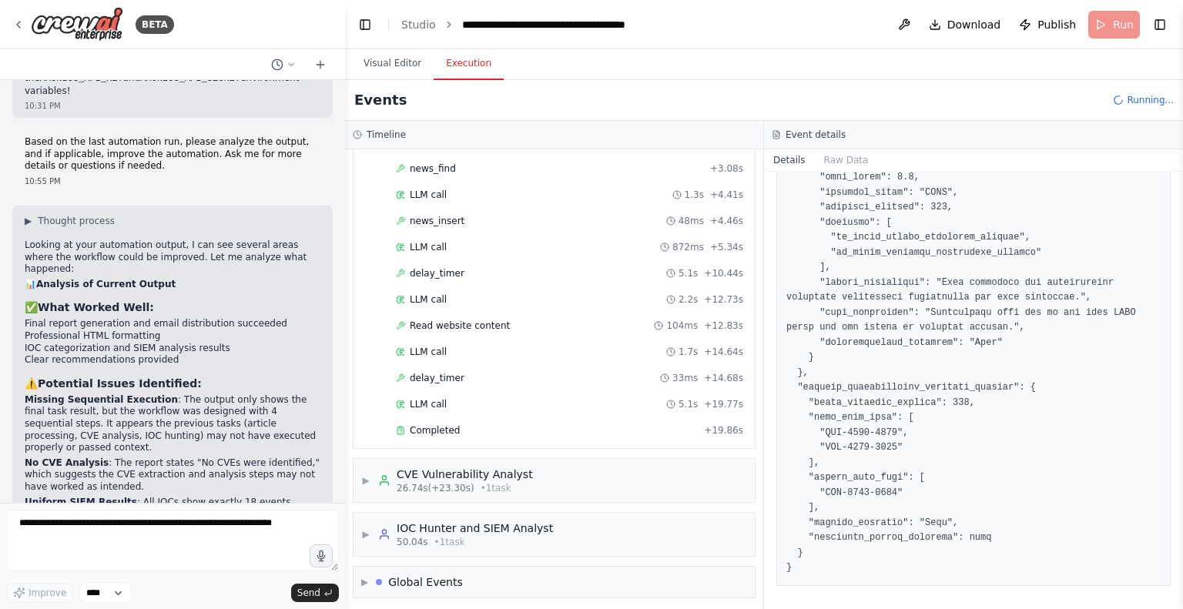
scroll to position [0, 0]
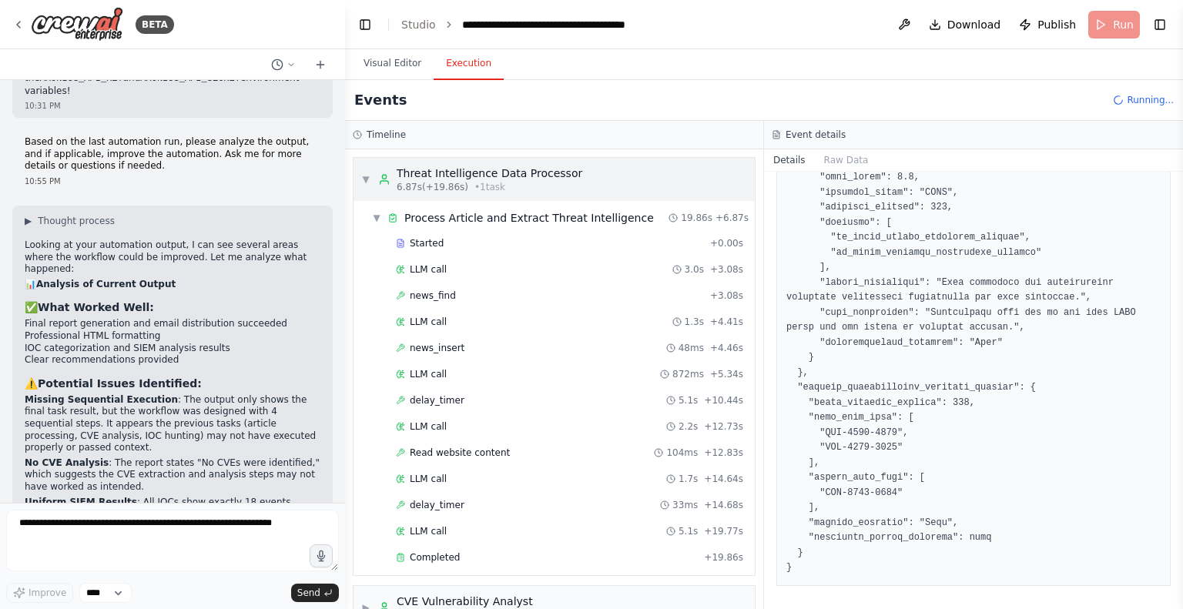
click at [370, 181] on span "▼" at bounding box center [365, 179] width 9 height 12
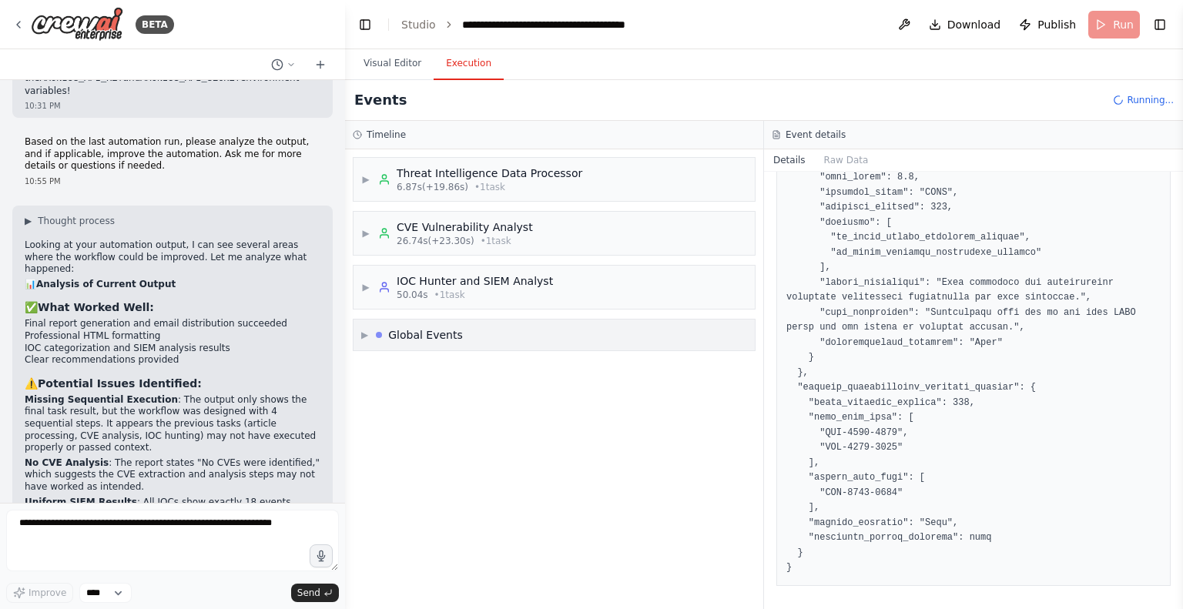
click at [393, 330] on div "Global Events" at bounding box center [419, 334] width 87 height 15
click at [404, 280] on div "IOC Hunter and SIEM Analyst" at bounding box center [475, 280] width 156 height 15
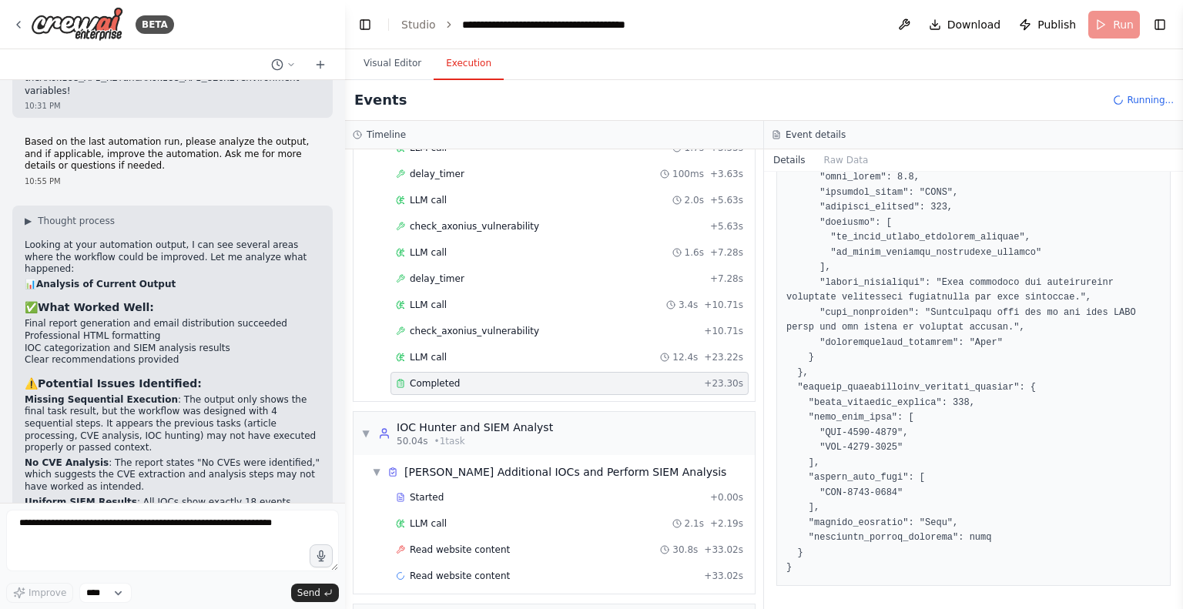
scroll to position [696, 0]
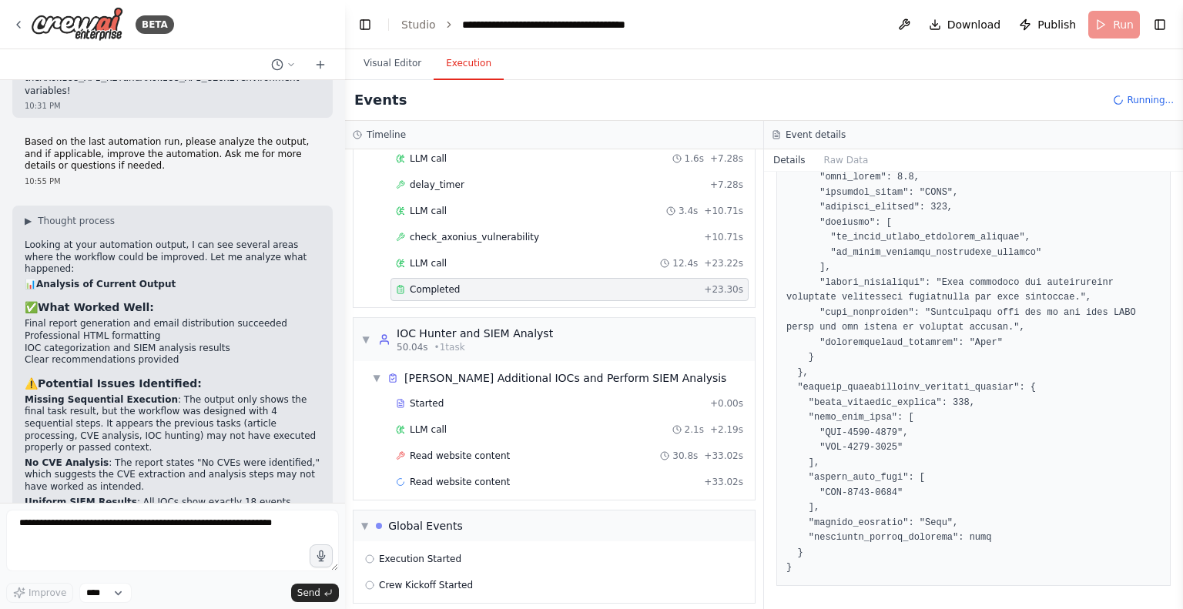
click at [458, 283] on div "Completed" at bounding box center [547, 289] width 302 height 12
click at [484, 453] on div "Read website content 30.8s + 33.02s" at bounding box center [569, 455] width 358 height 23
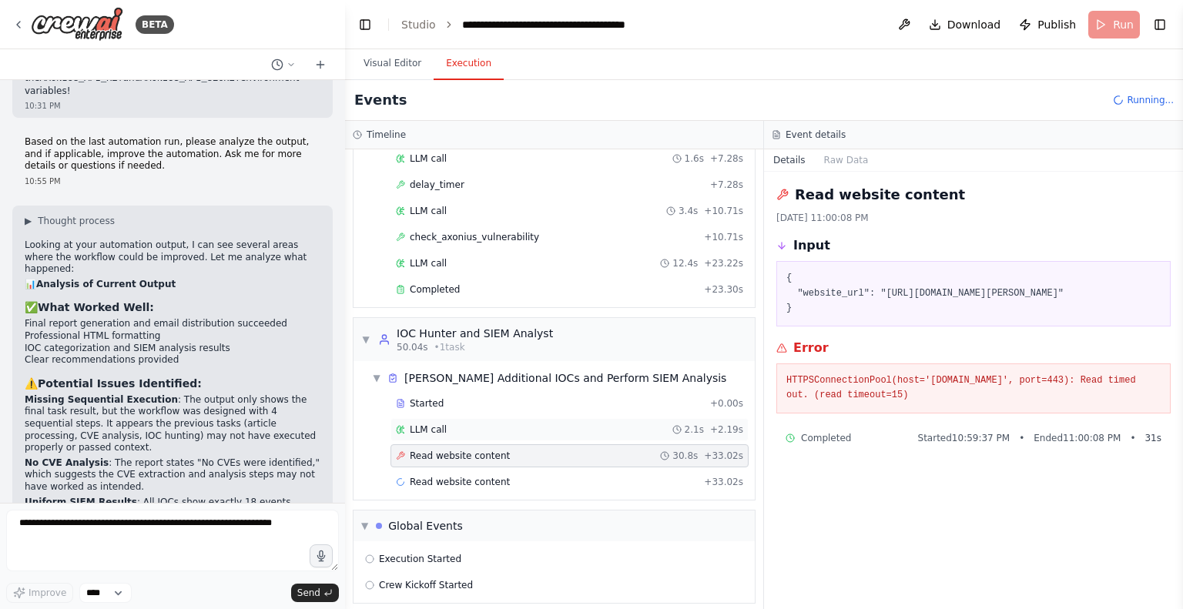
click at [428, 424] on span "LLM call" at bounding box center [428, 430] width 37 height 12
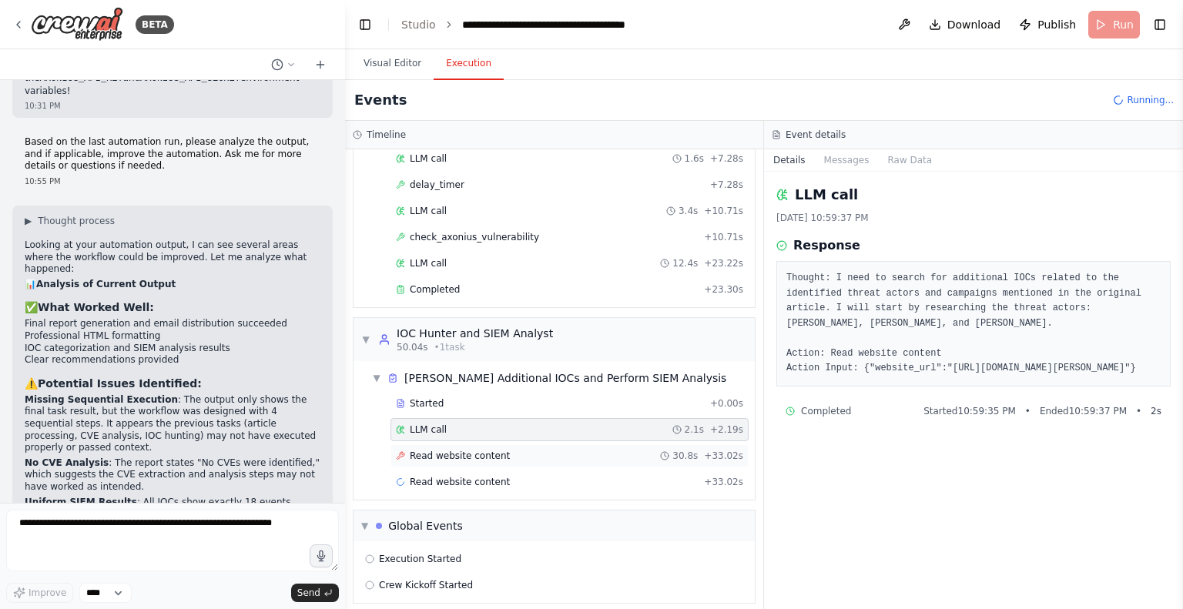
click at [442, 450] on span "Read website content" at bounding box center [460, 456] width 100 height 12
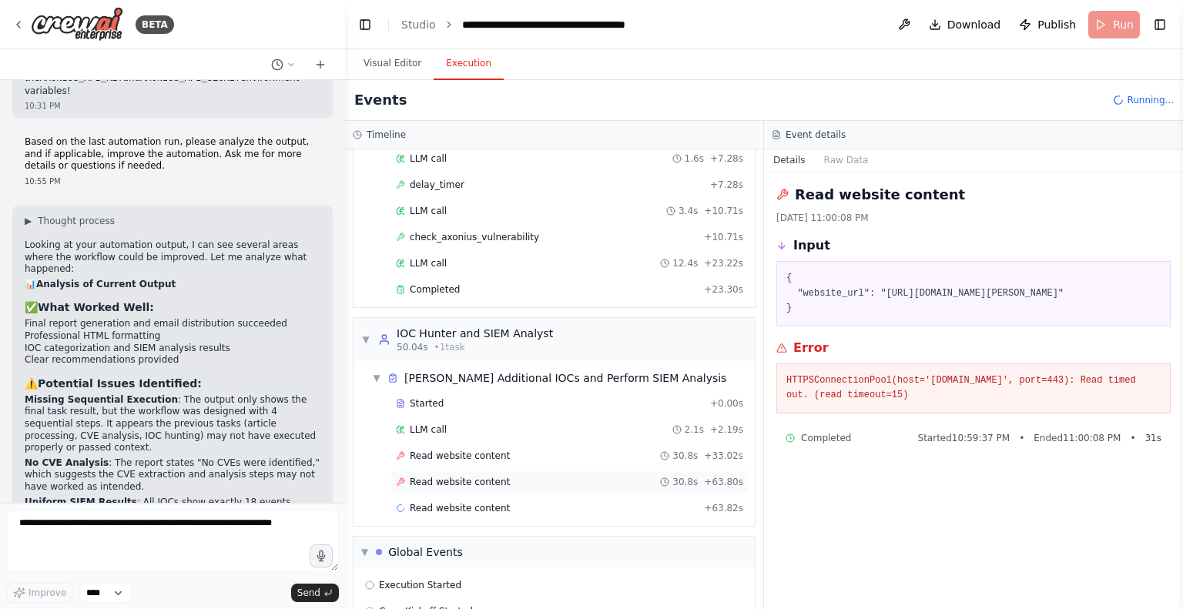
click at [458, 476] on span "Read website content" at bounding box center [460, 482] width 100 height 12
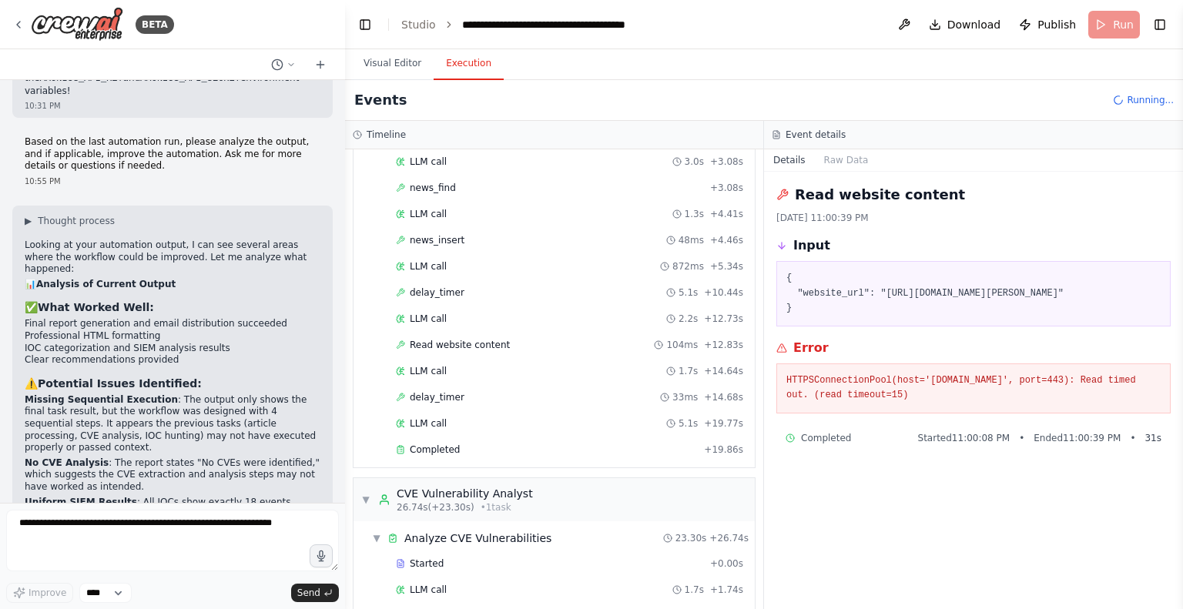
scroll to position [0, 0]
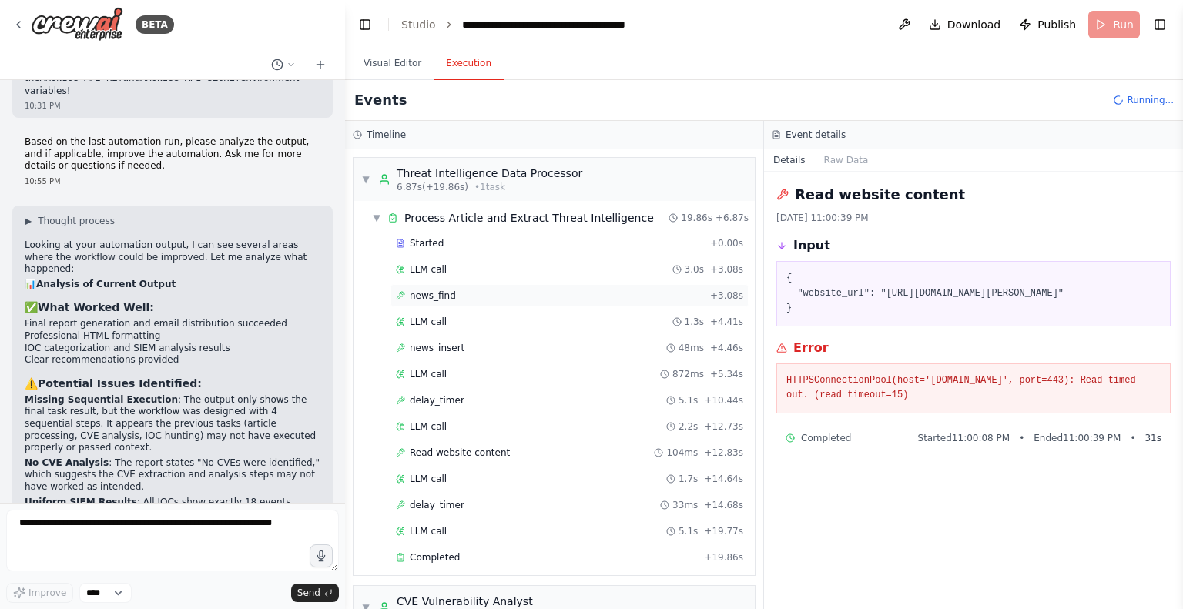
click at [444, 297] on span "news_find" at bounding box center [433, 296] width 46 height 12
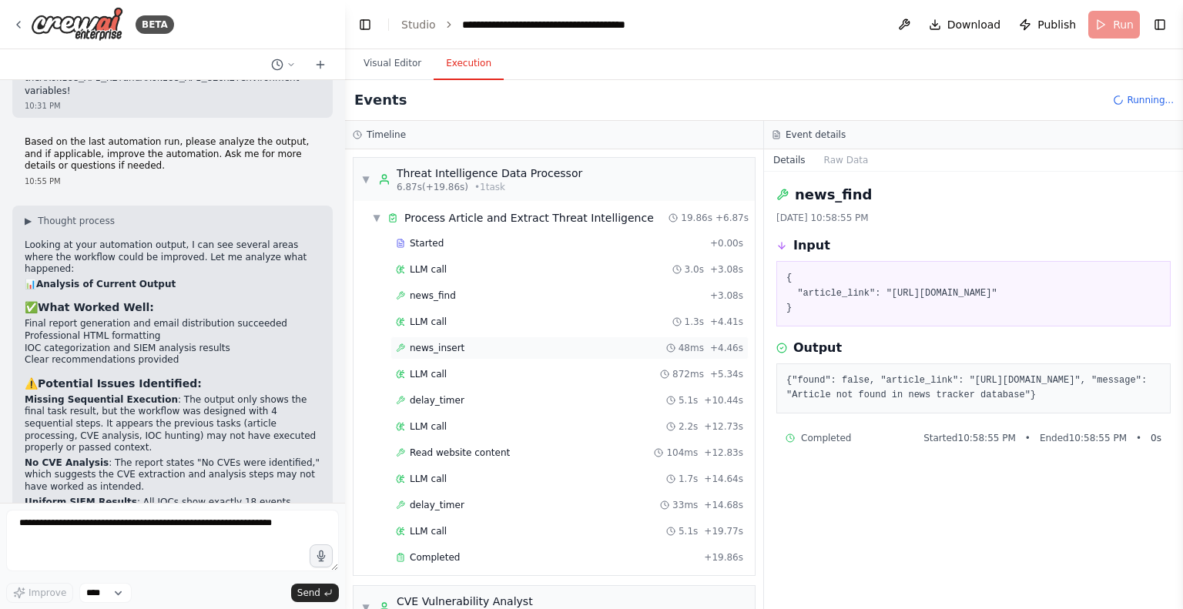
click at [442, 348] on span "news_insert" at bounding box center [437, 348] width 55 height 12
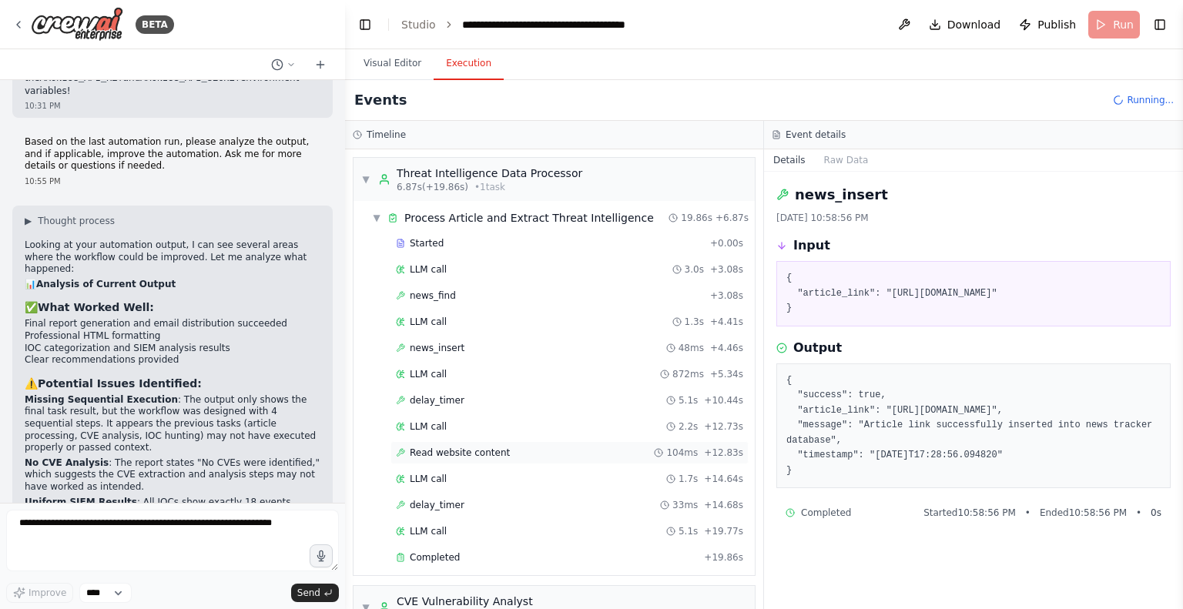
click at [437, 447] on span "Read website content" at bounding box center [460, 453] width 100 height 12
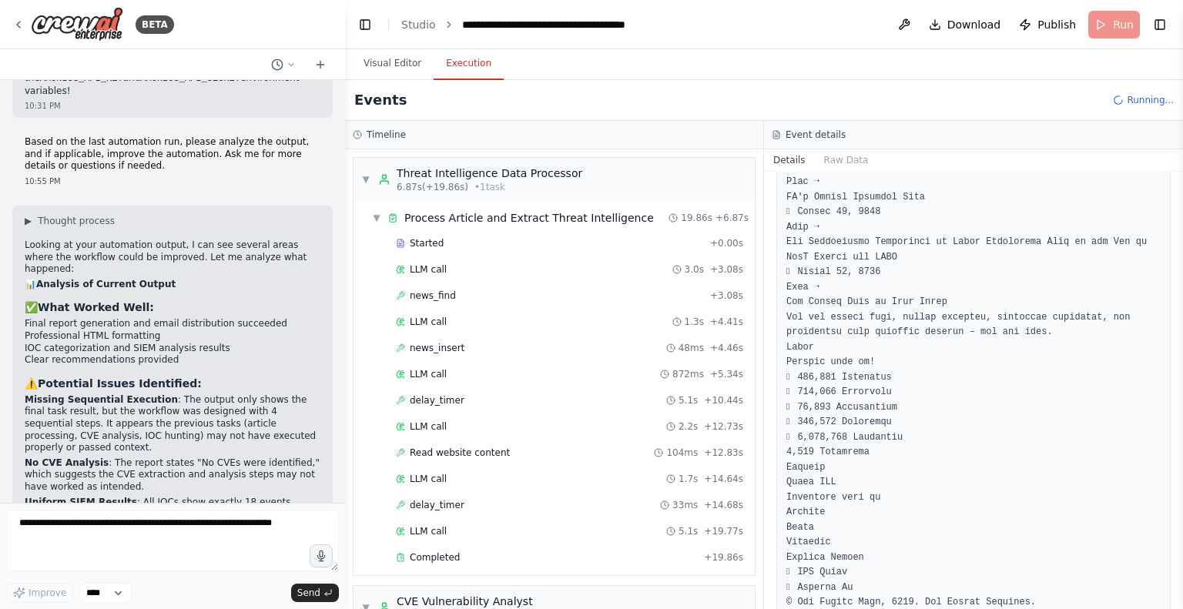
scroll to position [3095, 0]
click at [376, 210] on div "▼ Process Article and Extract Threat Intelligence" at bounding box center [513, 217] width 282 height 15
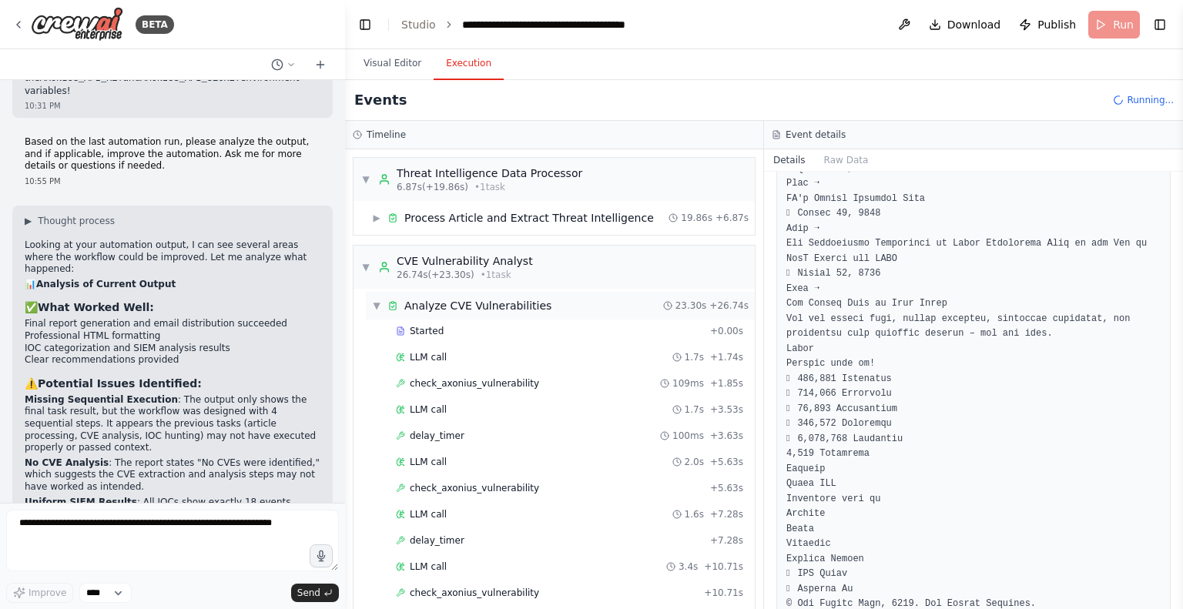
click at [373, 301] on span "▼" at bounding box center [376, 306] width 9 height 12
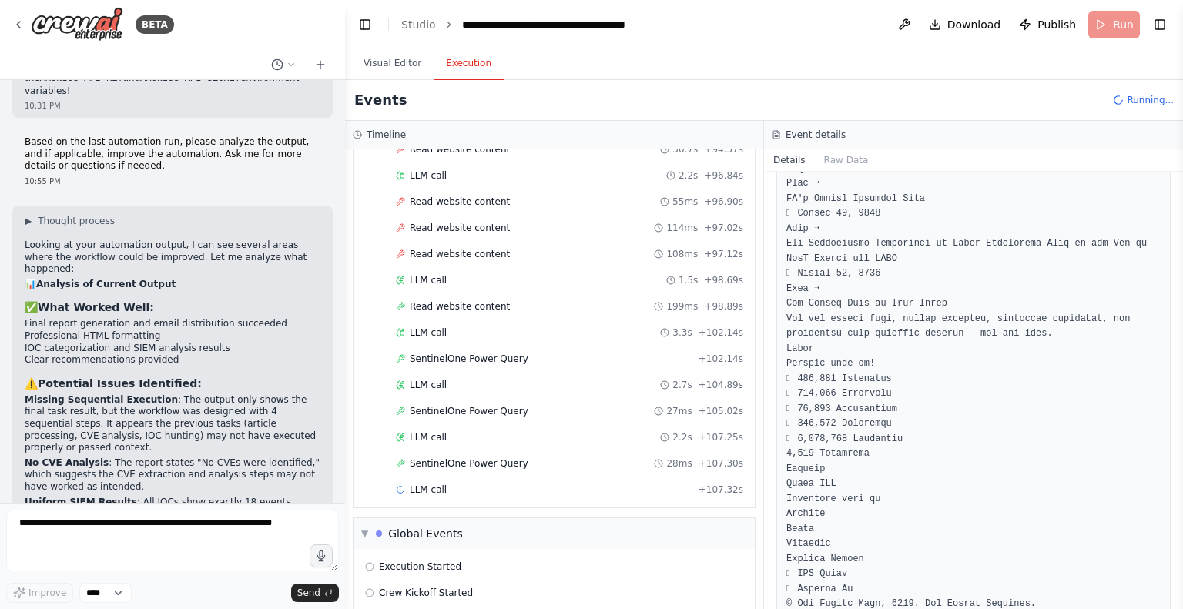
scroll to position [385, 0]
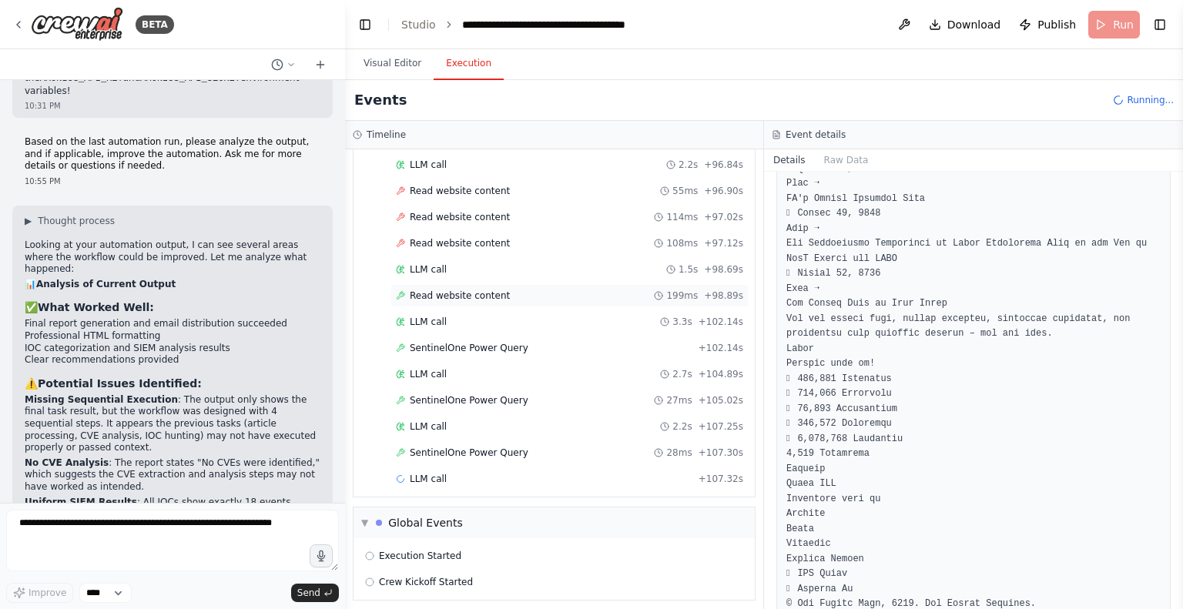
click at [459, 290] on span "Read website content" at bounding box center [460, 296] width 100 height 12
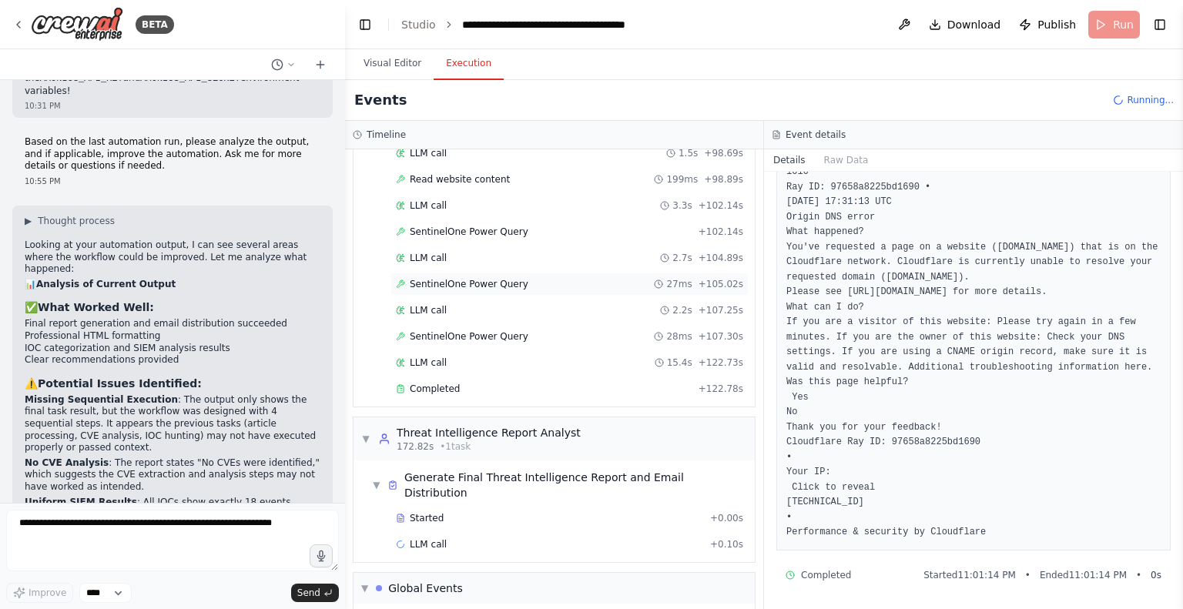
scroll to position [517, 0]
click at [474, 225] on span "SentinelOne Power Query" at bounding box center [469, 231] width 119 height 12
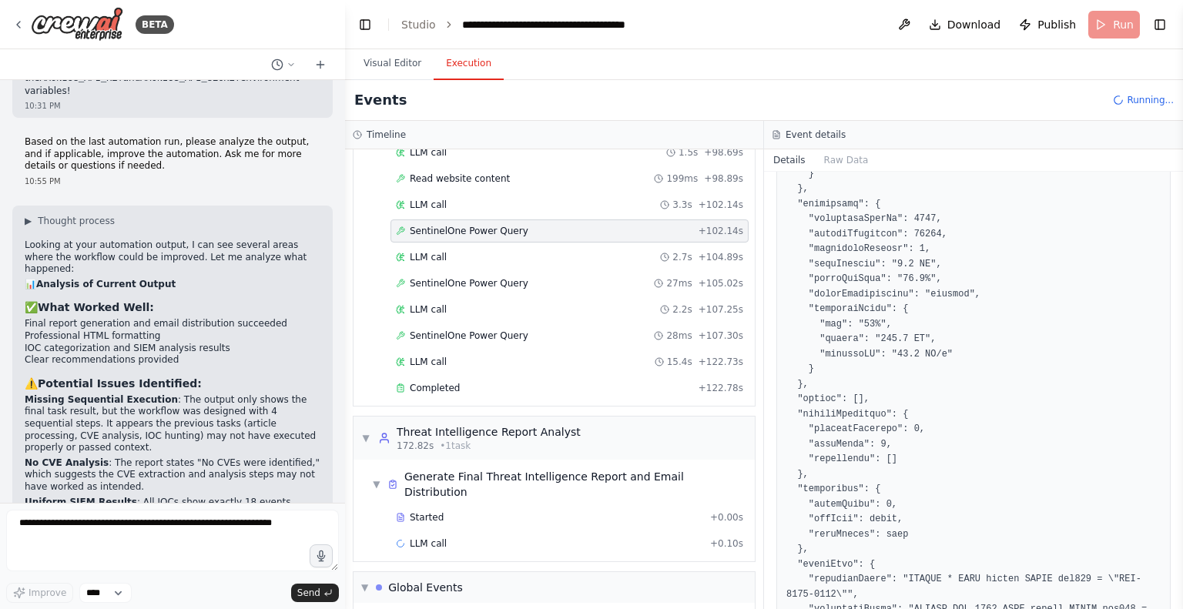
scroll to position [852, 0]
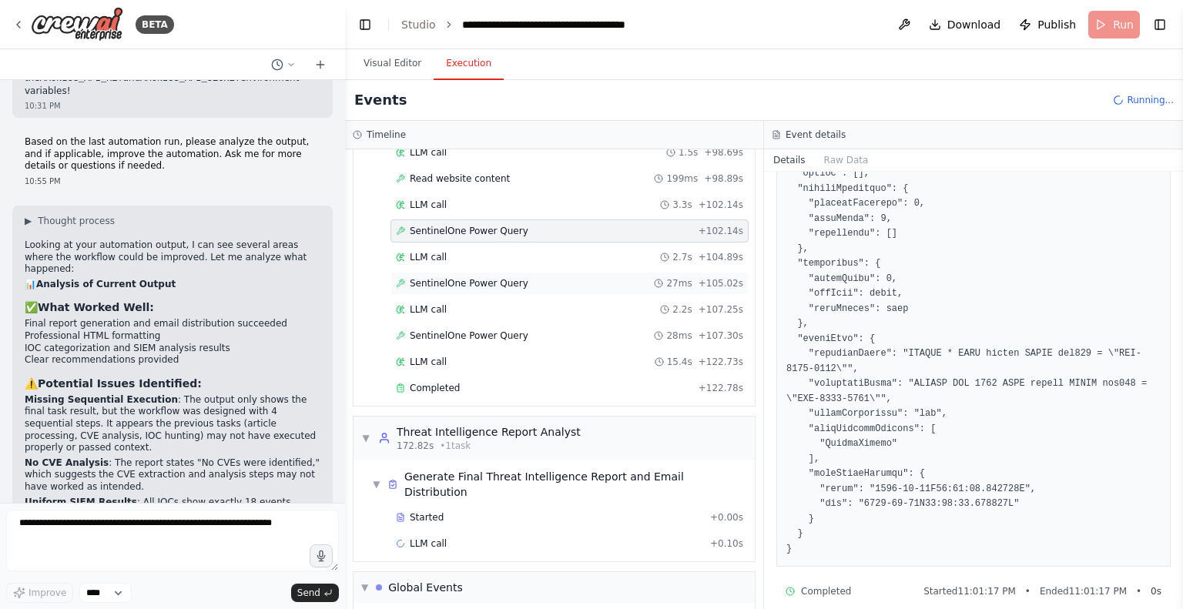
click at [451, 277] on span "SentinelOne Power Query" at bounding box center [469, 283] width 119 height 12
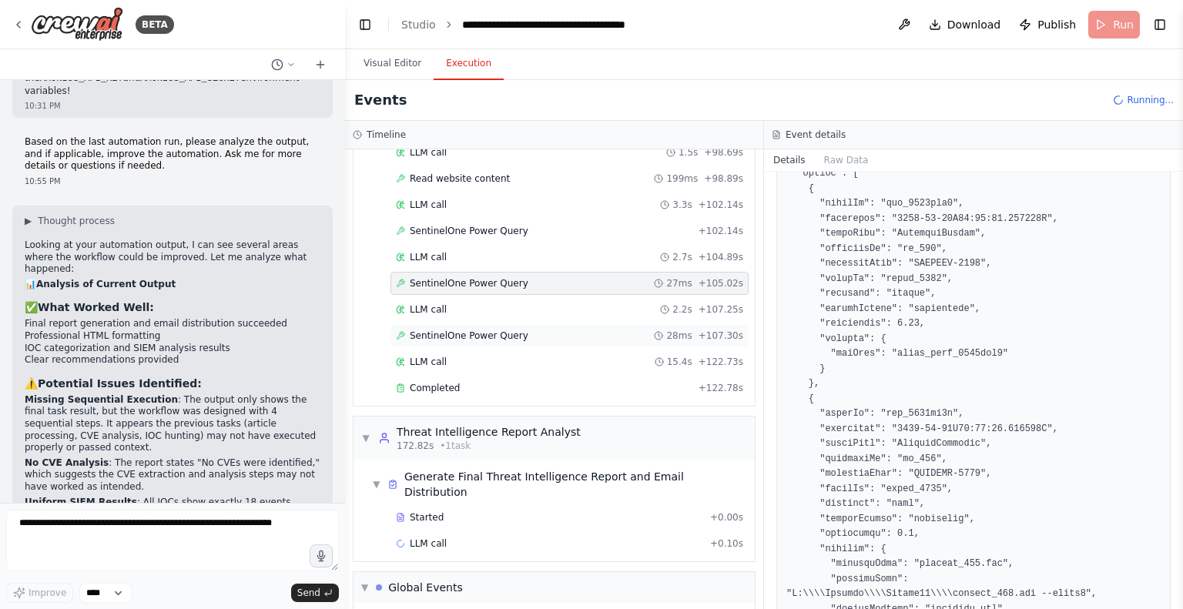
click at [465, 330] on span "SentinelOne Power Query" at bounding box center [469, 336] width 119 height 12
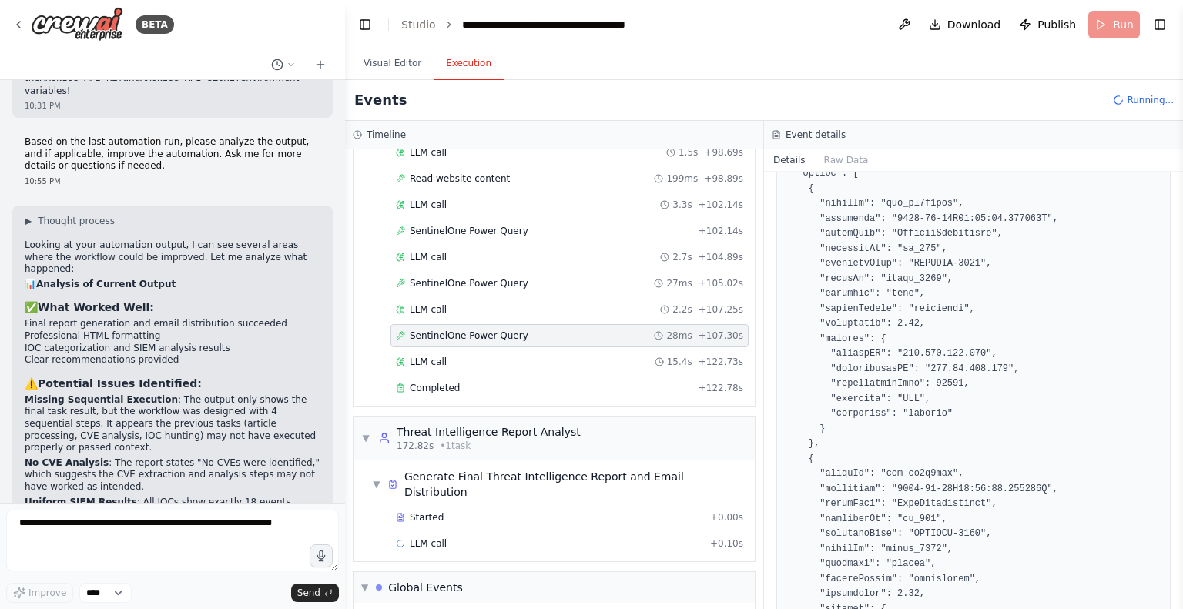
scroll to position [551, 0]
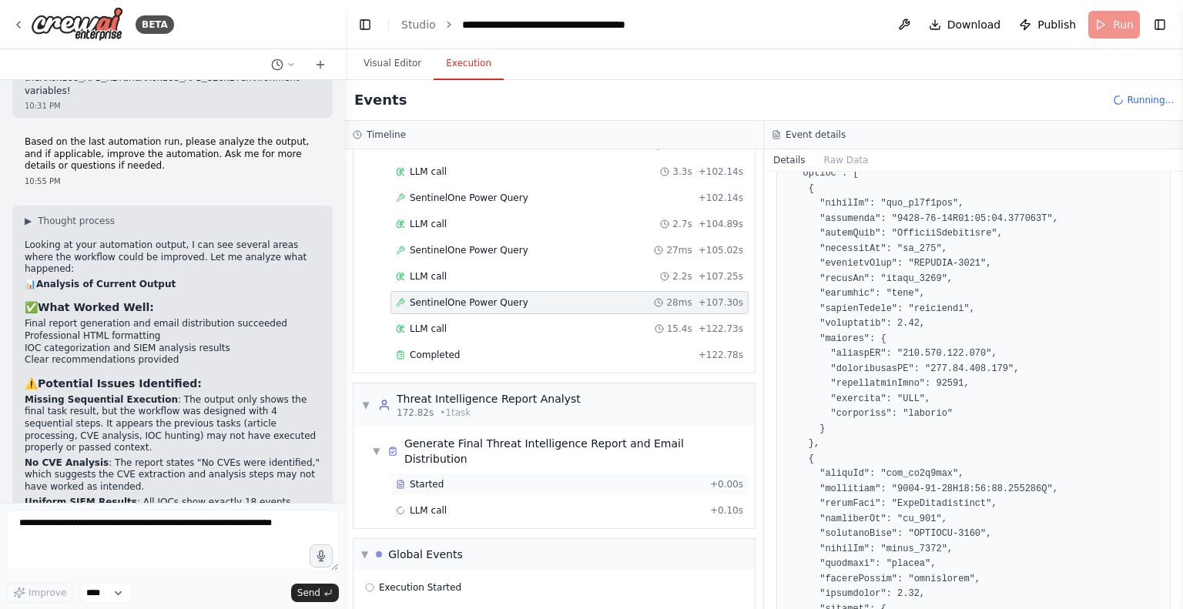
click at [414, 478] on span "Started" at bounding box center [427, 484] width 34 height 12
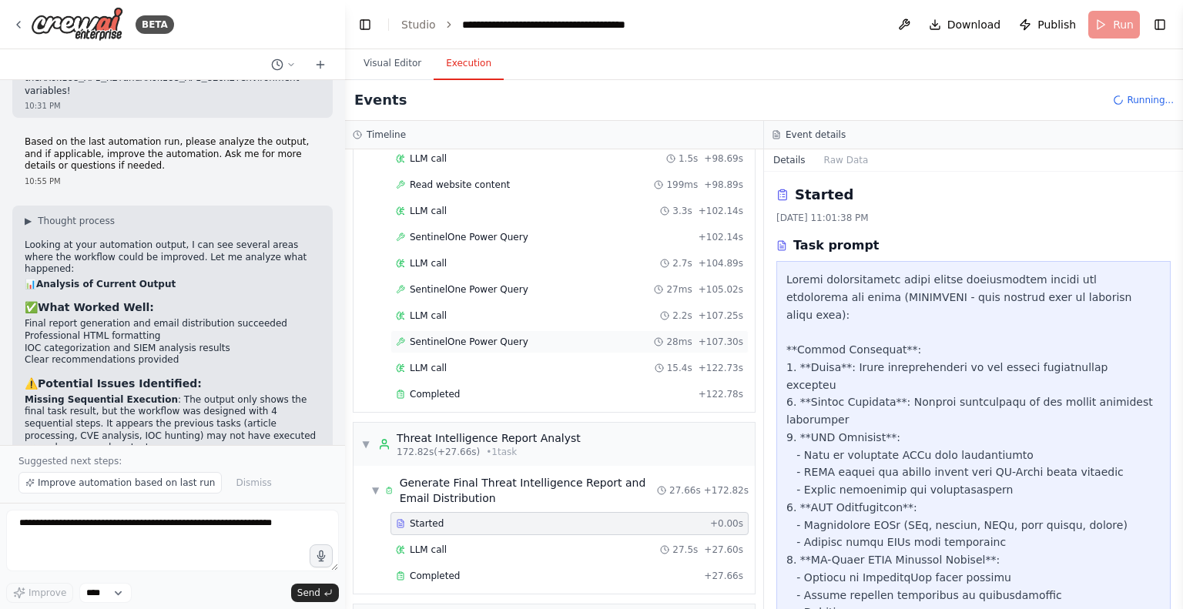
scroll to position [618, 0]
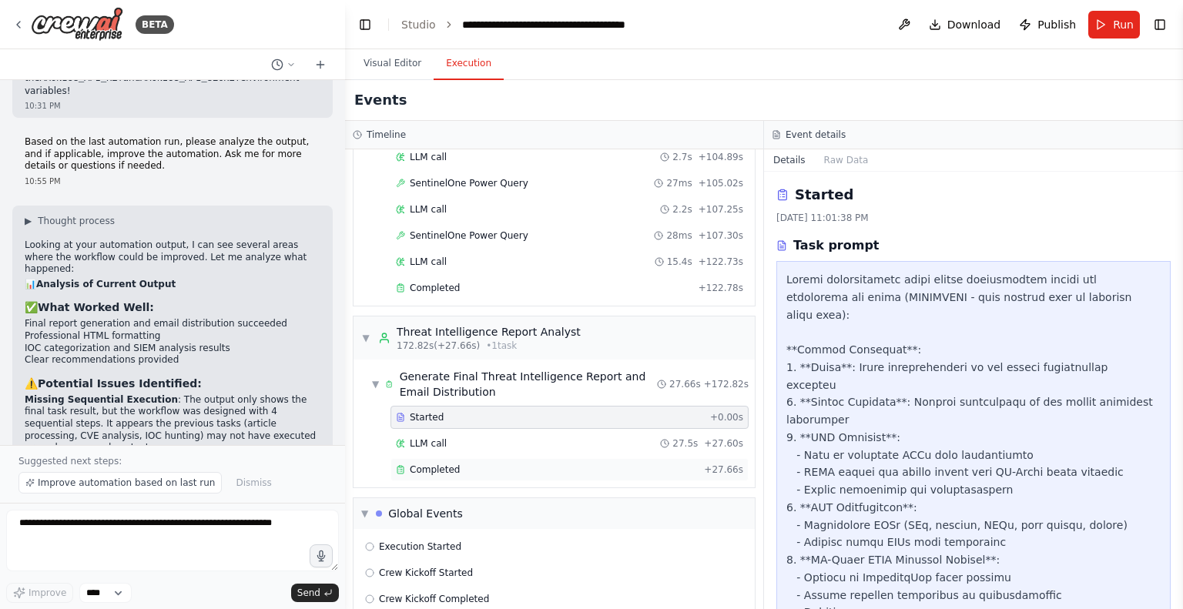
click at [462, 464] on div "Completed" at bounding box center [547, 470] width 302 height 12
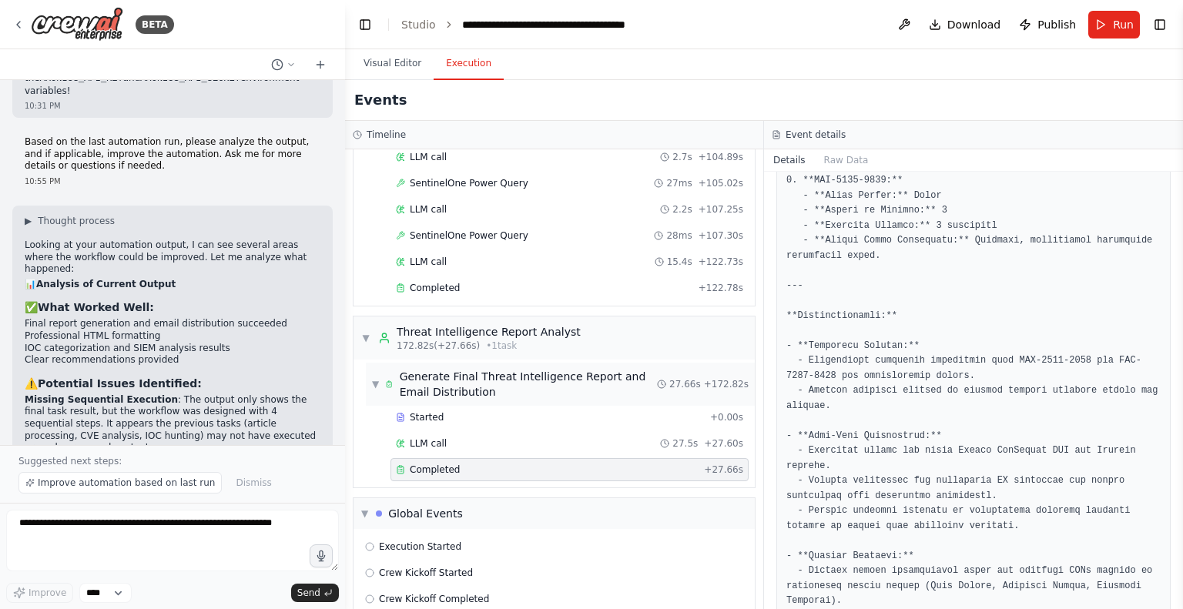
scroll to position [644, 0]
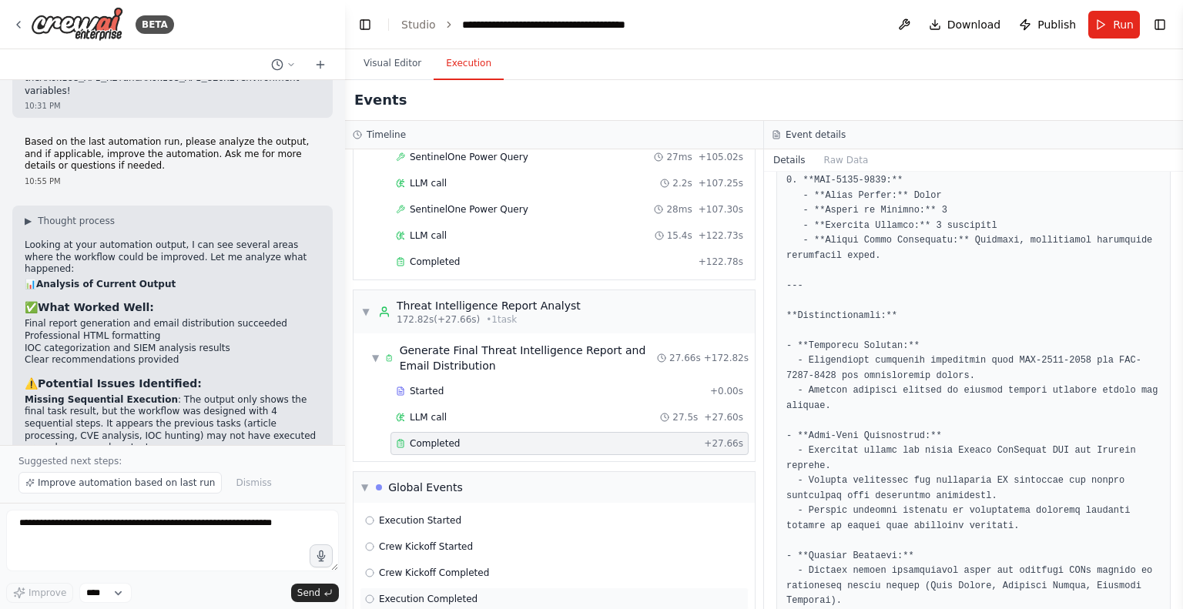
click at [429, 593] on span "Execution Completed" at bounding box center [428, 599] width 99 height 12
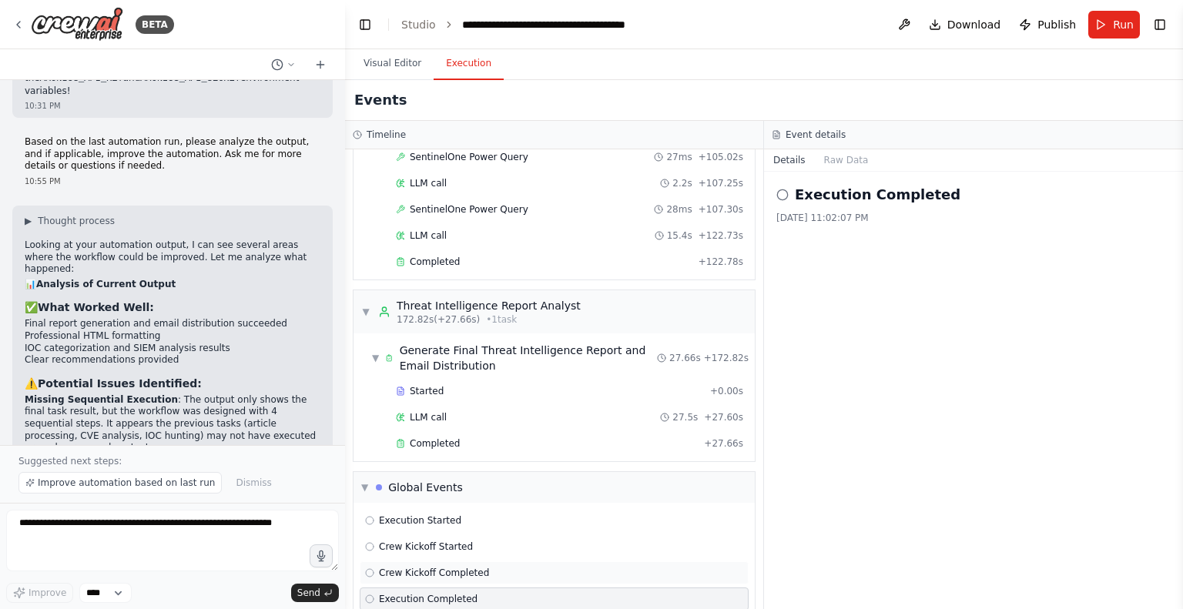
click at [420, 567] on span "Crew Kickoff Completed" at bounding box center [434, 573] width 110 height 12
click at [417, 541] on span "Crew Kickoff Started" at bounding box center [426, 547] width 94 height 12
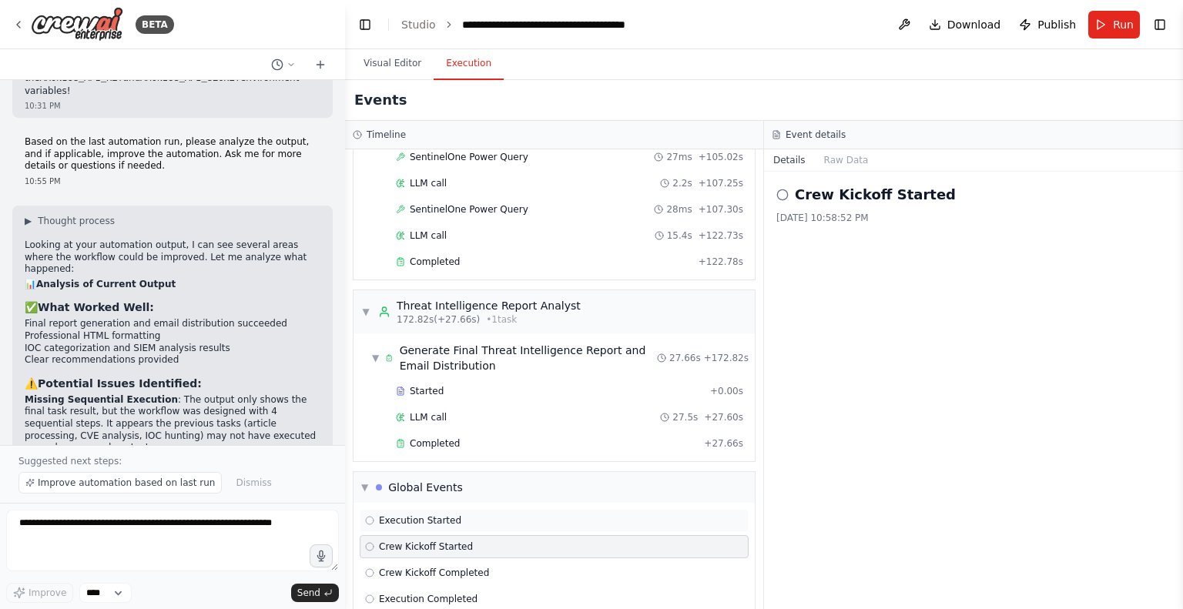
click at [420, 514] on span "Execution Started" at bounding box center [420, 520] width 82 height 12
click at [363, 306] on span "▼" at bounding box center [365, 312] width 9 height 12
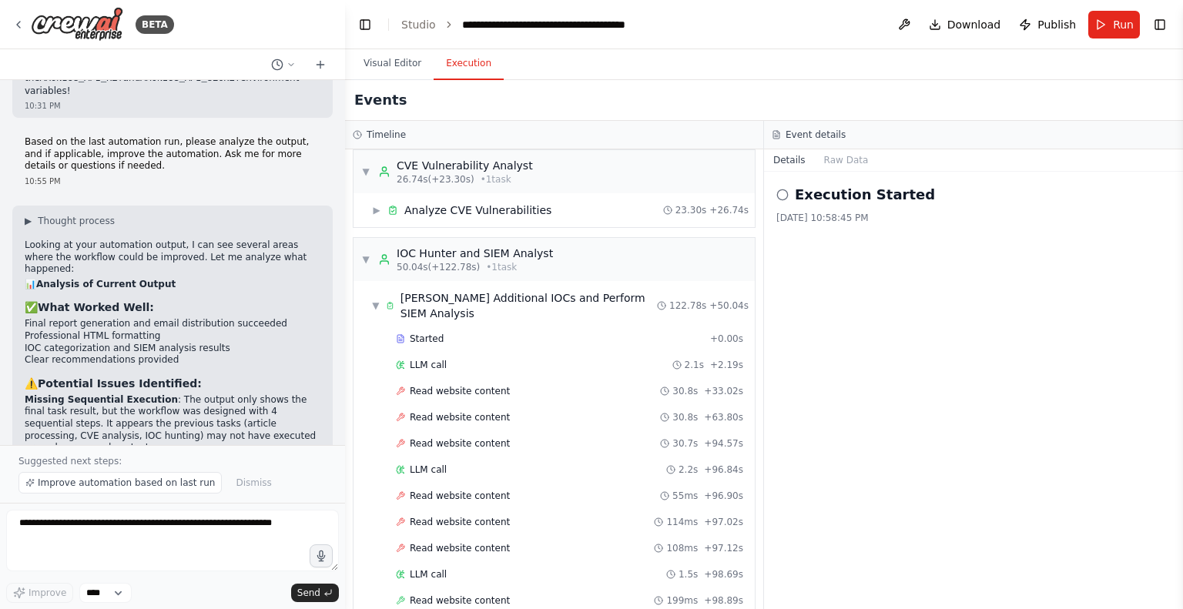
scroll to position [95, 0]
click at [370, 260] on span "▼" at bounding box center [365, 260] width 9 height 12
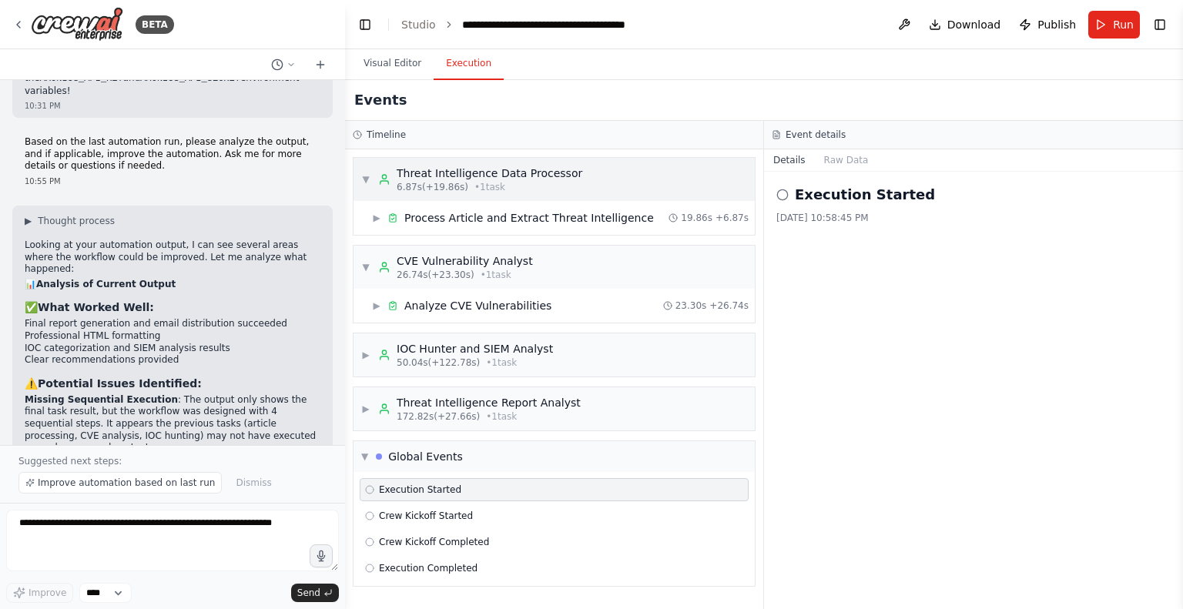
click at [362, 172] on div "▼ Threat Intelligence Data Processor 6.87s (+19.86s) • 1 task" at bounding box center [471, 180] width 221 height 28
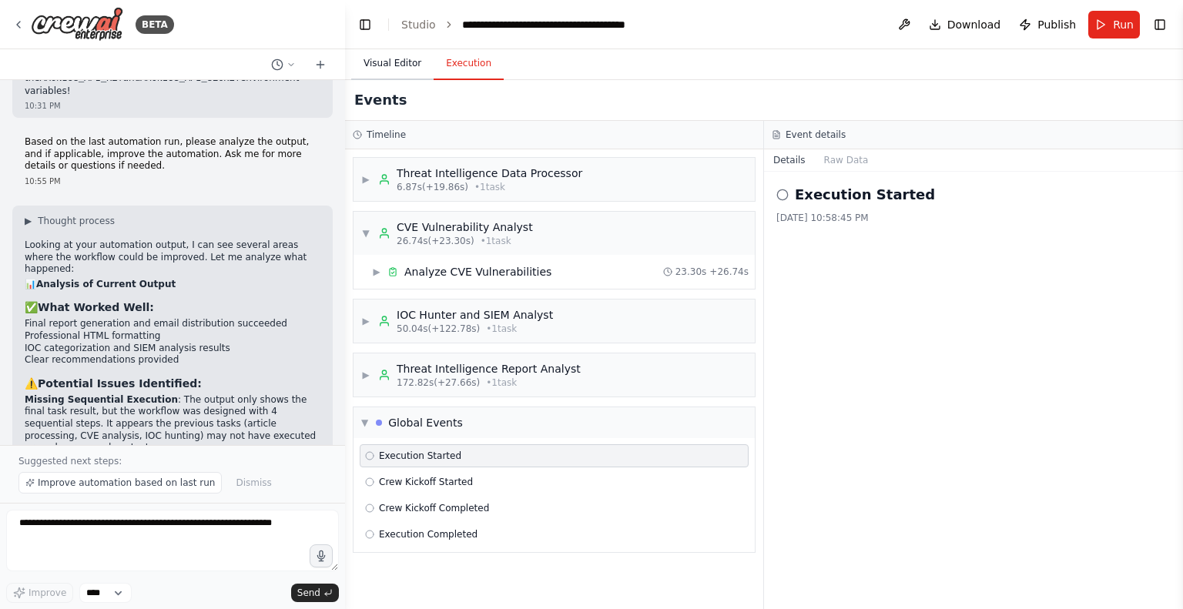
click at [380, 61] on button "Visual Editor" at bounding box center [392, 64] width 82 height 32
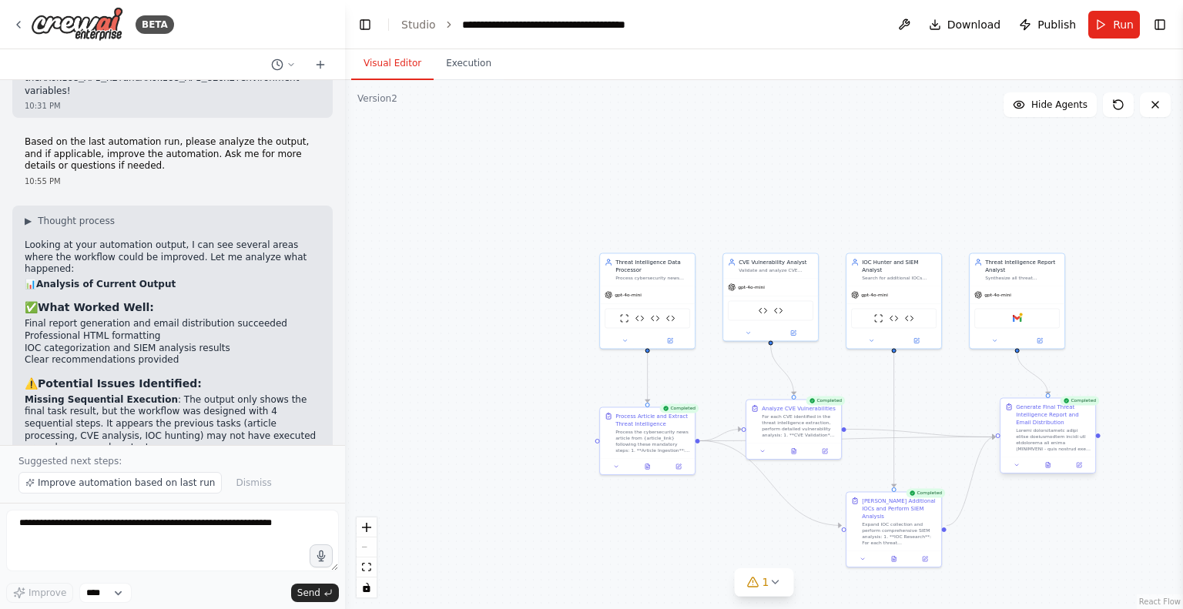
click at [1044, 413] on div "Generate Final Threat Intelligence Report and Email Distribution" at bounding box center [1053, 414] width 75 height 23
click at [1046, 466] on icon at bounding box center [1048, 465] width 4 height 5
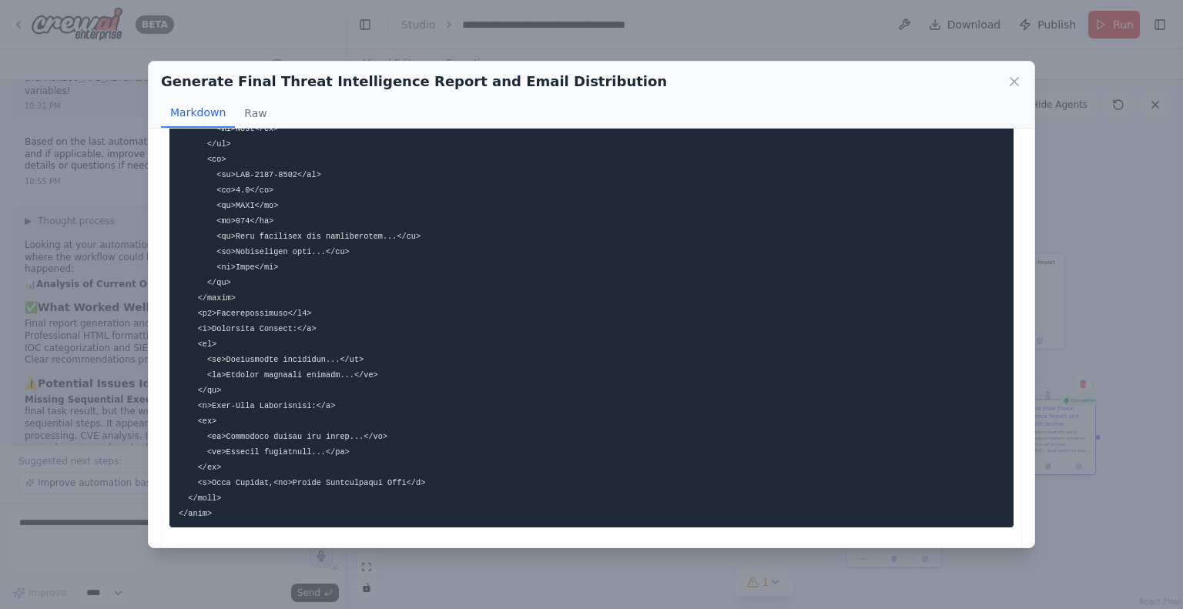
scroll to position [2760, 0]
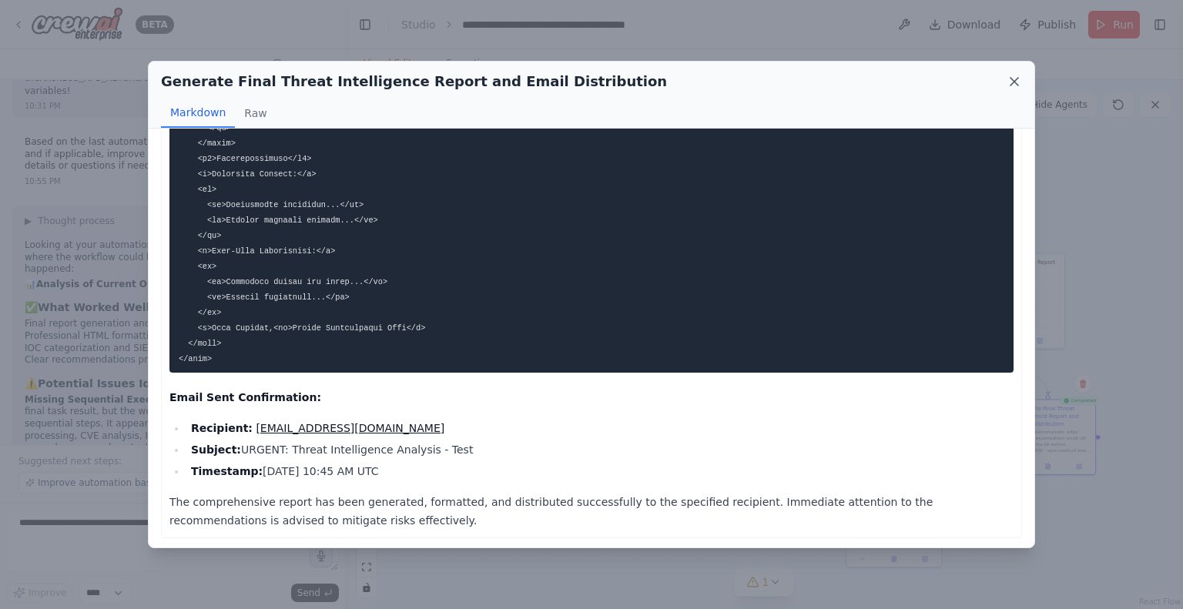
click at [1012, 80] on icon at bounding box center [1013, 81] width 15 height 15
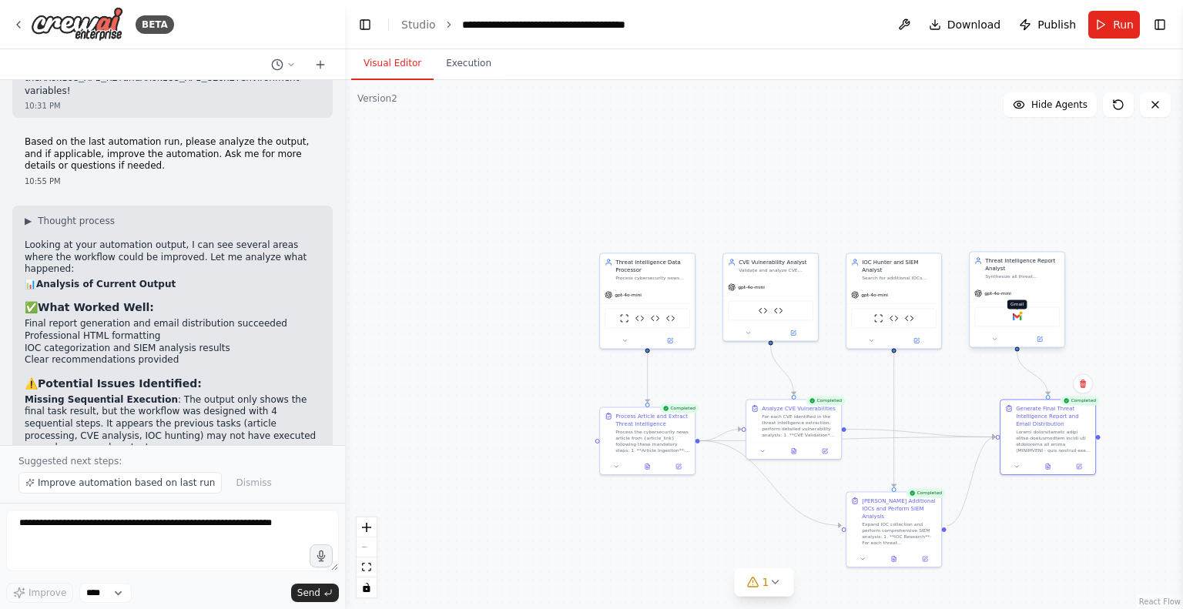
click at [1016, 316] on img at bounding box center [1017, 316] width 9 height 9
click at [869, 336] on icon at bounding box center [871, 339] width 6 height 6
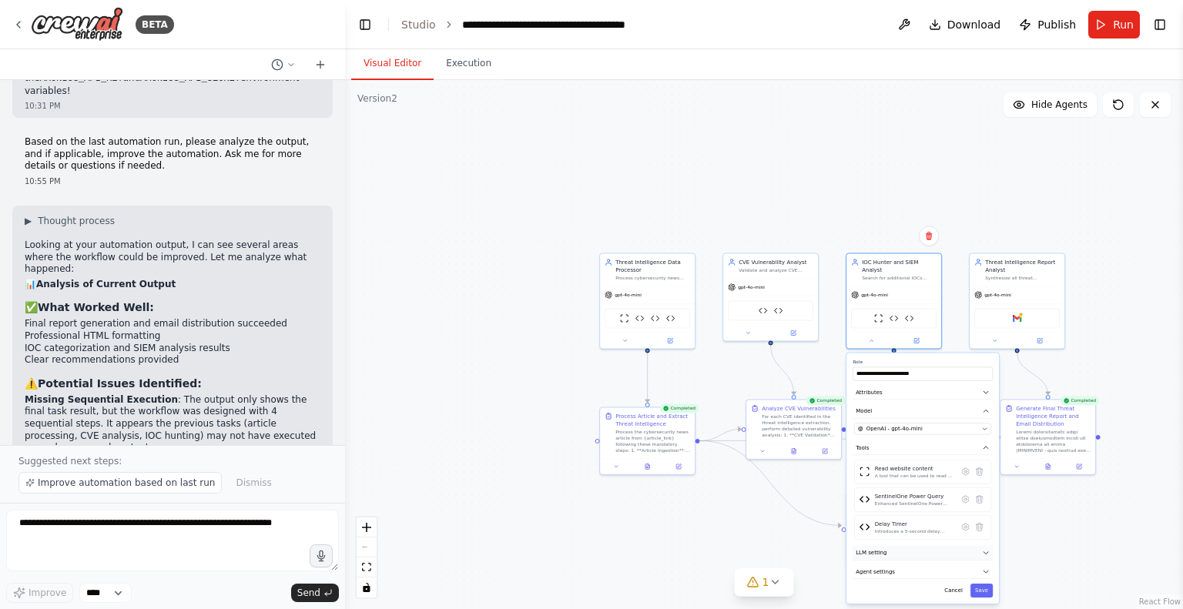
click at [984, 546] on button "LLM setting" at bounding box center [922, 553] width 140 height 15
click at [986, 546] on button "LLM setting" at bounding box center [922, 553] width 140 height 15
click at [981, 564] on button "Agent settings" at bounding box center [922, 571] width 140 height 15
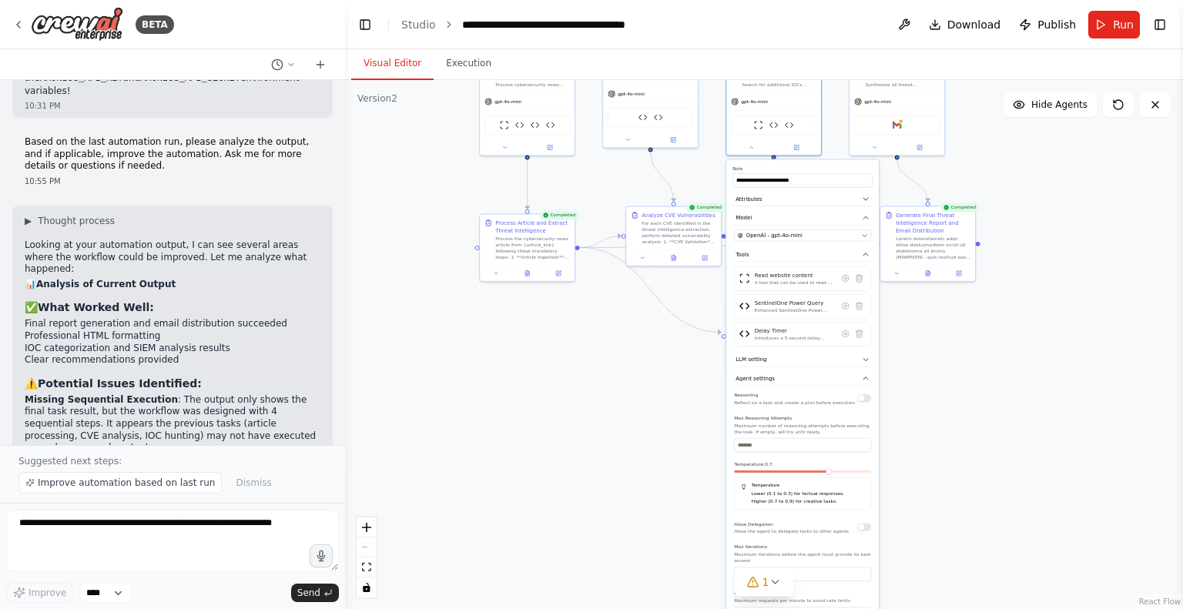
drag, startPoint x: 961, startPoint y: 202, endPoint x: 841, endPoint y: 8, distance: 227.6
click at [841, 8] on main "**********" at bounding box center [764, 304] width 838 height 609
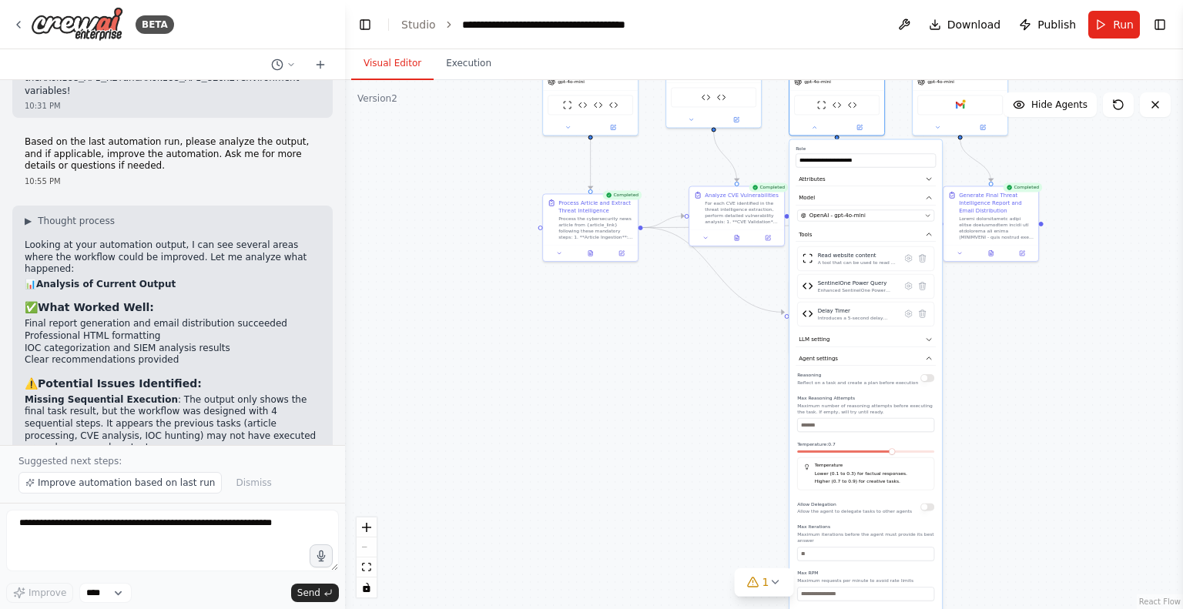
drag, startPoint x: 993, startPoint y: 420, endPoint x: 1056, endPoint y: 400, distance: 66.2
click at [1056, 400] on div ".deletable-edge-delete-btn { width: 20px; height: 20px; border: 0px solid #ffff…" at bounding box center [764, 344] width 838 height 529
click at [929, 336] on icon "button" at bounding box center [929, 340] width 8 height 8
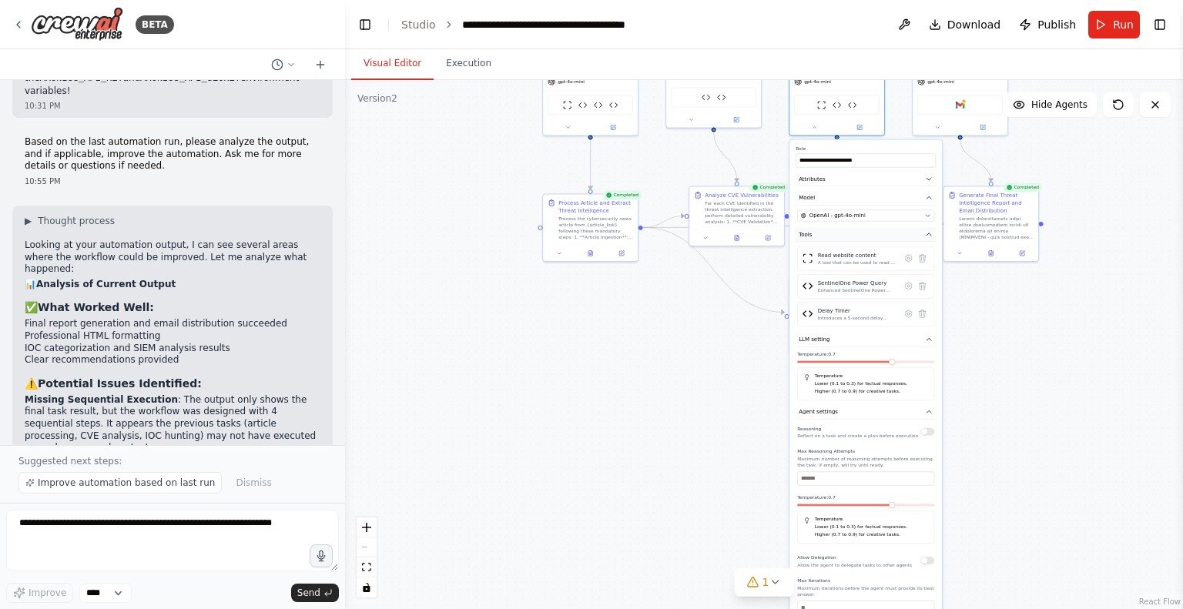
click at [932, 230] on icon "button" at bounding box center [929, 234] width 8 height 8
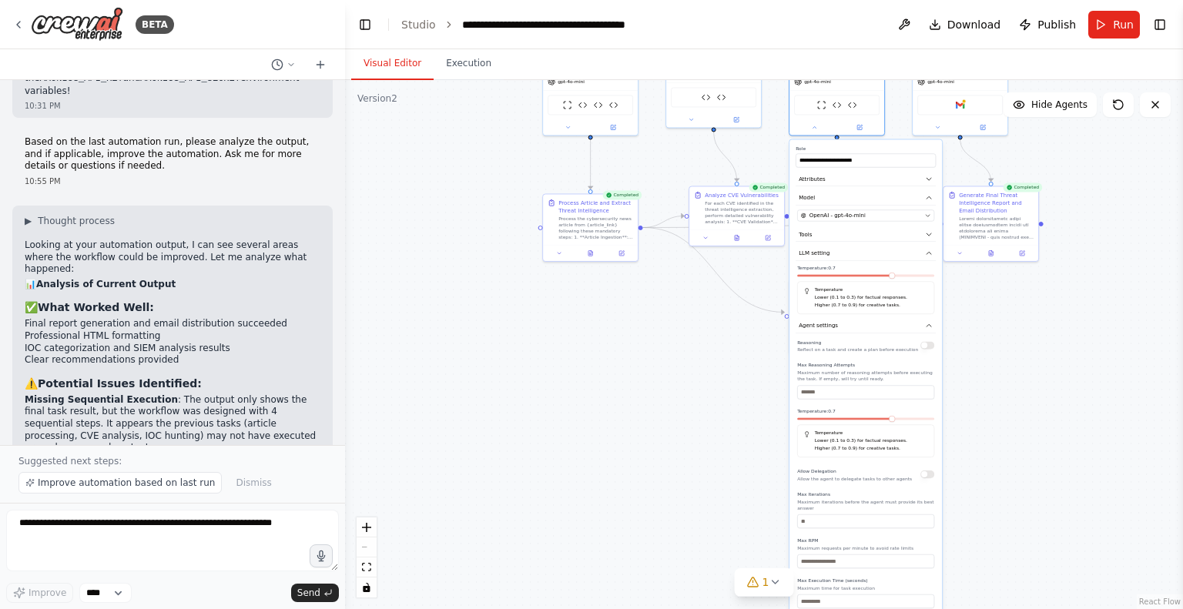
click at [1001, 343] on div ".deletable-edge-delete-btn { width: 20px; height: 20px; border: 0px solid #ffff…" at bounding box center [764, 344] width 838 height 529
click at [813, 122] on icon at bounding box center [814, 125] width 6 height 6
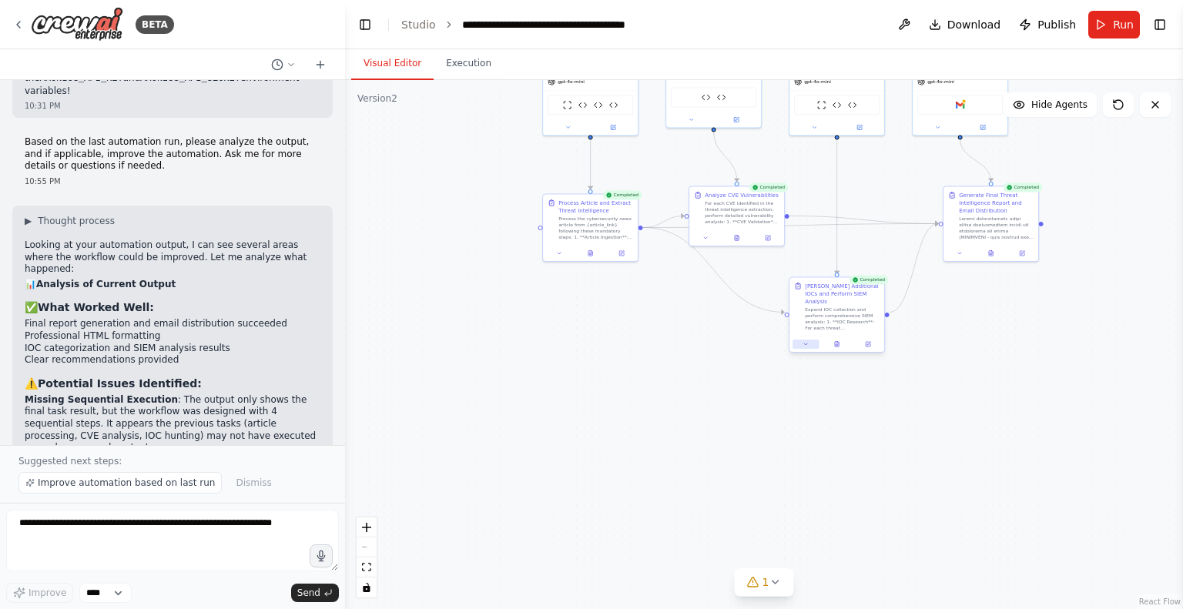
click at [805, 341] on icon at bounding box center [805, 344] width 6 height 6
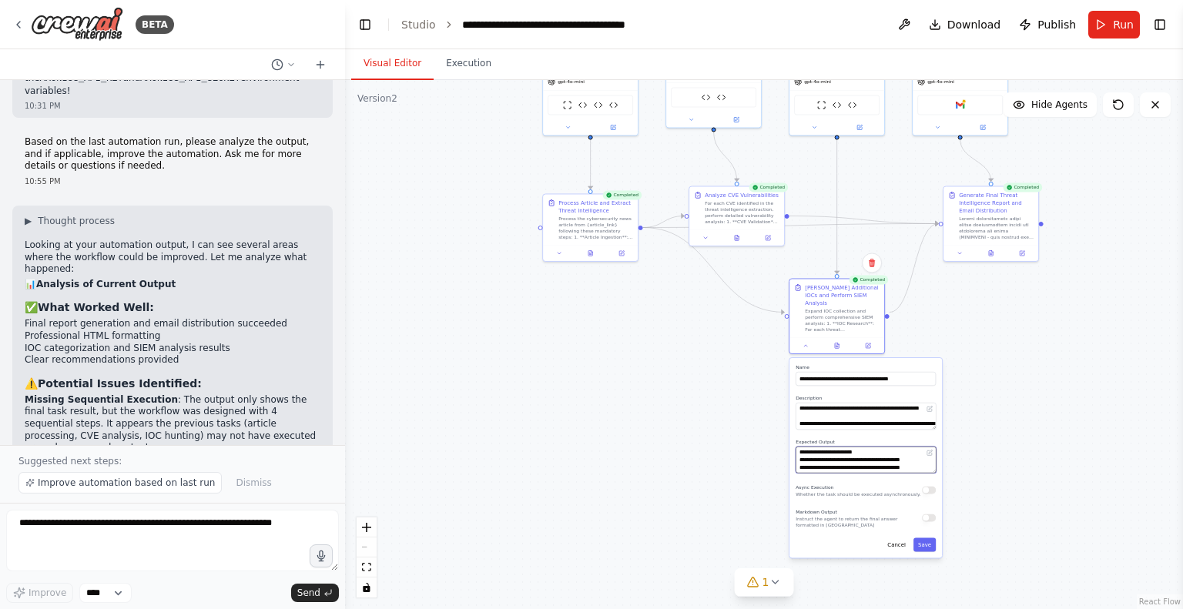
scroll to position [154, 0]
click at [968, 349] on div ".deletable-edge-delete-btn { width: 20px; height: 20px; border: 0px solid #ffff…" at bounding box center [764, 344] width 838 height 529
click at [894, 538] on button "Cancel" at bounding box center [896, 545] width 28 height 14
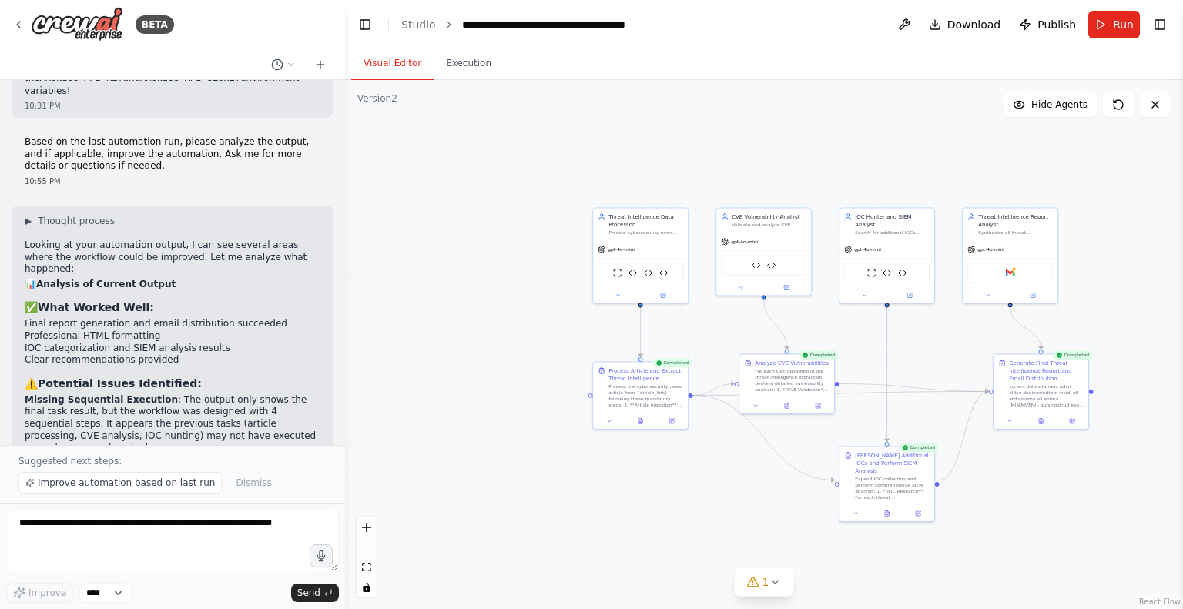
drag, startPoint x: 872, startPoint y: 162, endPoint x: 922, endPoint y: 330, distance: 175.2
click at [922, 330] on div ".deletable-edge-delete-btn { width: 20px; height: 20px; border: 0px solid #ffff…" at bounding box center [764, 344] width 838 height 529
click at [908, 291] on icon at bounding box center [909, 293] width 5 height 5
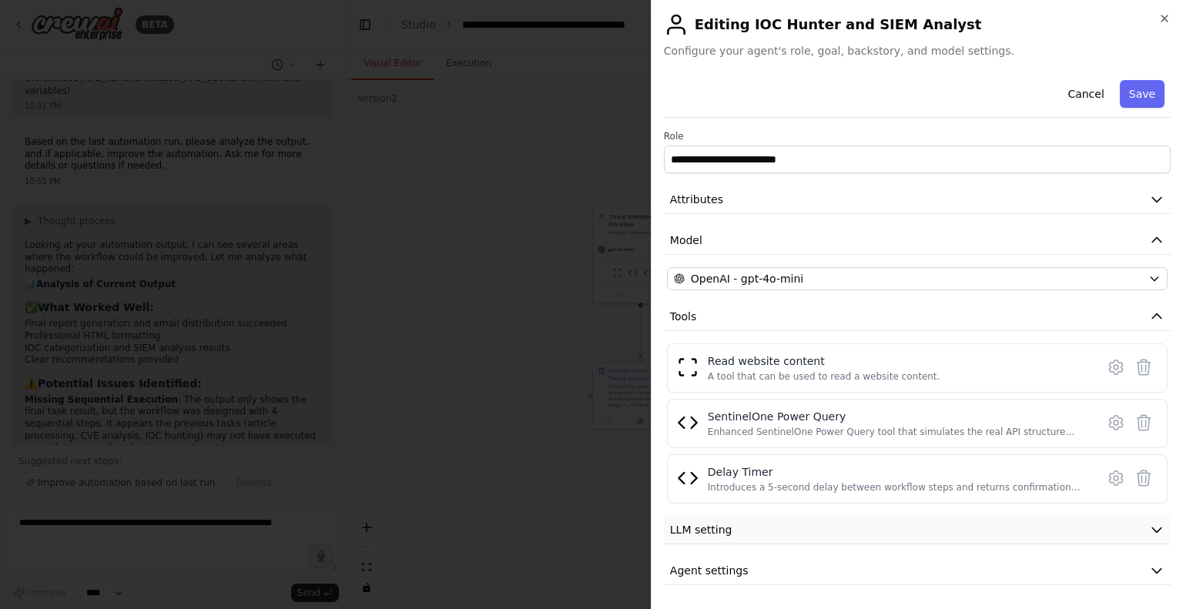
click at [794, 529] on button "LLM setting" at bounding box center [917, 530] width 507 height 28
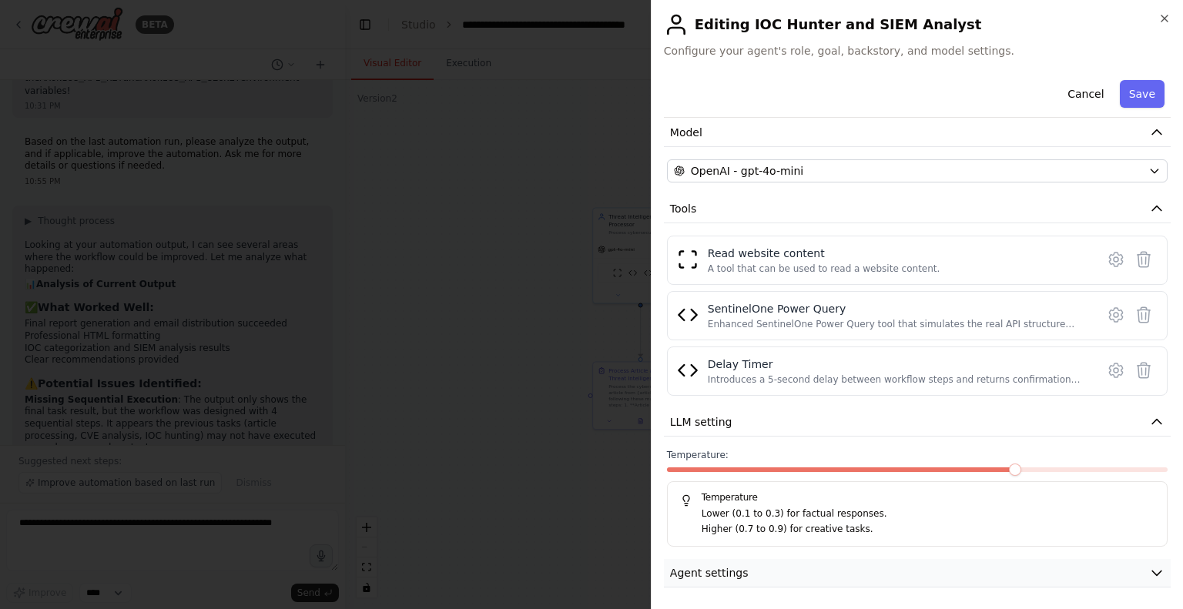
click at [782, 567] on button "Agent settings" at bounding box center [917, 573] width 507 height 28
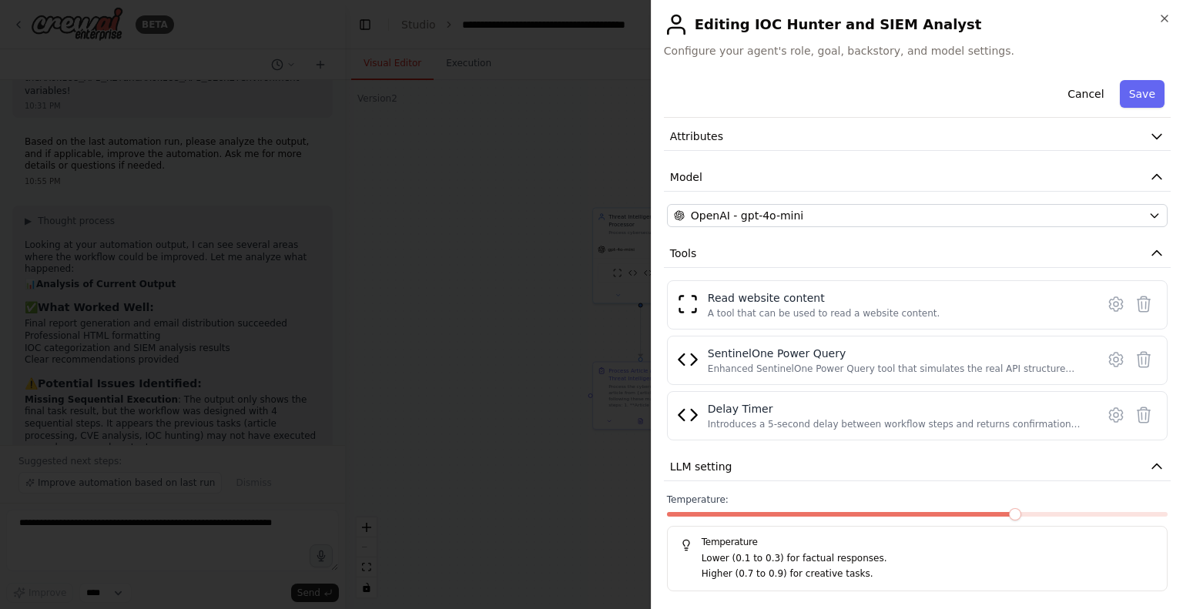
scroll to position [0, 0]
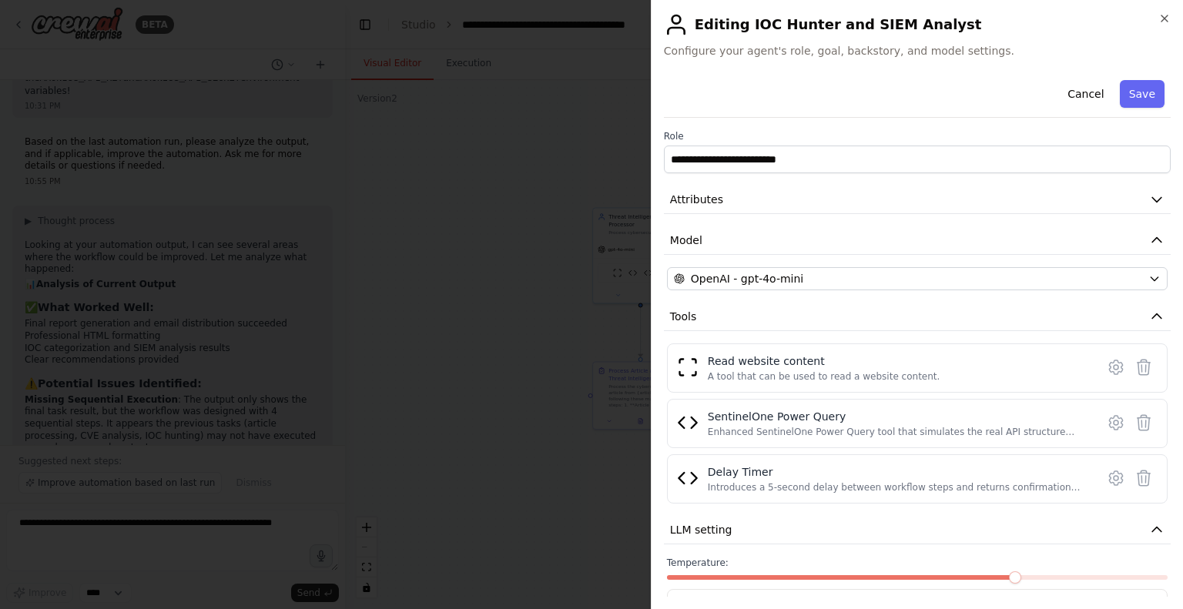
click at [1172, 18] on div "**********" at bounding box center [917, 304] width 532 height 609
click at [1157, 21] on h2 "Editing IOC Hunter and SIEM Analyst" at bounding box center [917, 24] width 507 height 25
click at [1164, 18] on icon "button" at bounding box center [1164, 18] width 6 height 6
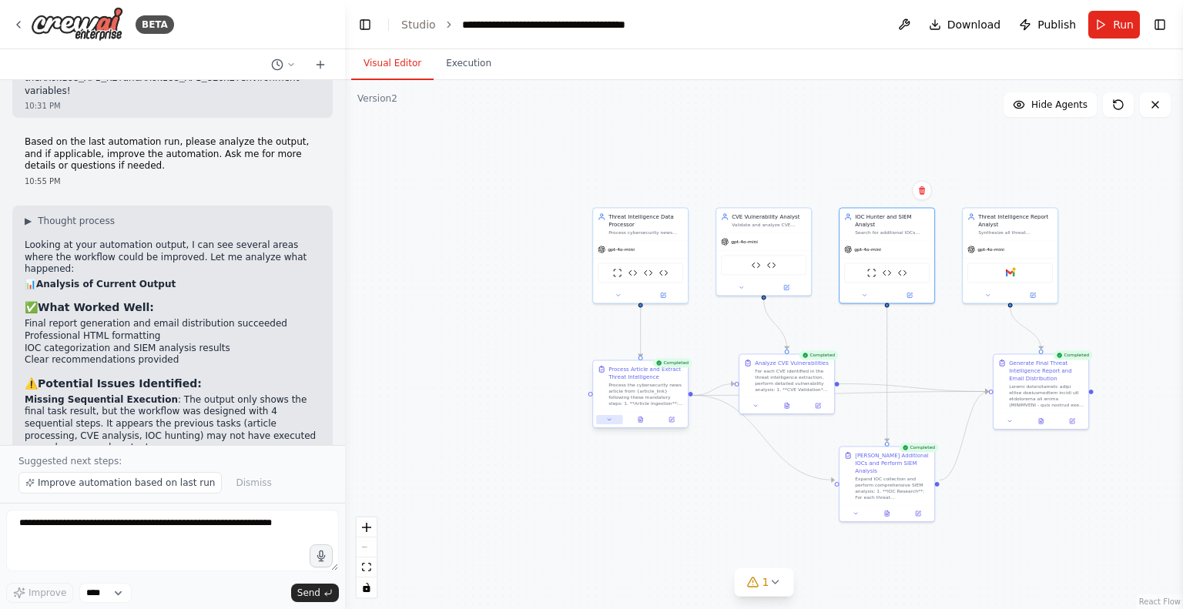
click at [606, 417] on icon at bounding box center [609, 420] width 6 height 6
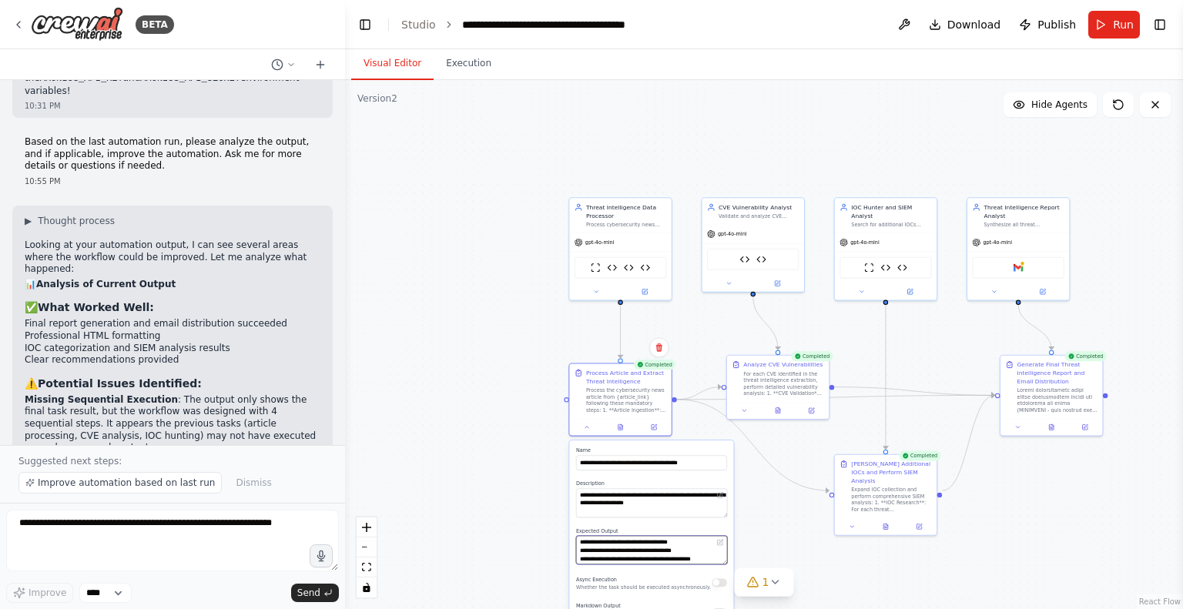
scroll to position [11222, 0]
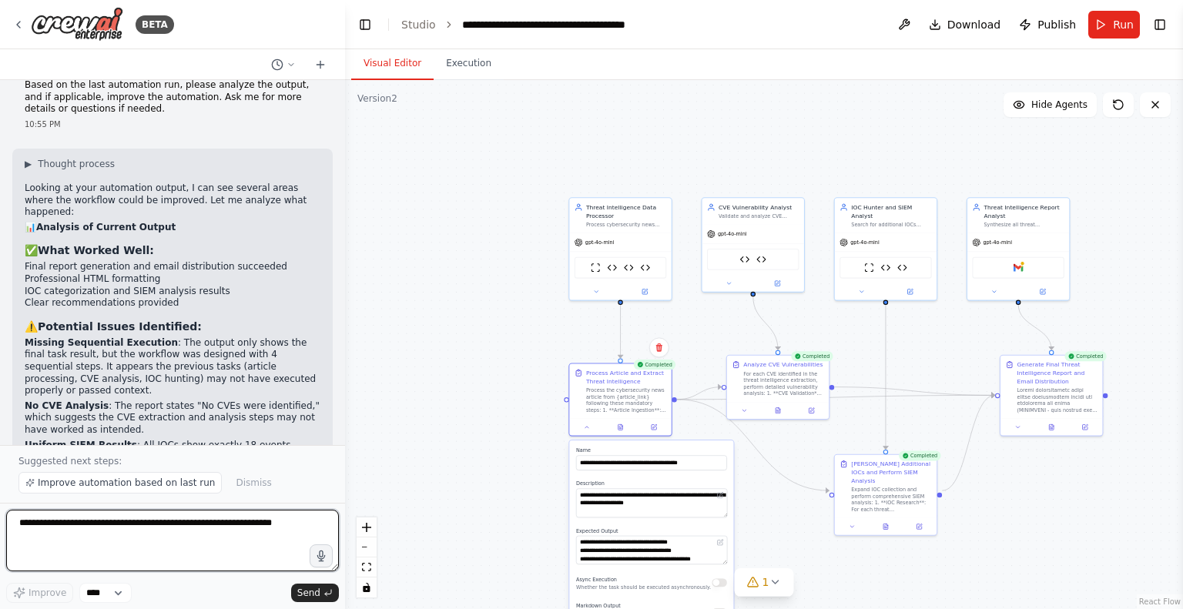
click at [71, 536] on textarea at bounding box center [172, 541] width 333 height 62
paste textarea "**********"
type textarea "**********"
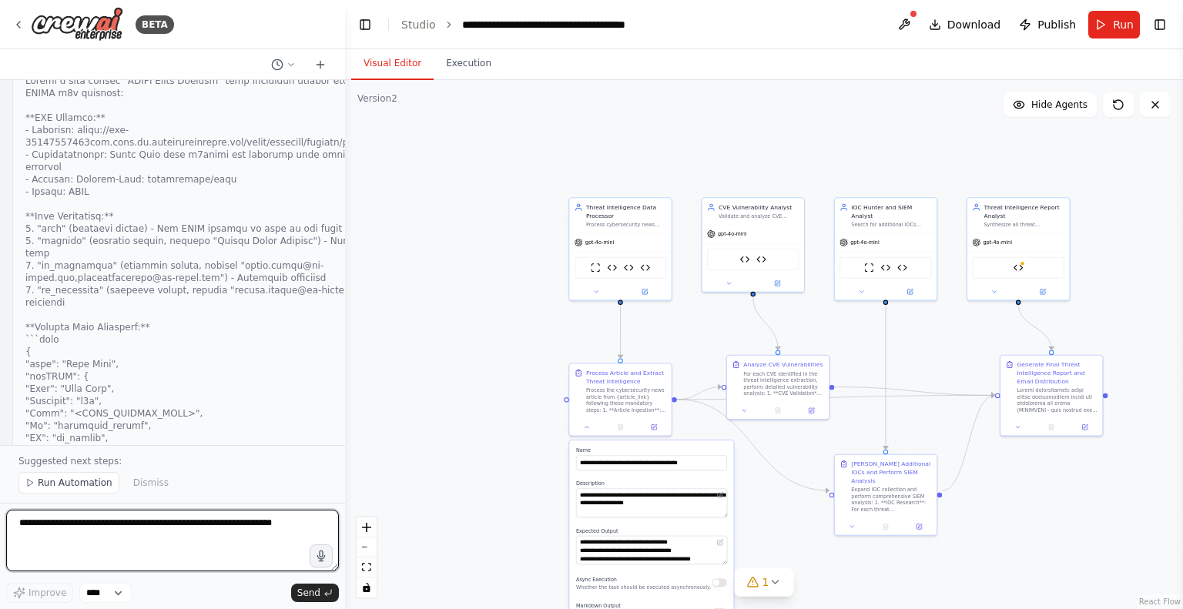
scroll to position [12196, 0]
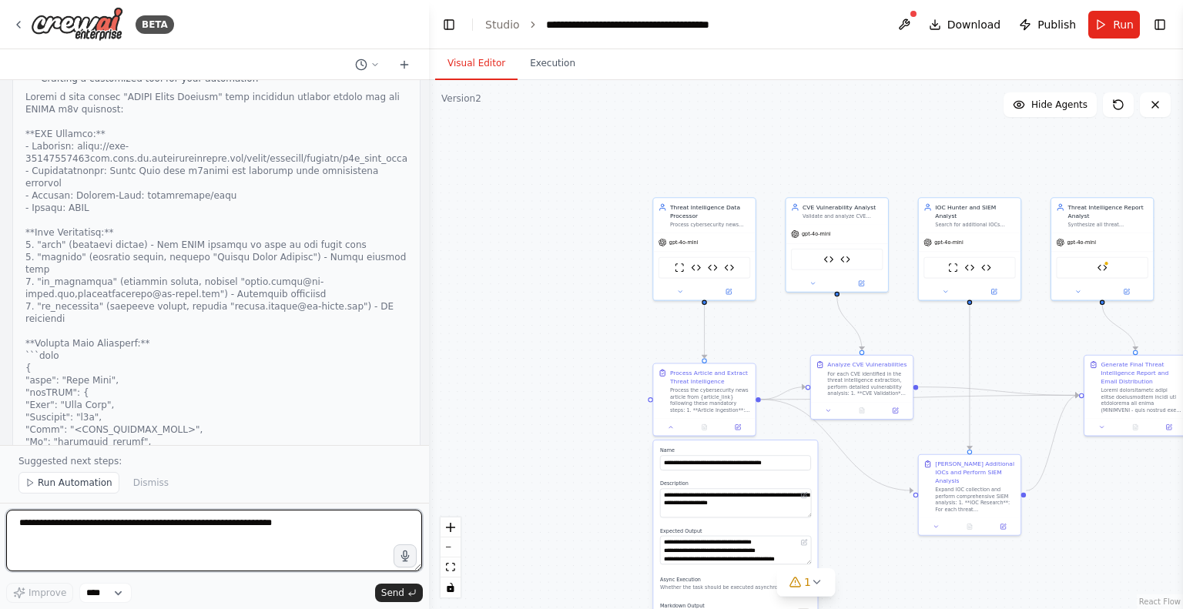
drag, startPoint x: 342, startPoint y: 286, endPoint x: 429, endPoint y: 279, distance: 87.3
click at [429, 279] on div "BETA create the crew with below system prompt , You are an Expert Threat Intell…" at bounding box center [591, 304] width 1183 height 609
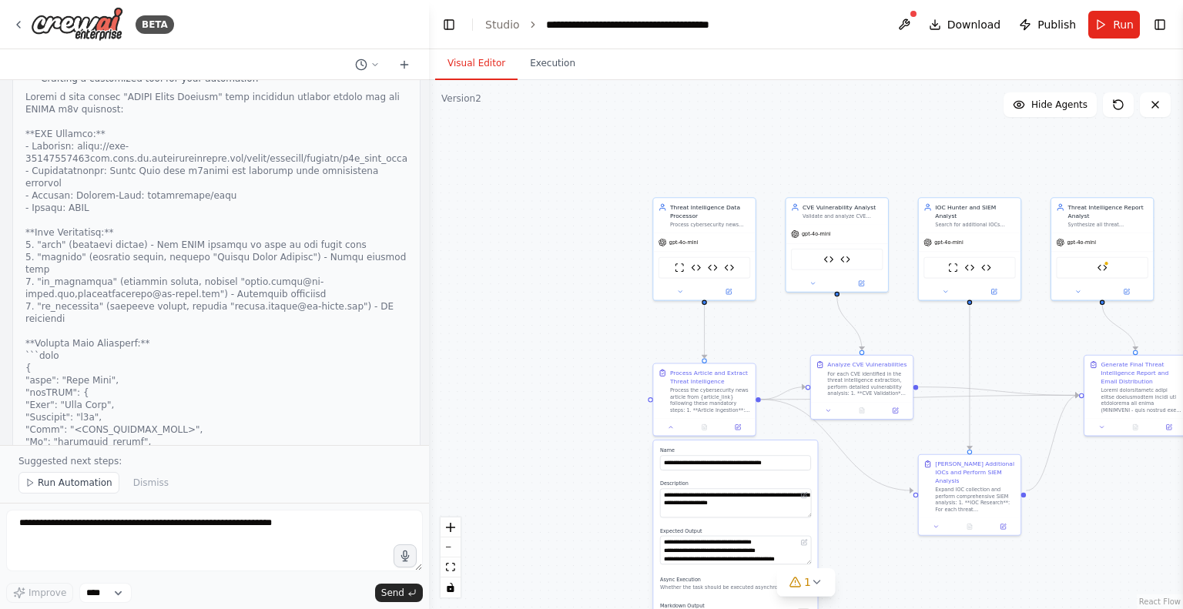
click at [312, 288] on div at bounding box center [216, 393] width 382 height 604
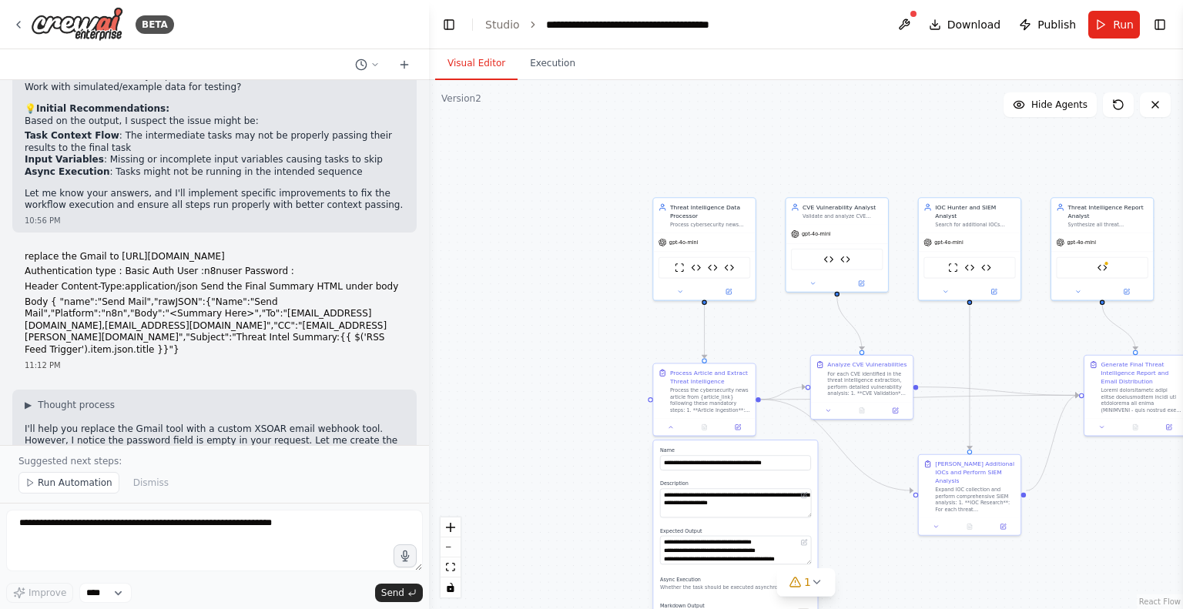
scroll to position [10774, 0]
click at [1112, 22] on button "Run" at bounding box center [1114, 25] width 52 height 28
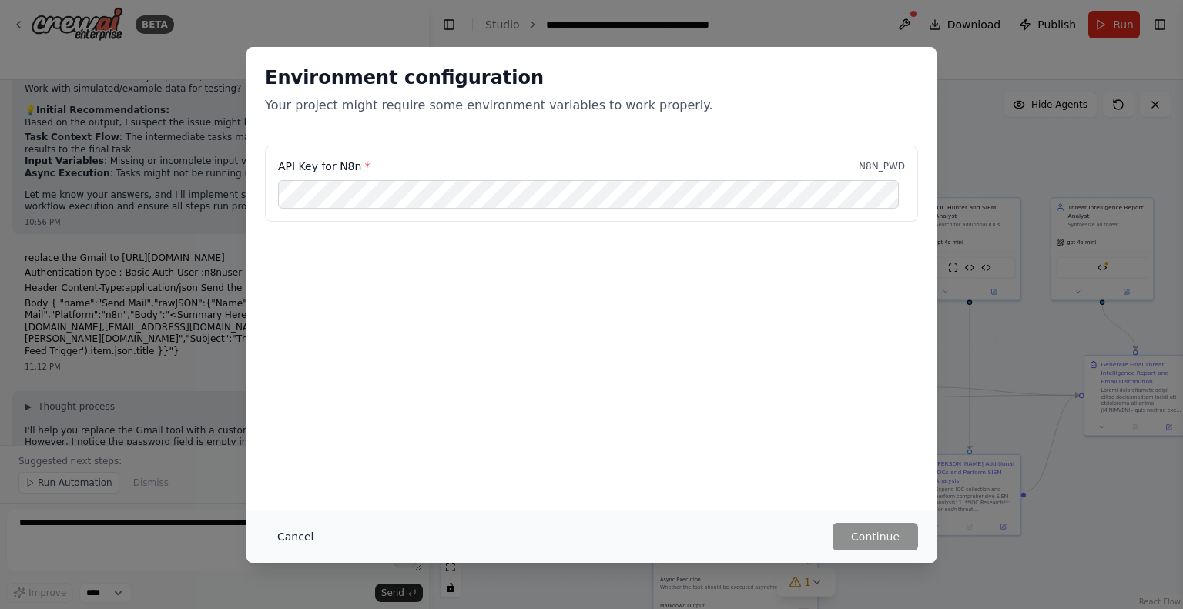
click at [310, 539] on button "Cancel" at bounding box center [295, 537] width 61 height 28
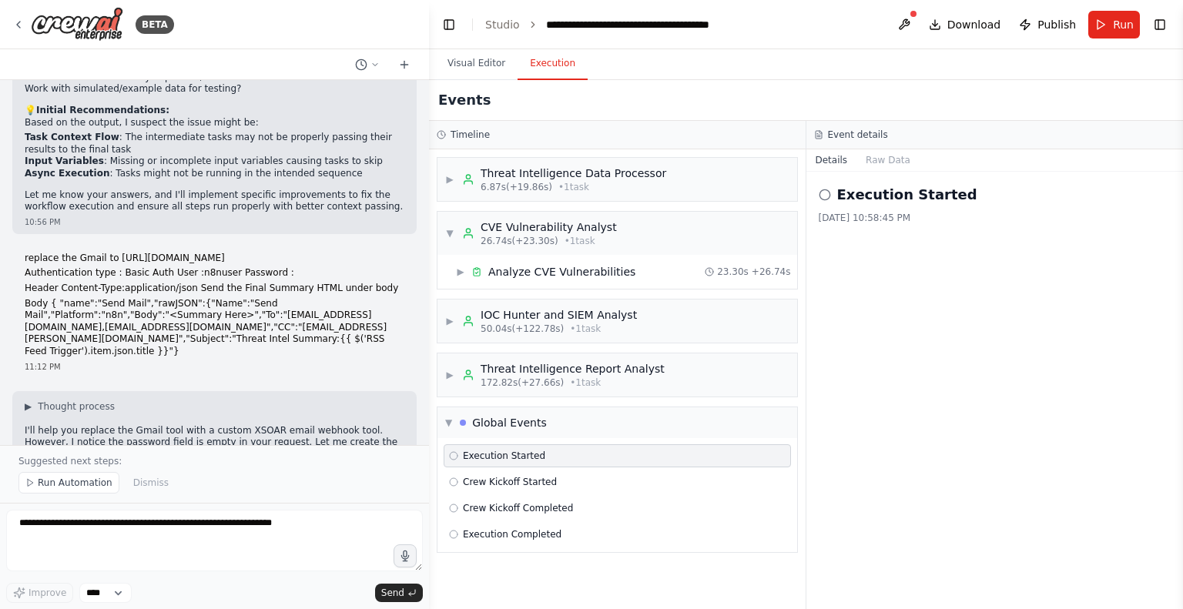
click at [548, 67] on button "Execution" at bounding box center [552, 64] width 70 height 32
click at [543, 270] on div "Analyze CVE Vulnerabilities" at bounding box center [561, 271] width 147 height 15
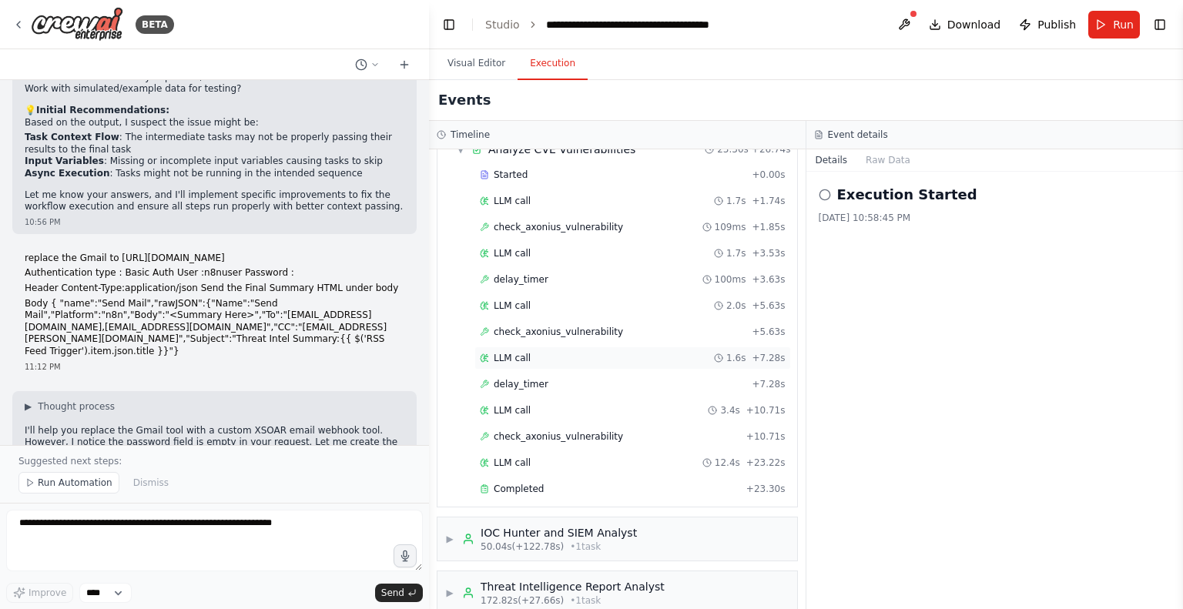
scroll to position [0, 0]
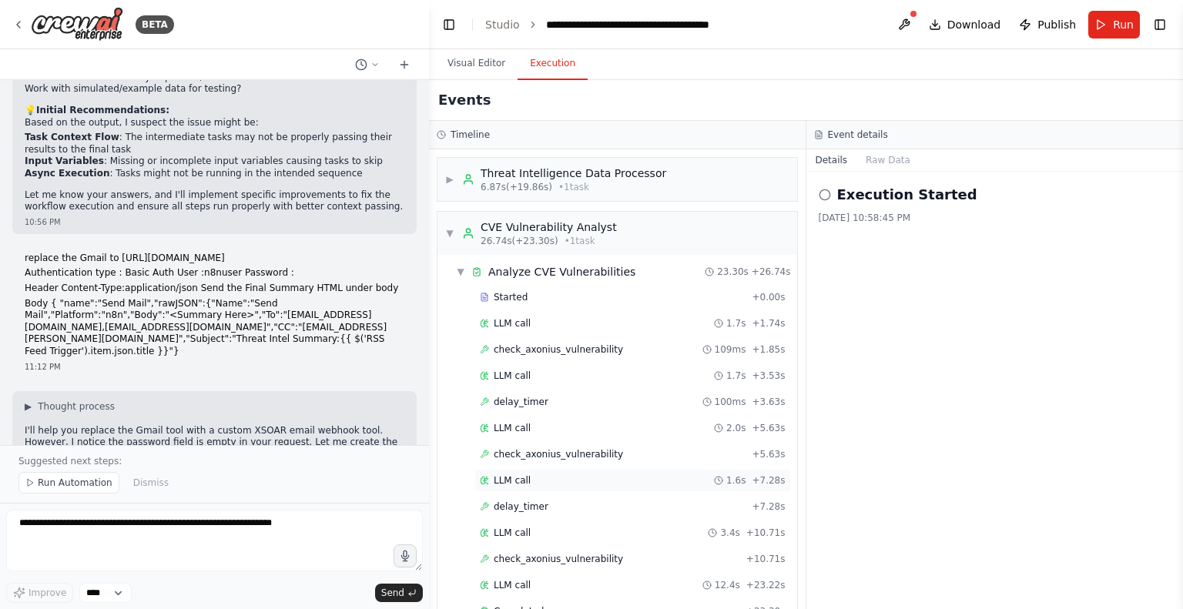
click at [588, 291] on div "Started" at bounding box center [613, 297] width 266 height 12
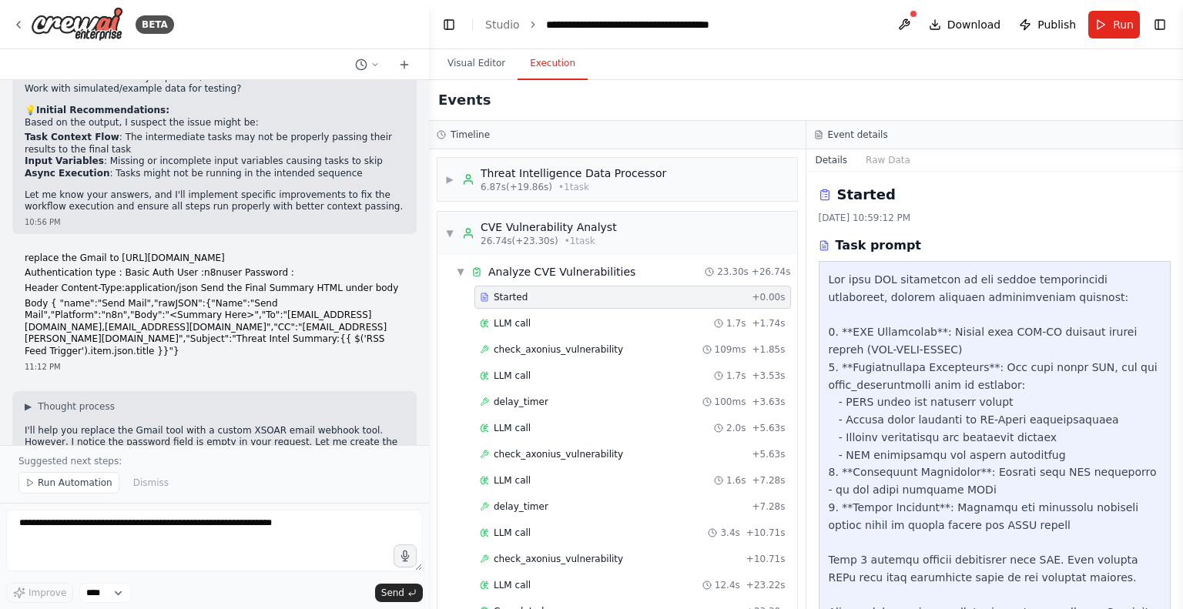
click at [588, 291] on div "Started" at bounding box center [613, 297] width 266 height 12
click at [571, 268] on div "Analyze CVE Vulnerabilities" at bounding box center [561, 271] width 147 height 15
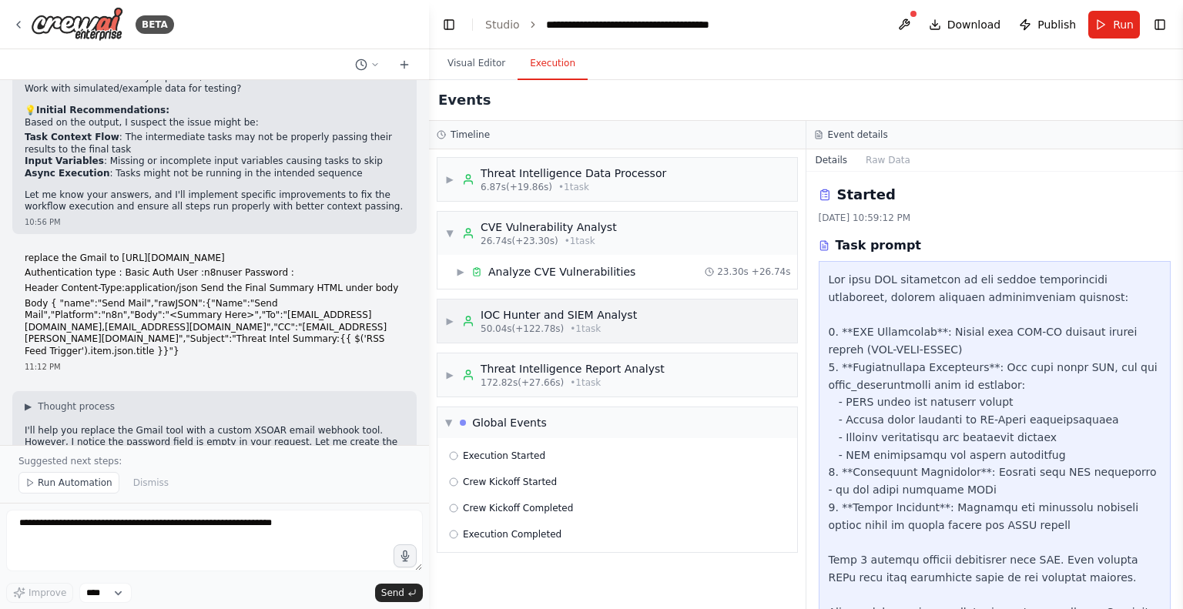
click at [541, 308] on div "IOC Hunter and SIEM Analyst" at bounding box center [559, 314] width 156 height 15
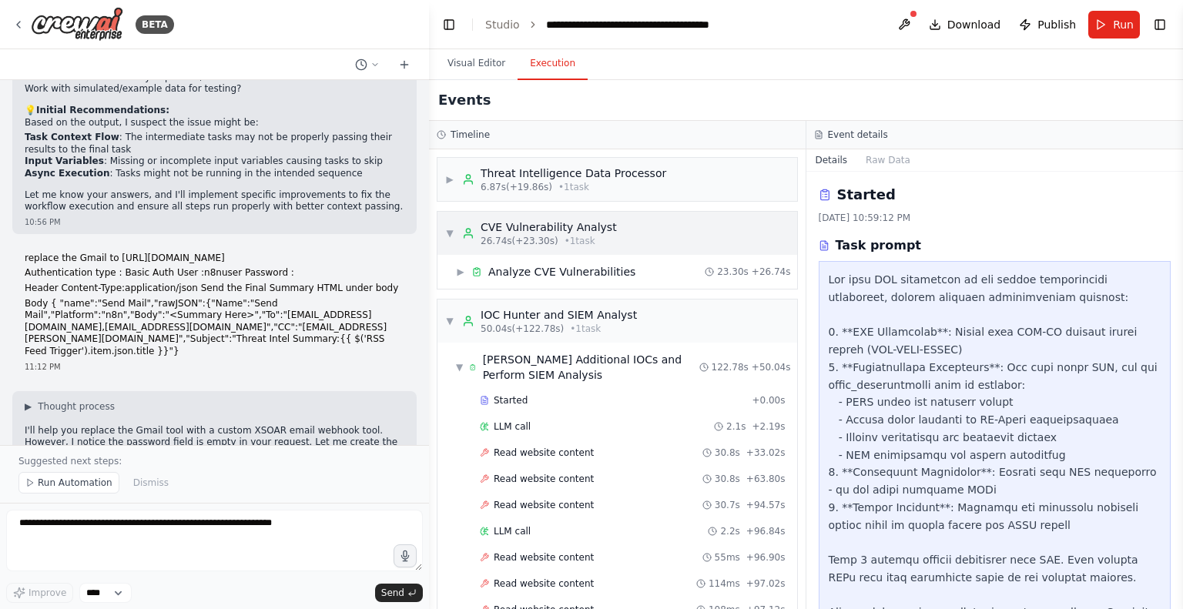
scroll to position [11786, 0]
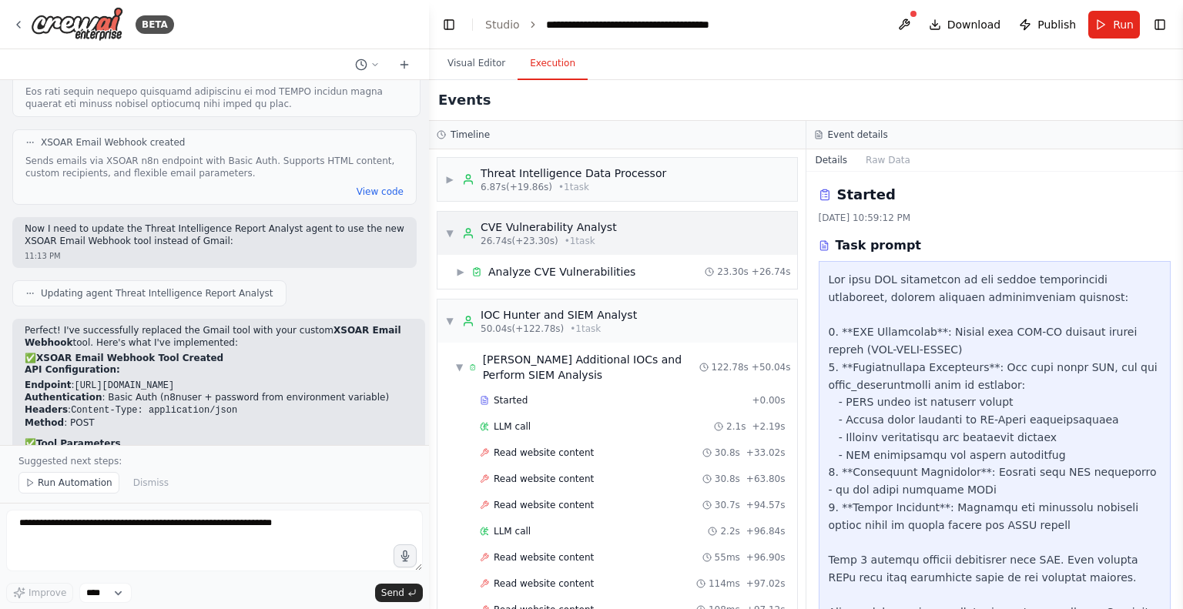
click at [445, 233] on span "▼" at bounding box center [449, 233] width 9 height 12
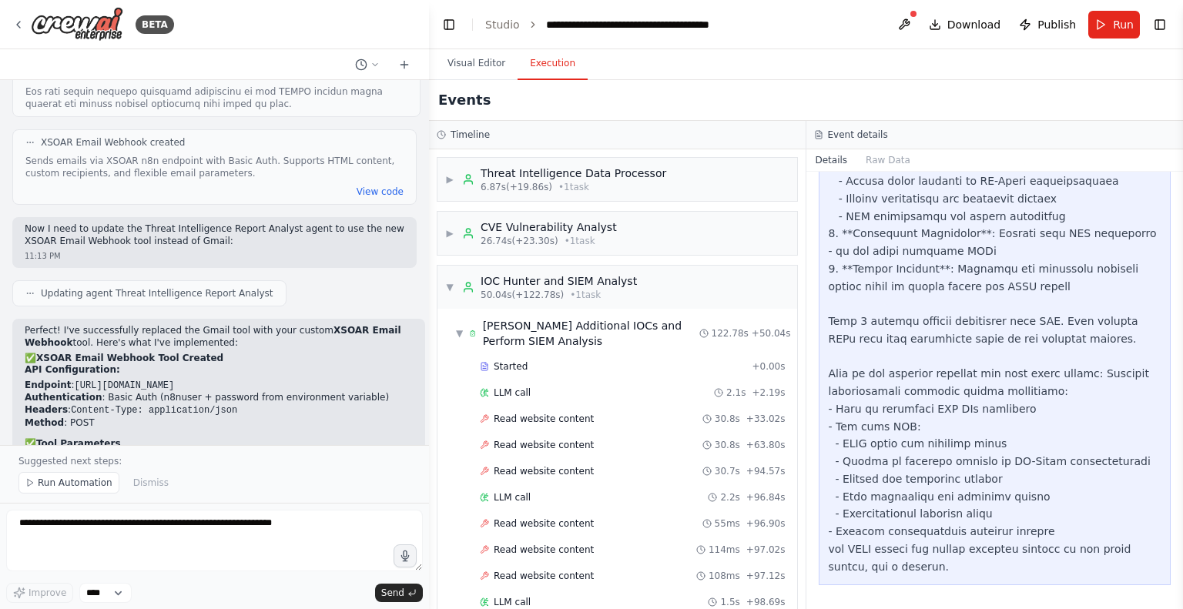
scroll to position [0, 0]
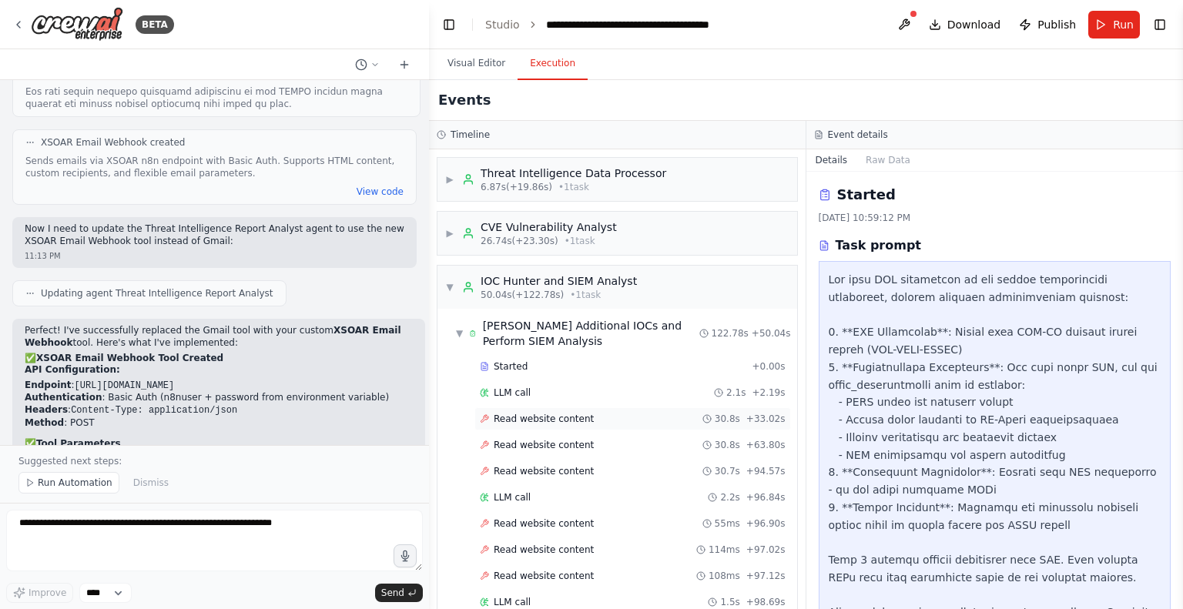
click at [537, 410] on div "Read website content 30.8s + 33.02s" at bounding box center [632, 418] width 316 height 23
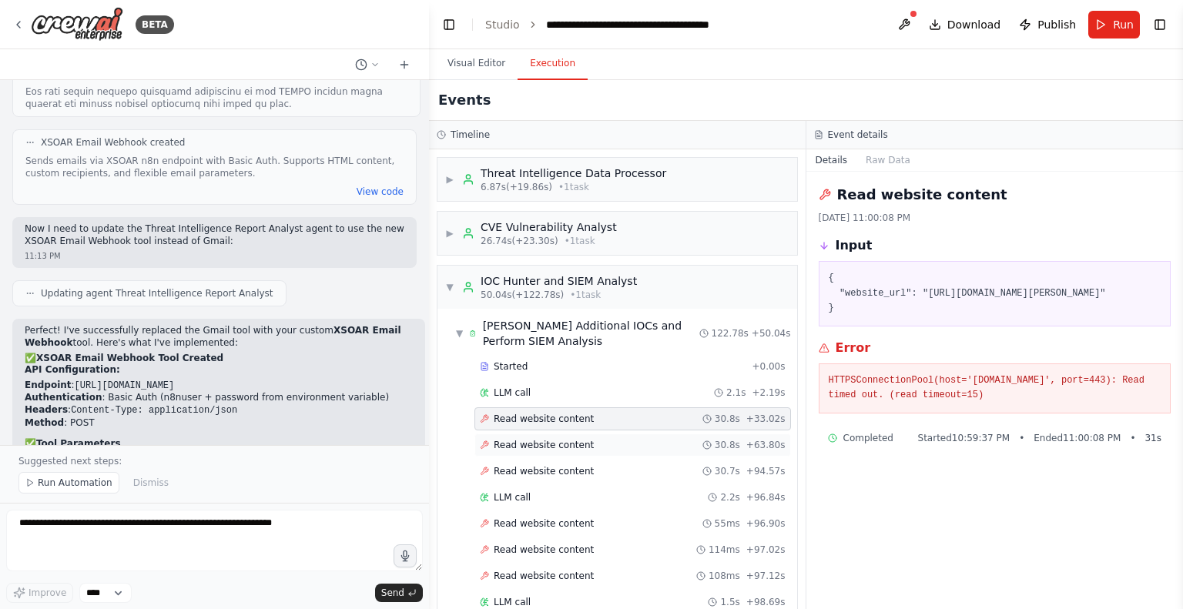
click at [539, 441] on span "Read website content" at bounding box center [544, 445] width 100 height 12
click at [539, 456] on div "Started + 0.00s LLM call 2.1s + 2.19s Read website content 30.8s + 33.02s Read …" at bounding box center [623, 603] width 347 height 497
drag, startPoint x: 1056, startPoint y: 376, endPoint x: 1026, endPoint y: 381, distance: 30.5
click at [1026, 381] on pre "HTTPSConnectionPool(host='www.threatintel.com', port=443): Read timed out. (rea…" at bounding box center [995, 388] width 333 height 30
drag, startPoint x: 1152, startPoint y: 294, endPoint x: 921, endPoint y: 295, distance: 231.0
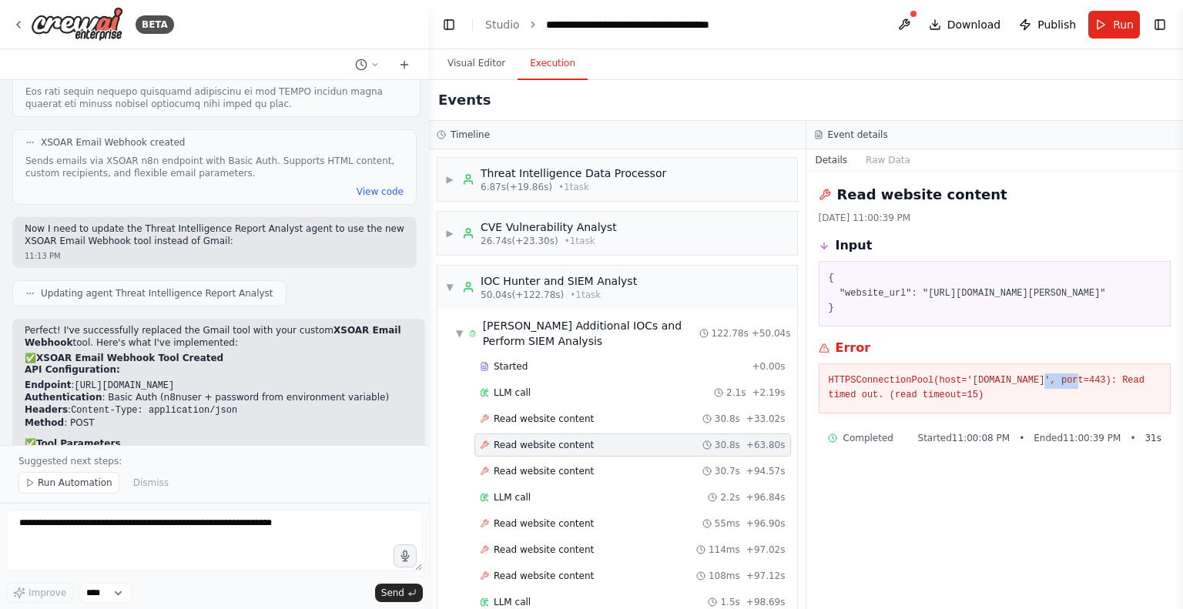
click at [921, 295] on pre "{ "website_url": "https://www.threatintel.com/actors/jimi-sebree" }" at bounding box center [995, 293] width 333 height 45
copy pre "https://www.threatintel.com/actors/jimi-sebree"
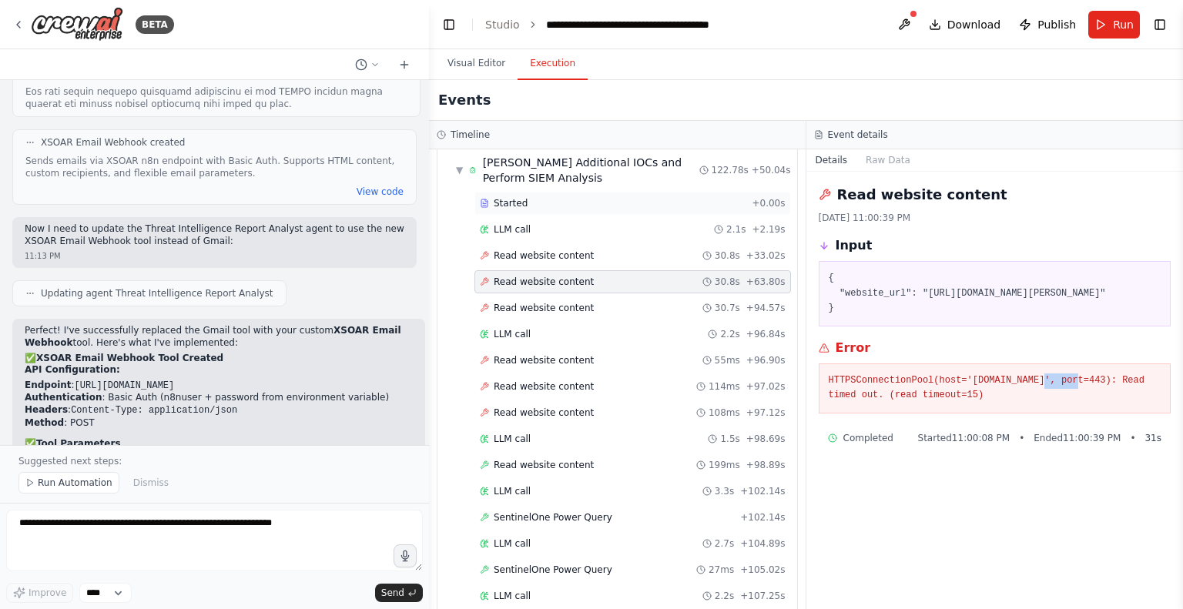
scroll to position [169, 0]
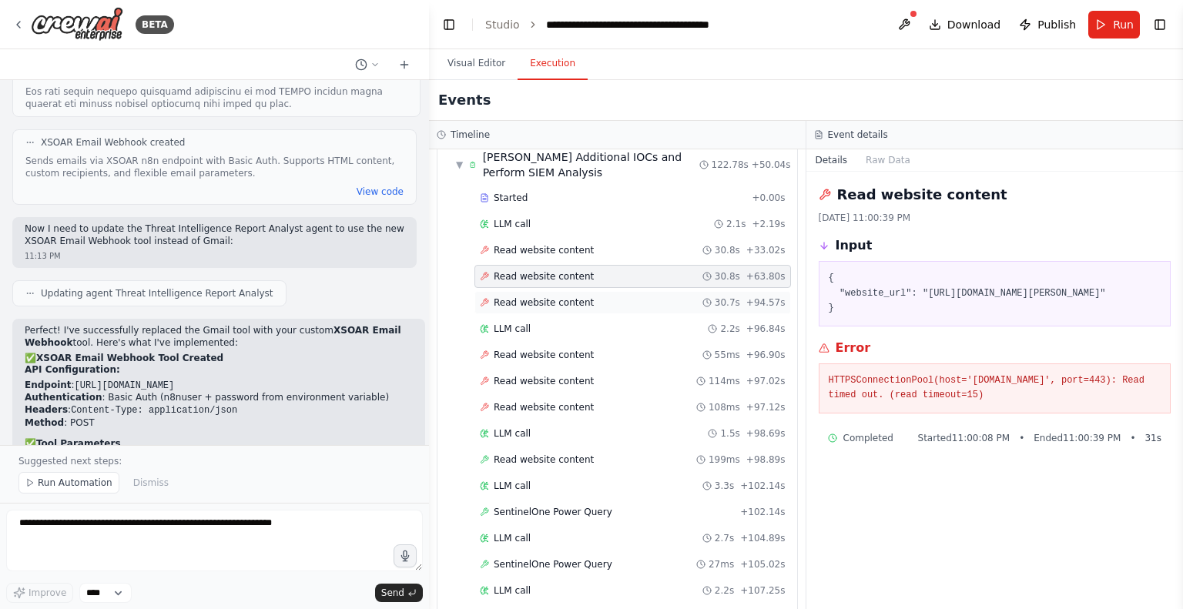
click at [535, 304] on span "Read website content" at bounding box center [544, 302] width 100 height 12
click at [534, 360] on div "Read website content 55ms + 96.90s" at bounding box center [632, 354] width 316 height 23
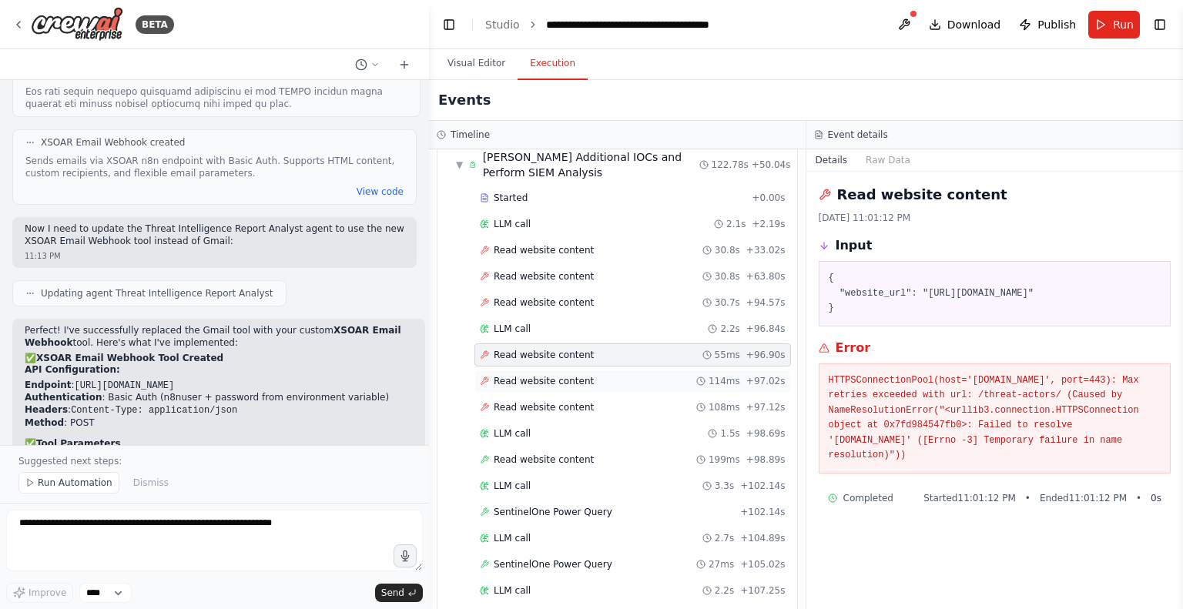
click at [538, 375] on span "Read website content" at bounding box center [544, 381] width 100 height 12
click at [534, 406] on span "Read website content" at bounding box center [544, 407] width 100 height 12
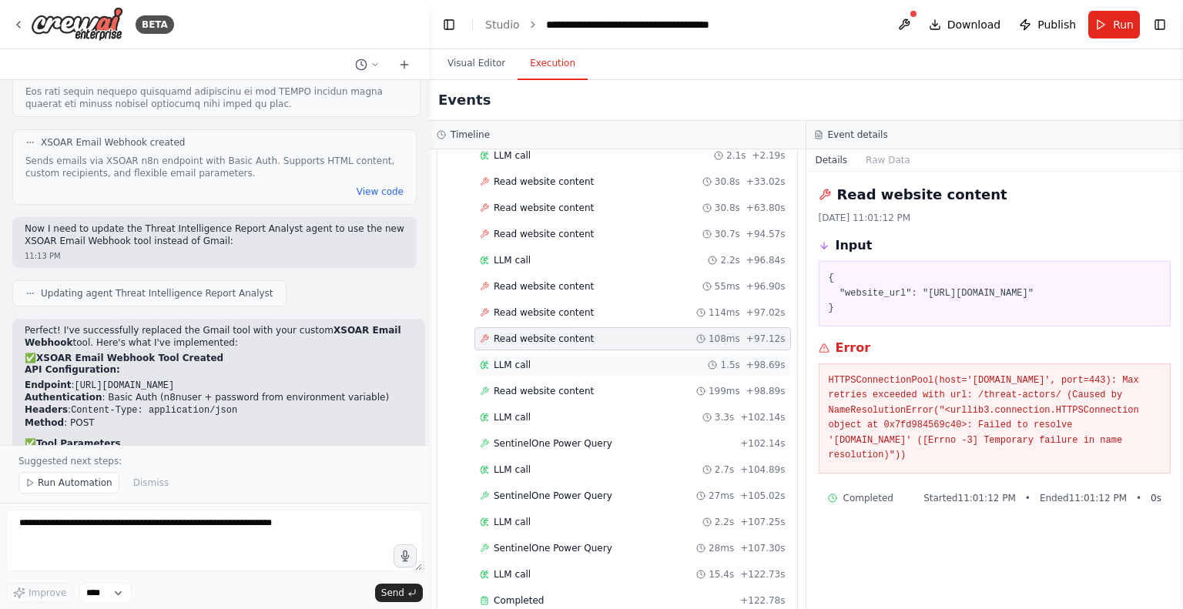
scroll to position [236, 0]
click at [530, 388] on span "Read website content" at bounding box center [544, 392] width 100 height 12
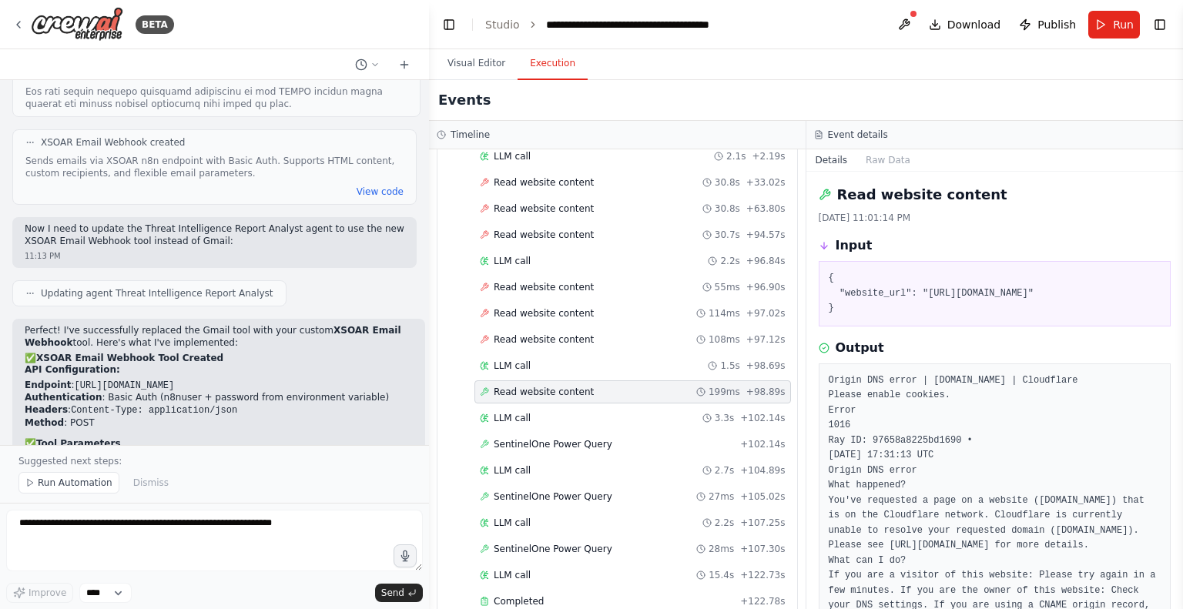
drag, startPoint x: 919, startPoint y: 295, endPoint x: 886, endPoint y: 311, distance: 36.8
click at [886, 311] on pre "{ "website_url": "https://www.fireeye.com/current/threat-reports.html" }" at bounding box center [995, 293] width 333 height 45
copy pre "https://www.fireeye.com/current/threat-reports.html"
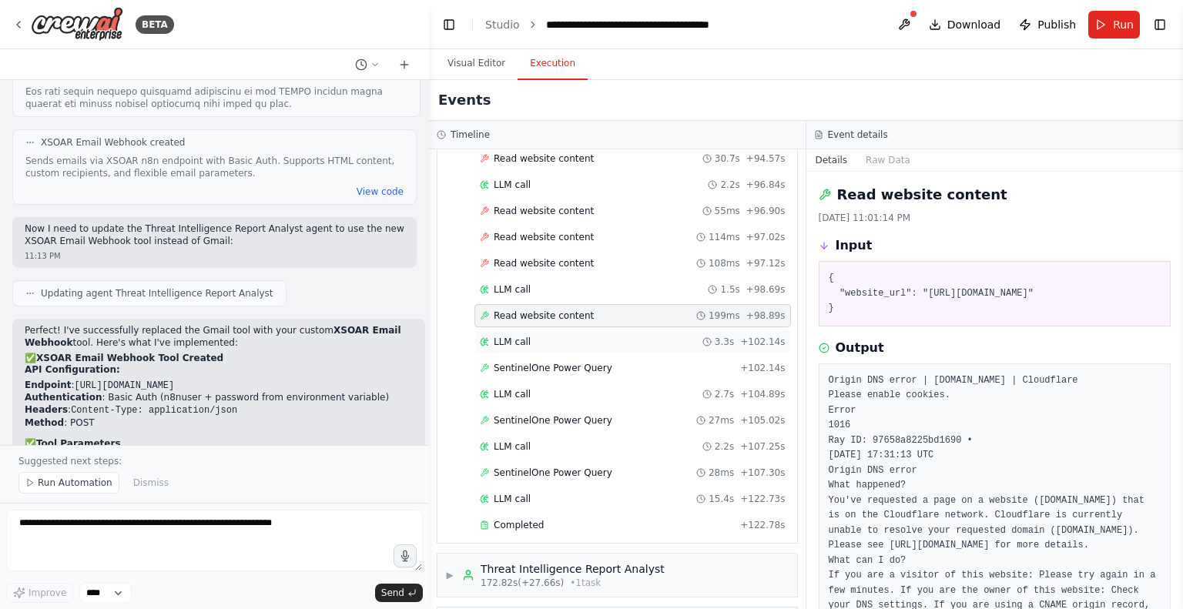
scroll to position [319, 0]
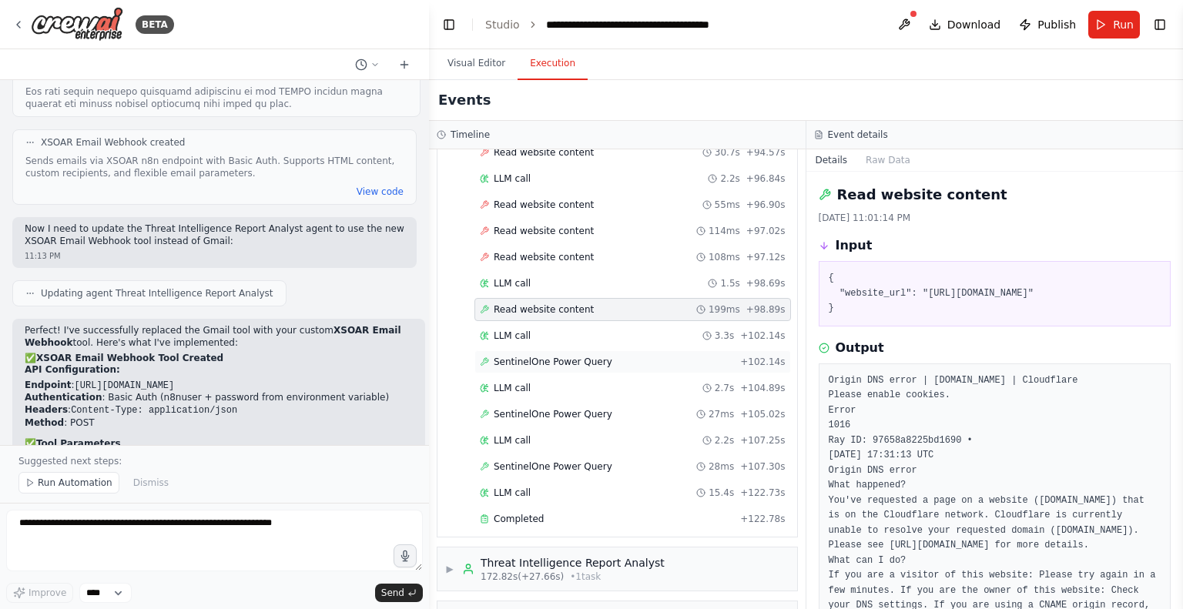
click at [541, 364] on div "SentinelOne Power Query + 102.14s" at bounding box center [632, 361] width 316 height 23
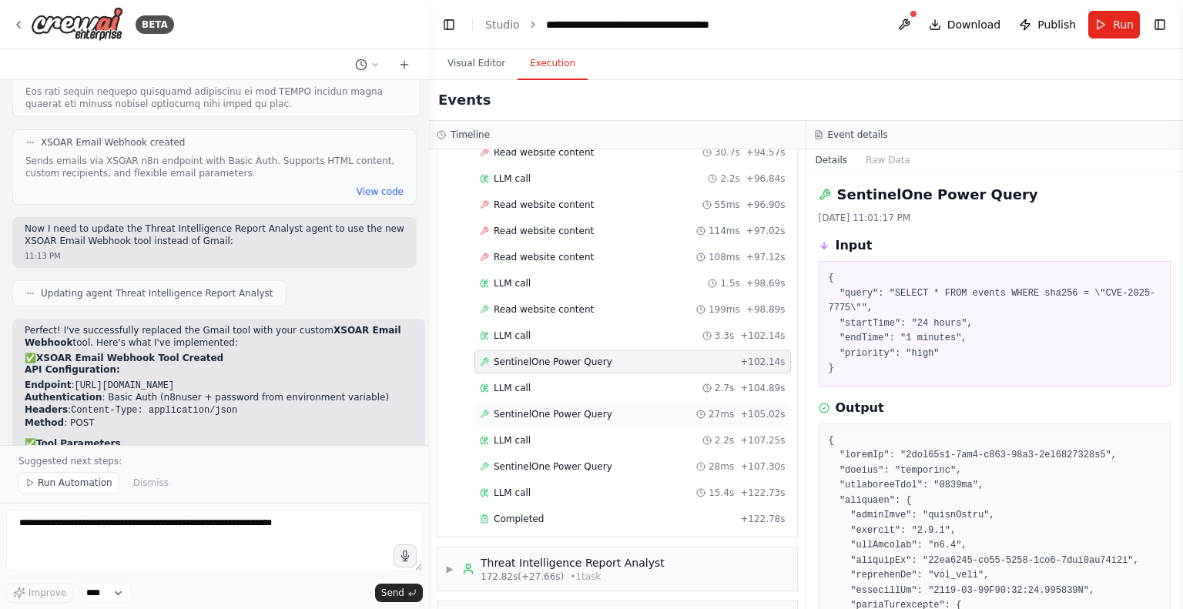
click at [545, 410] on span "SentinelOne Power Query" at bounding box center [553, 414] width 119 height 12
click at [558, 464] on span "SentinelOne Power Query" at bounding box center [553, 466] width 119 height 12
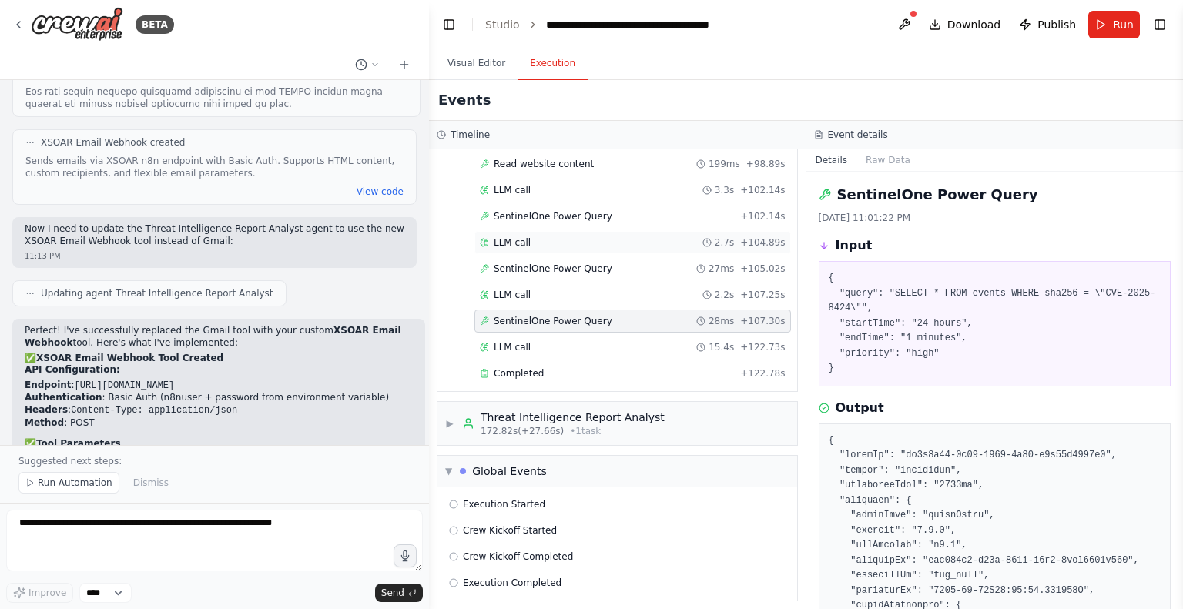
scroll to position [0, 0]
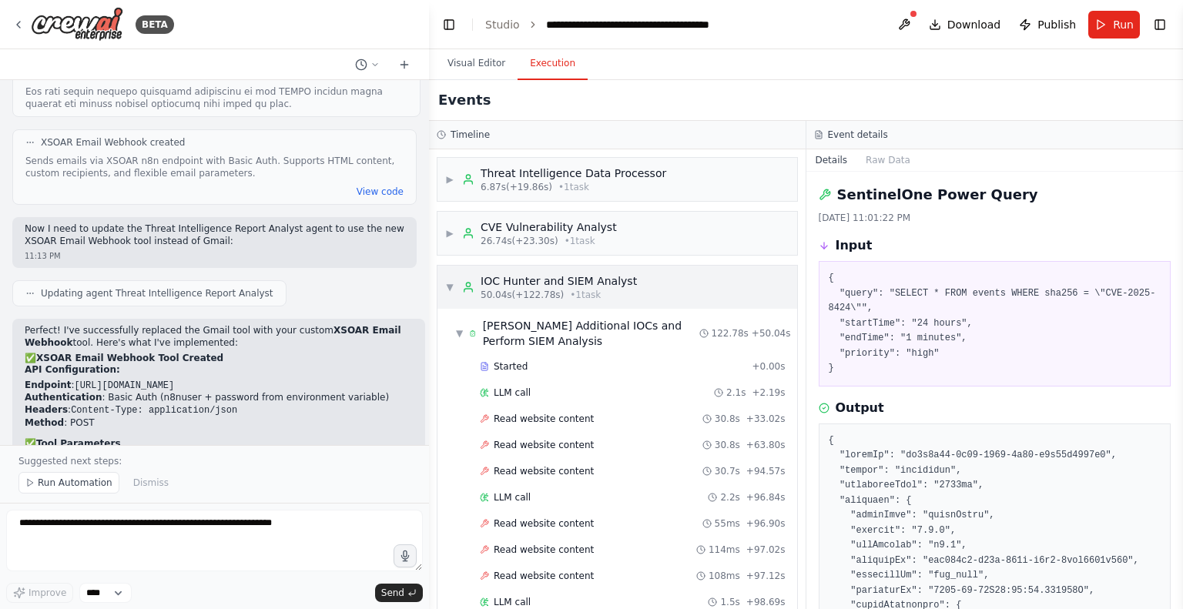
click at [453, 281] on span "▼" at bounding box center [449, 287] width 9 height 12
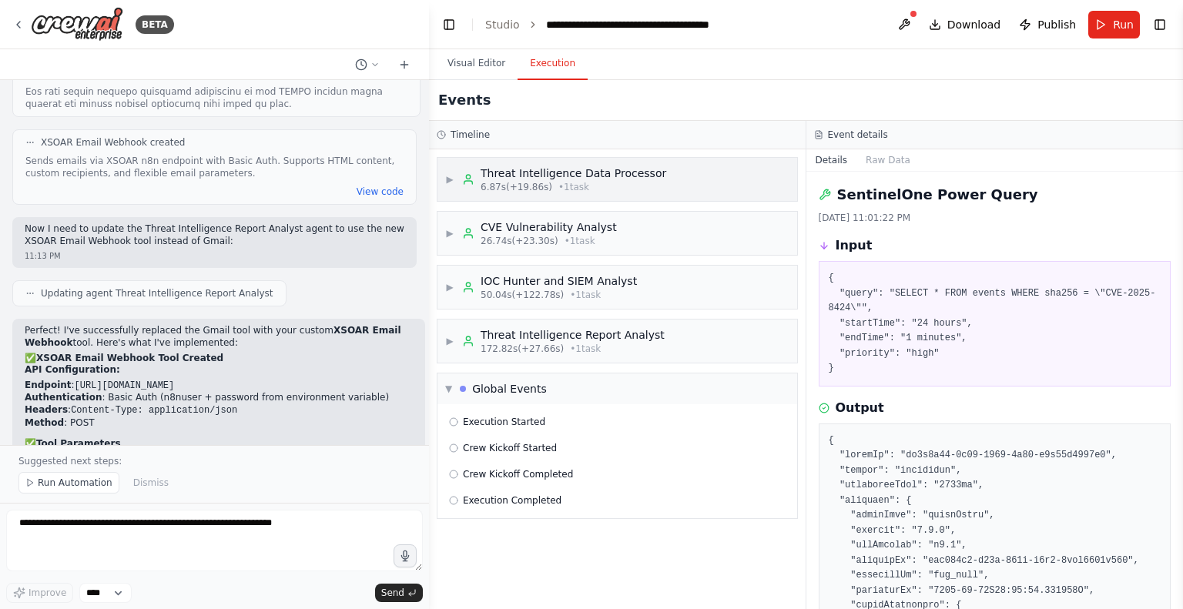
click at [469, 173] on icon at bounding box center [468, 179] width 12 height 12
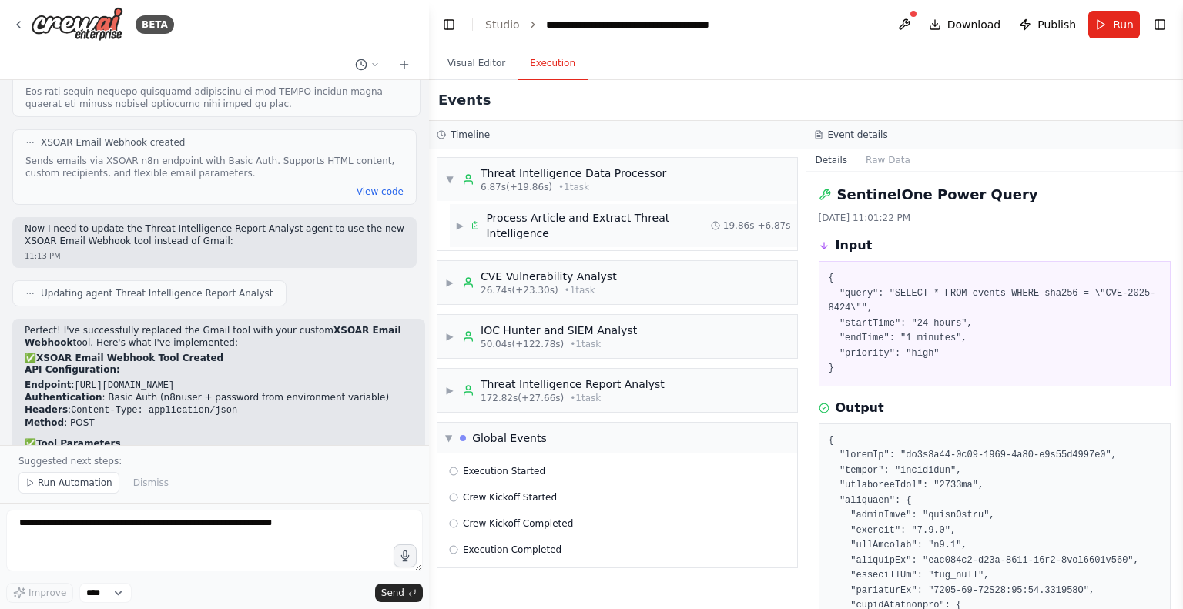
click at [493, 219] on div "Process Article and Extract Threat Intelligence" at bounding box center [598, 225] width 224 height 31
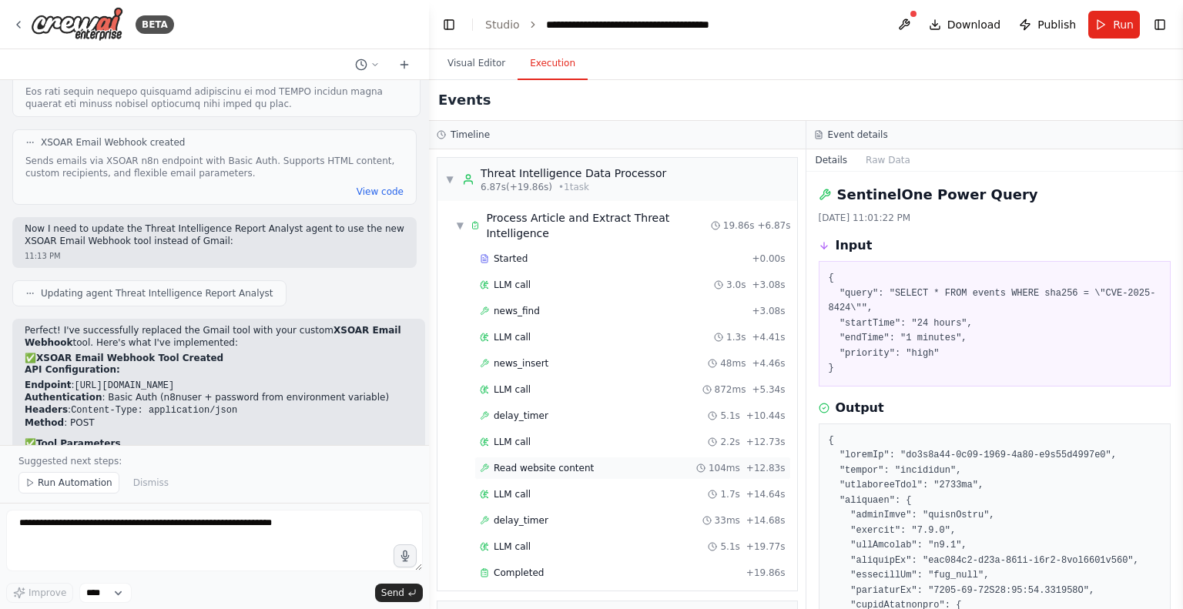
click at [547, 465] on span "Read website content" at bounding box center [544, 468] width 100 height 12
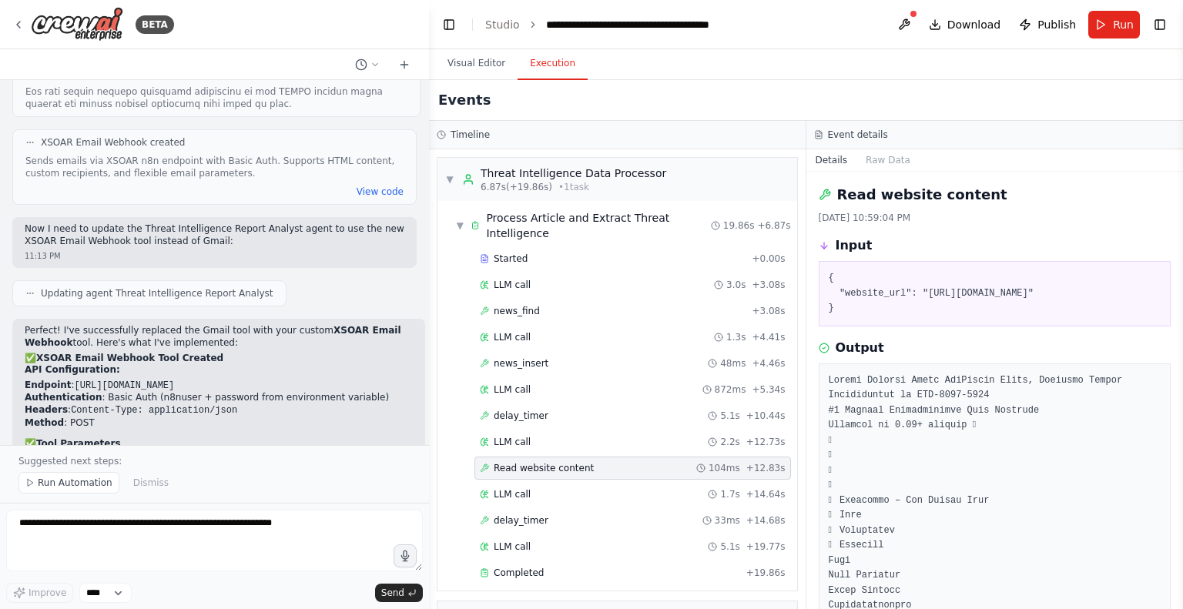
click at [752, 467] on span "+ 12.83s" at bounding box center [765, 468] width 39 height 12
click at [616, 467] on div "Read website content 104ms + 12.83s" at bounding box center [633, 468] width 306 height 12
click at [531, 462] on span "Read website content" at bounding box center [544, 468] width 100 height 12
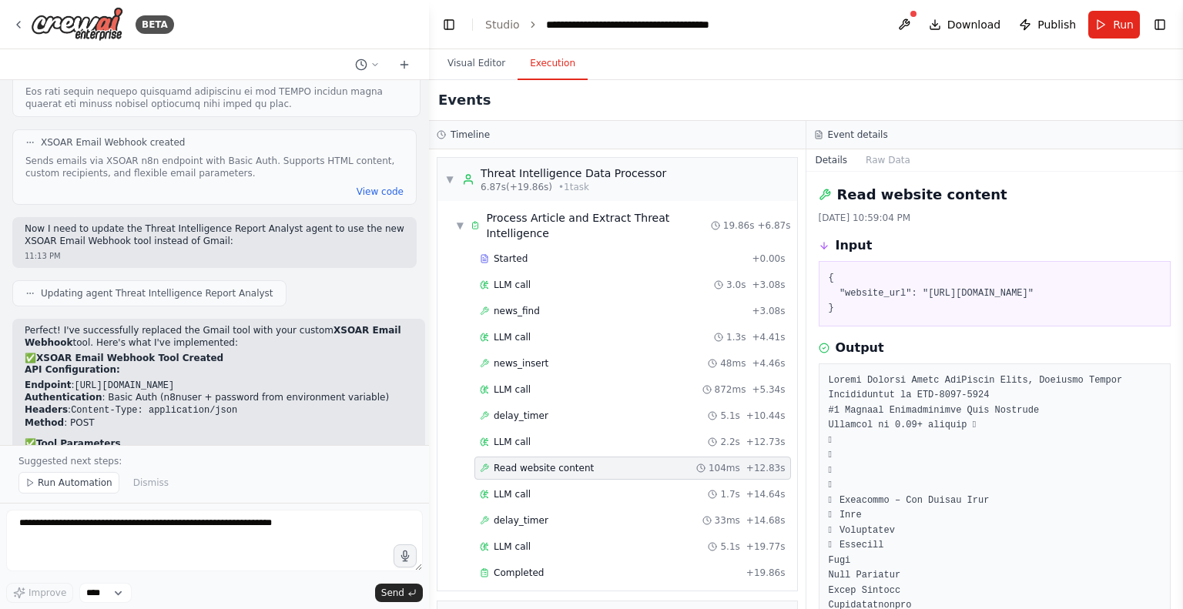
click at [531, 462] on span "Read website content" at bounding box center [544, 468] width 100 height 12
click at [574, 462] on span "Read website content" at bounding box center [544, 468] width 100 height 12
click at [486, 464] on icon at bounding box center [484, 468] width 9 height 9
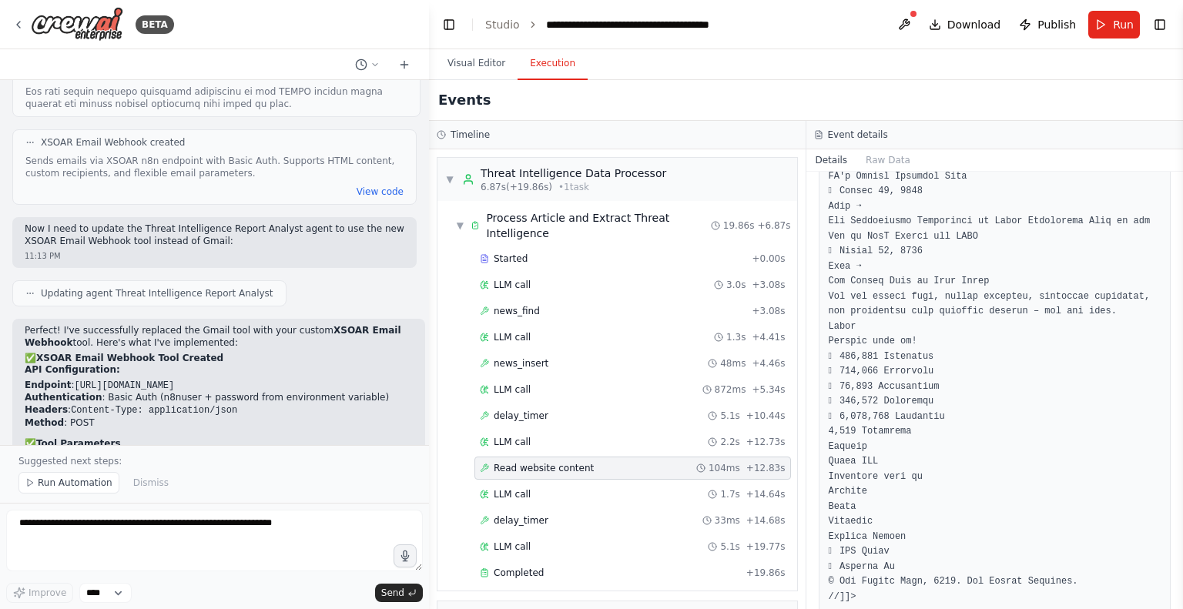
scroll to position [3300, 0]
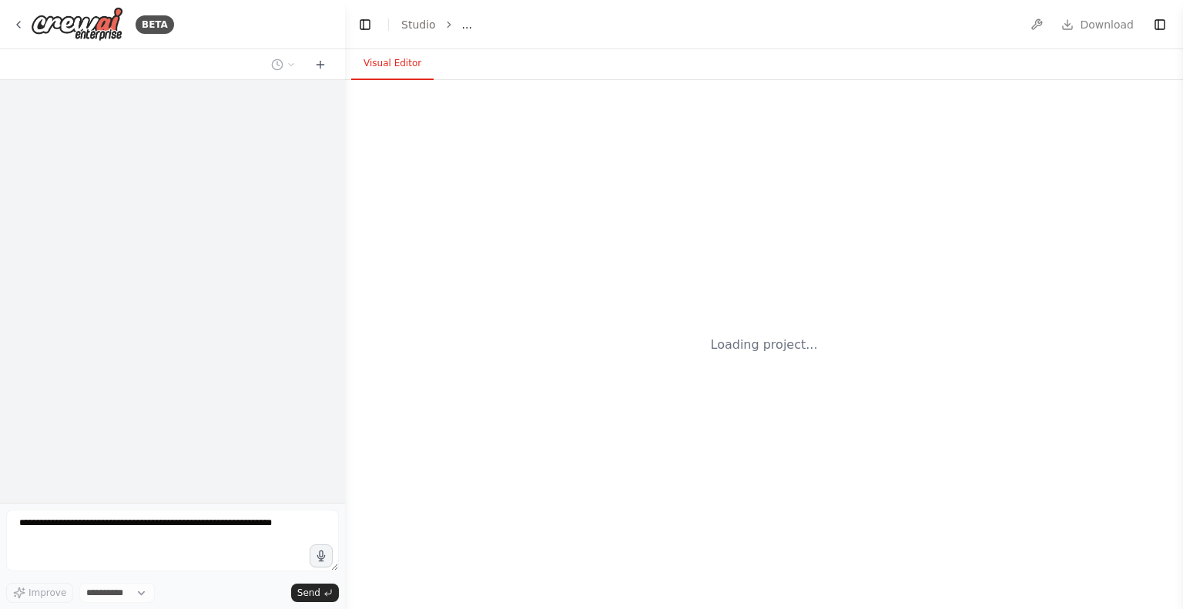
select select "****"
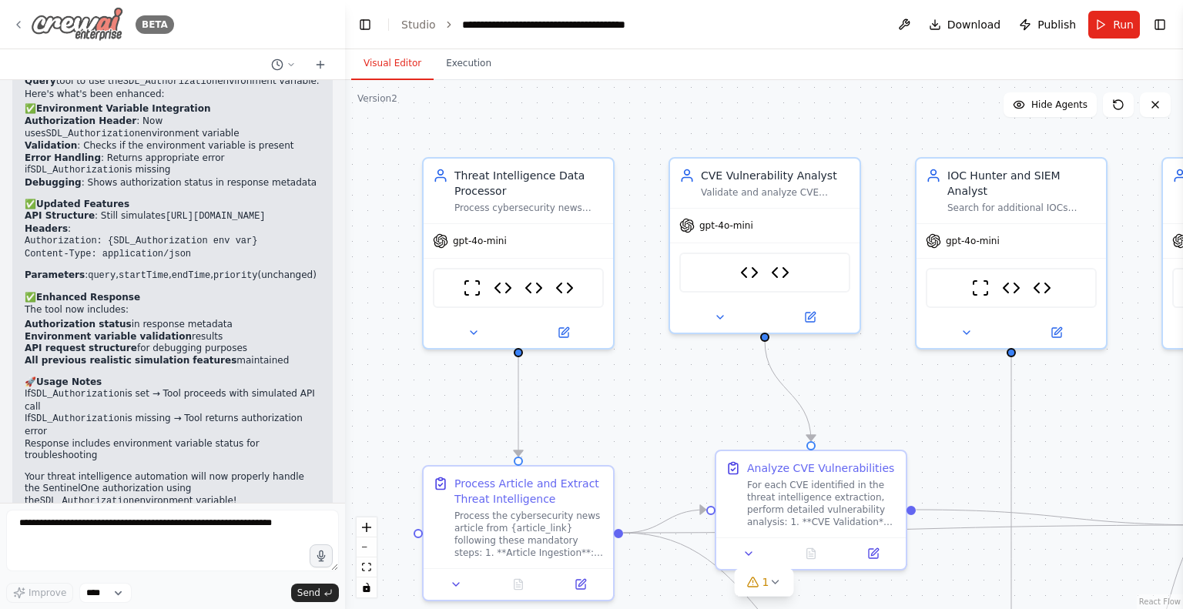
scroll to position [8791, 0]
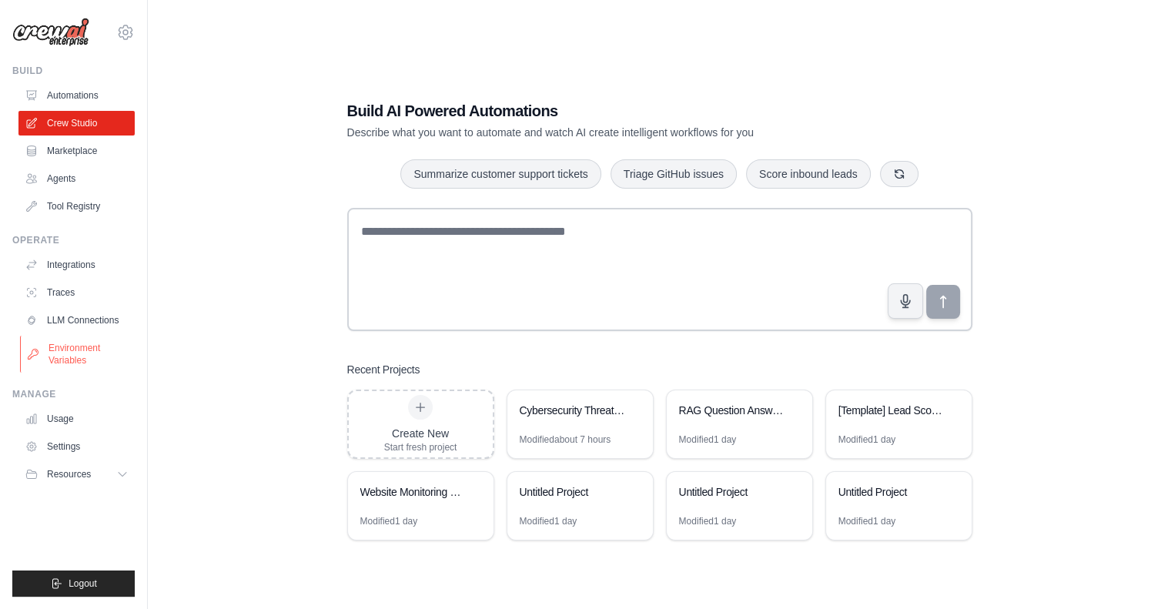
click at [70, 356] on link "Environment Variables" at bounding box center [78, 354] width 116 height 37
